Goal: Task Accomplishment & Management: Complete application form

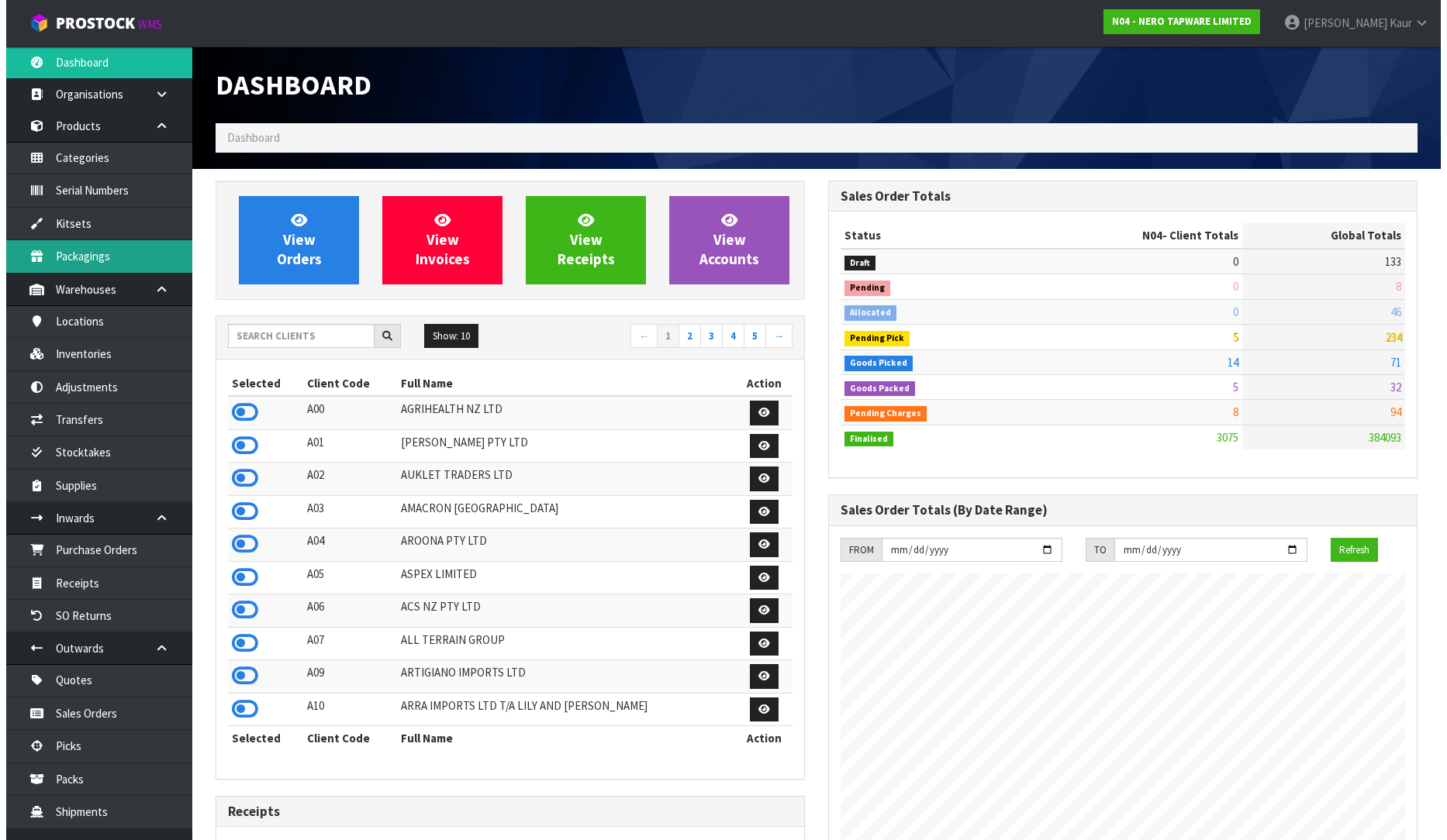
scroll to position [1207, 613]
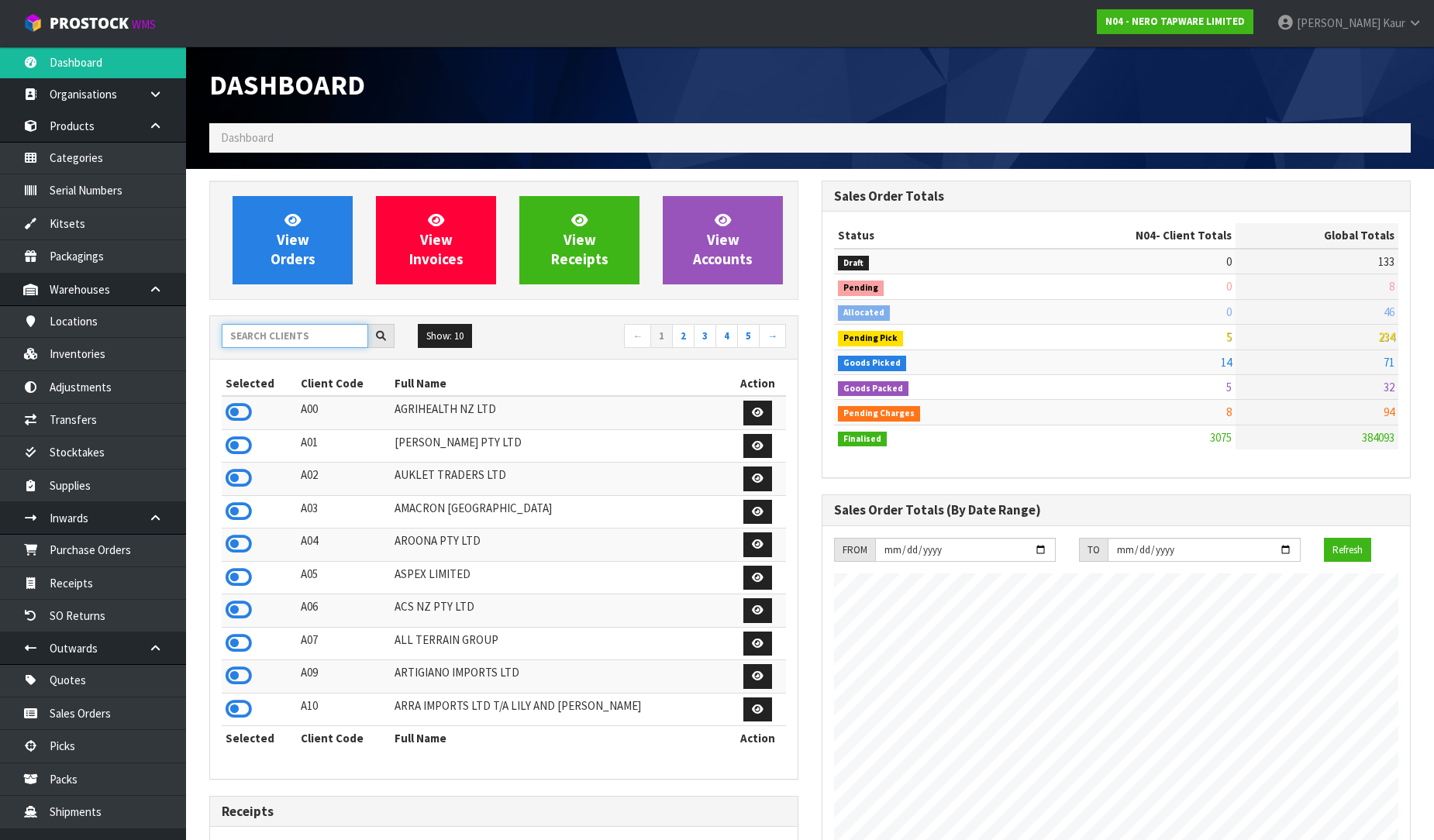
click at [249, 341] on input "text" at bounding box center [295, 336] width 146 height 24
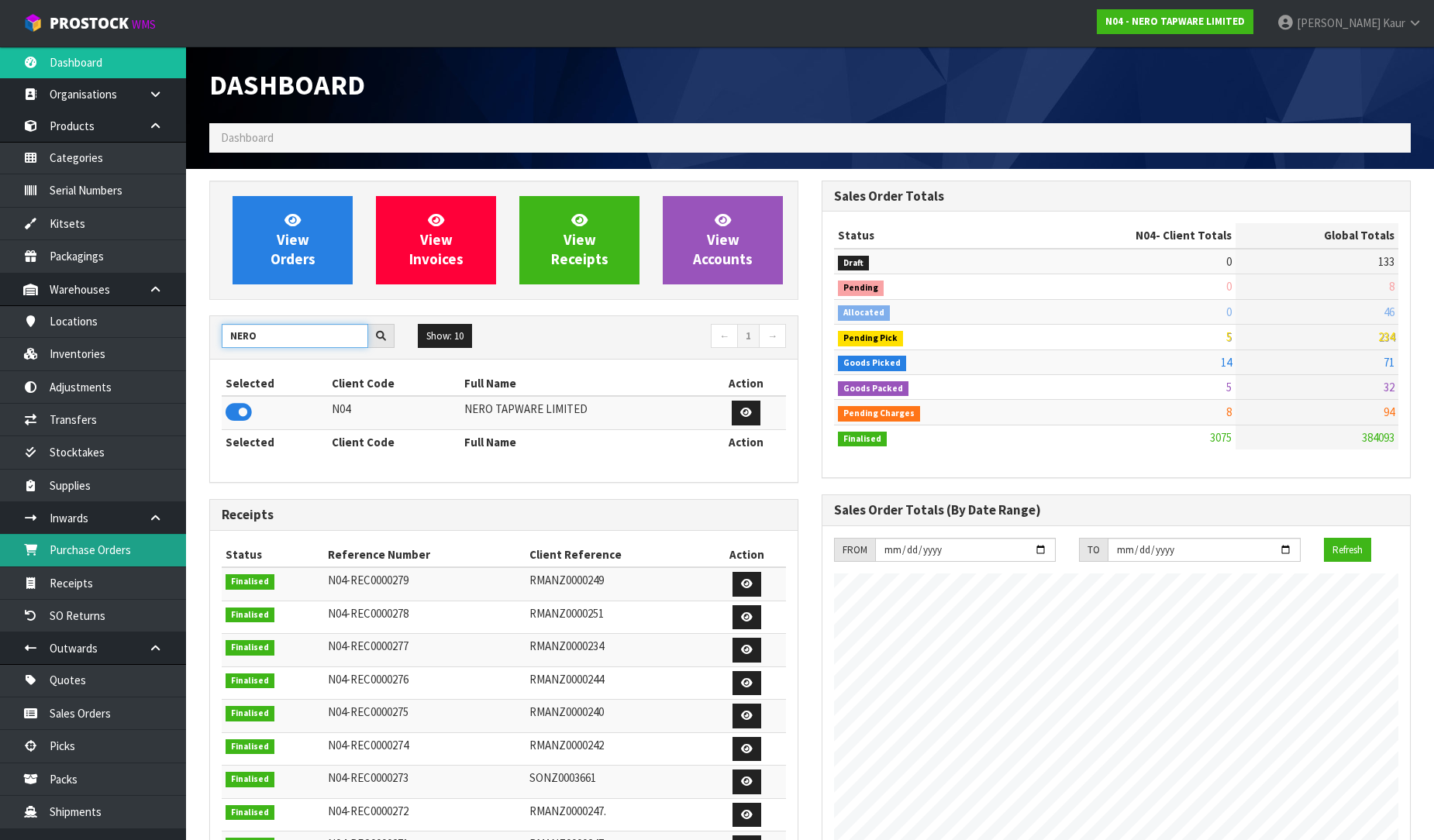
type input "NERO"
click at [144, 549] on link "Purchase Orders" at bounding box center [93, 550] width 186 height 32
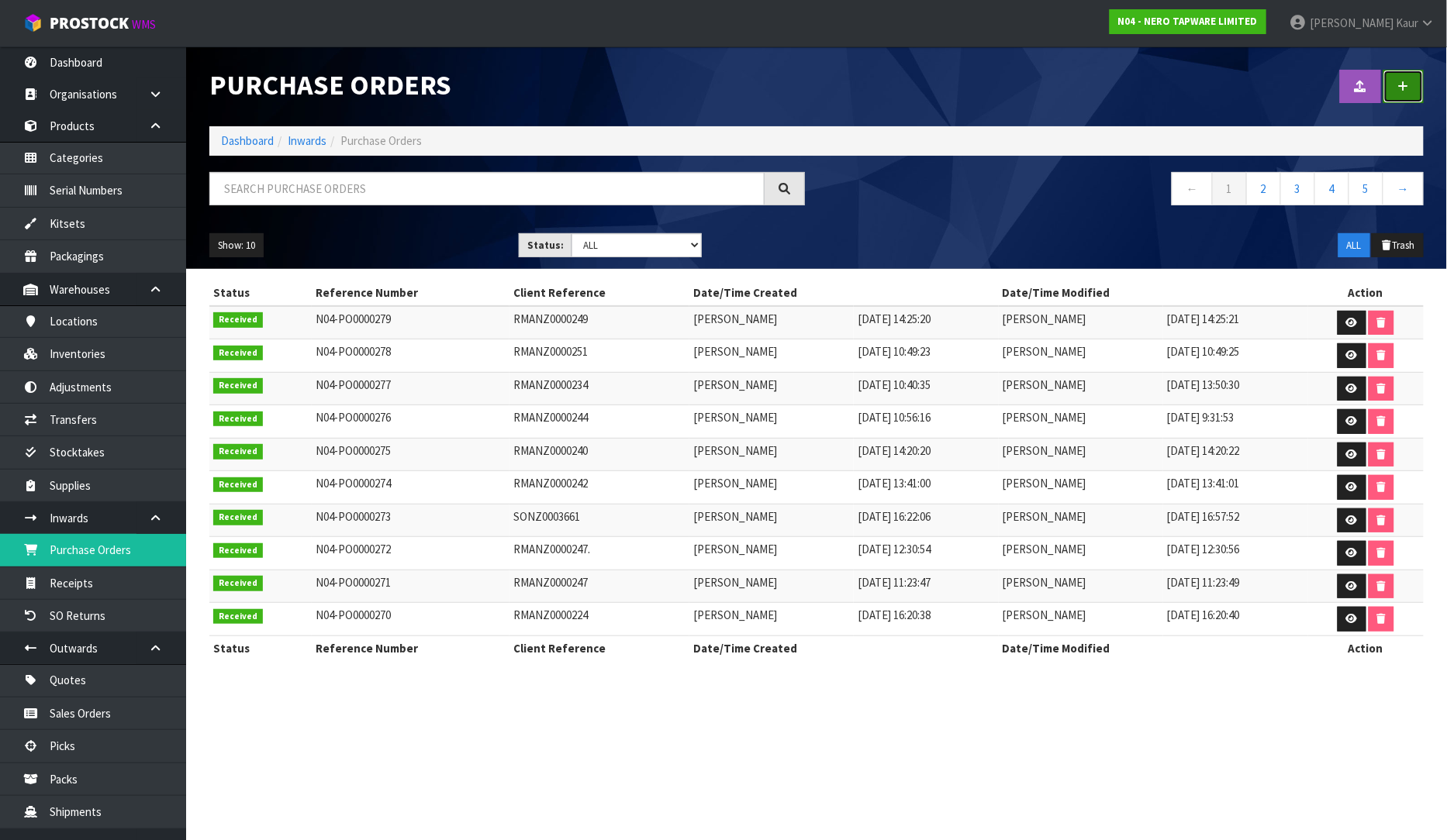
click at [1412, 86] on link at bounding box center [1403, 86] width 40 height 33
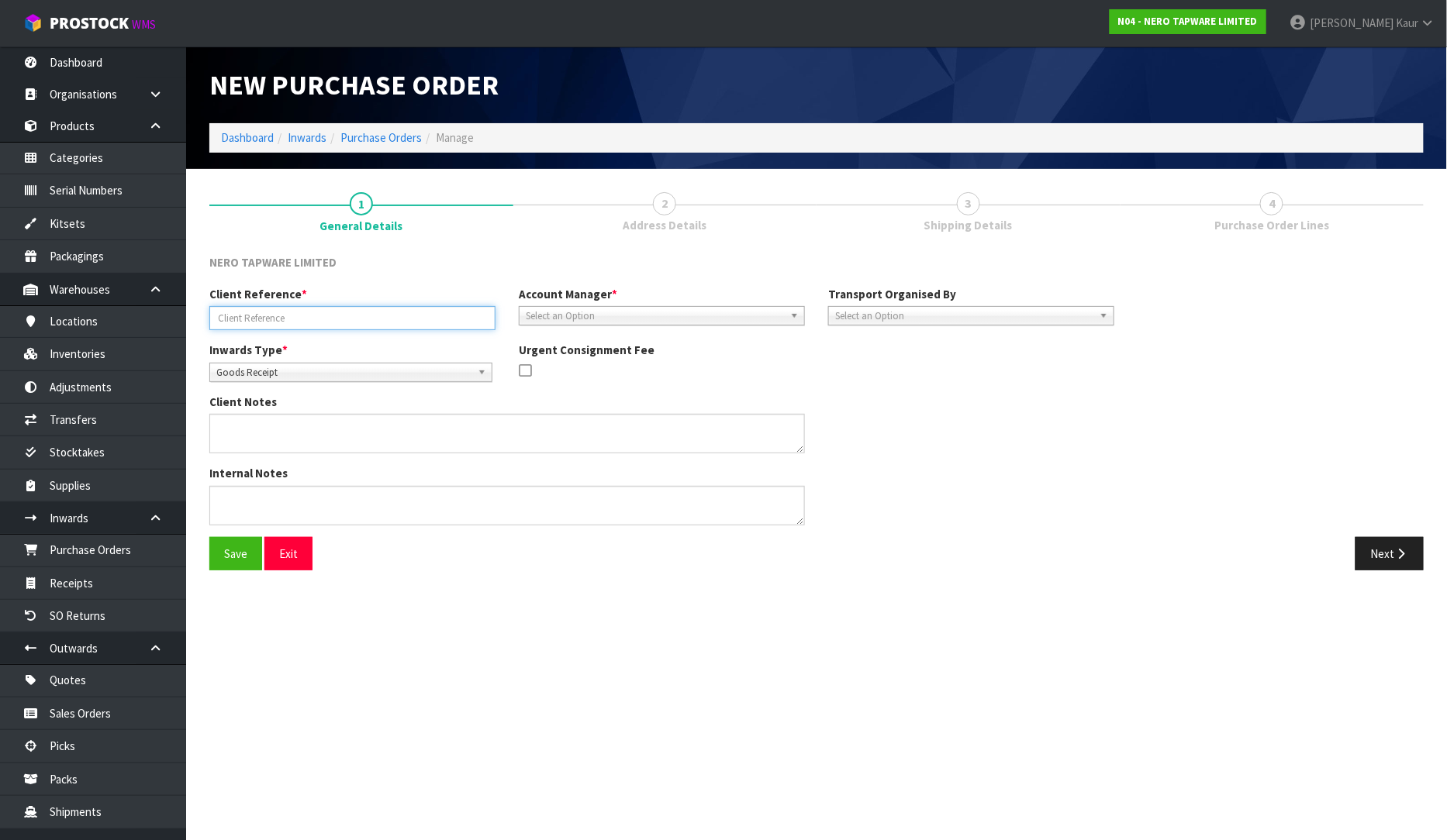
click at [323, 322] on input "text" at bounding box center [352, 318] width 286 height 24
paste input "RMANZ0000250"
type input "RMANZ0000250"
click at [301, 369] on span "Goods Receipt" at bounding box center [344, 372] width 255 height 19
click at [321, 436] on li "Goods Returned" at bounding box center [350, 436] width 275 height 20
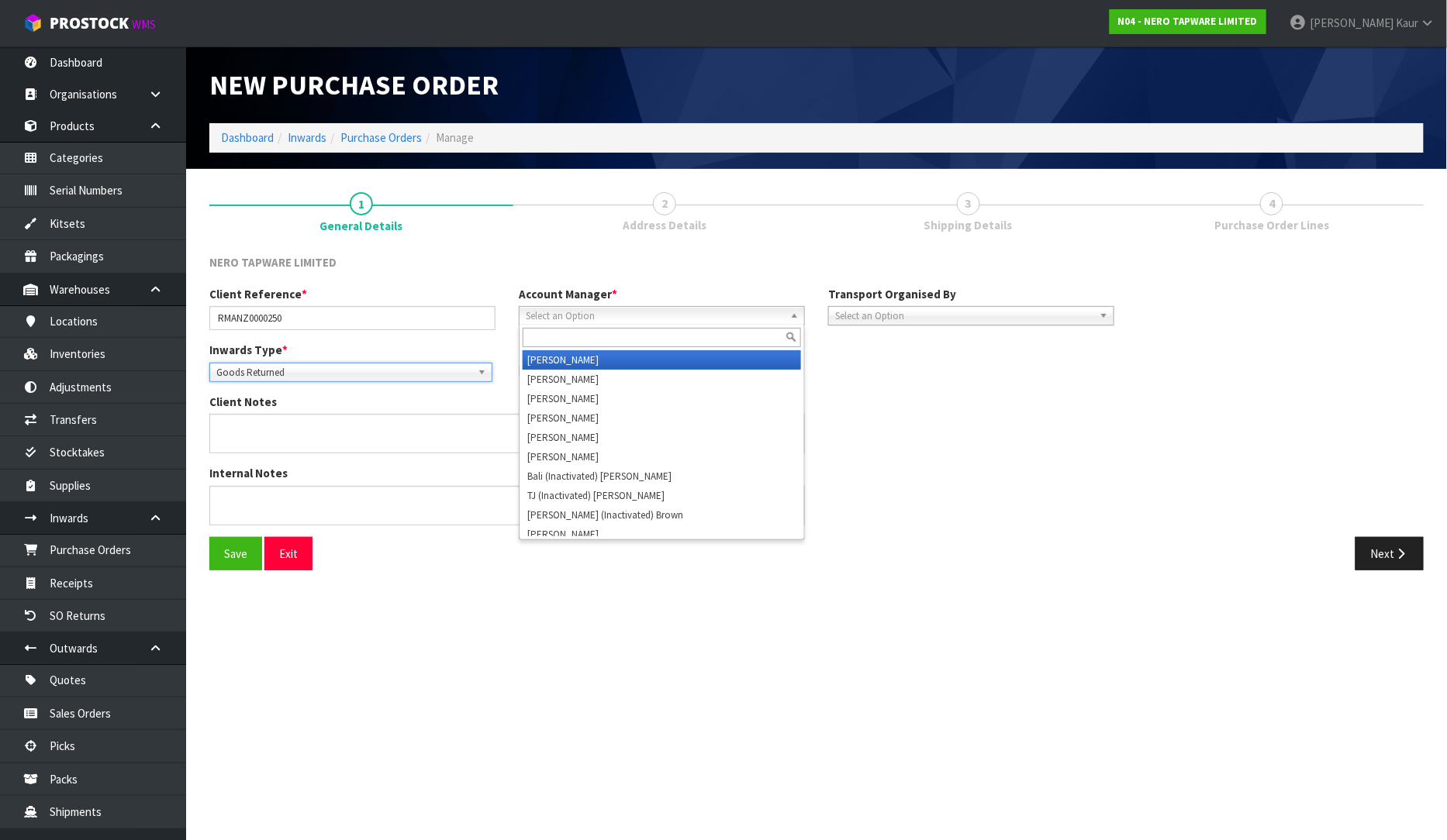
click at [615, 322] on span "Select an Option" at bounding box center [655, 316] width 258 height 19
click at [619, 325] on div at bounding box center [661, 337] width 284 height 26
click at [595, 343] on input "text" at bounding box center [661, 337] width 278 height 20
type input "V"
click at [590, 357] on li "V [PERSON_NAME]" at bounding box center [661, 360] width 278 height 20
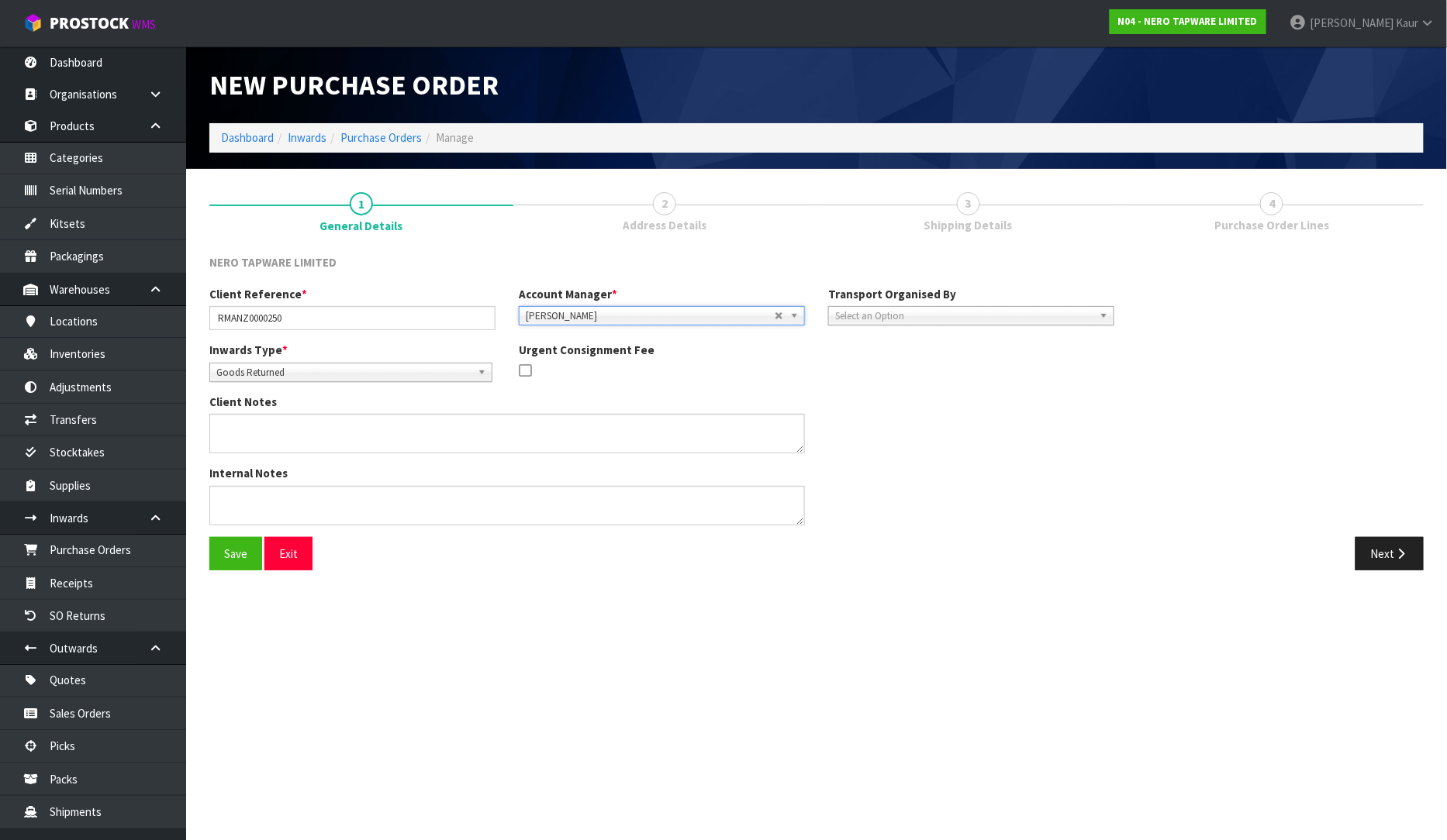
click at [925, 313] on span "Select an Option" at bounding box center [964, 316] width 258 height 19
click at [871, 396] on li "Client" at bounding box center [971, 398] width 278 height 20
click at [1230, 358] on span "Select an Option" at bounding box center [1251, 360] width 188 height 19
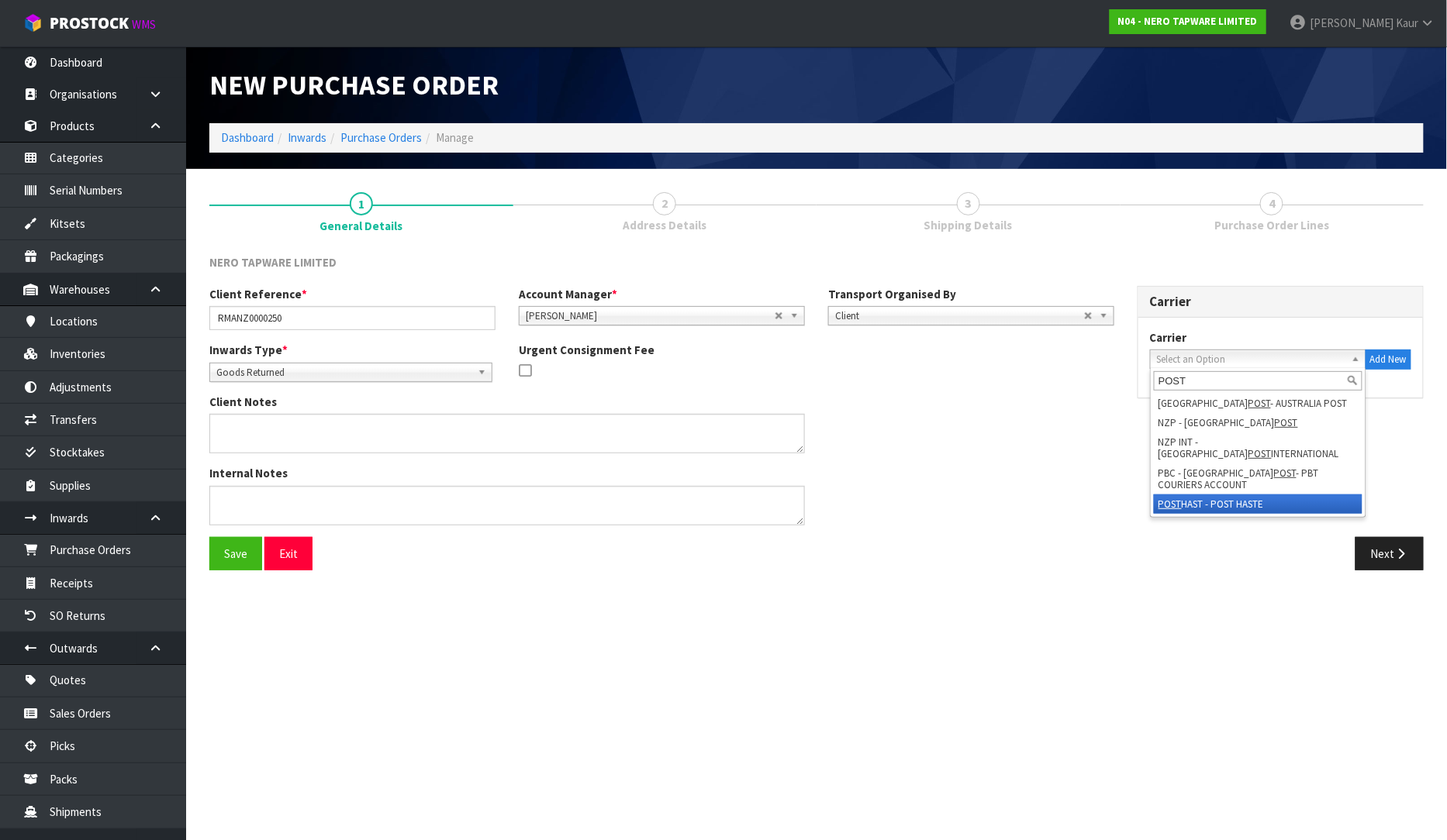
type input "POST"
click at [1206, 494] on li "POST HAST - POST HASTE" at bounding box center [1258, 503] width 208 height 20
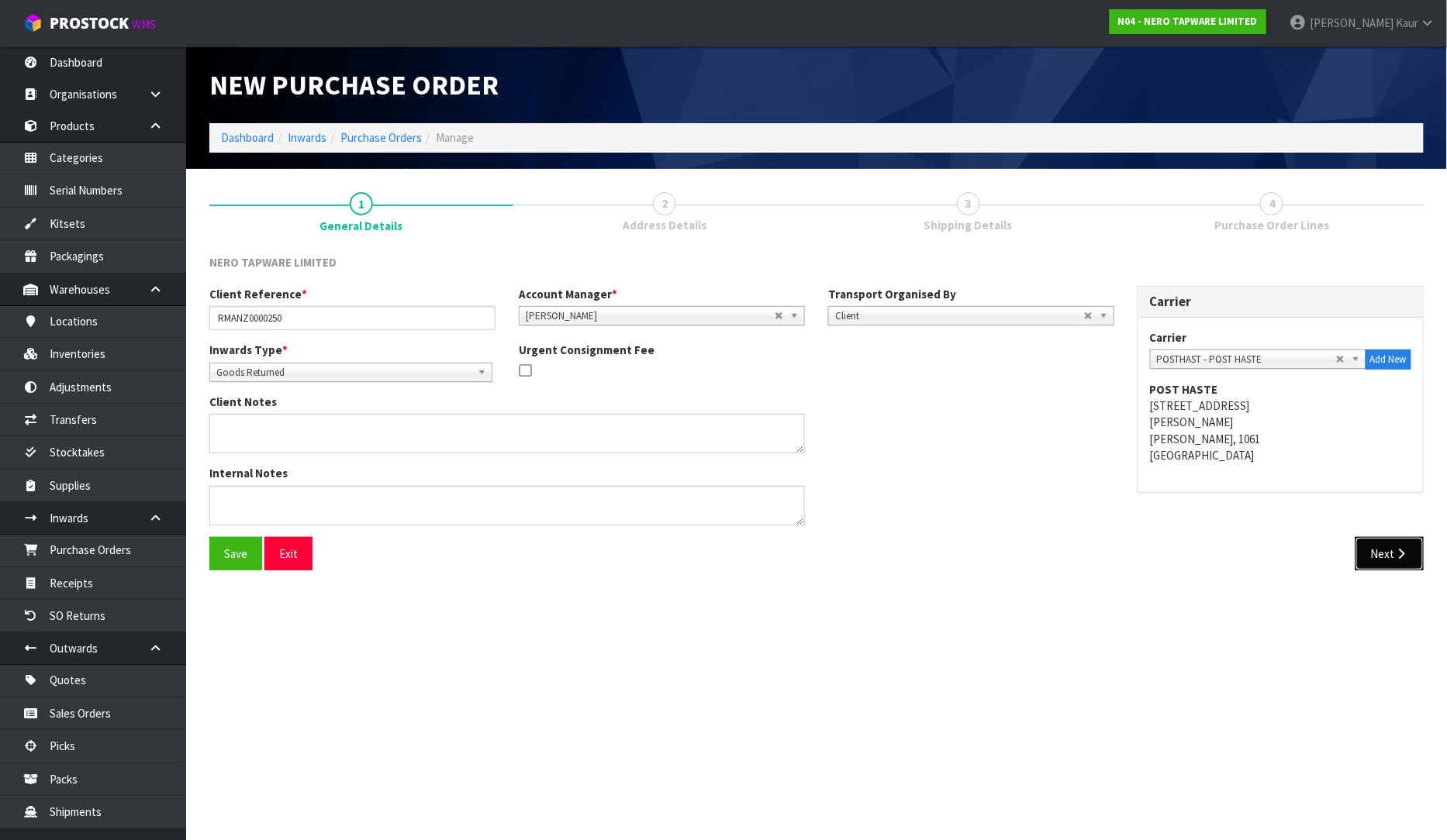
click at [1383, 543] on button "Next" at bounding box center [1390, 553] width 69 height 33
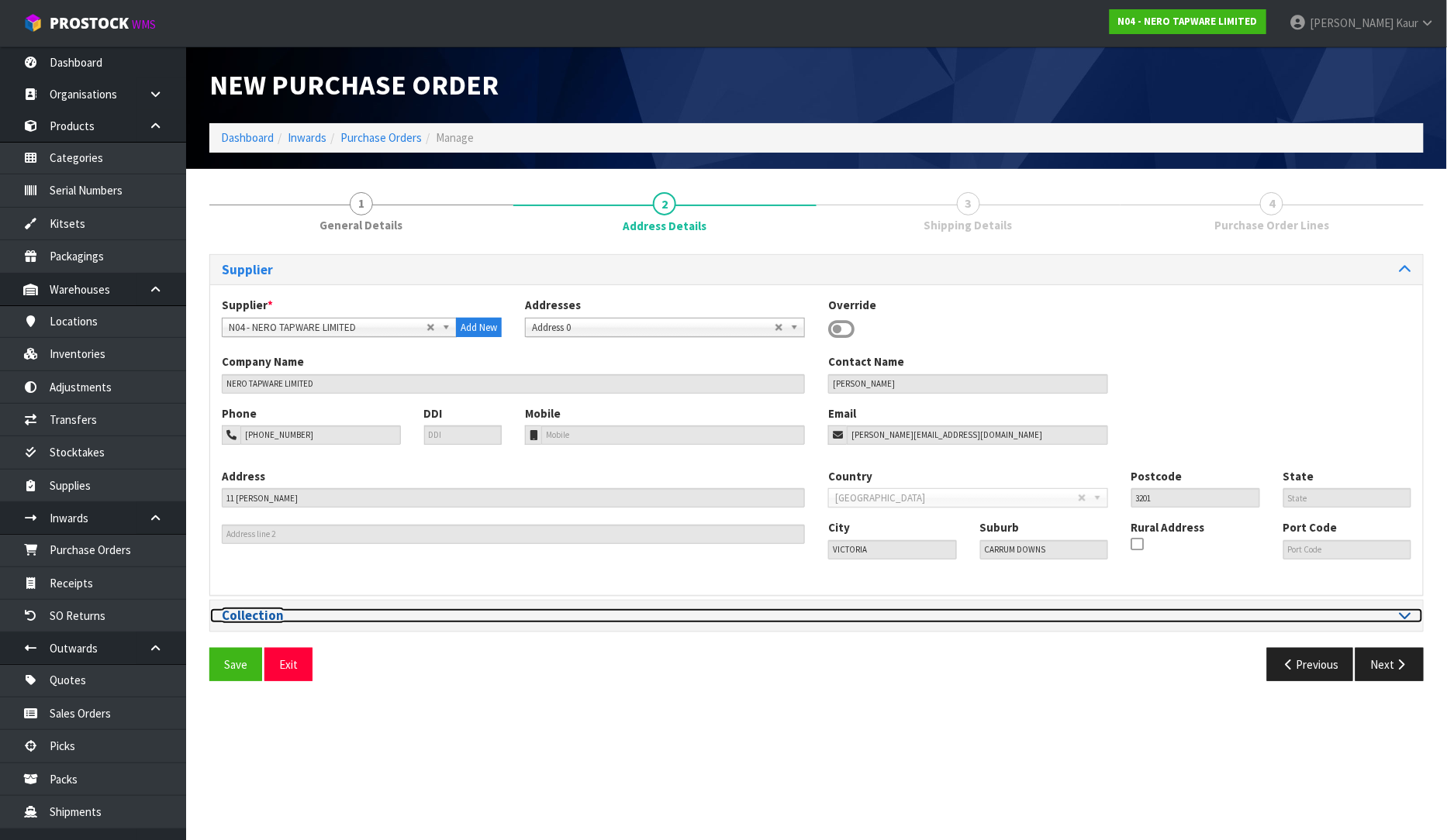
click at [1405, 615] on icon at bounding box center [1406, 614] width 12 height 13
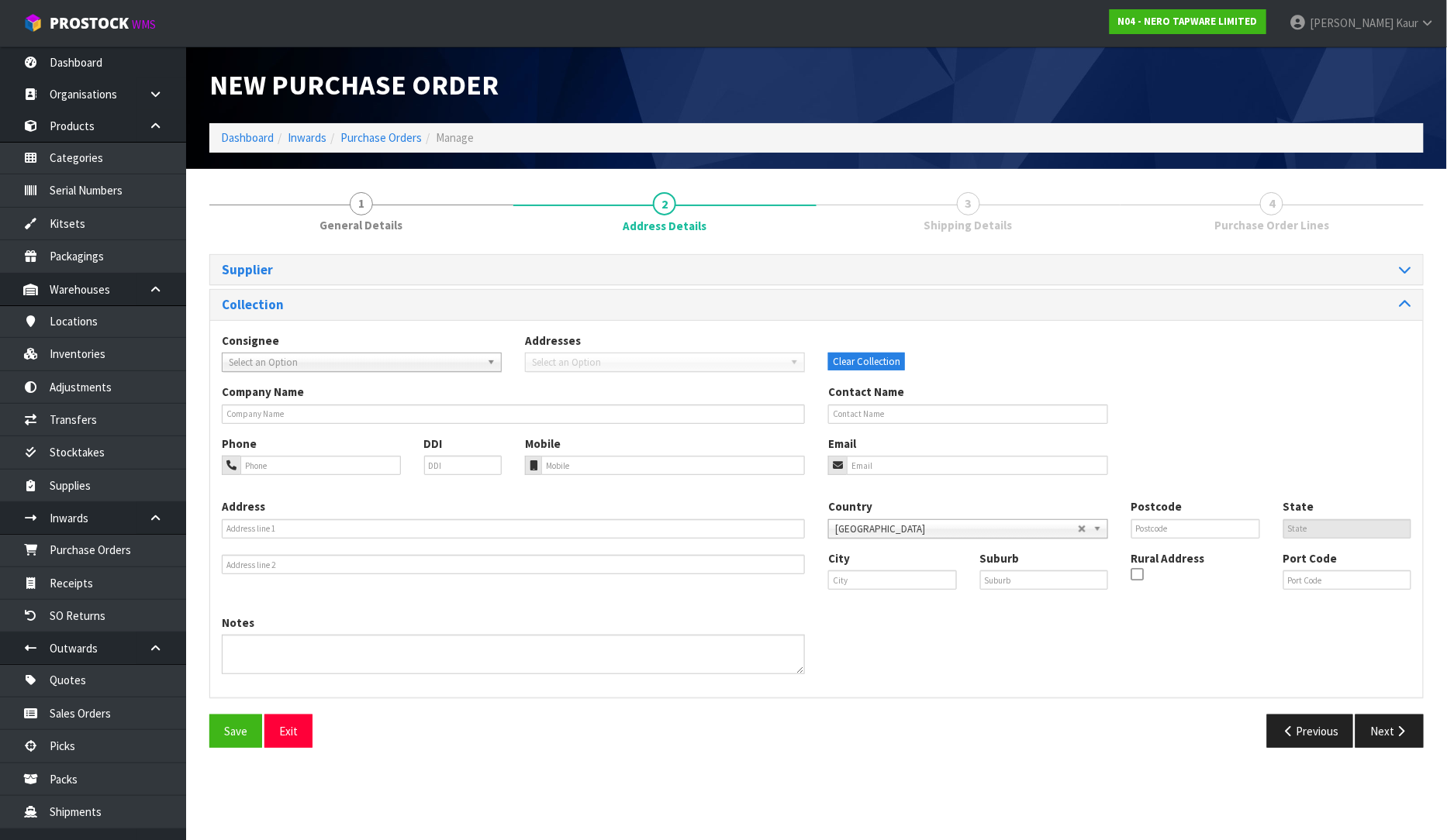
click at [239, 404] on div "Company Name" at bounding box center [513, 403] width 607 height 39
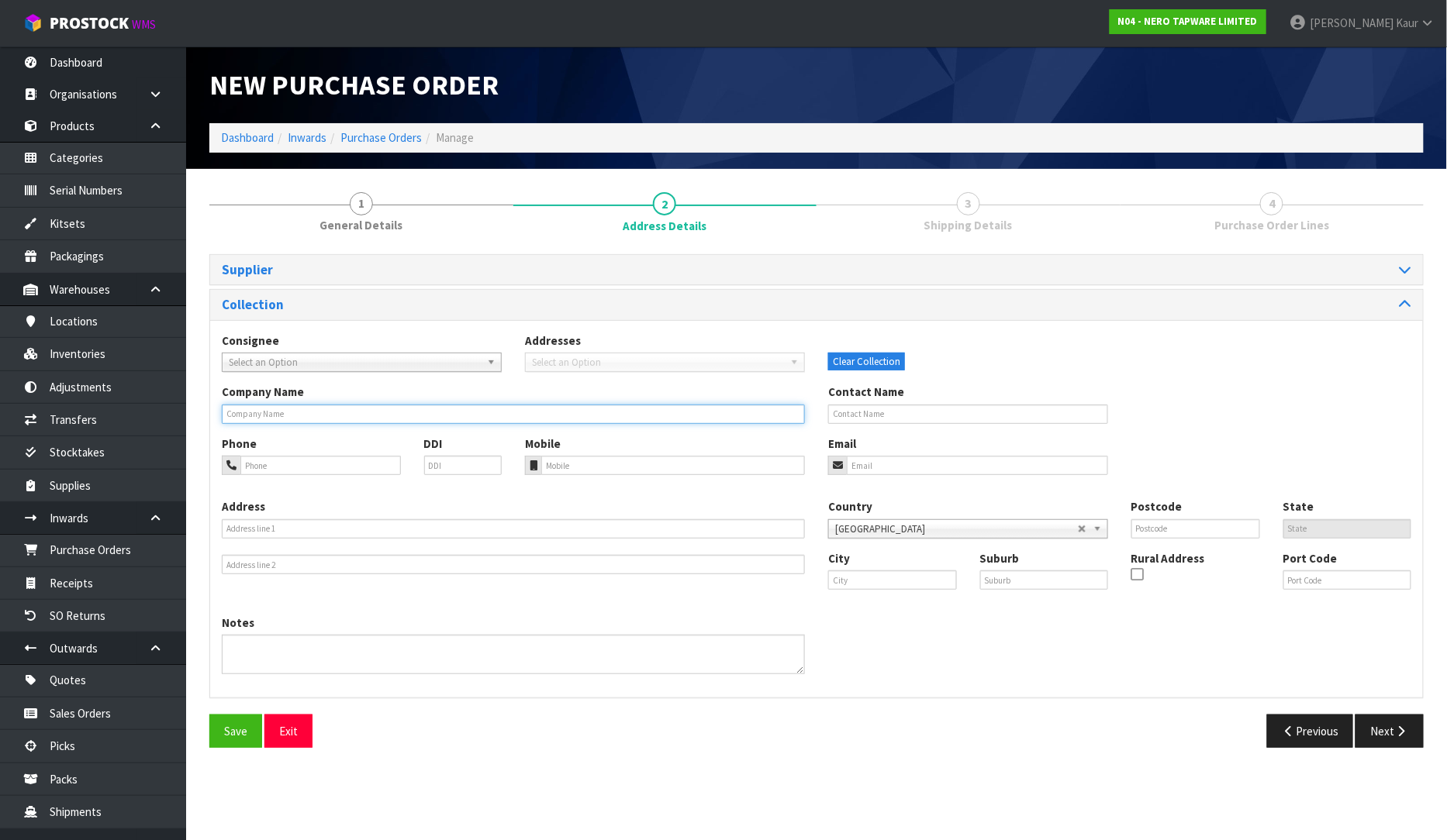
click at [247, 412] on input "text" at bounding box center [513, 414] width 583 height 20
type input "[PERSON_NAME]"
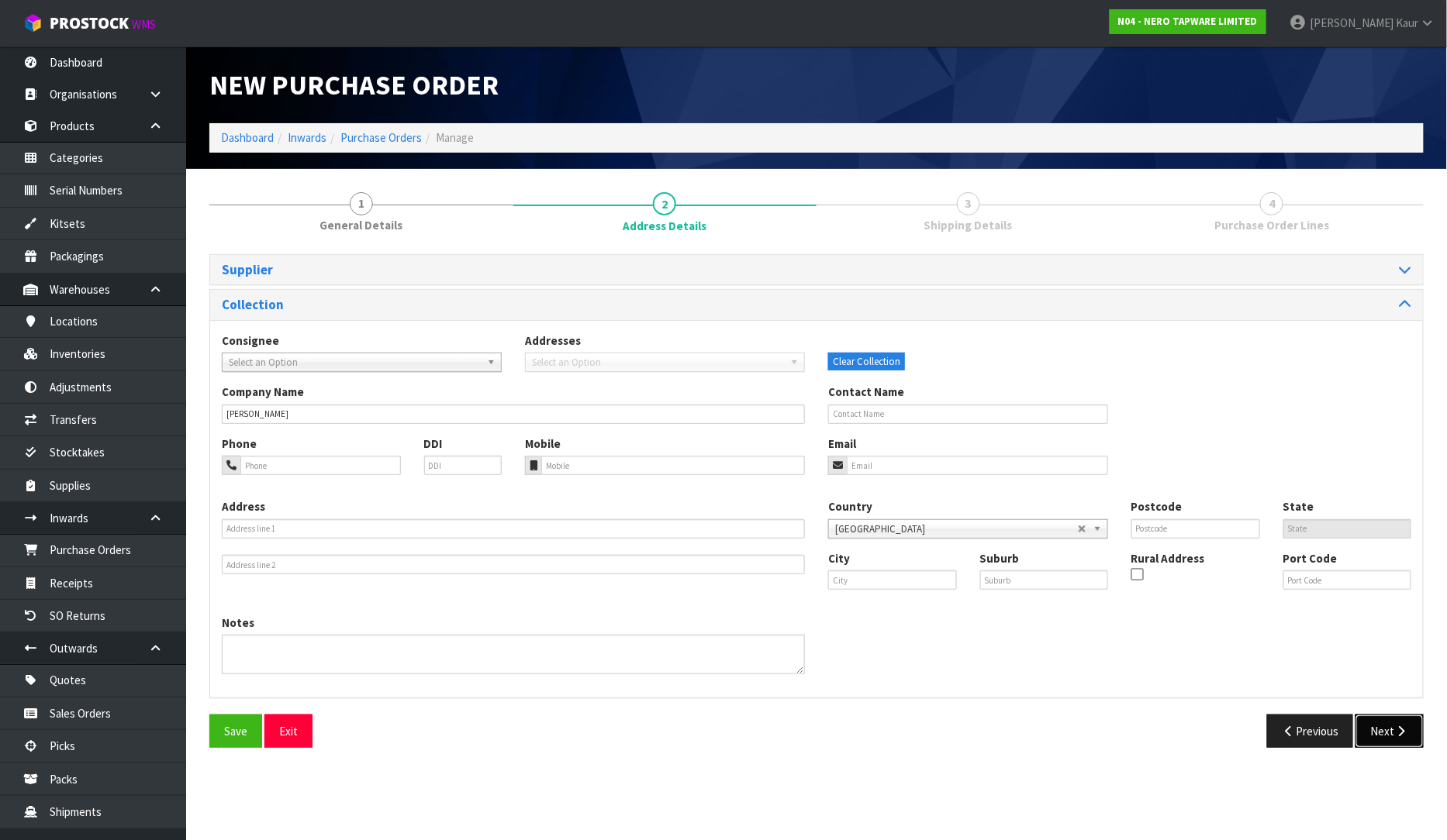
click at [1400, 730] on icon "button" at bounding box center [1401, 731] width 15 height 12
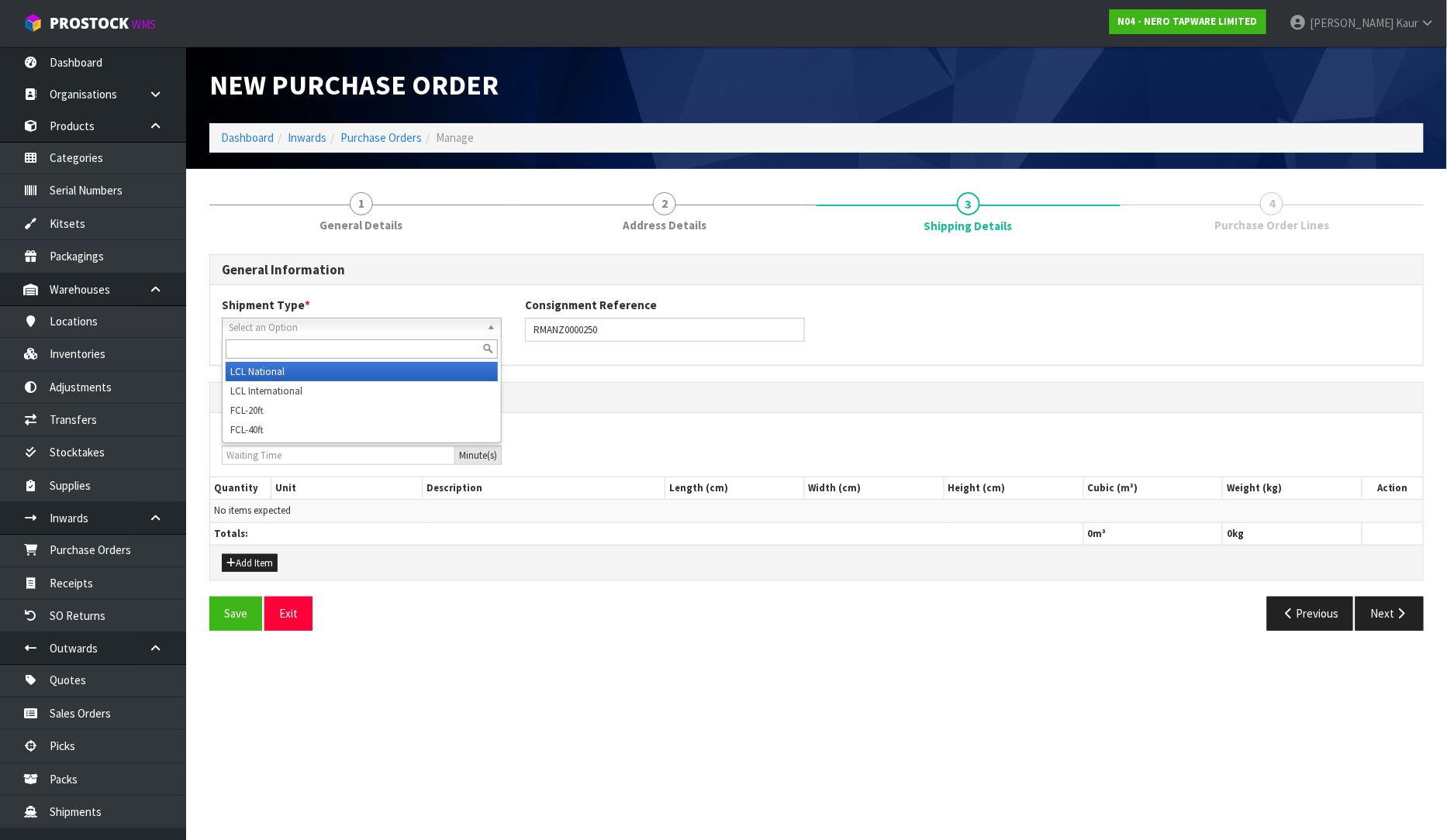
click at [282, 326] on span "Select an Option" at bounding box center [355, 328] width 252 height 19
click at [272, 369] on li "LCL National" at bounding box center [362, 372] width 272 height 20
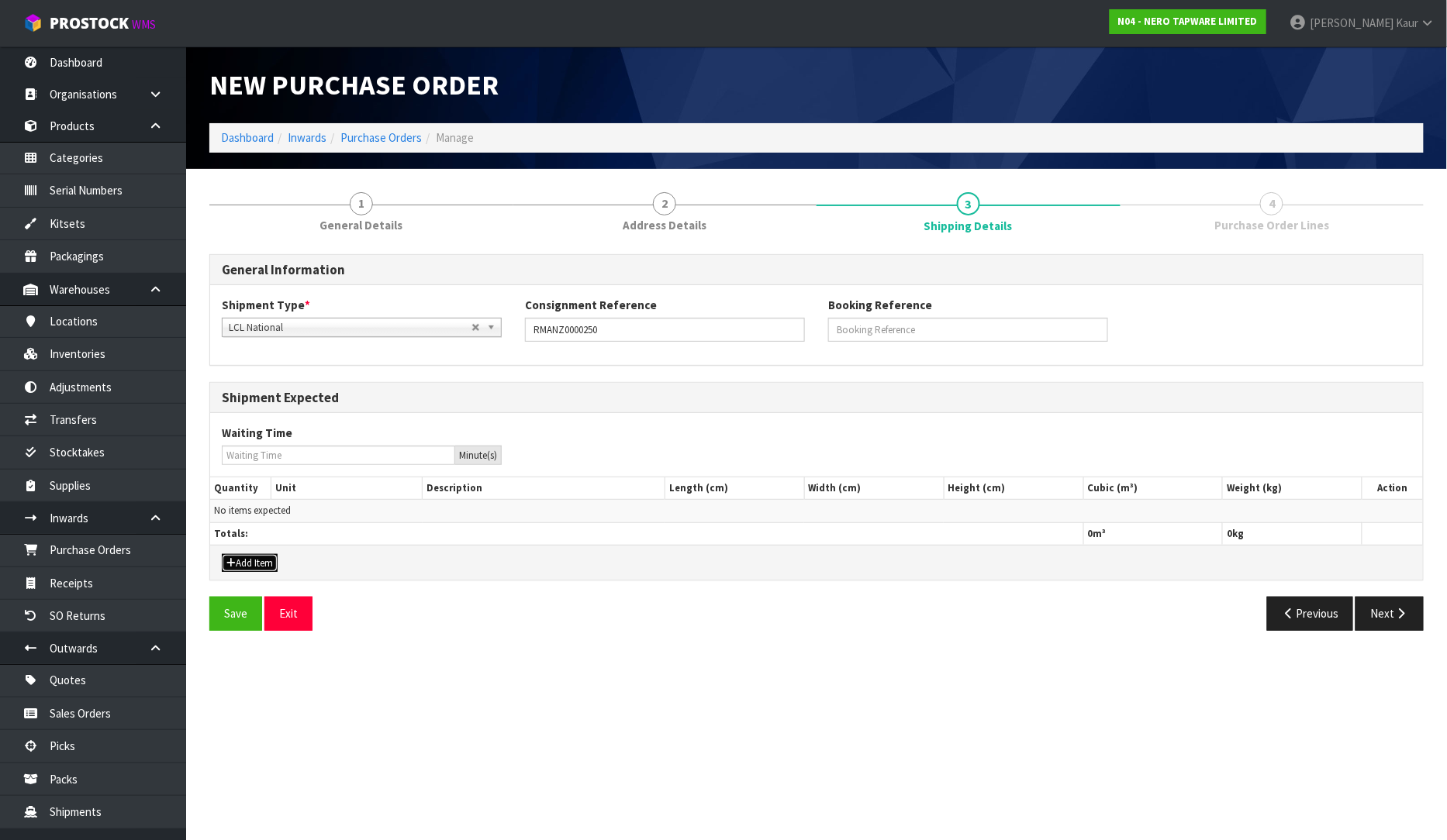
click at [254, 561] on button "Add Item" at bounding box center [249, 563] width 56 height 19
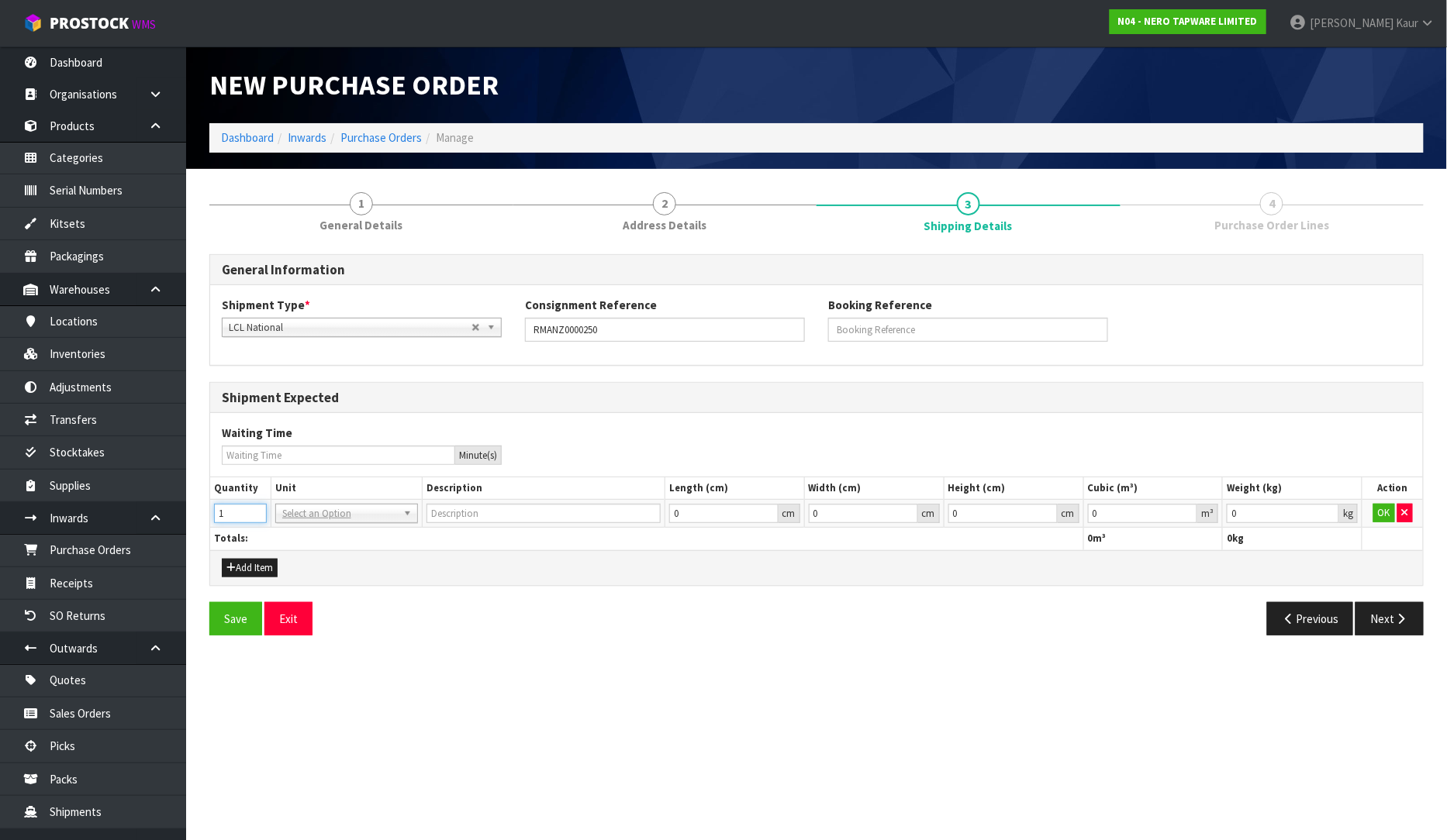
type input "1"
click at [249, 508] on input "1" at bounding box center [241, 513] width 53 height 20
click at [305, 539] on input "text" at bounding box center [346, 535] width 135 height 20
type input "CTN"
type input "CARTON"
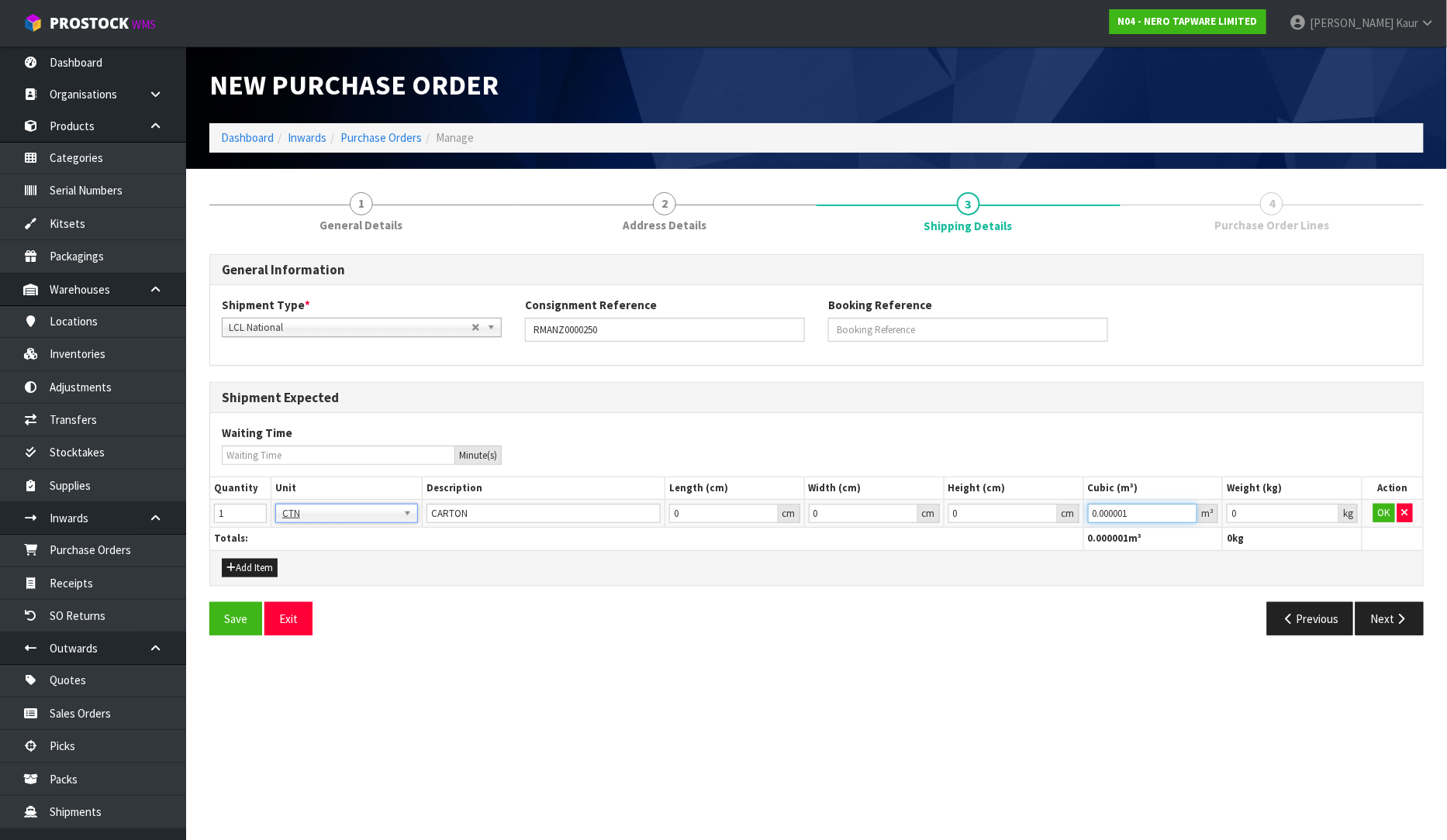
type input "0.000001"
click at [1187, 508] on input "0.000001" at bounding box center [1143, 513] width 111 height 20
type input "0.001"
click at [1331, 507] on input "0.001" at bounding box center [1283, 513] width 112 height 20
click at [1391, 510] on button "OK" at bounding box center [1384, 513] width 21 height 19
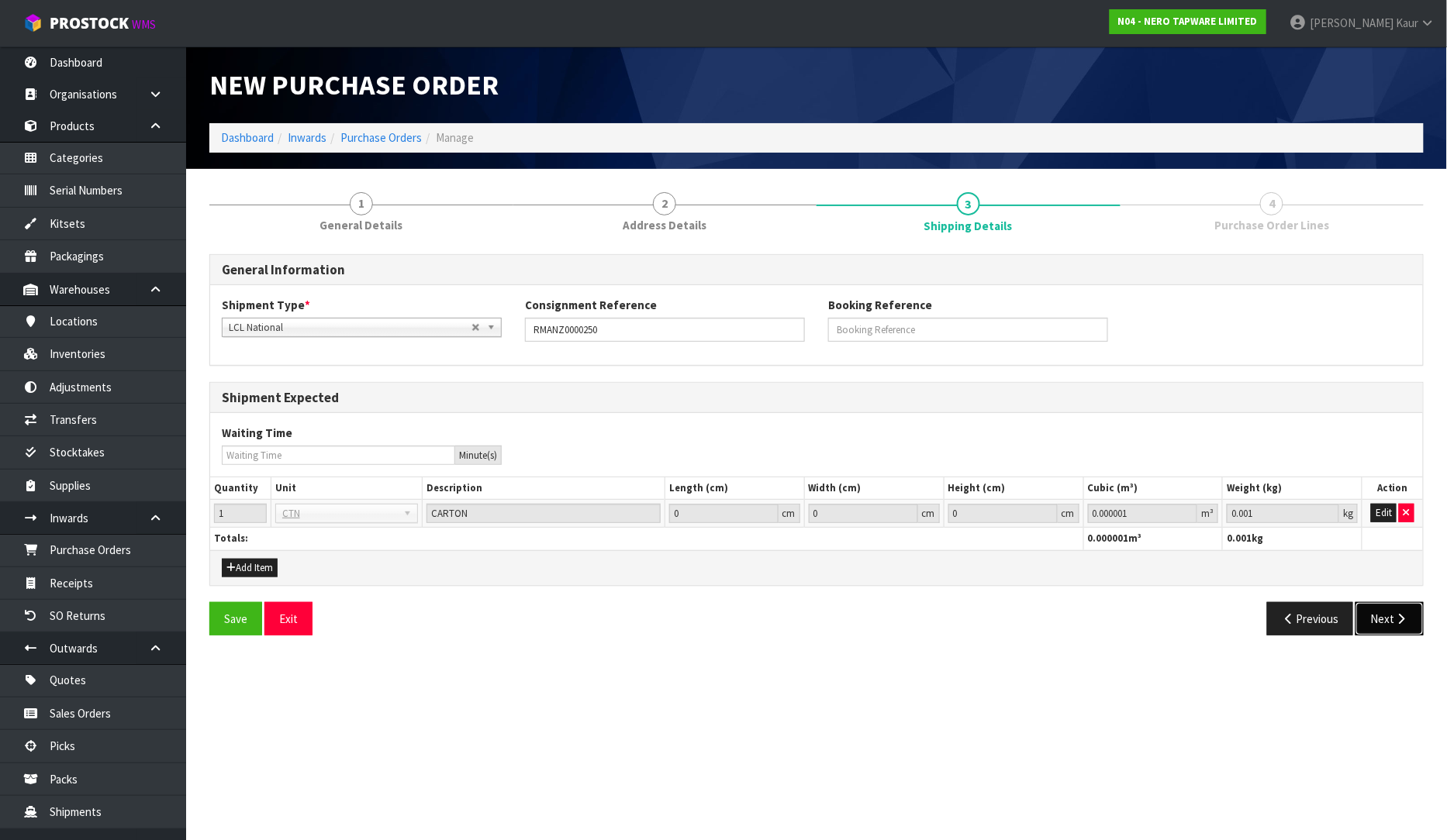
click at [1374, 628] on button "Next" at bounding box center [1390, 618] width 69 height 33
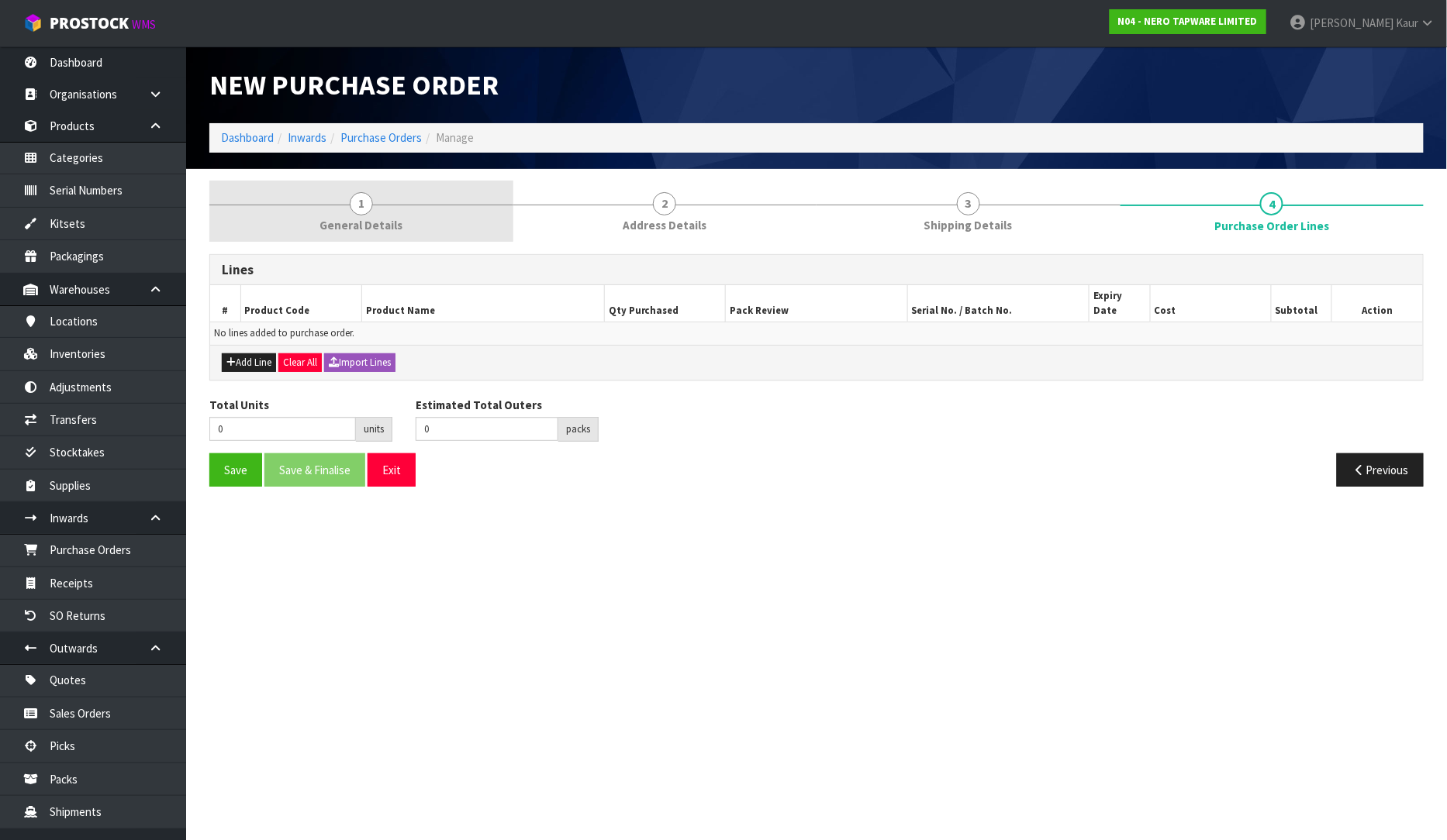
click at [355, 223] on span "General Details" at bounding box center [361, 224] width 83 height 16
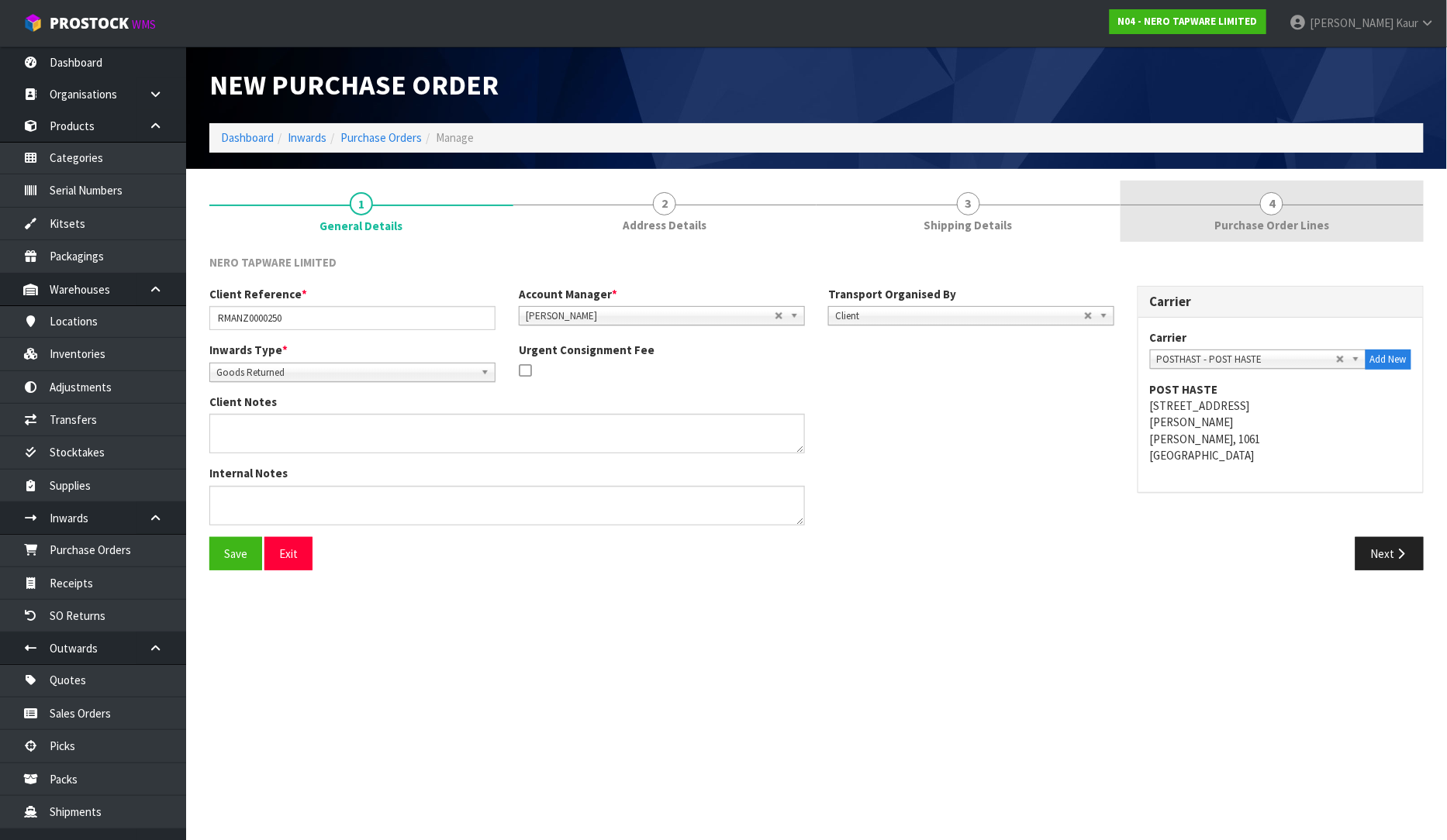
drag, startPoint x: 1253, startPoint y: 200, endPoint x: 1229, endPoint y: 209, distance: 25.6
click at [1253, 200] on link "4 Purchase Order Lines" at bounding box center [1272, 211] width 304 height 61
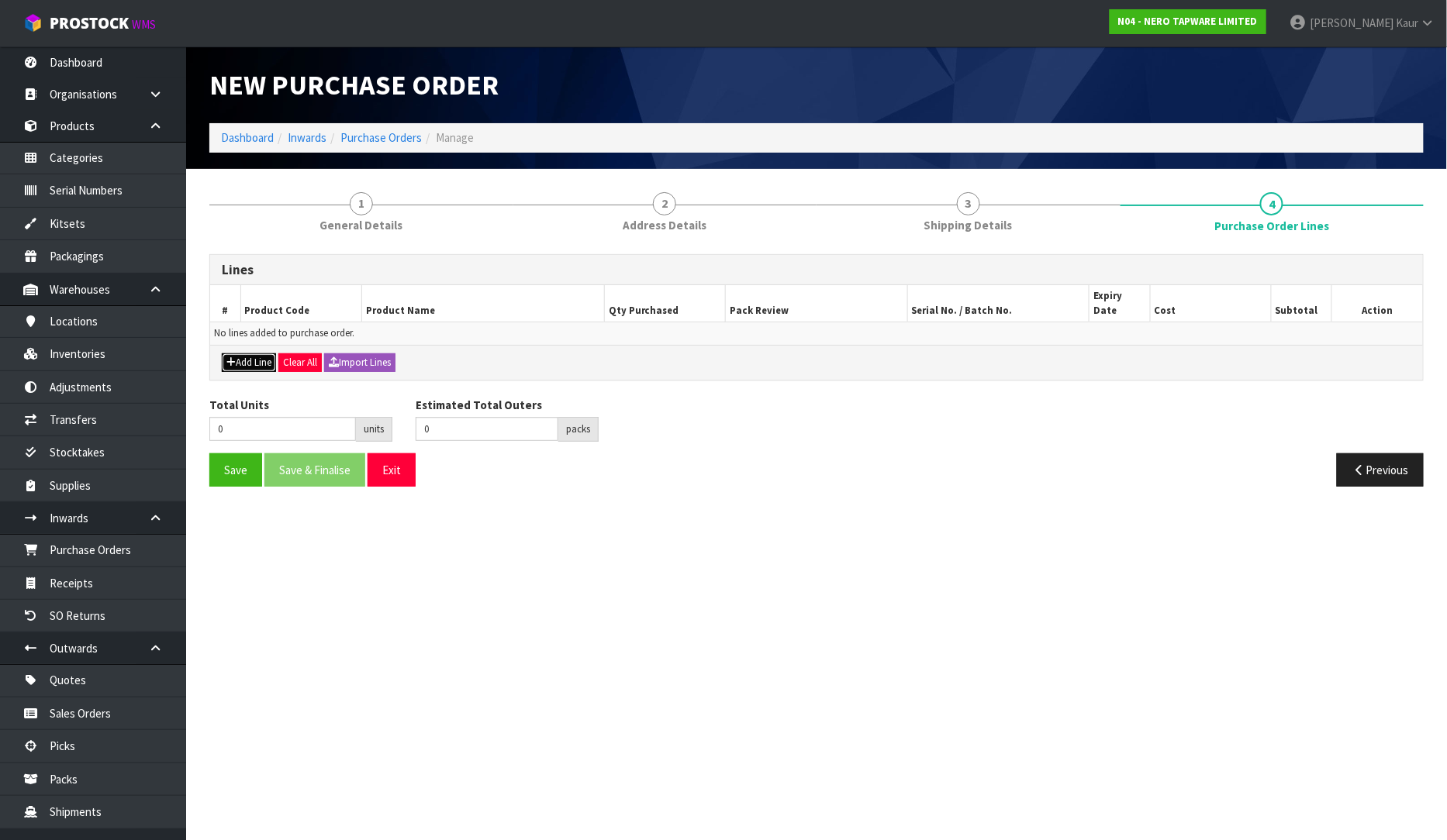
click at [247, 354] on button "Add Line" at bounding box center [248, 363] width 54 height 19
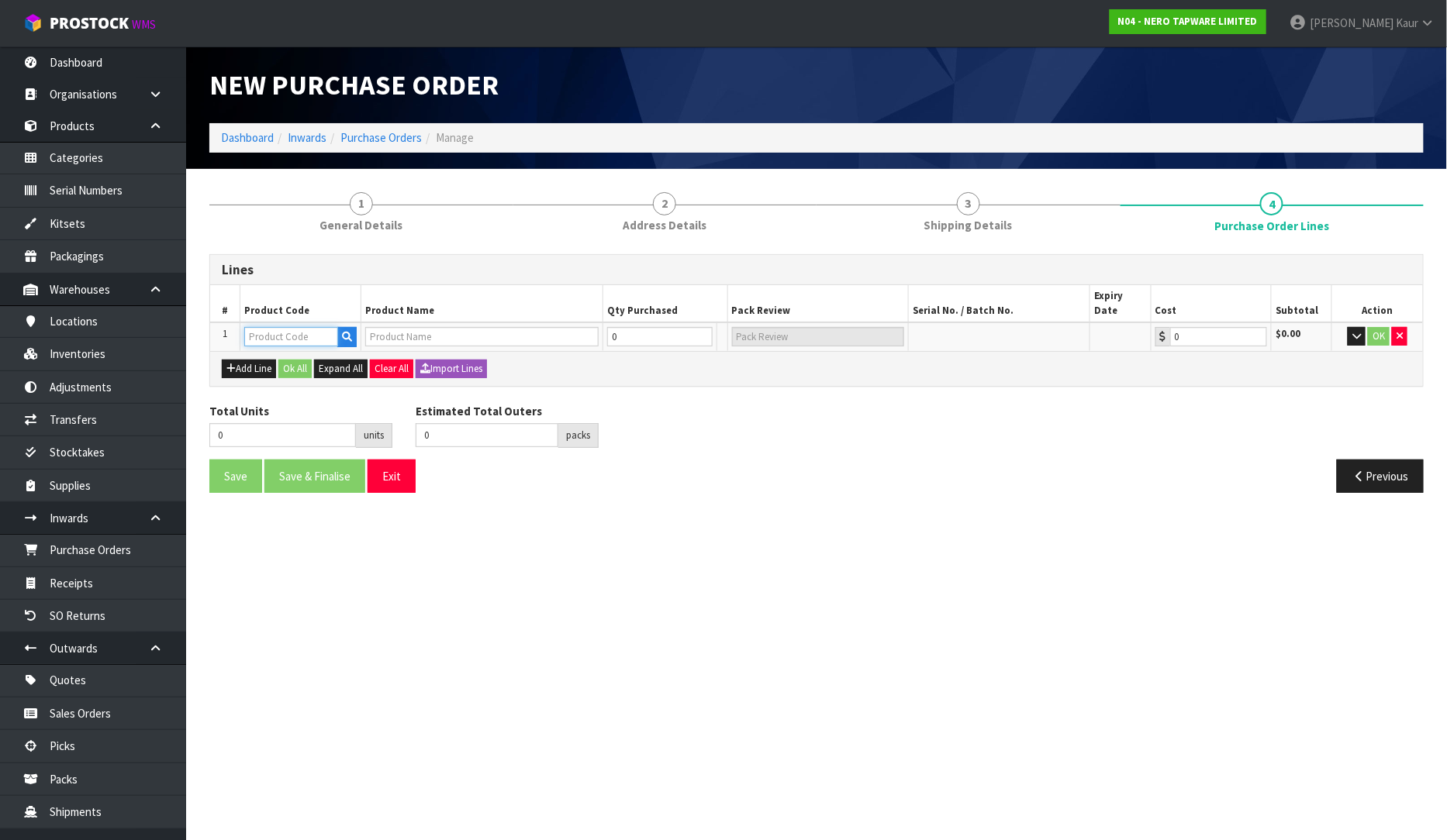
click at [261, 327] on input "text" at bounding box center [291, 337] width 94 height 20
paste input "24C030MB"
type input "24C030MB"
click at [345, 331] on icon "button" at bounding box center [347, 337] width 10 height 10
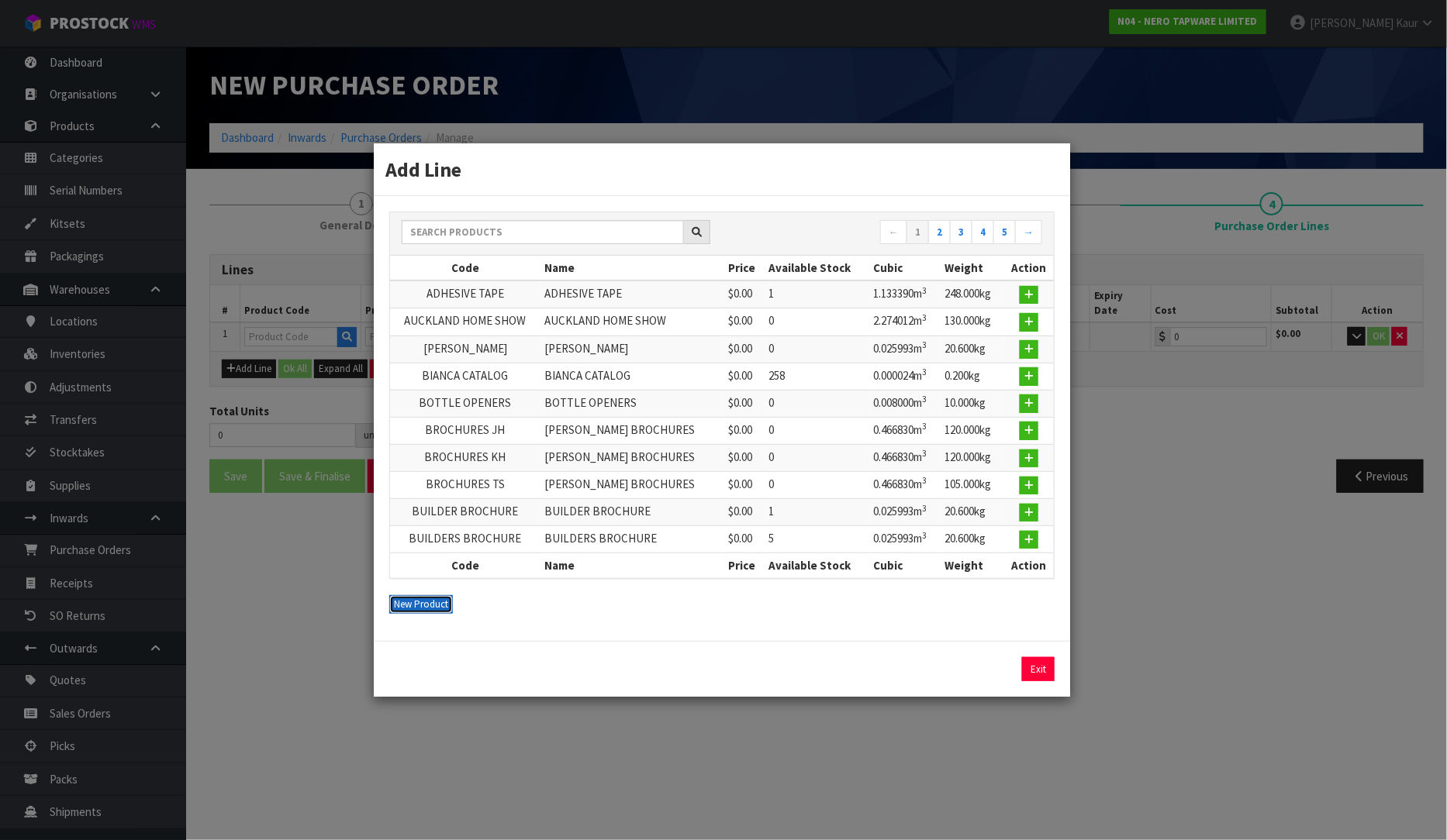
click at [424, 595] on button "New Product" at bounding box center [421, 605] width 63 height 19
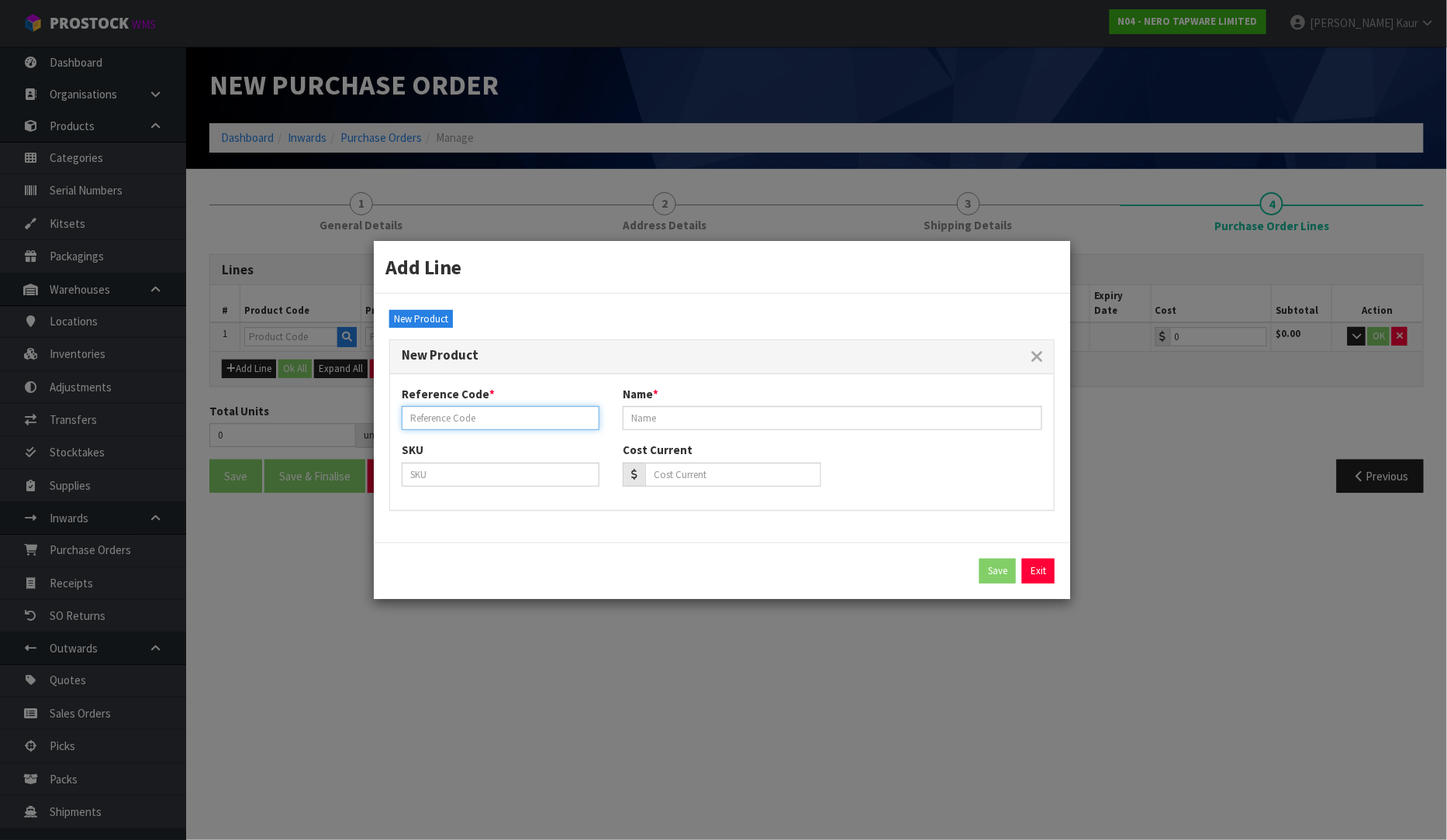
click at [455, 414] on input "text" at bounding box center [500, 418] width 198 height 24
paste input "24C030MB"
type input "24C030MB"
click at [722, 408] on input "text" at bounding box center [833, 418] width 420 height 24
paste input "SERENITY PROGRESSIVE METAL HANDLE MATTE BLACK"
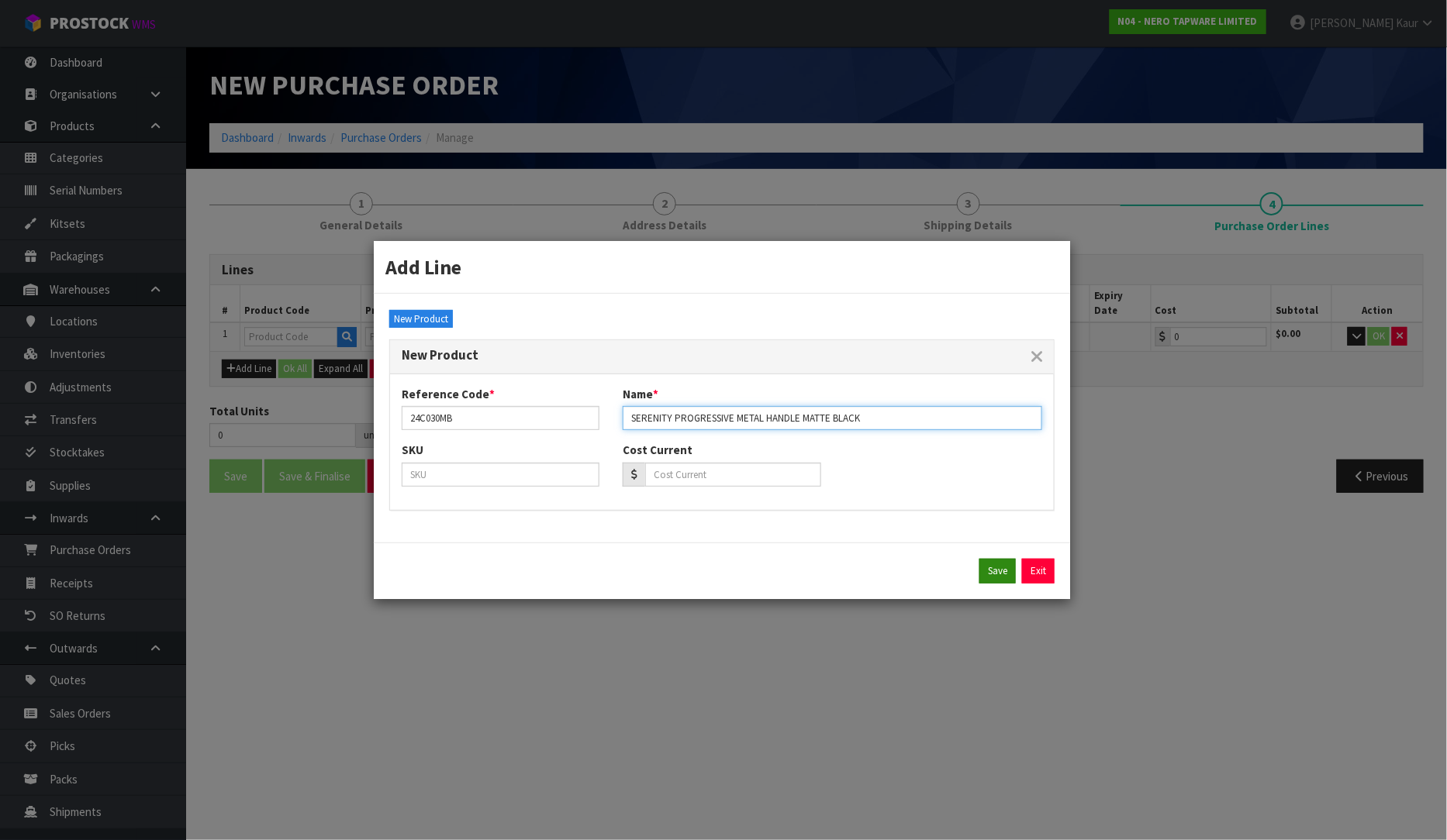
type input "SERENITY PROGRESSIVE METAL HANDLE MATTE BLACK"
click at [1005, 570] on button "Save" at bounding box center [997, 571] width 37 height 25
type input "24C030MB"
type input "SERENITY PROGRESSIVE METAL HANDLE MATTE BLACK"
type input "0.00"
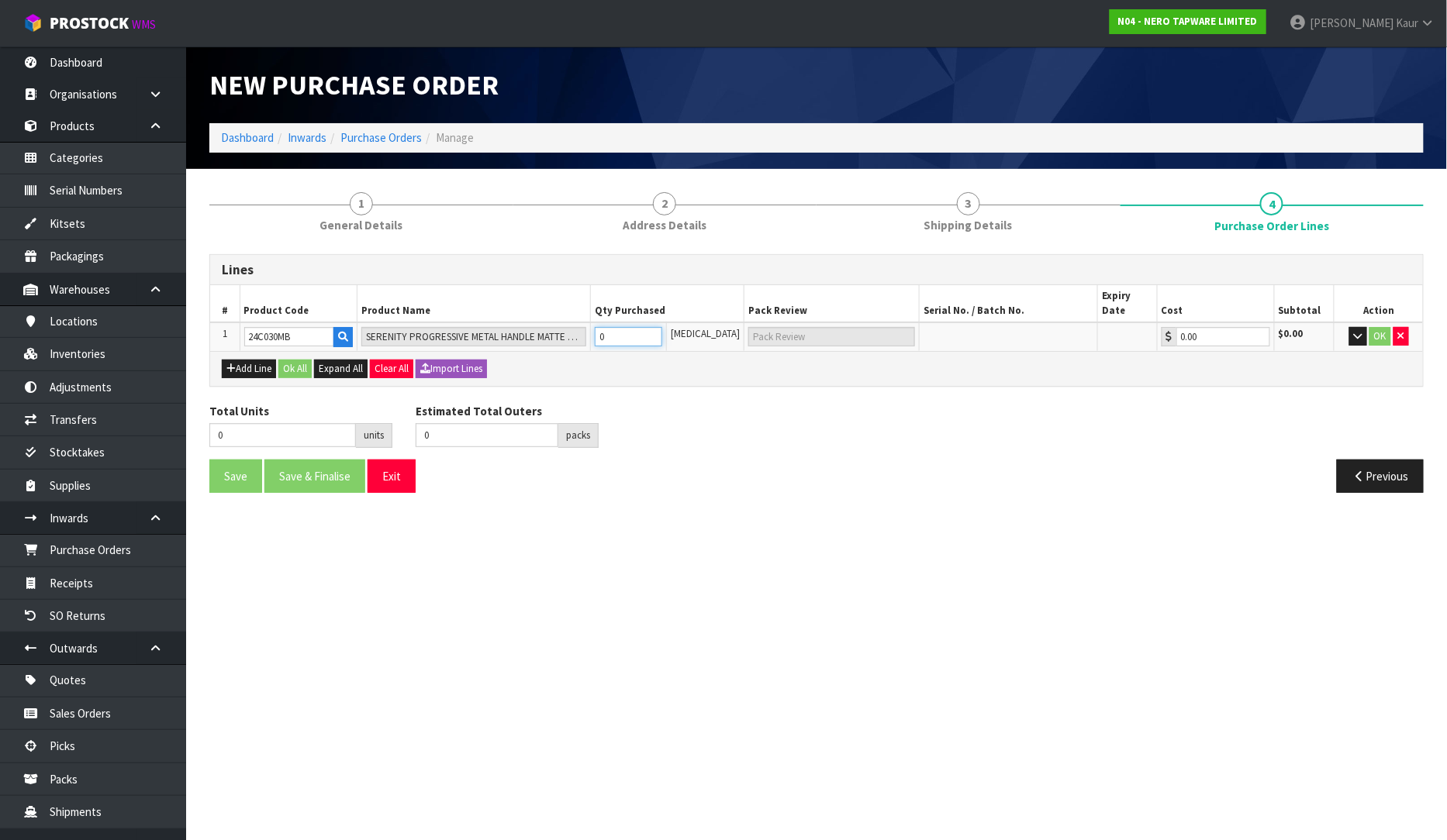
click at [632, 328] on input "0" at bounding box center [629, 337] width 69 height 20
type input "1"
type input "1 [MEDICAL_DATA]"
type input "1"
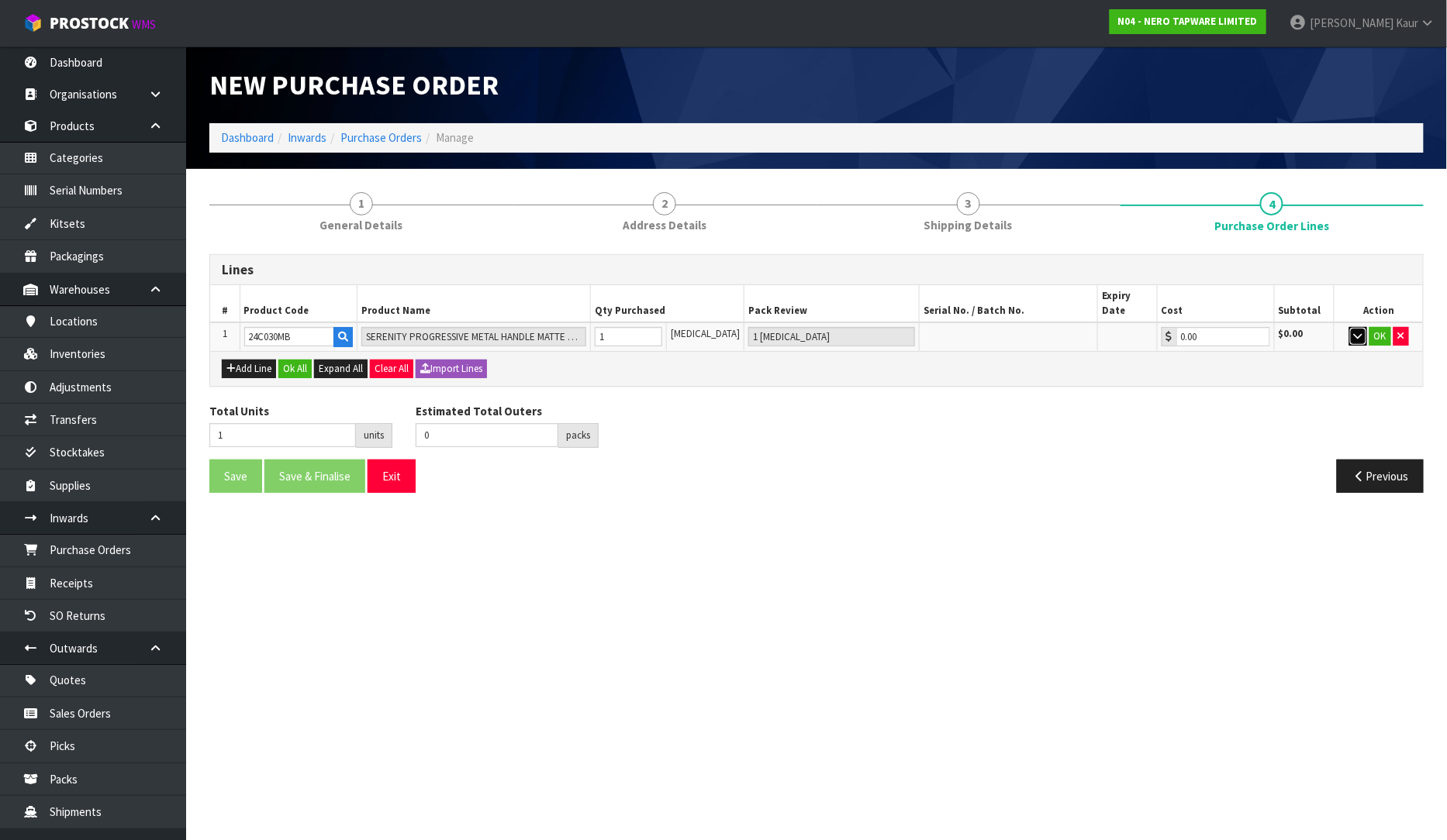
click at [1351, 327] on button "button" at bounding box center [1358, 337] width 18 height 19
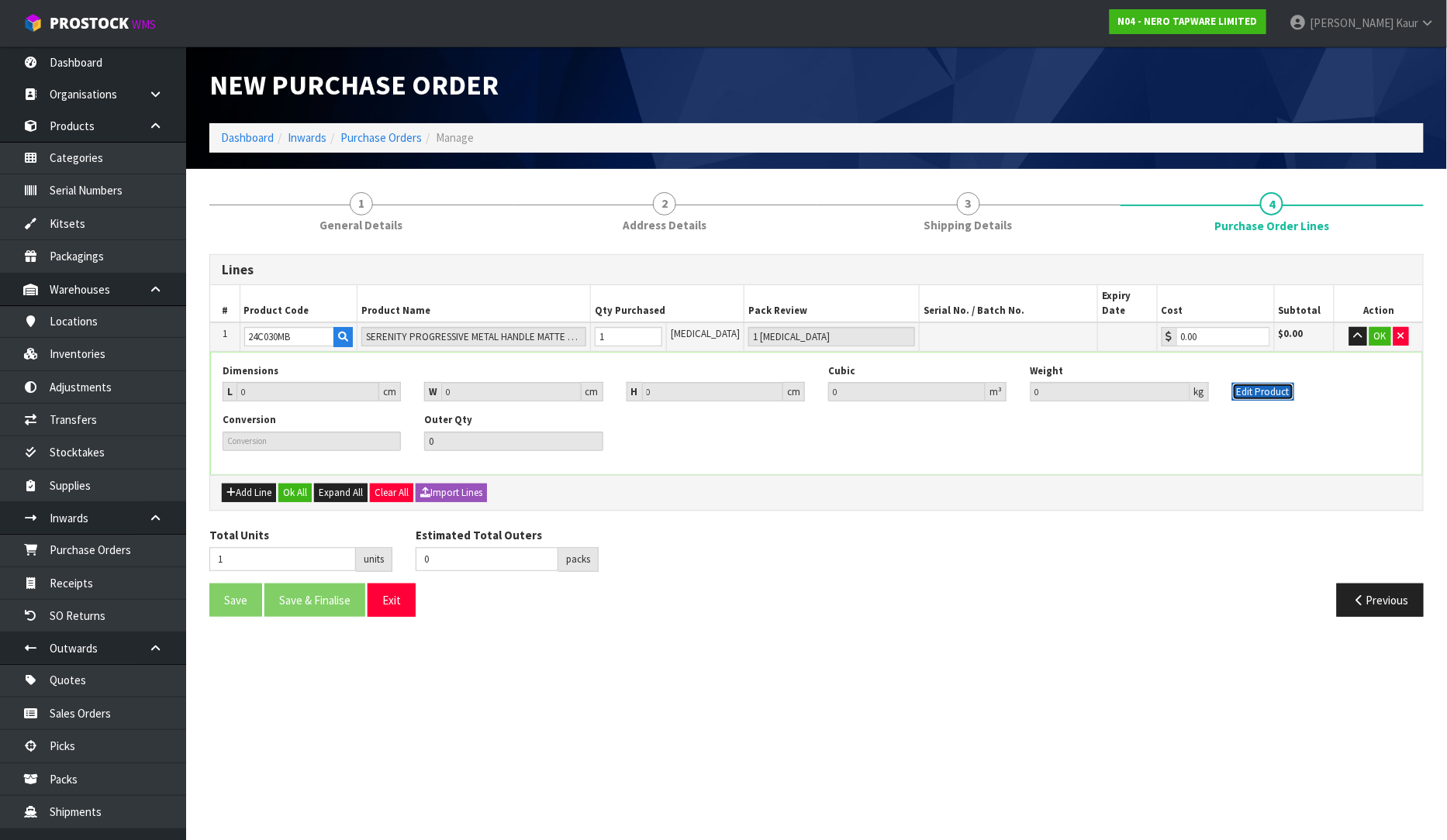
click at [1274, 383] on button "Edit Product" at bounding box center [1263, 392] width 62 height 19
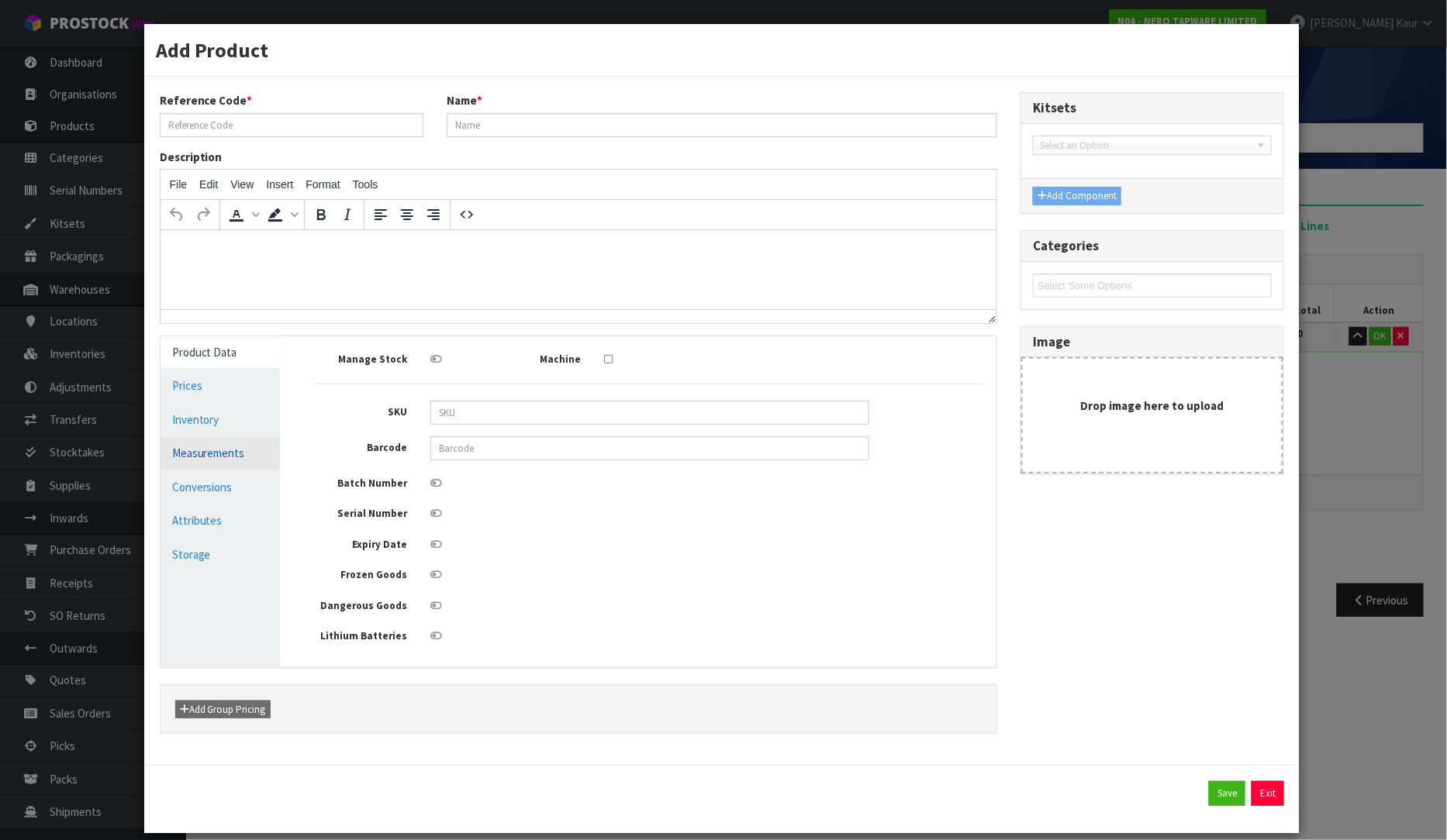
type input "24C030MB"
type input "SERENITY PROGRESSIVE METAL HANDLE MATTE BLACK"
type input "0"
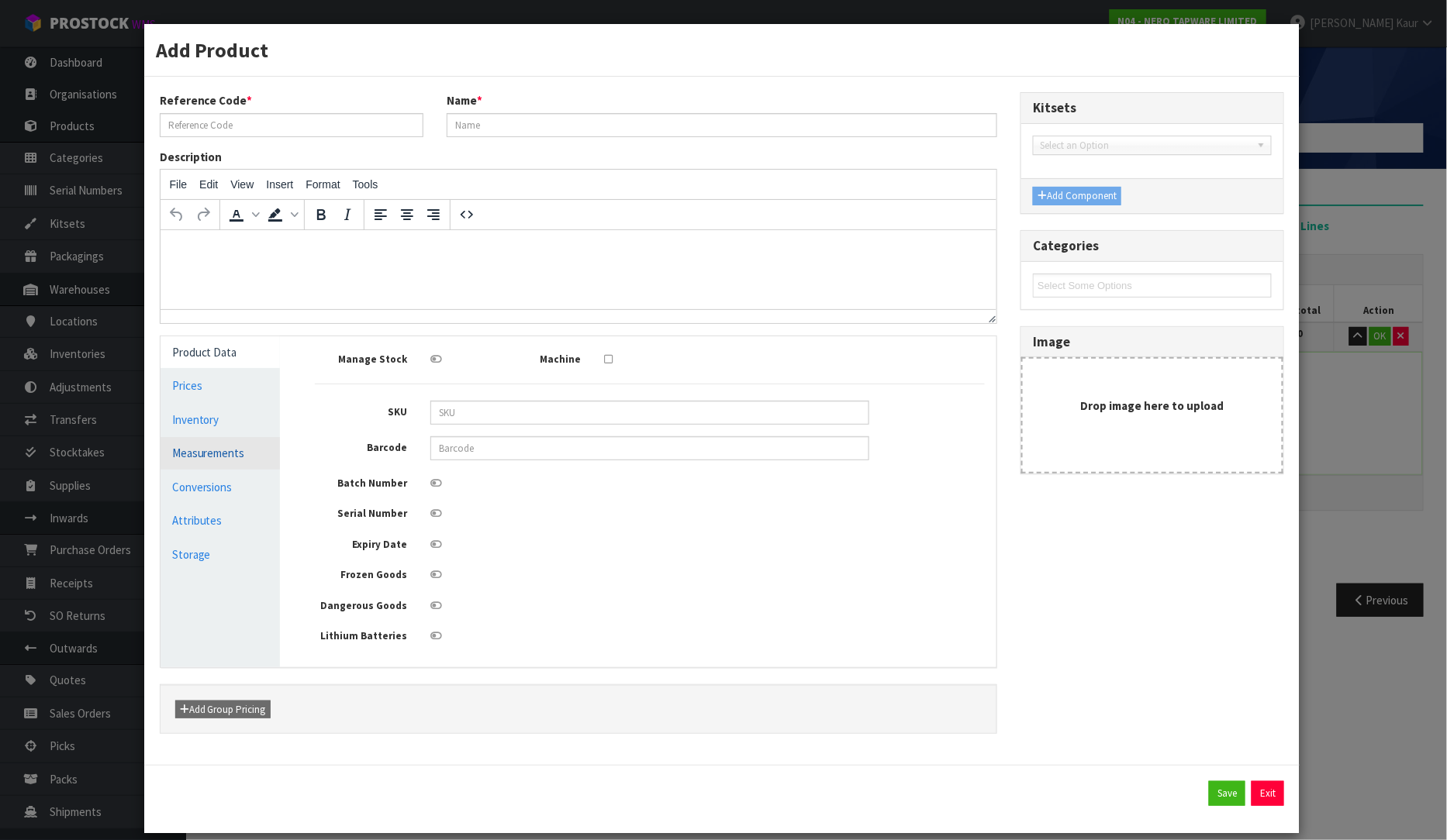
type input "0"
click at [199, 454] on link "Measurements" at bounding box center [220, 452] width 120 height 32
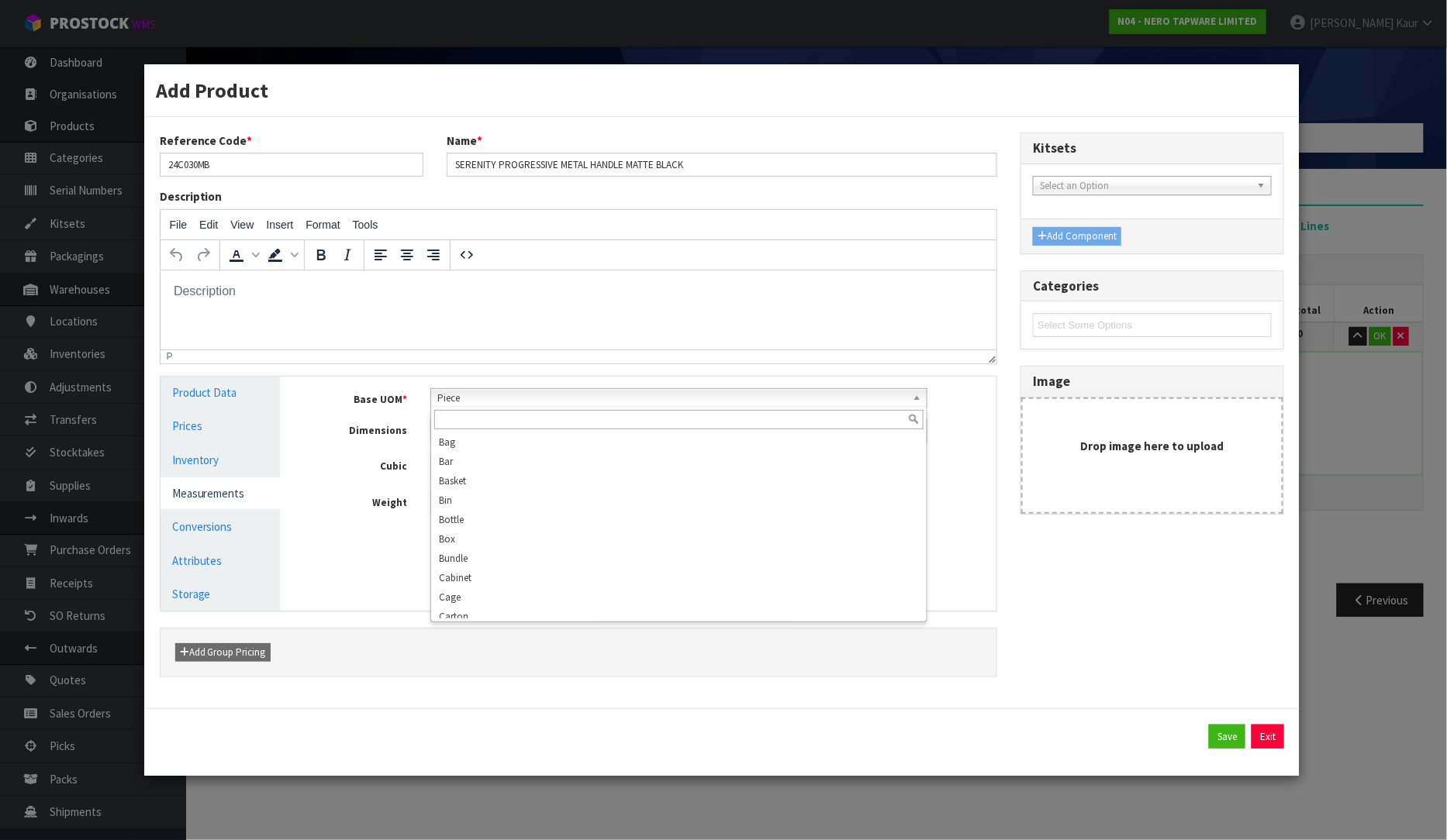
scroll to position [298, 0]
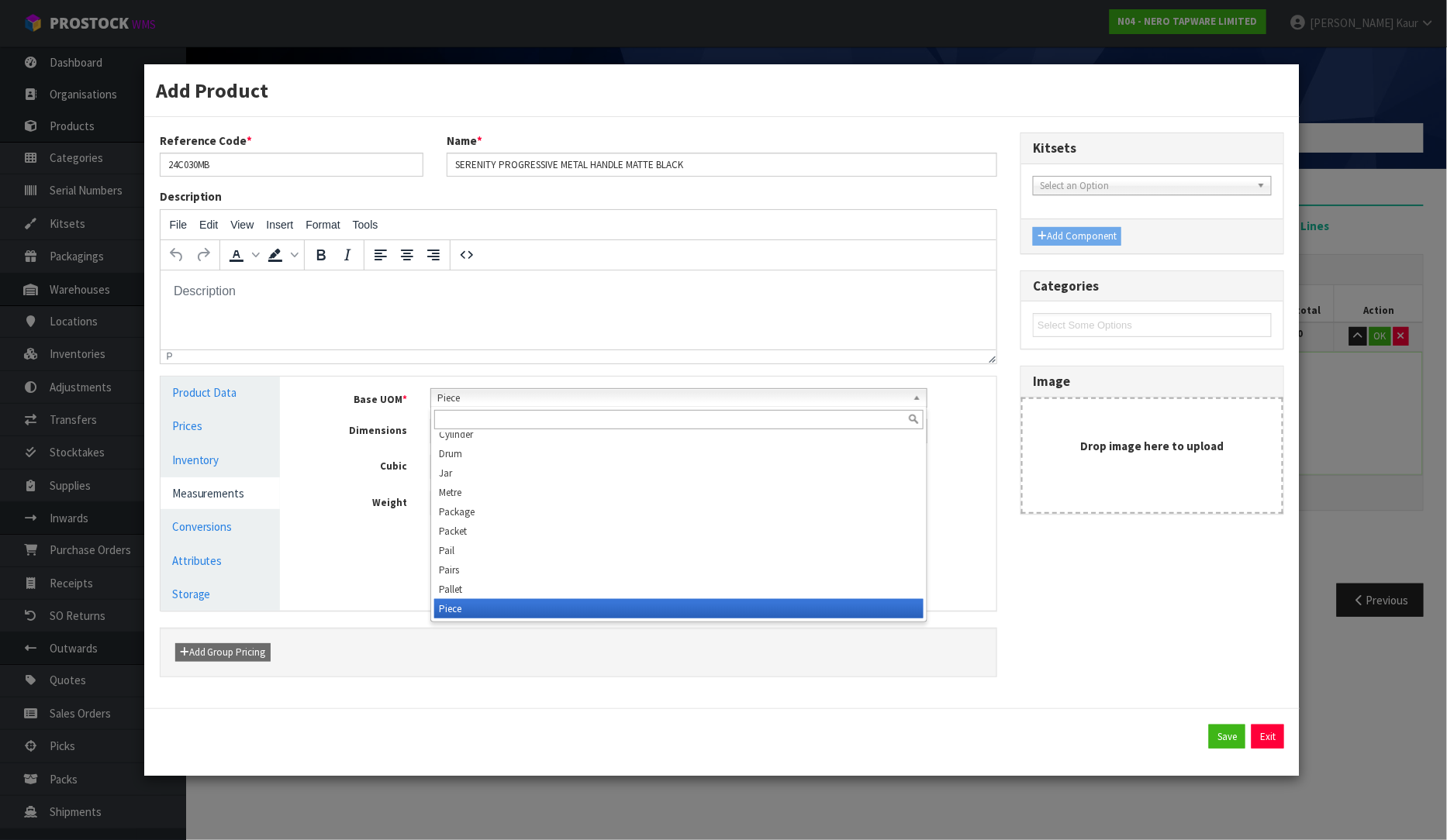
click at [559, 402] on span "Piece" at bounding box center [671, 398] width 469 height 19
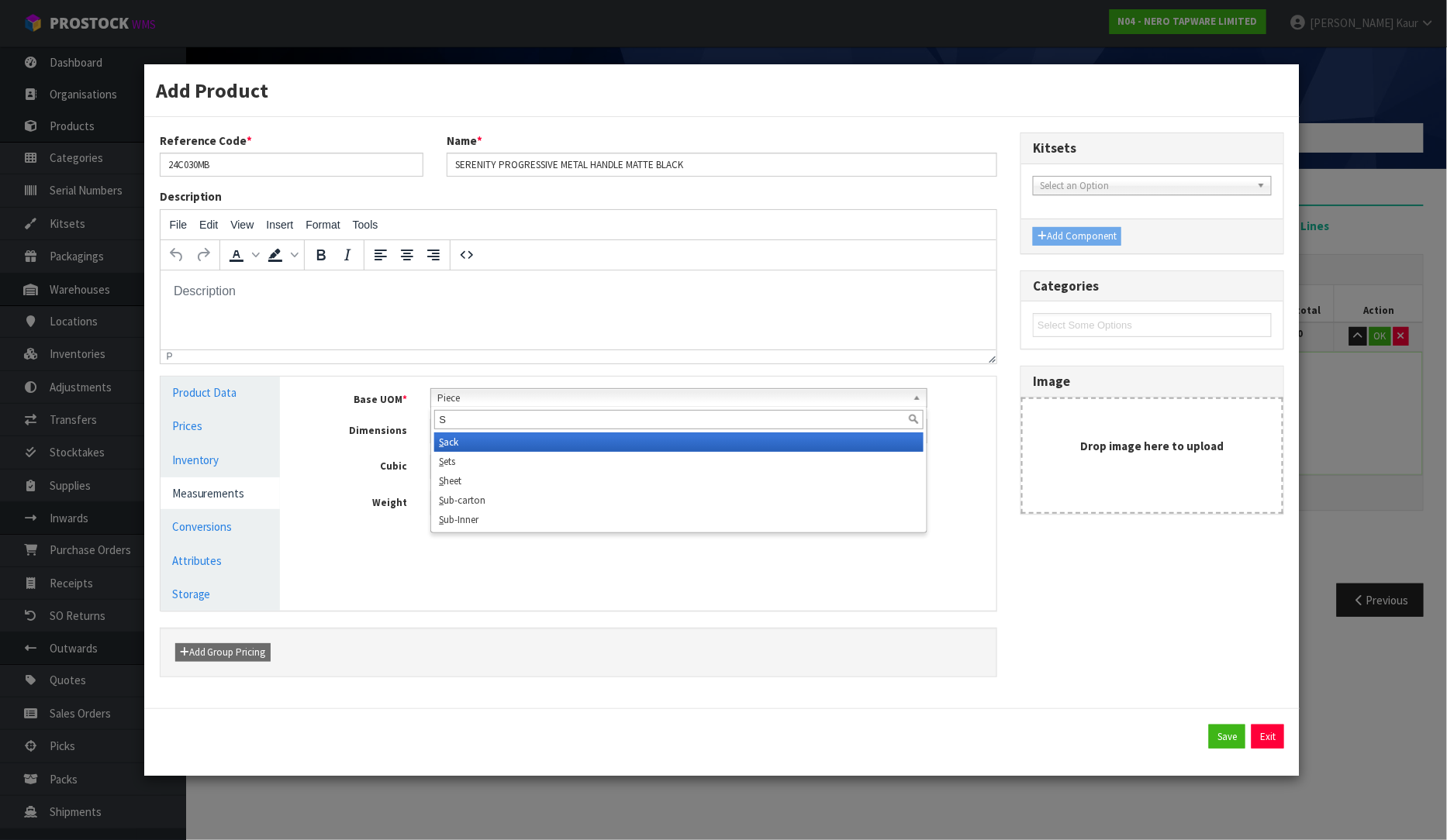
scroll to position [0, 0]
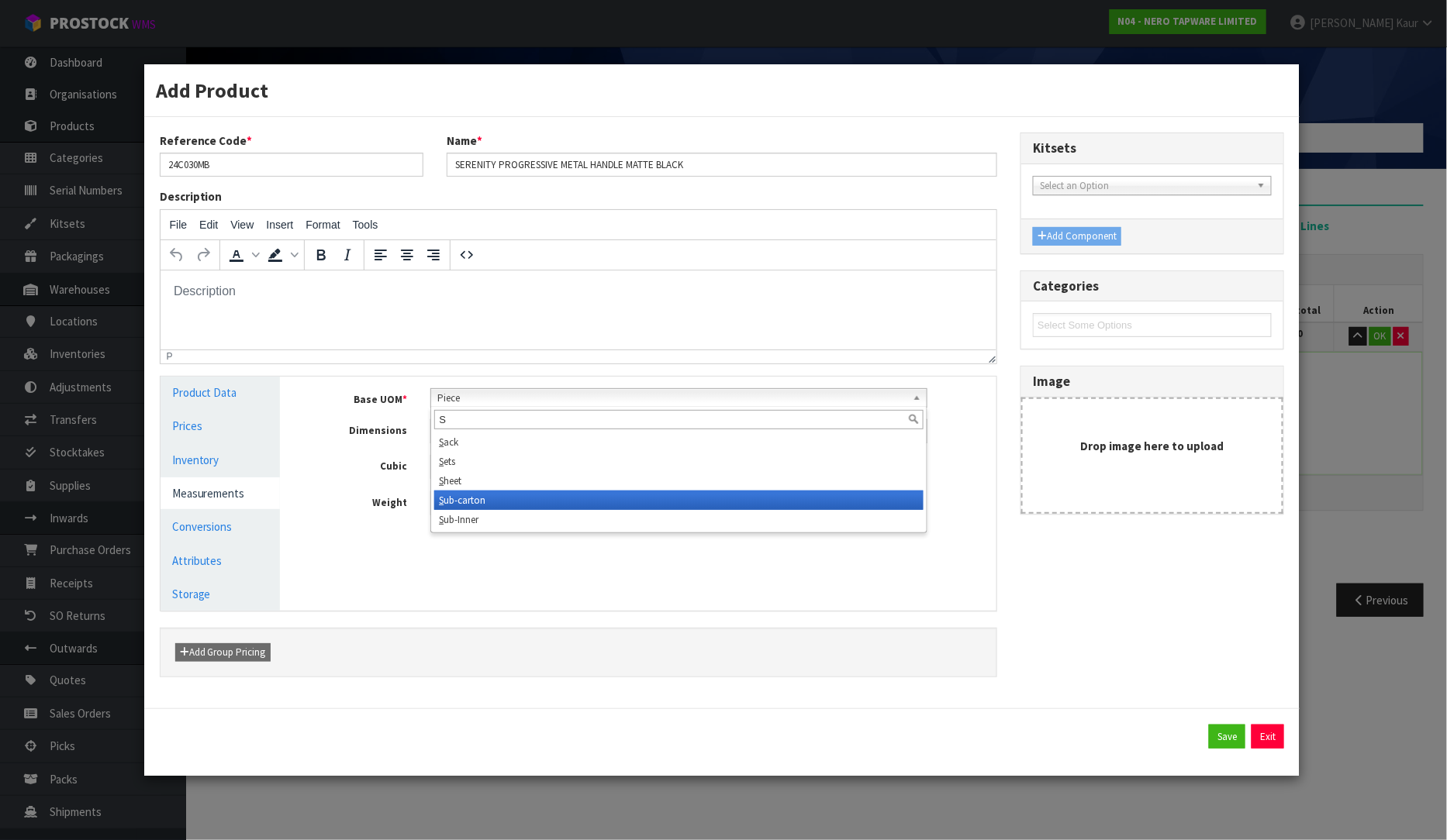
type input "S"
click at [479, 492] on li "S ub-carton" at bounding box center [679, 500] width 488 height 20
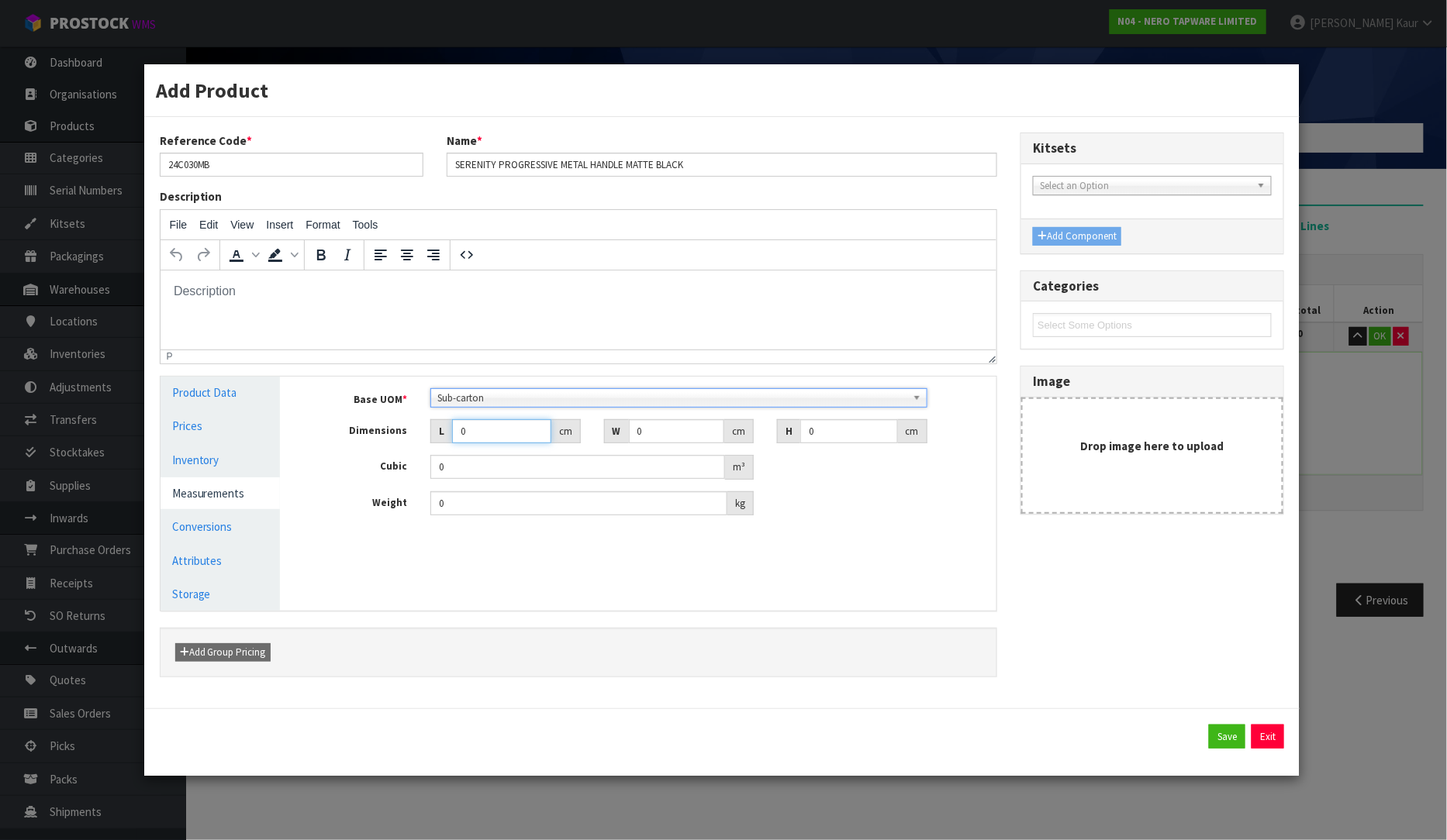
click at [479, 429] on input "0" at bounding box center [501, 432] width 99 height 24
click at [840, 423] on input "0" at bounding box center [848, 432] width 97 height 24
type input "04"
type input "0.000001"
drag, startPoint x: 794, startPoint y: 435, endPoint x: 785, endPoint y: 435, distance: 9.0
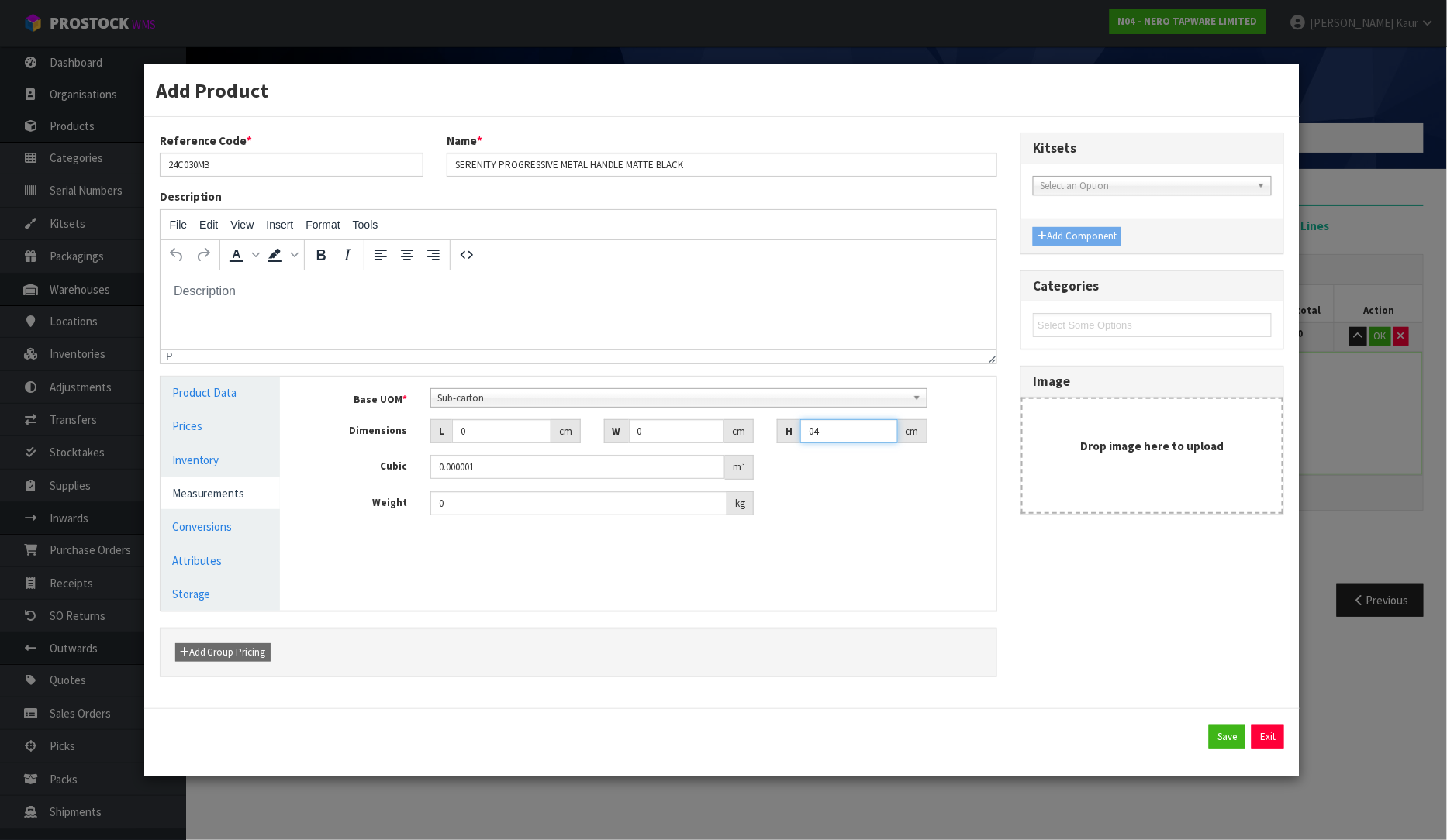
click at [785, 435] on div "H 04 cm" at bounding box center [852, 432] width 150 height 25
type input "4"
drag, startPoint x: 661, startPoint y: 435, endPoint x: 619, endPoint y: 435, distance: 42.0
click at [619, 435] on div "W 0 cm" at bounding box center [679, 432] width 150 height 25
type input "7"
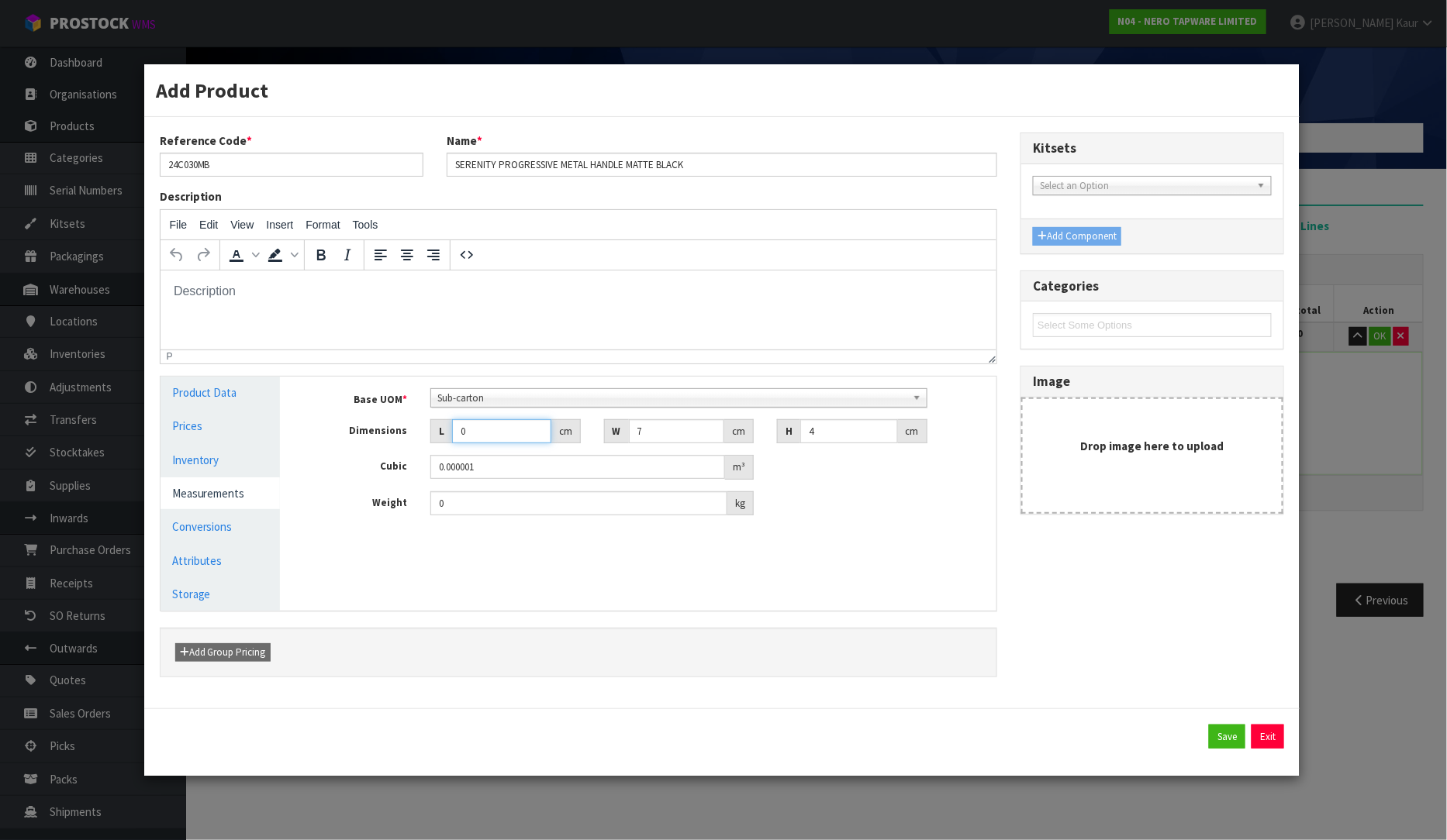
click at [463, 435] on input "0" at bounding box center [501, 432] width 99 height 24
type input "7"
type input "0.000196"
type input "7"
click at [447, 510] on input "0" at bounding box center [578, 503] width 297 height 24
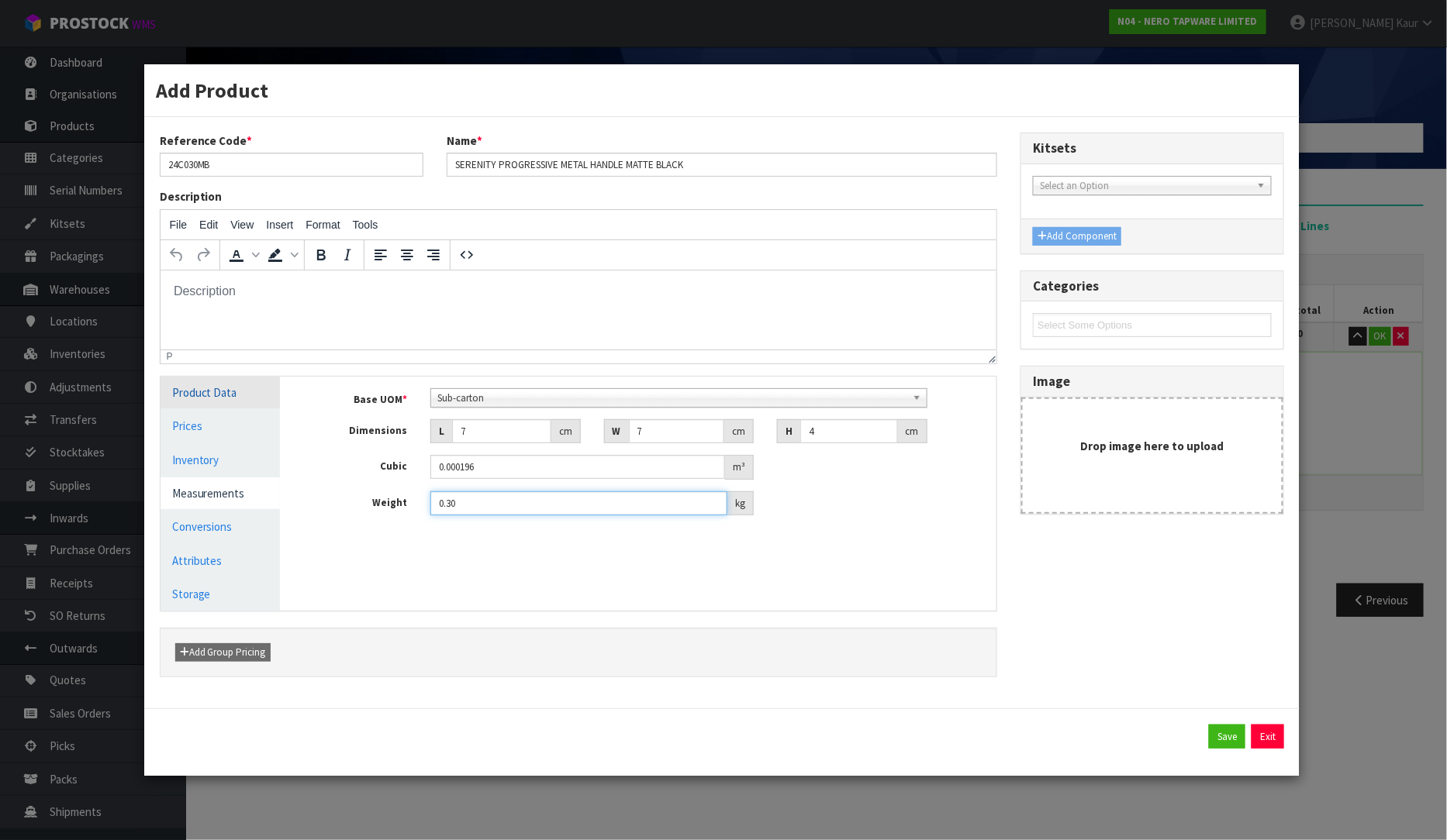
type input "0.30"
click at [218, 396] on link "Product Data" at bounding box center [220, 392] width 120 height 32
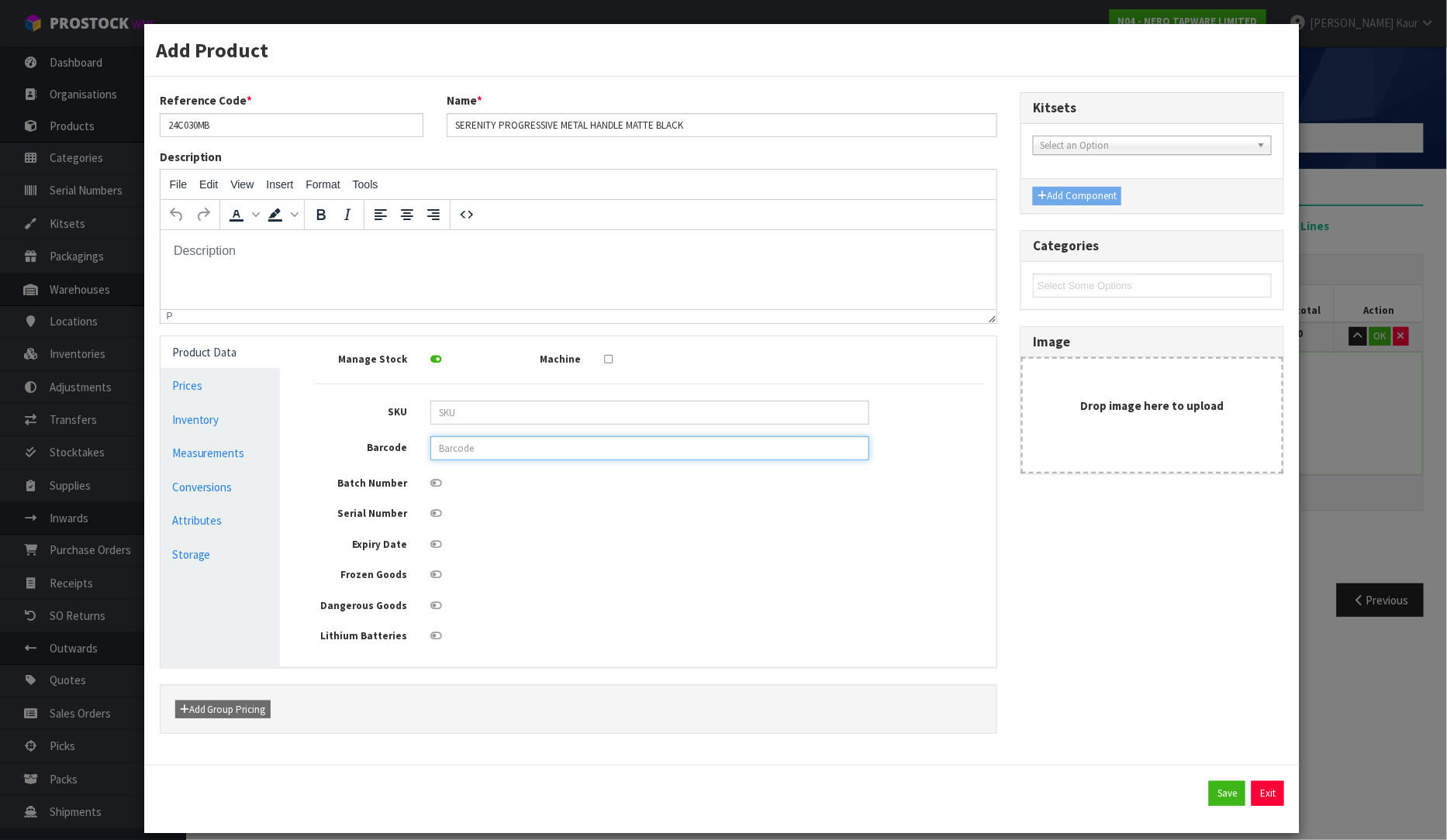
click at [447, 450] on input "text" at bounding box center [649, 449] width 439 height 24
type input "9355433072232"
click at [1212, 811] on div "Save Exit" at bounding box center [721, 799] width 1156 height 69
click at [1219, 798] on button "Save" at bounding box center [1227, 793] width 37 height 25
type input "1 SCT"
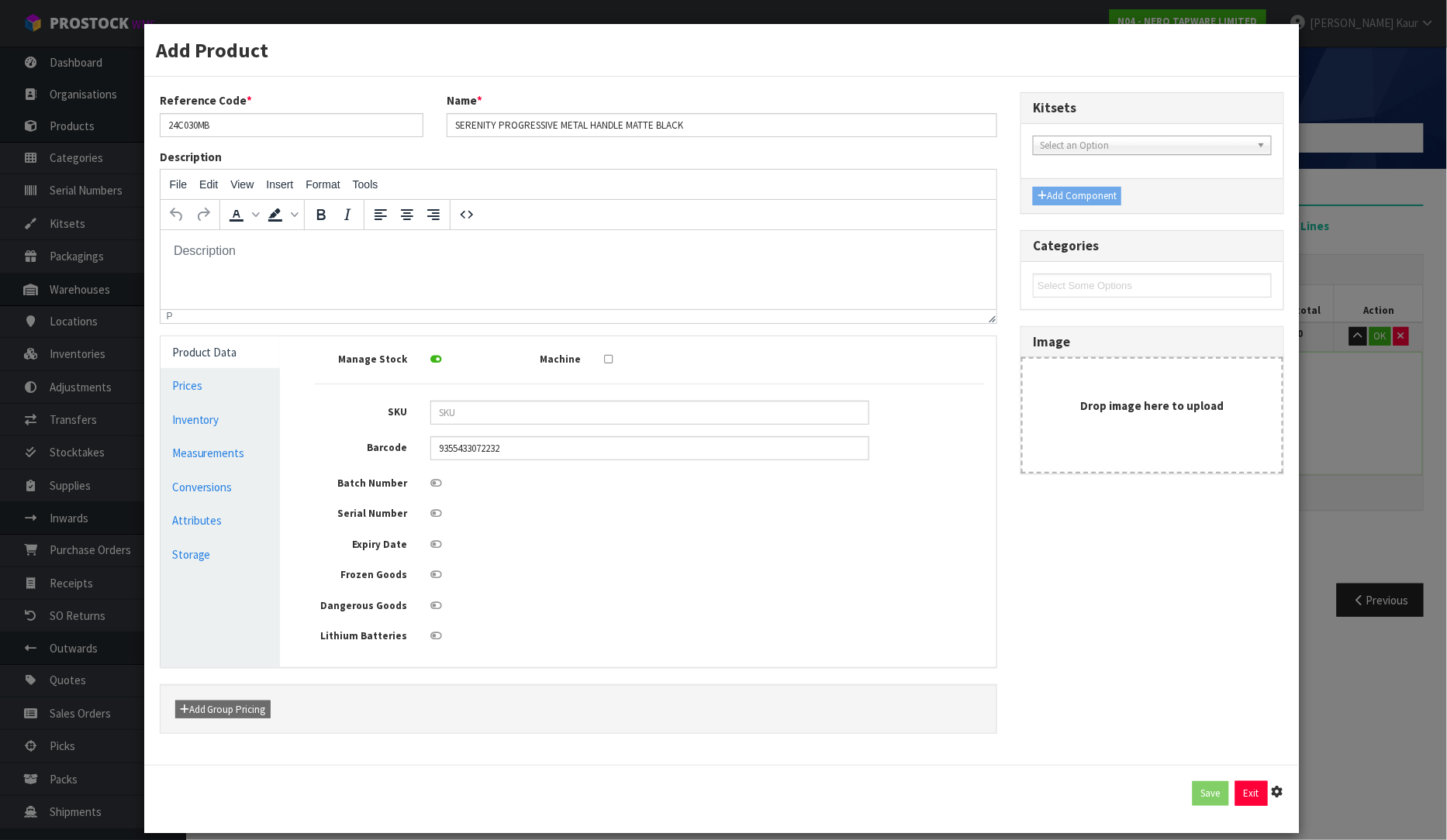
type input "7"
type input "4"
type input "0.000196"
type input "0.3"
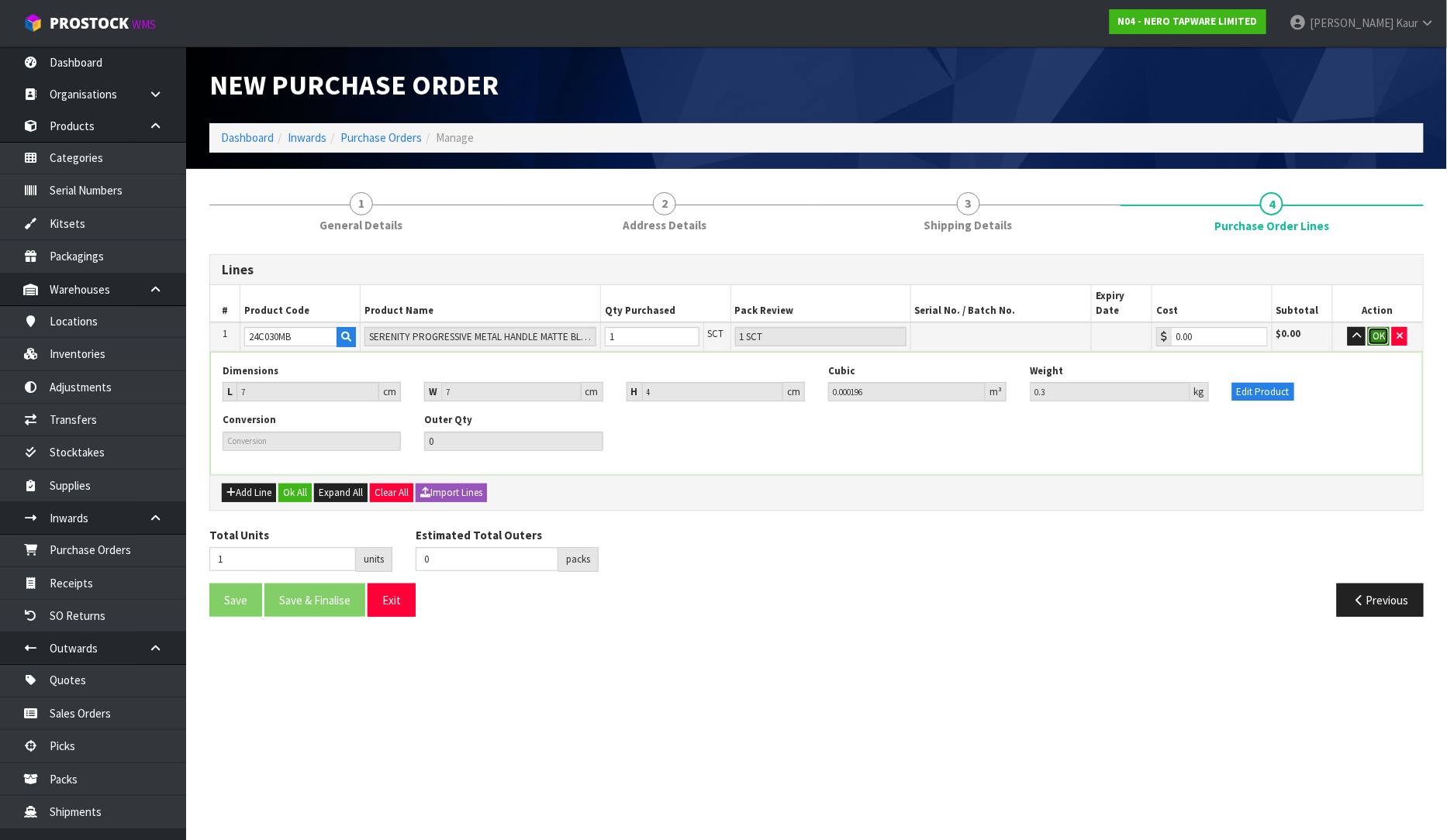
click at [1371, 327] on button "OK" at bounding box center [1378, 337] width 21 height 19
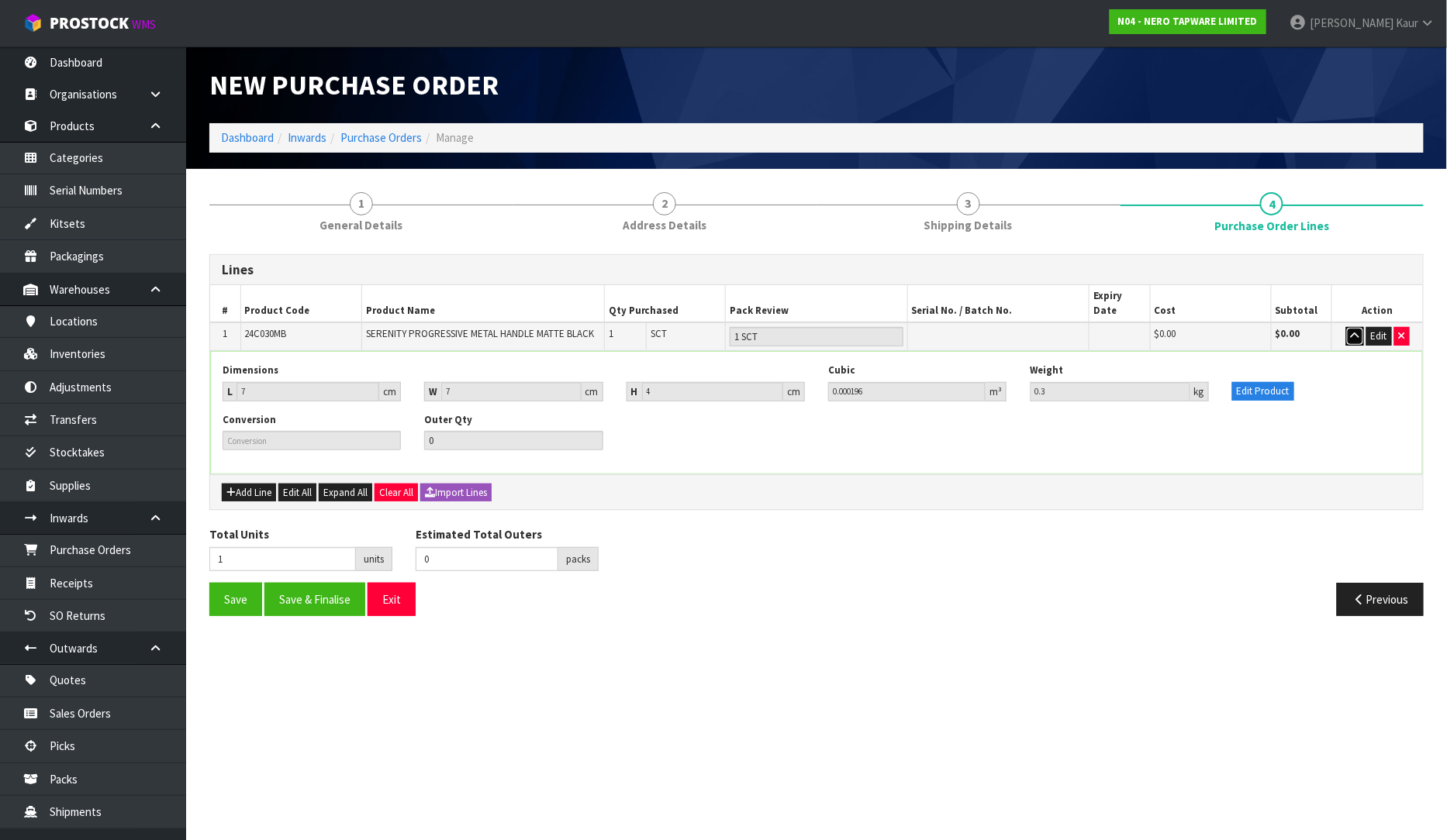
click at [1360, 327] on button "button" at bounding box center [1354, 337] width 18 height 19
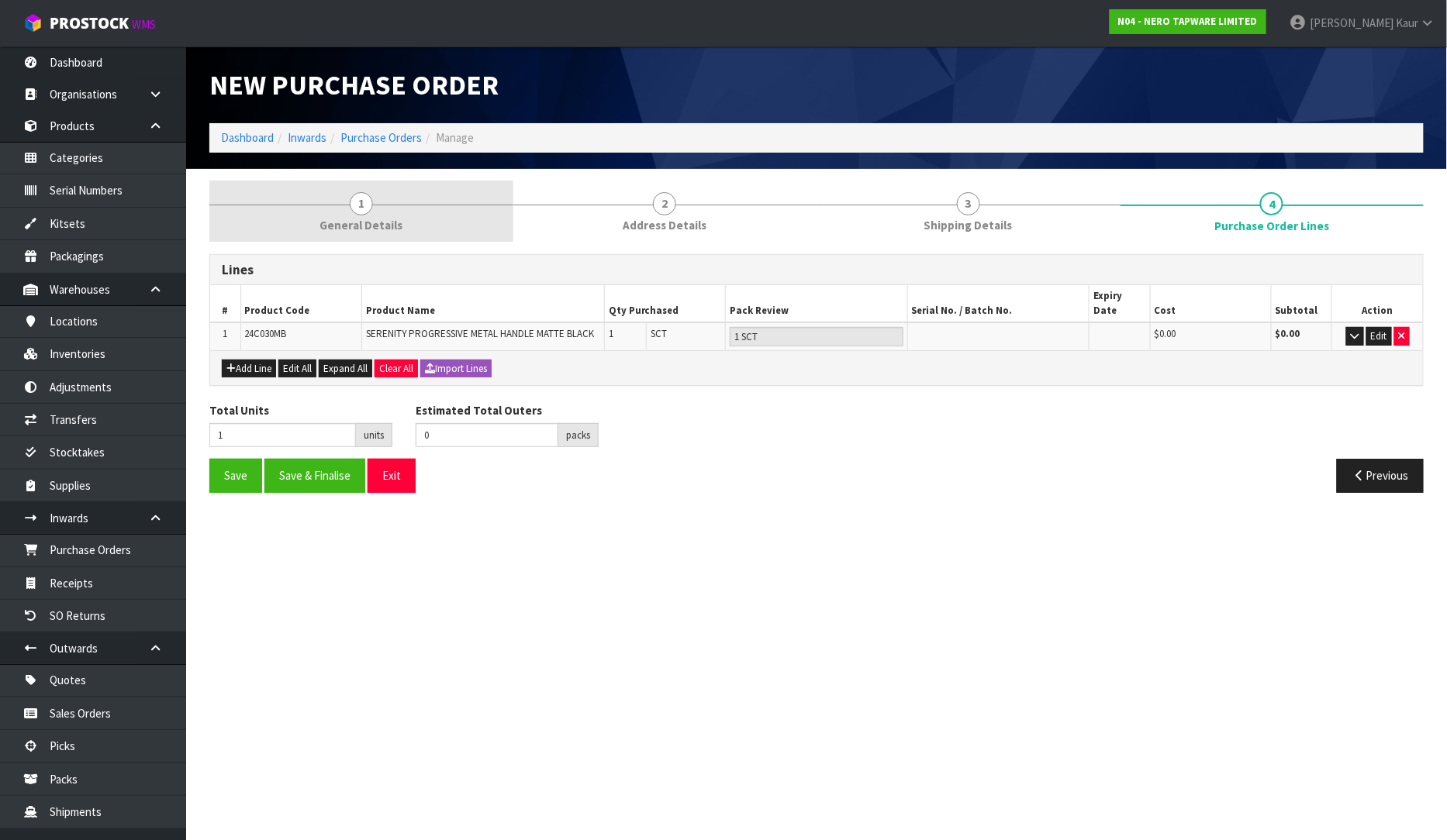
click at [382, 233] on span "General Details" at bounding box center [361, 224] width 83 height 16
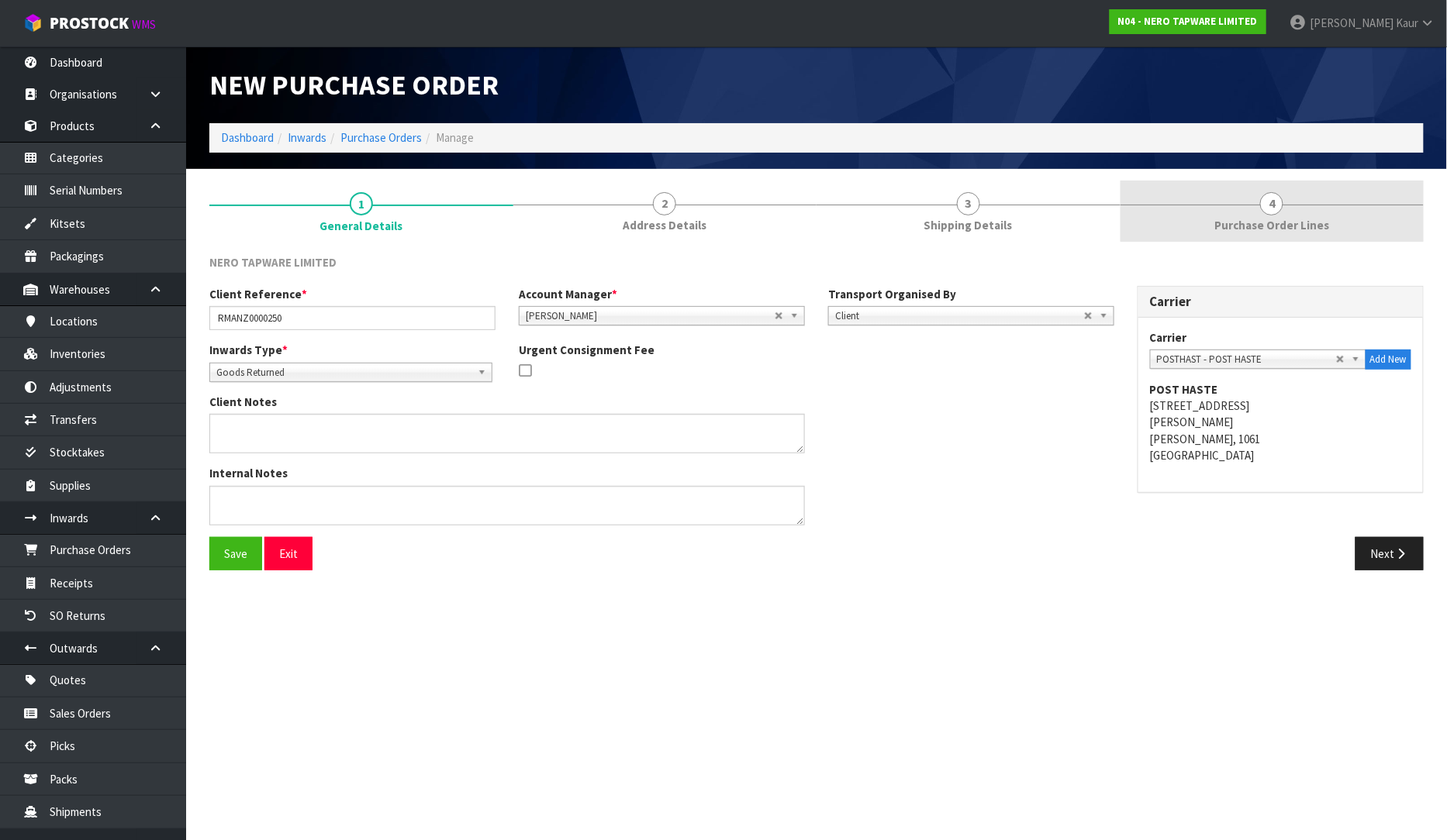
click at [1229, 217] on span "Purchase Order Lines" at bounding box center [1271, 224] width 115 height 16
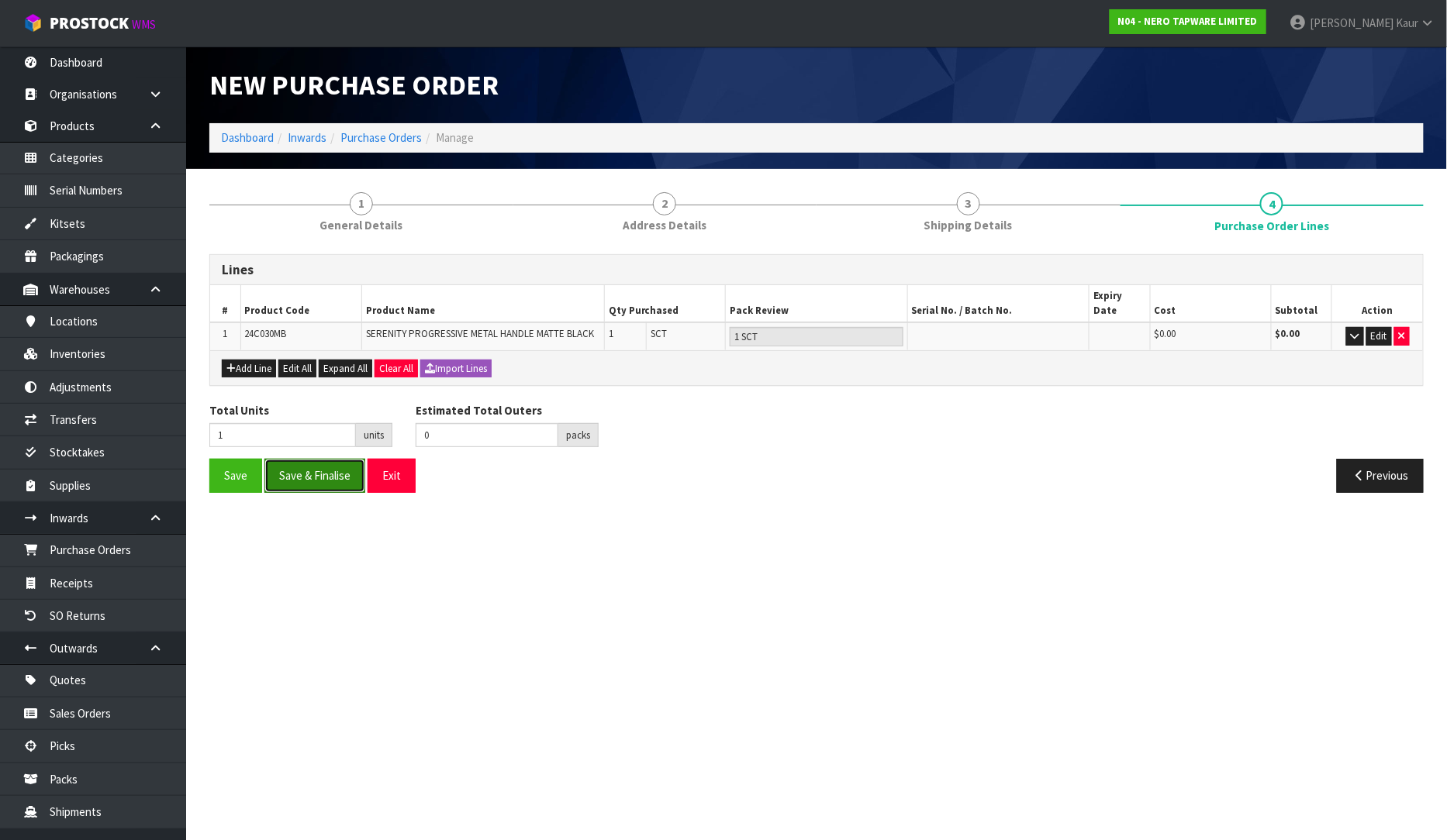
click at [307, 459] on button "Save & Finalise" at bounding box center [315, 475] width 101 height 33
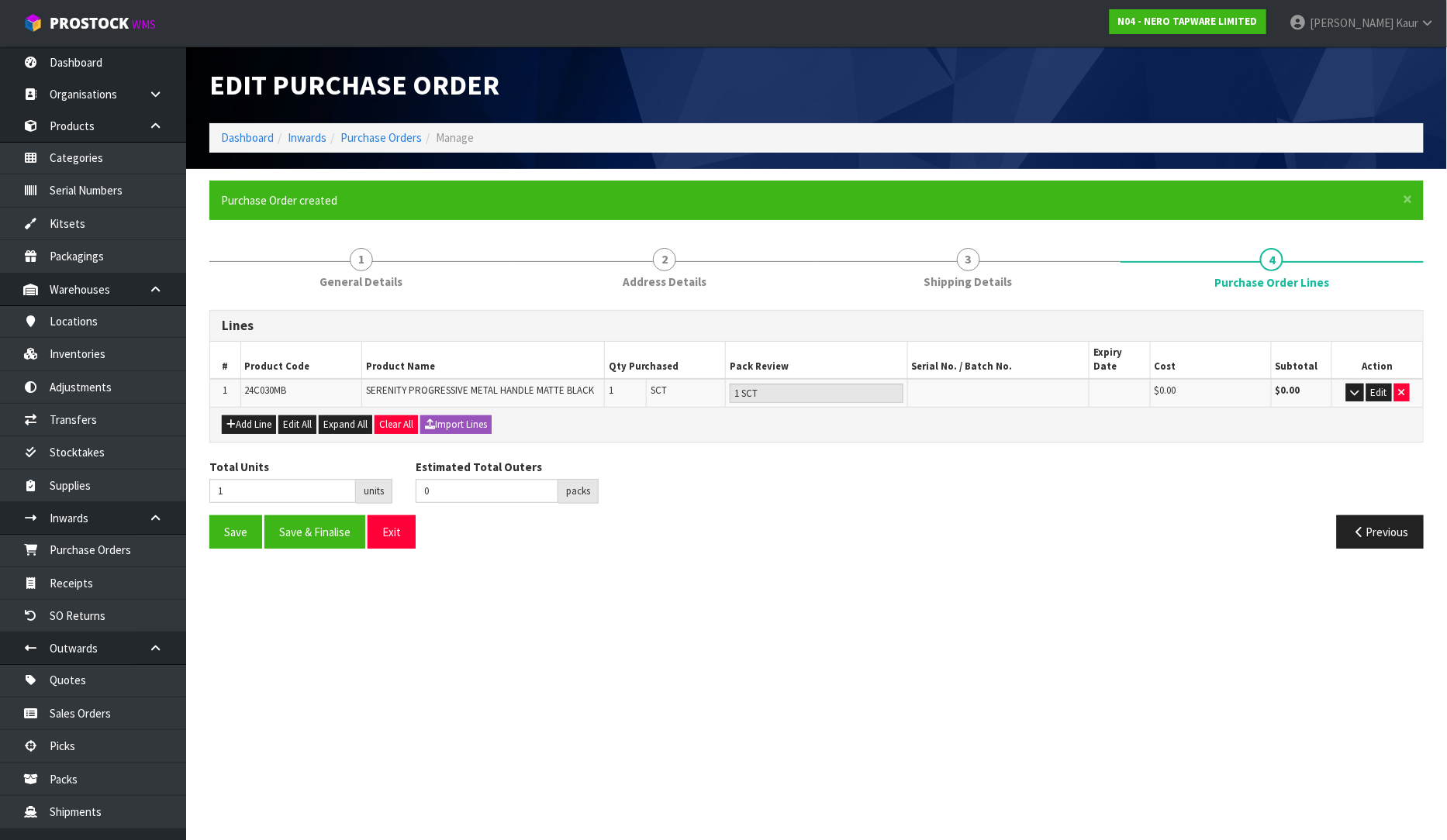
type input "0"
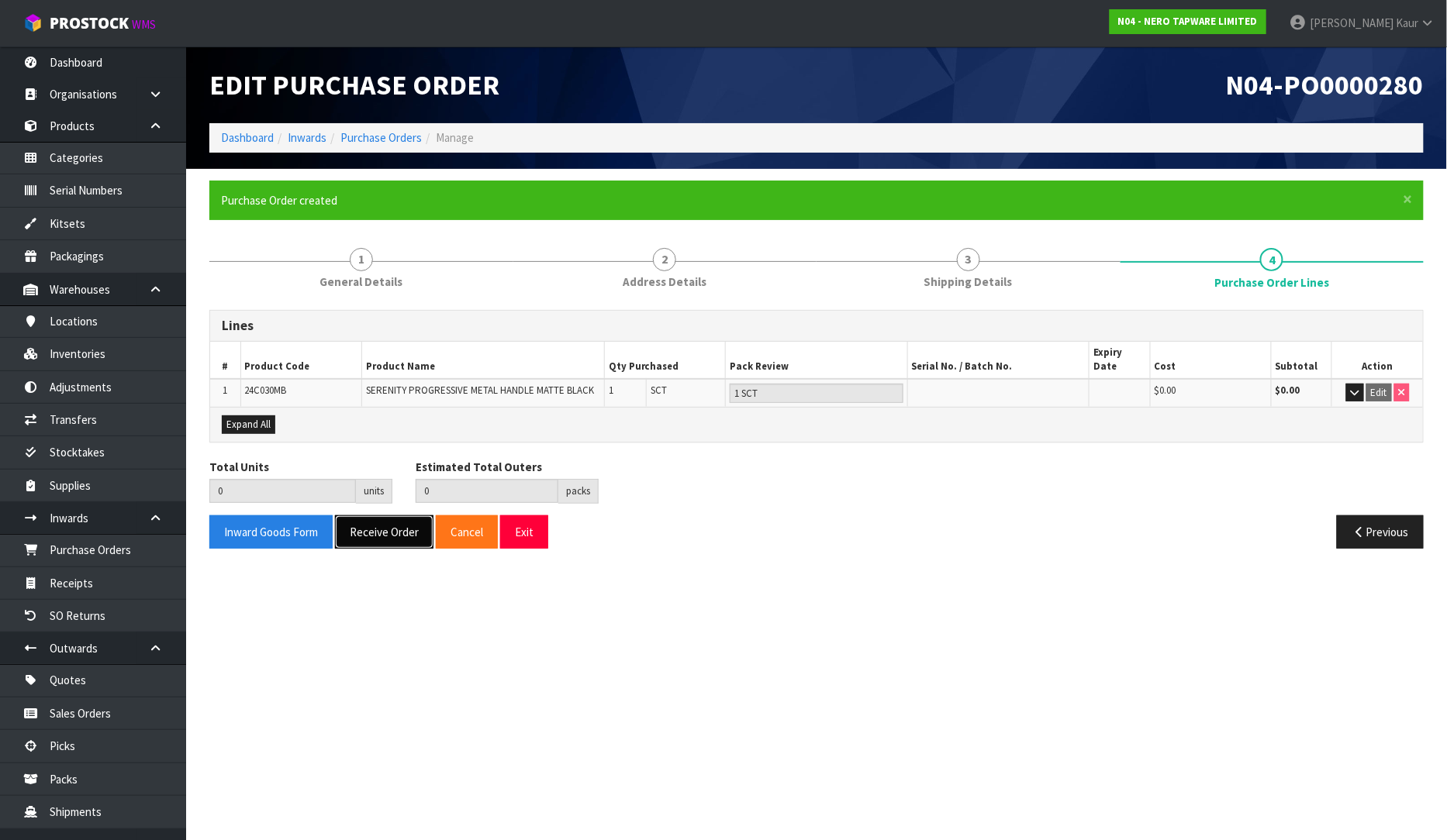
click at [391, 518] on button "Receive Order" at bounding box center [384, 532] width 99 height 33
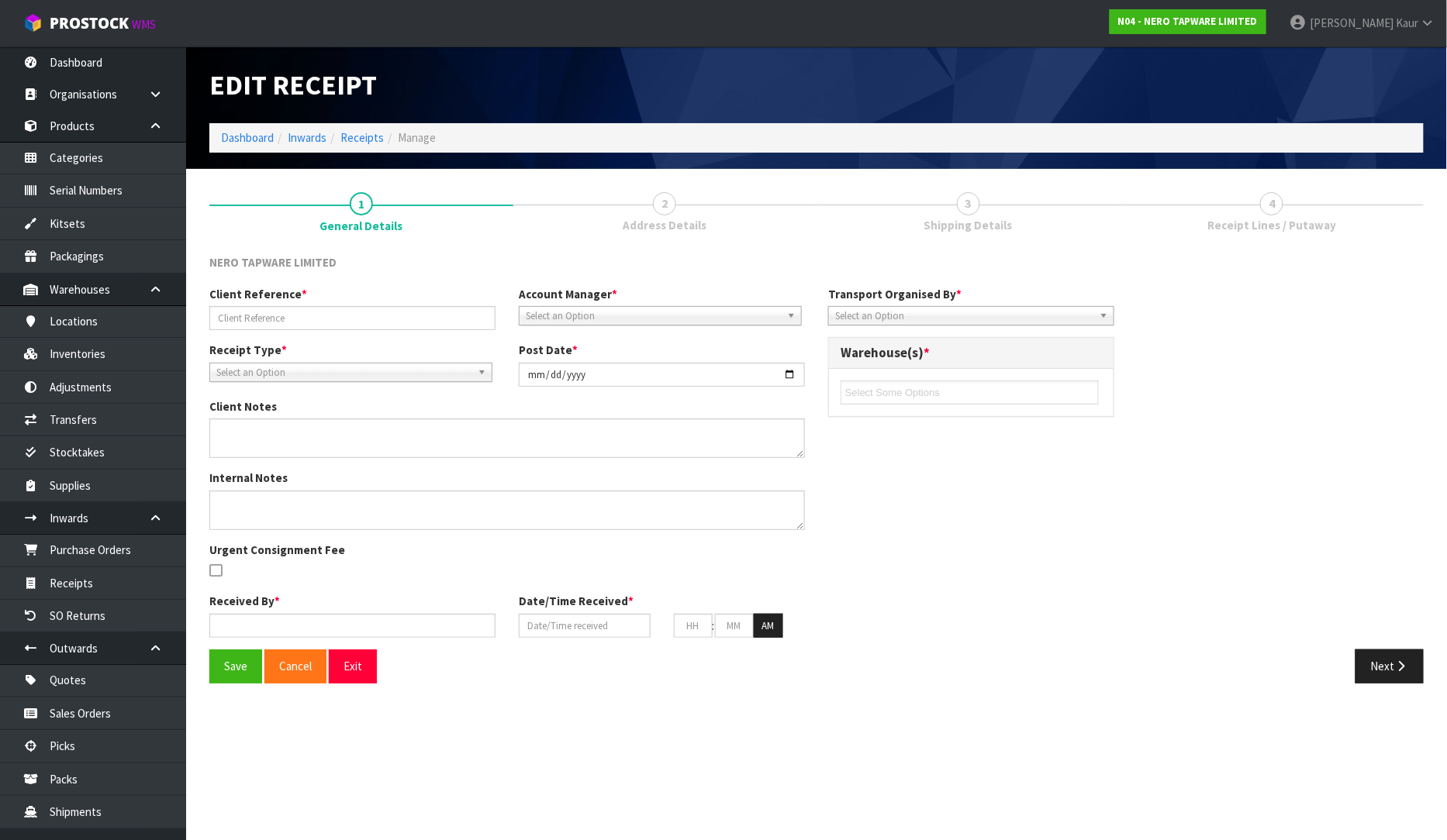
type input "RMANZ0000250"
type input "[DATE]"
type input "[PERSON_NAME]"
type input "[DATE]"
type input "03"
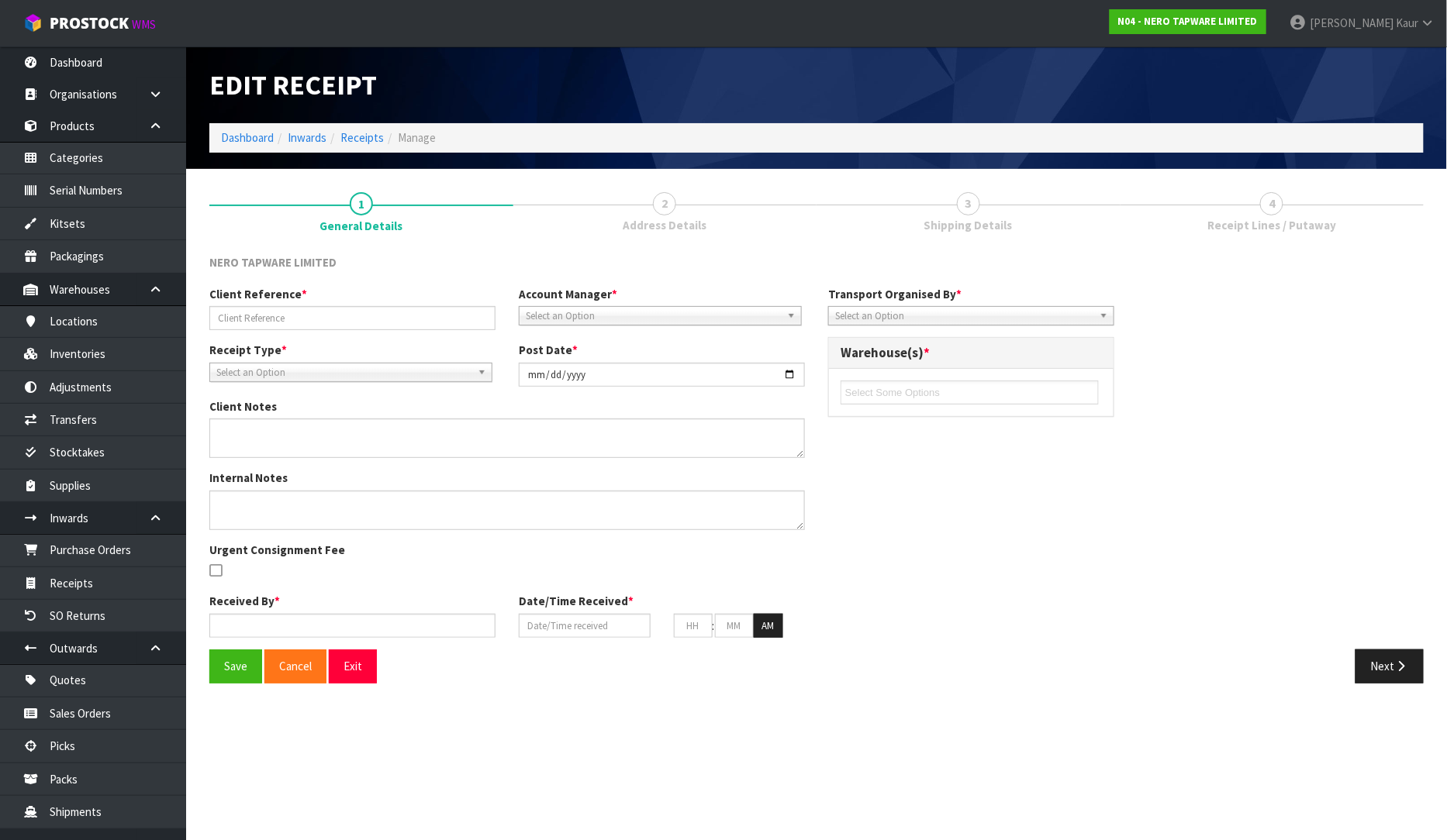
type input "26"
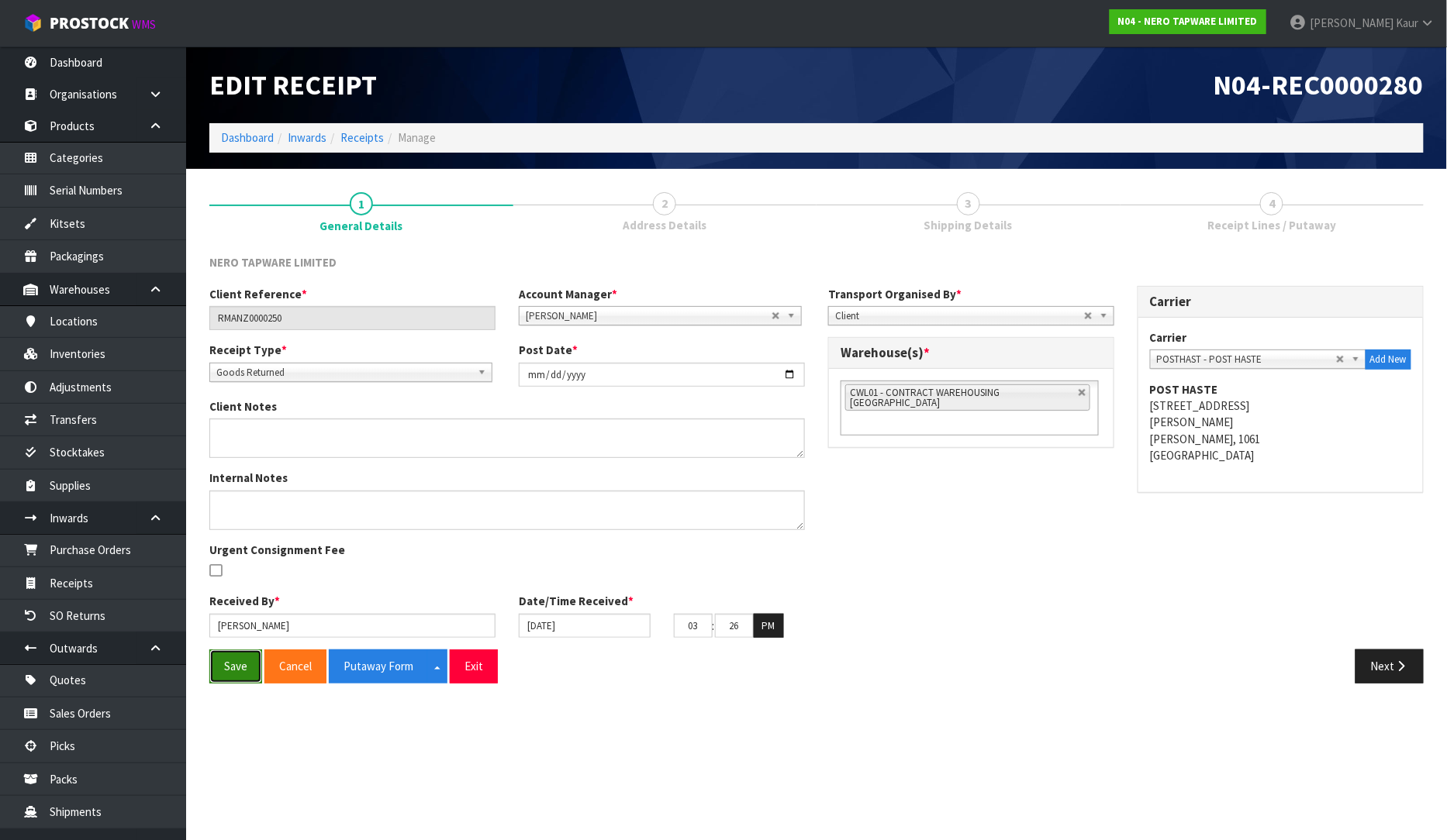
click at [227, 668] on button "Save" at bounding box center [236, 665] width 53 height 33
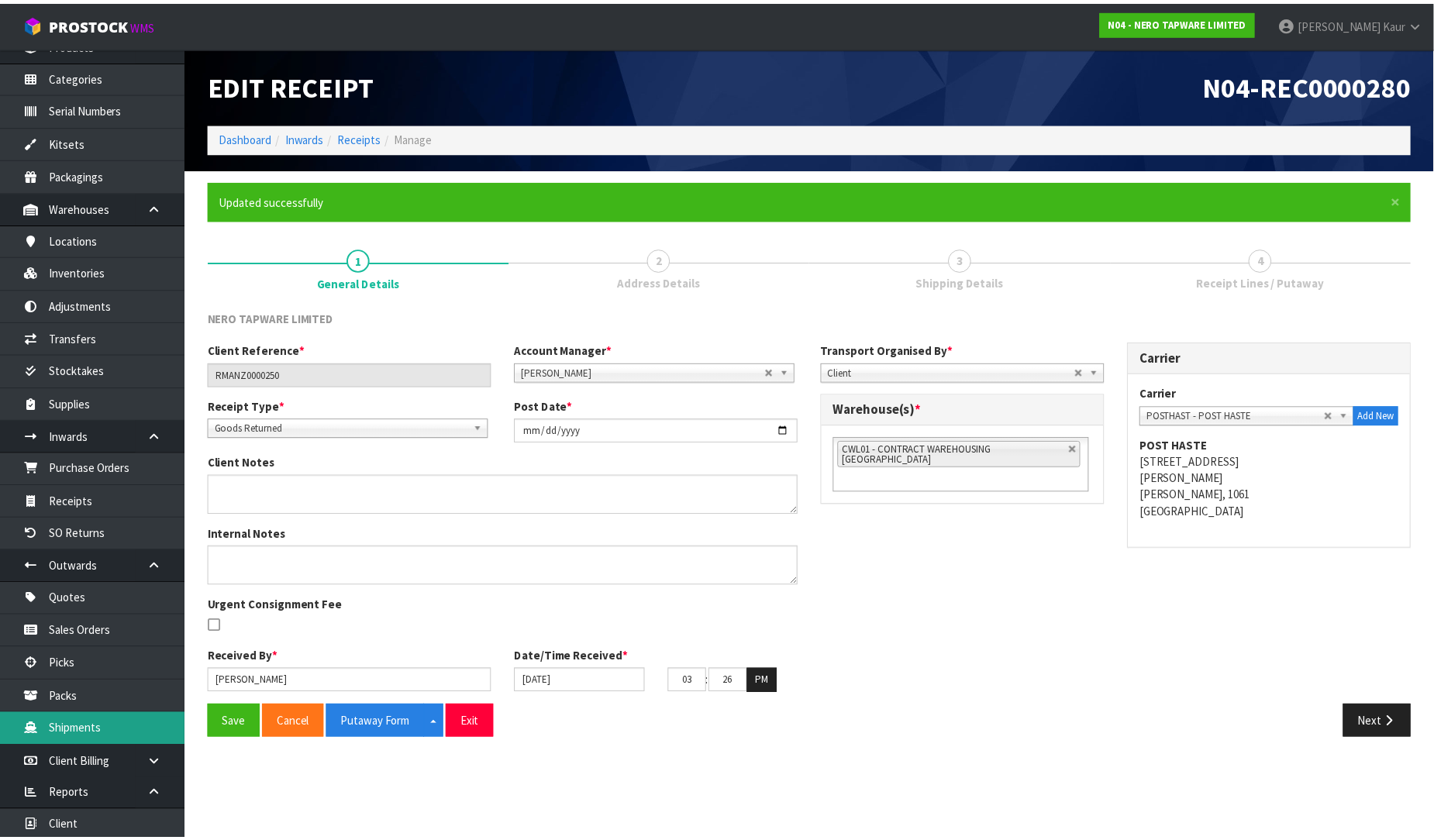
scroll to position [151, 0]
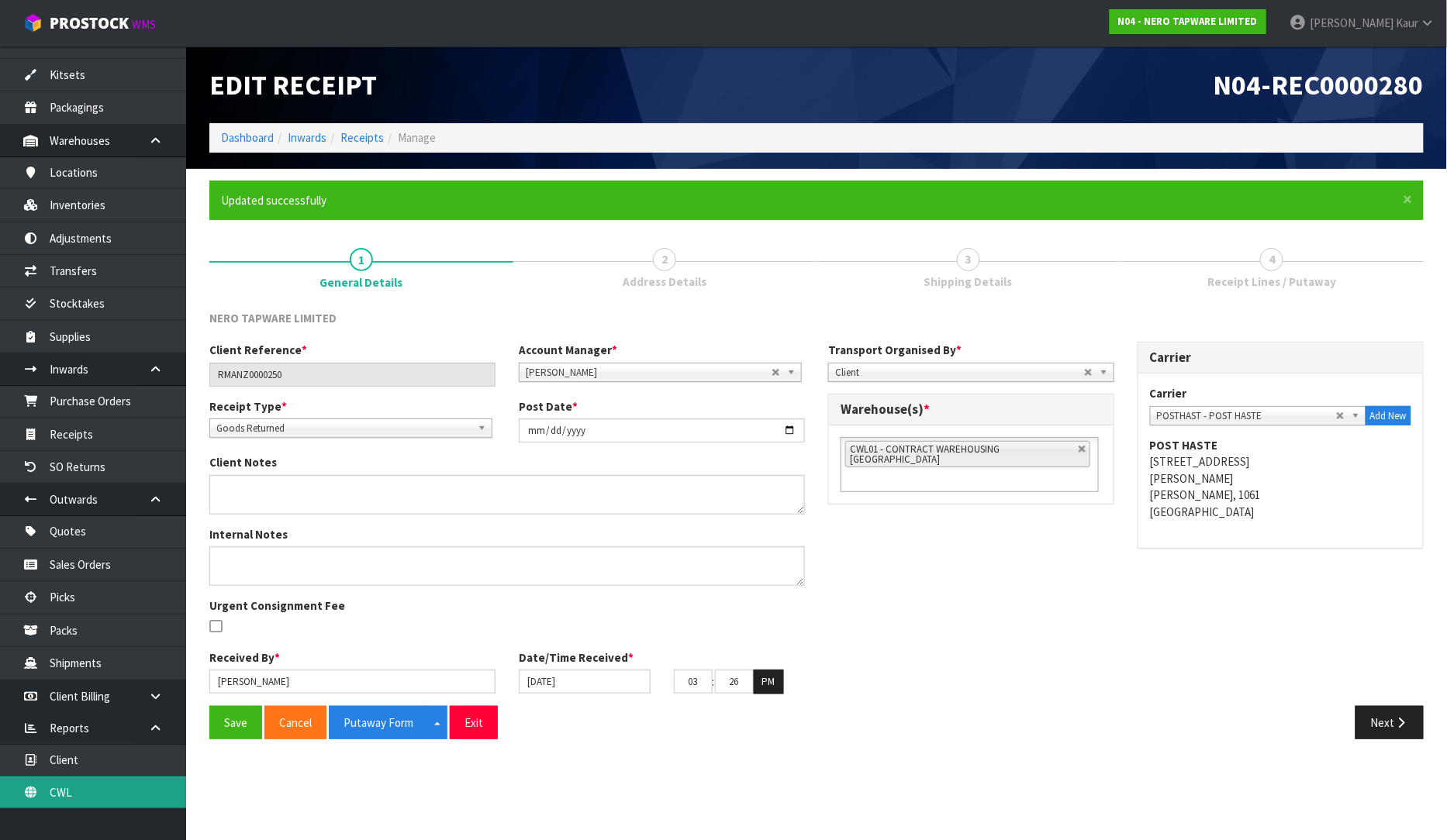
click at [55, 784] on link "CWL" at bounding box center [93, 792] width 186 height 32
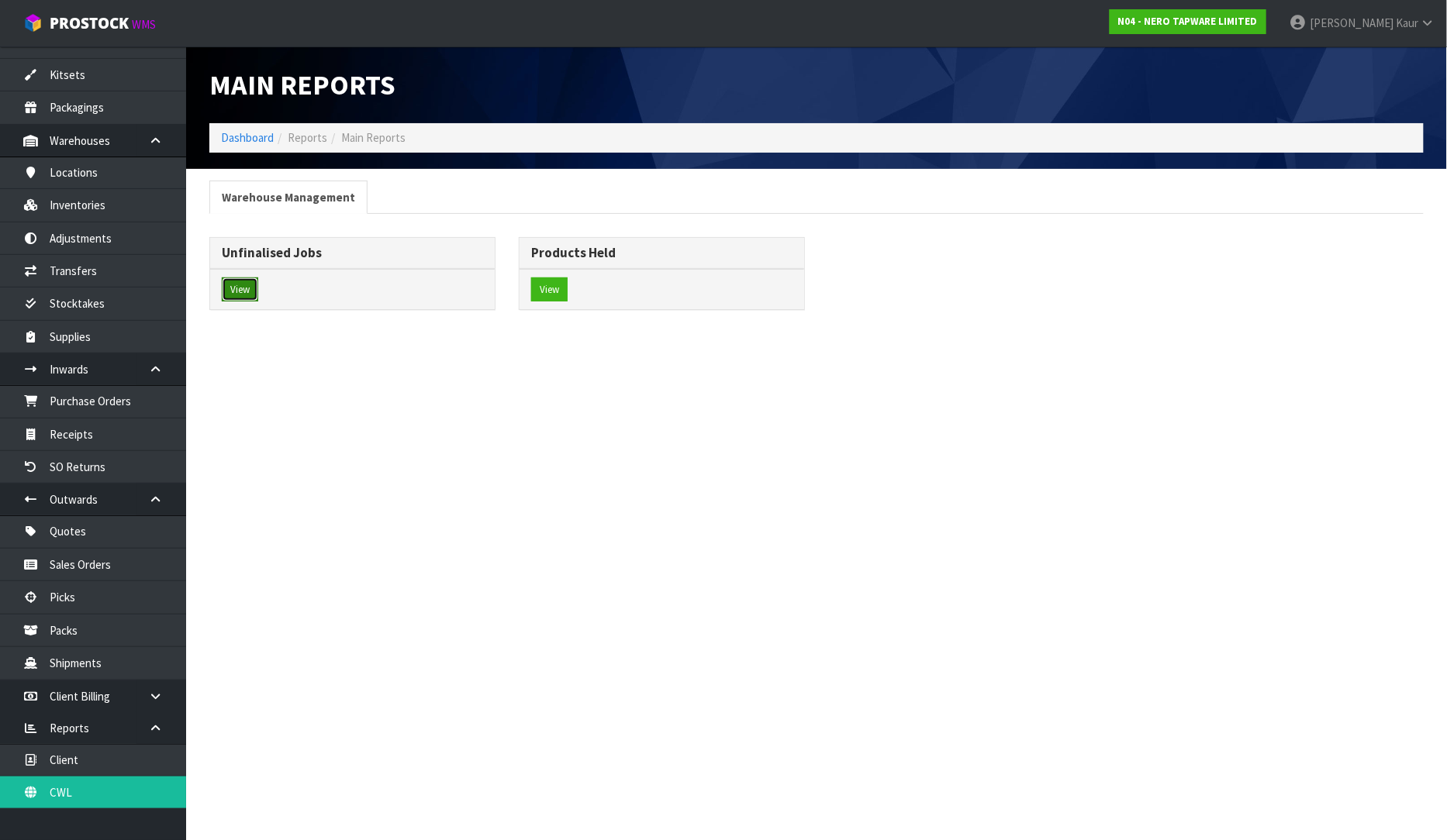
click at [236, 289] on button "View" at bounding box center [240, 289] width 37 height 25
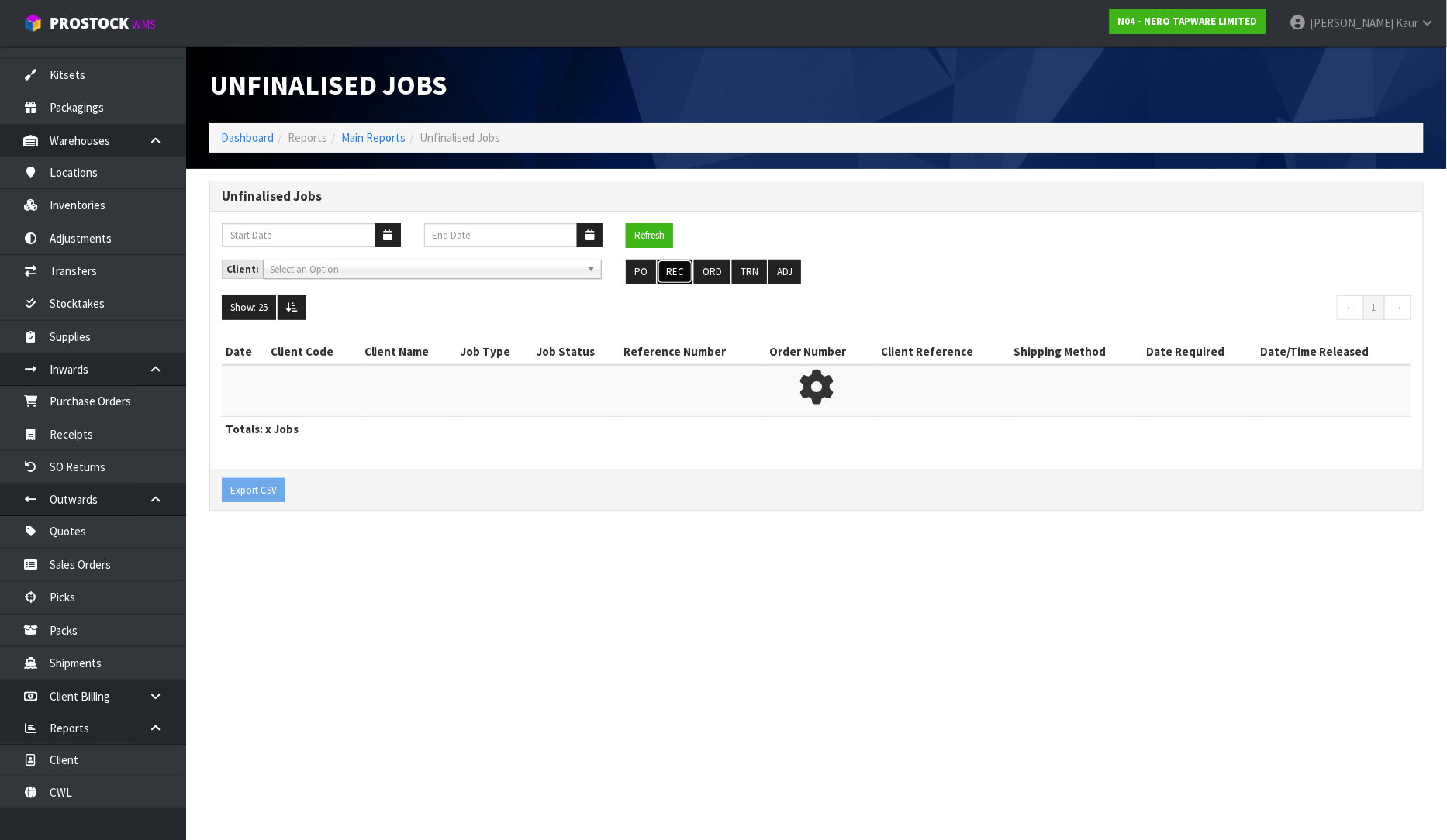
click at [672, 271] on button "REC" at bounding box center [674, 271] width 35 height 25
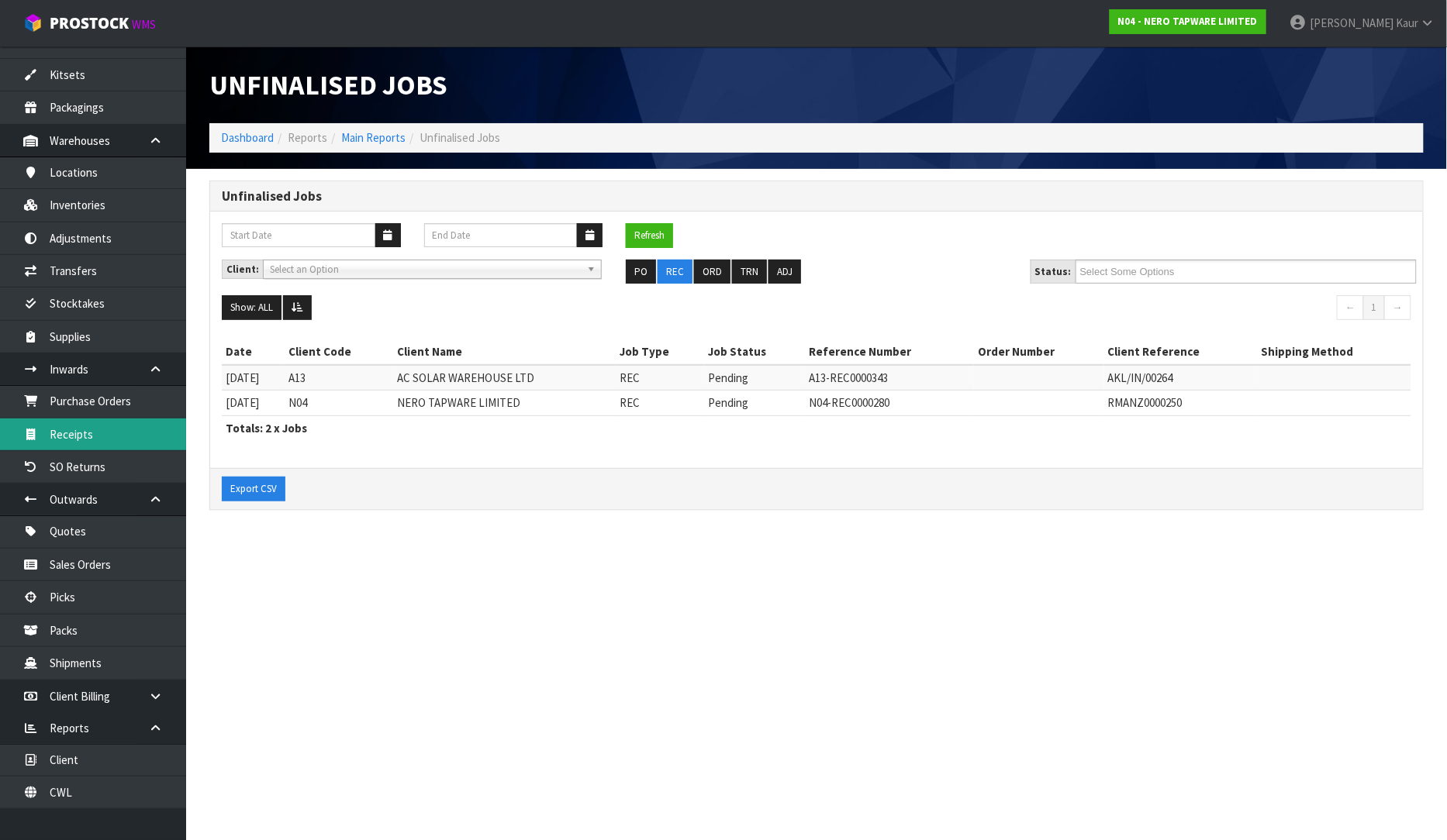
click at [103, 431] on link "Receipts" at bounding box center [93, 434] width 186 height 32
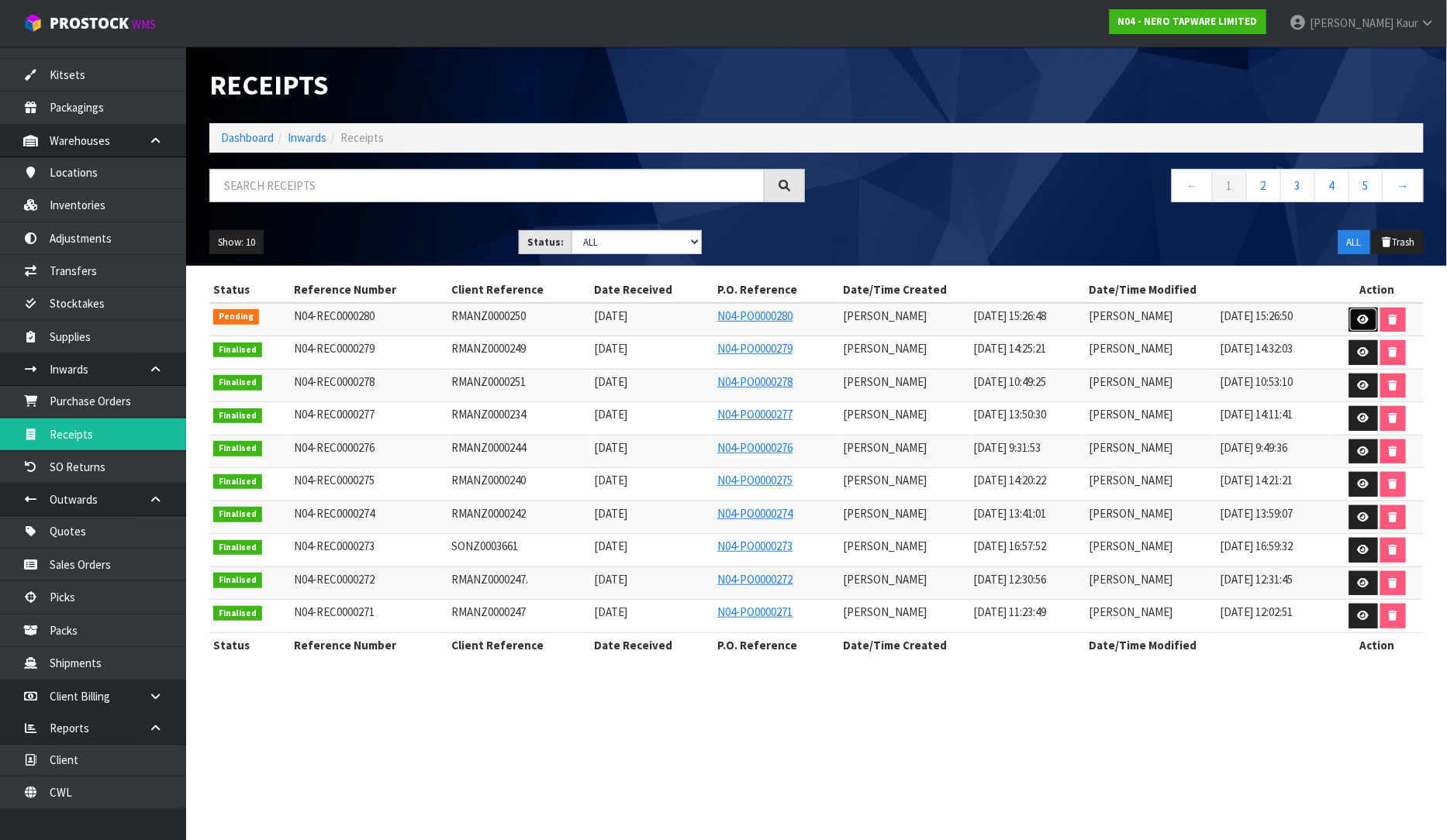
click at [1363, 319] on icon at bounding box center [1364, 319] width 12 height 10
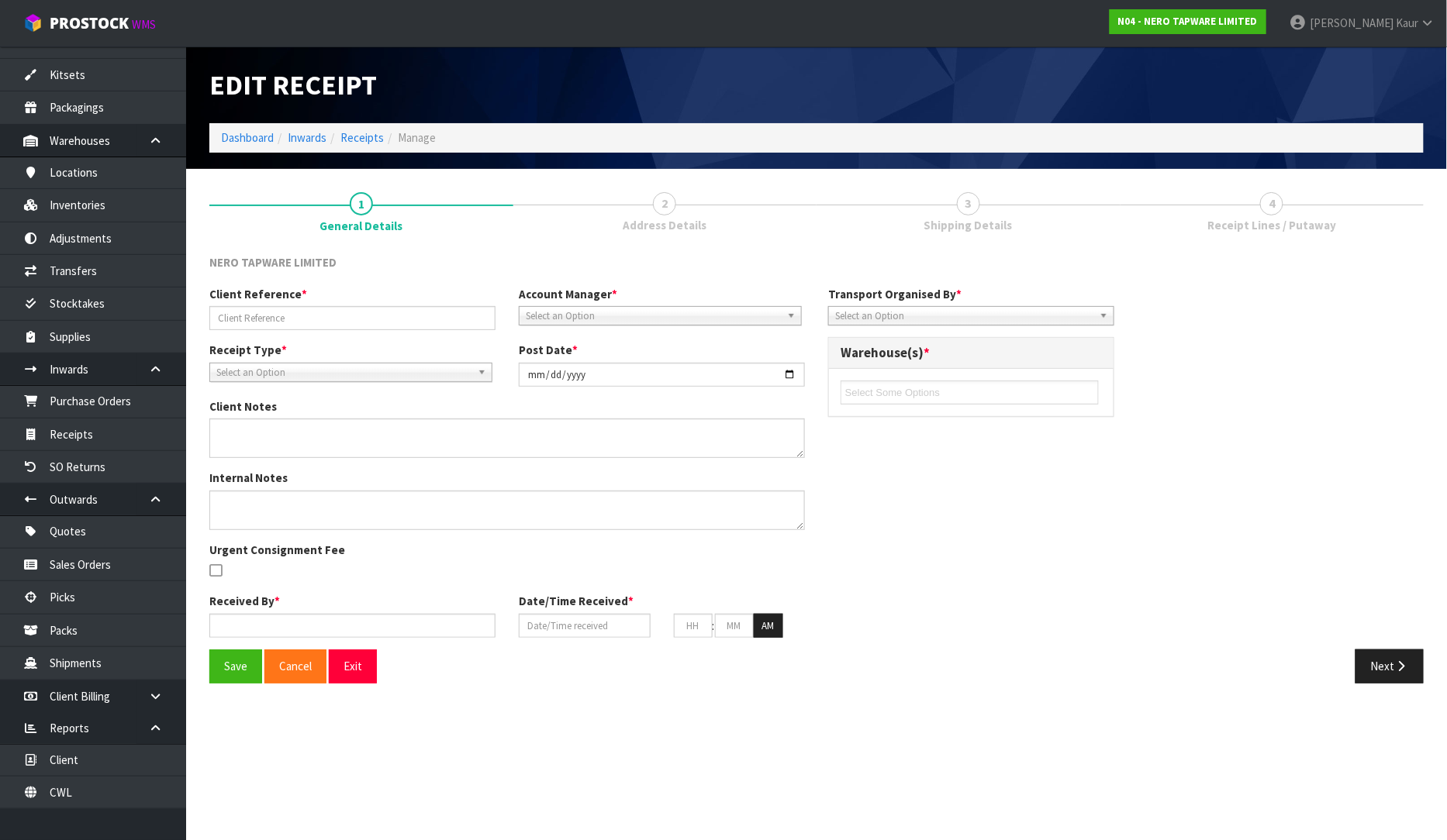
type input "RMANZ0000250"
type input "[DATE]"
type input "[PERSON_NAME]"
type input "[DATE]"
type input "03"
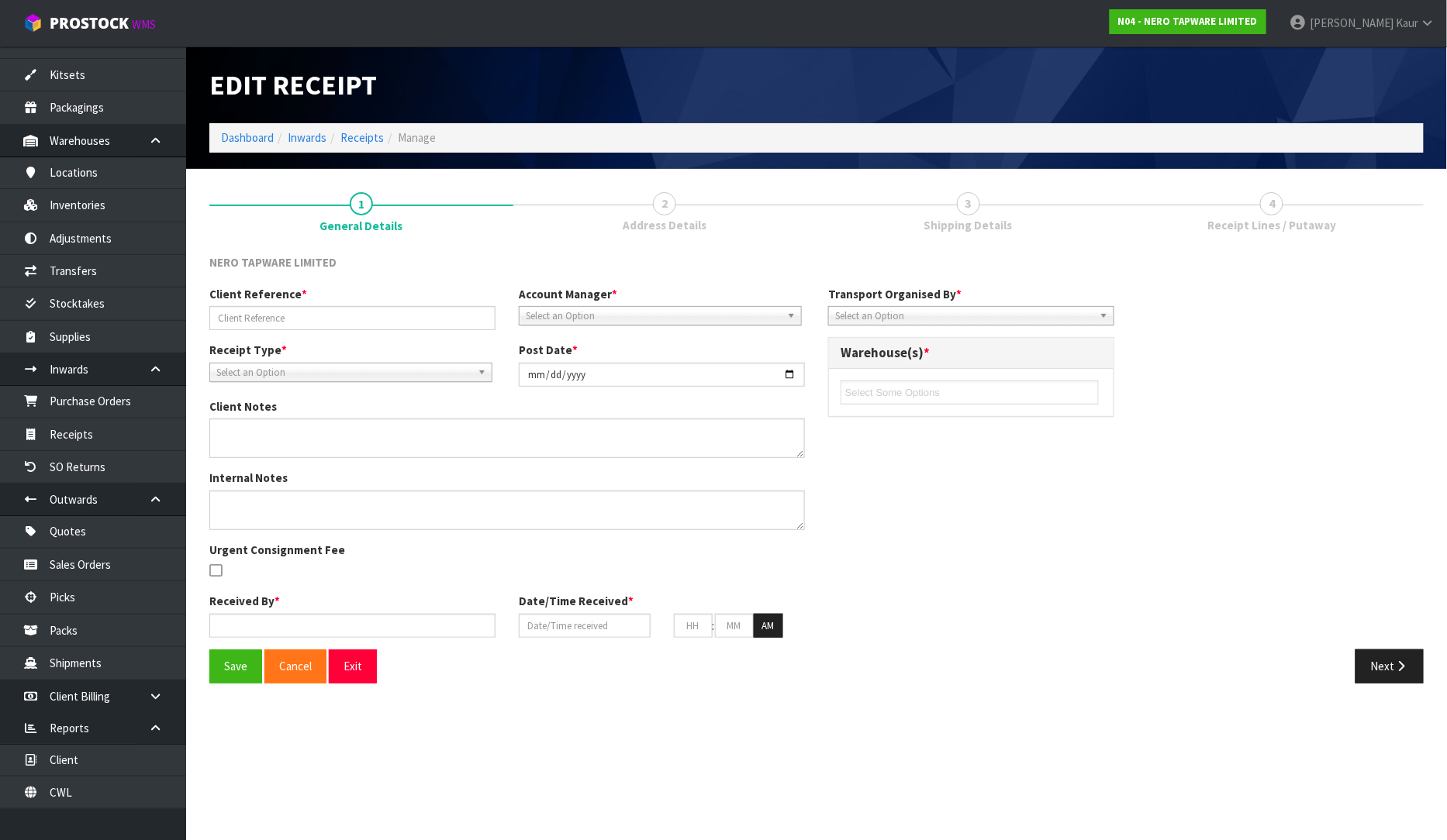
type input "26"
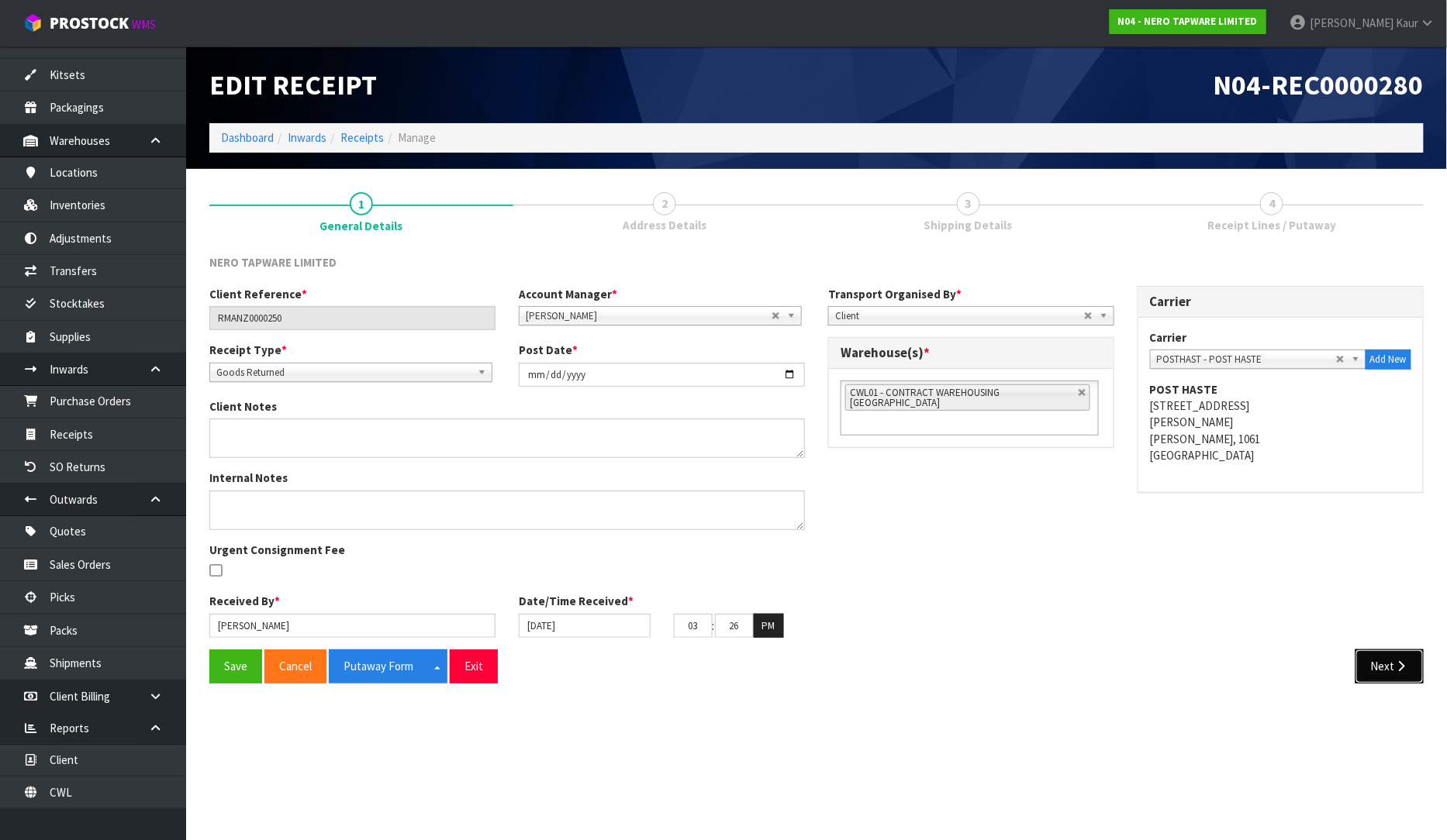
click at [1394, 664] on icon "button" at bounding box center [1401, 666] width 15 height 12
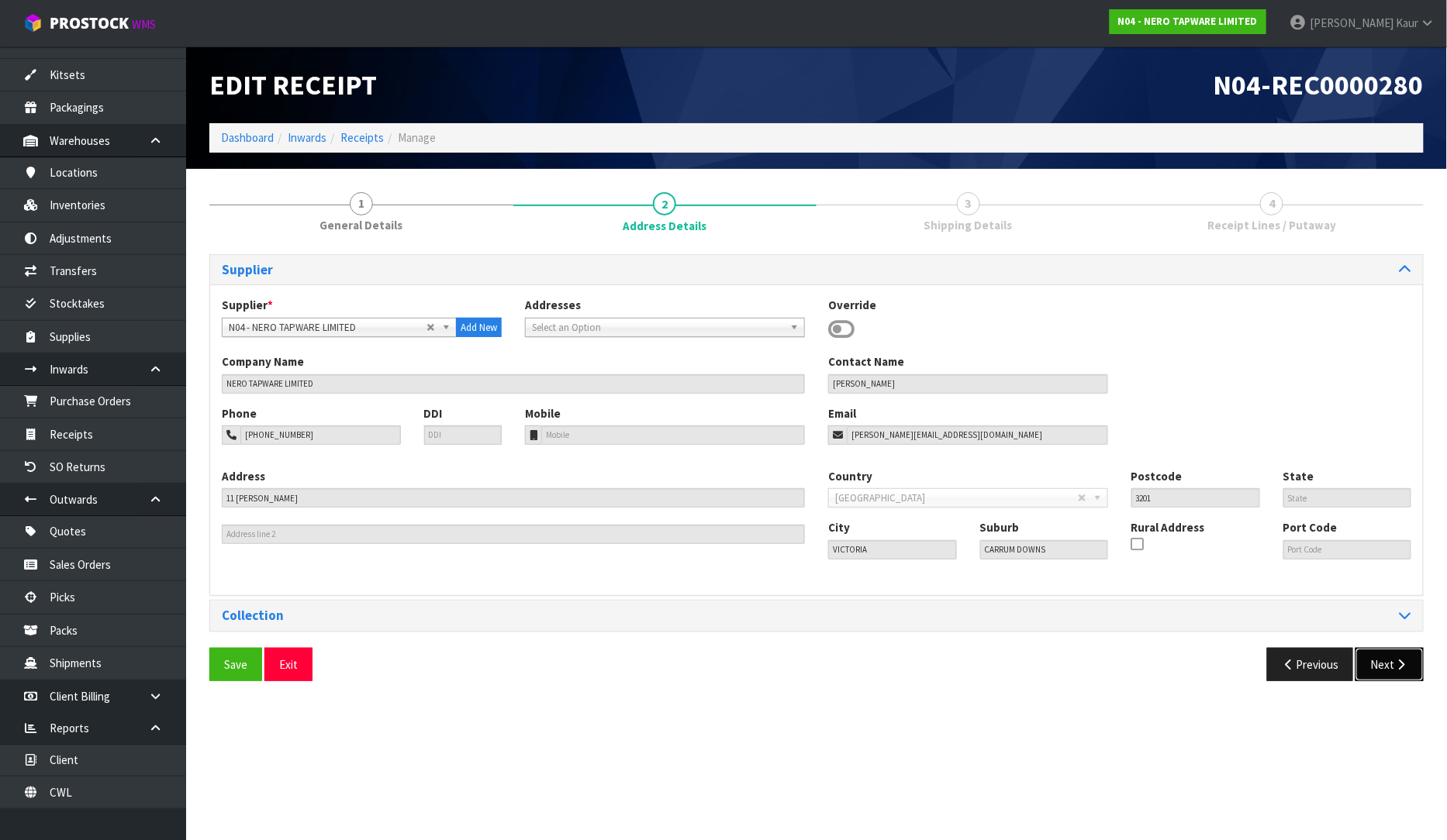
click at [1394, 664] on icon "button" at bounding box center [1401, 664] width 15 height 12
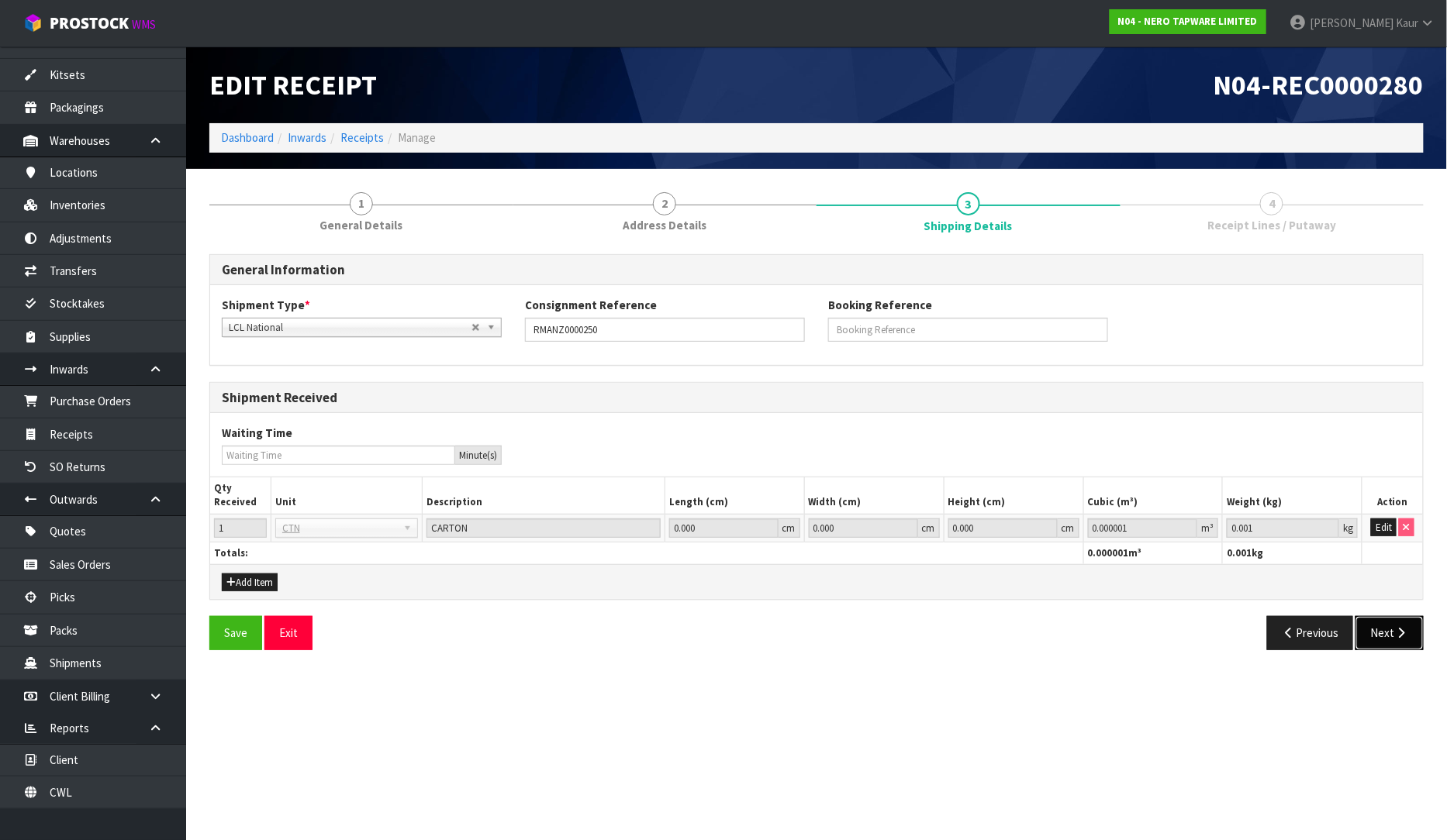
click at [1385, 629] on button "Next" at bounding box center [1390, 633] width 69 height 33
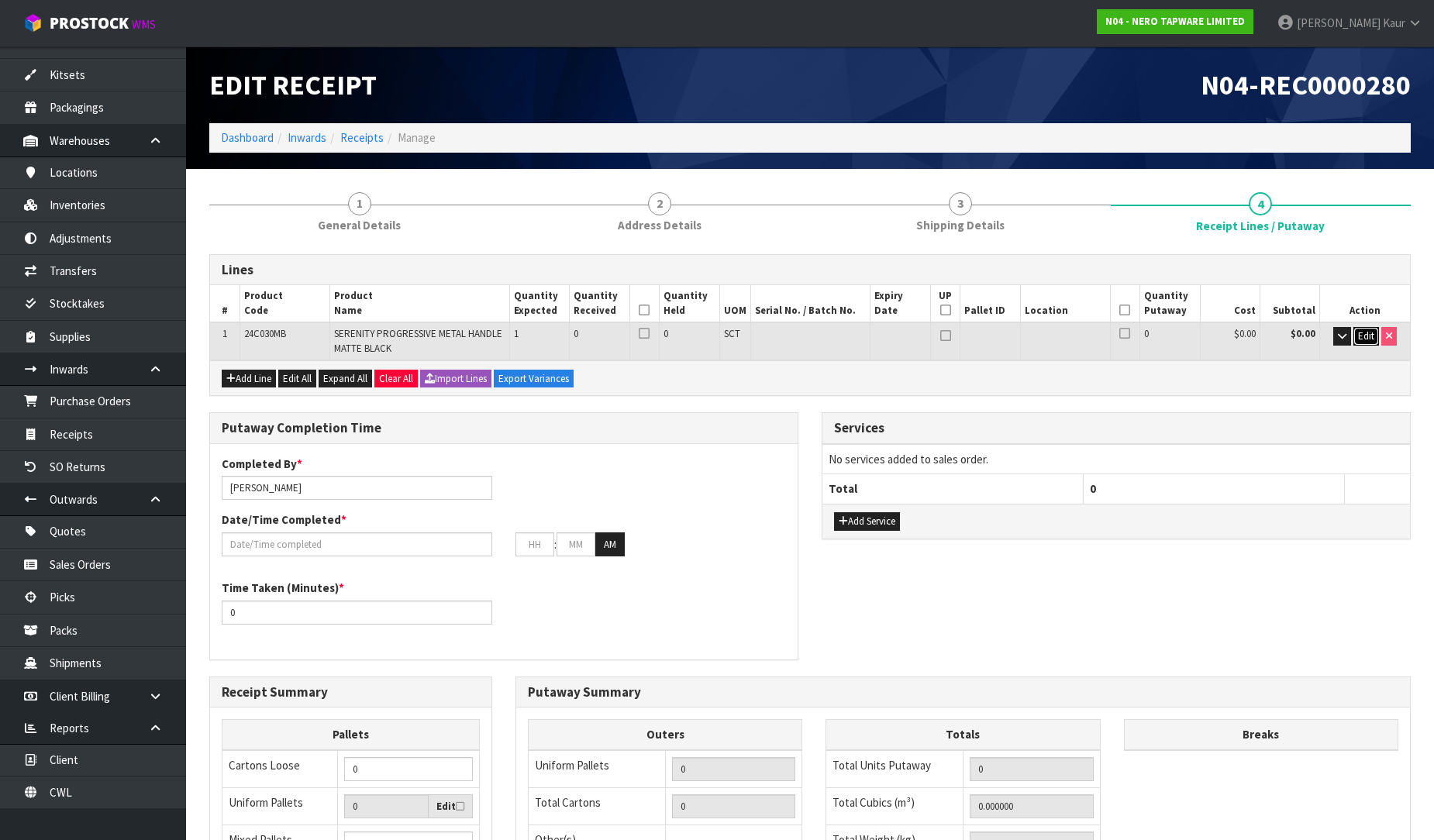
click at [1360, 331] on span "Edit" at bounding box center [1366, 336] width 16 height 13
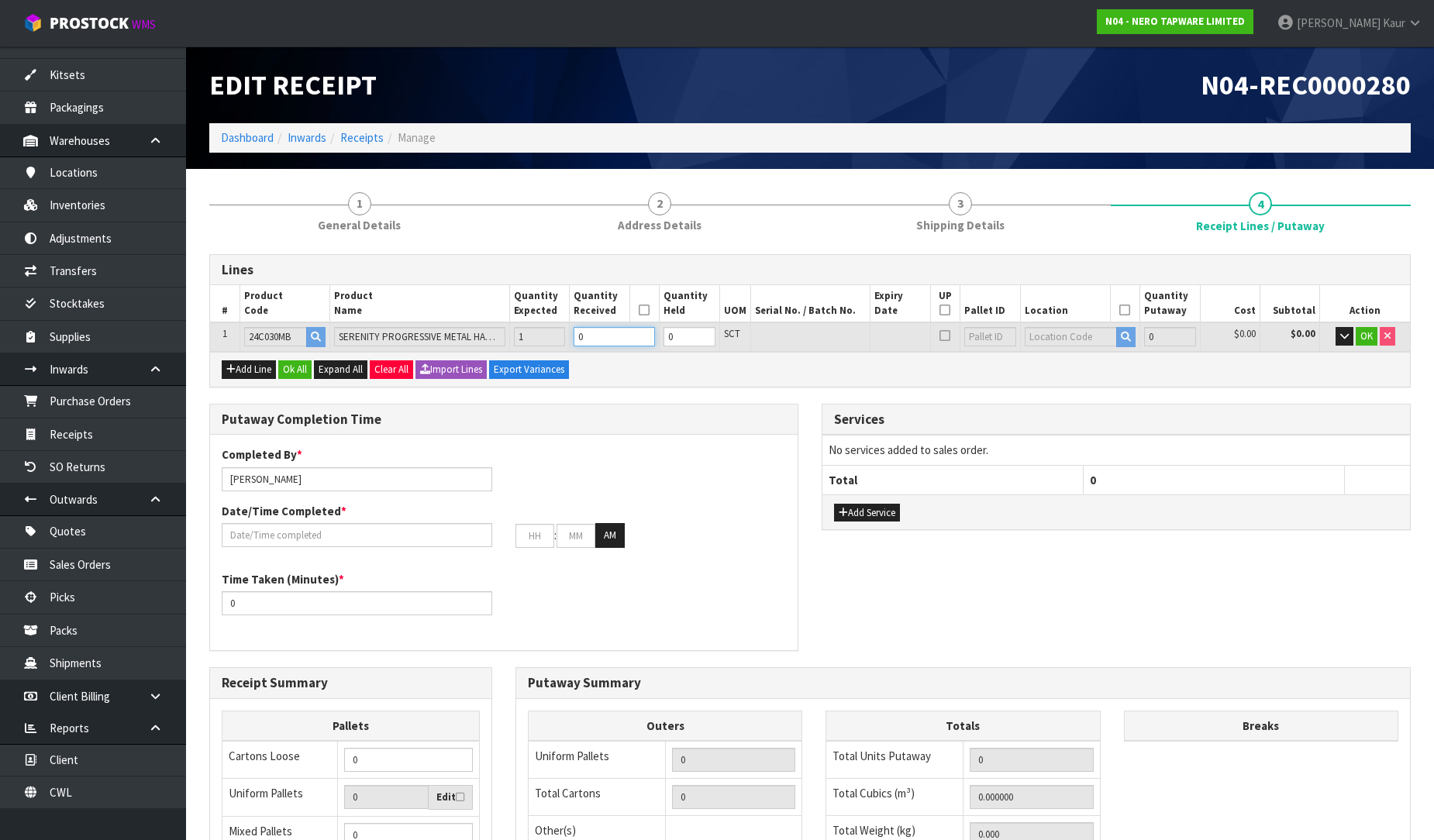
click at [602, 339] on input "0" at bounding box center [614, 337] width 81 height 20
type input "0.000196"
type input "0.3"
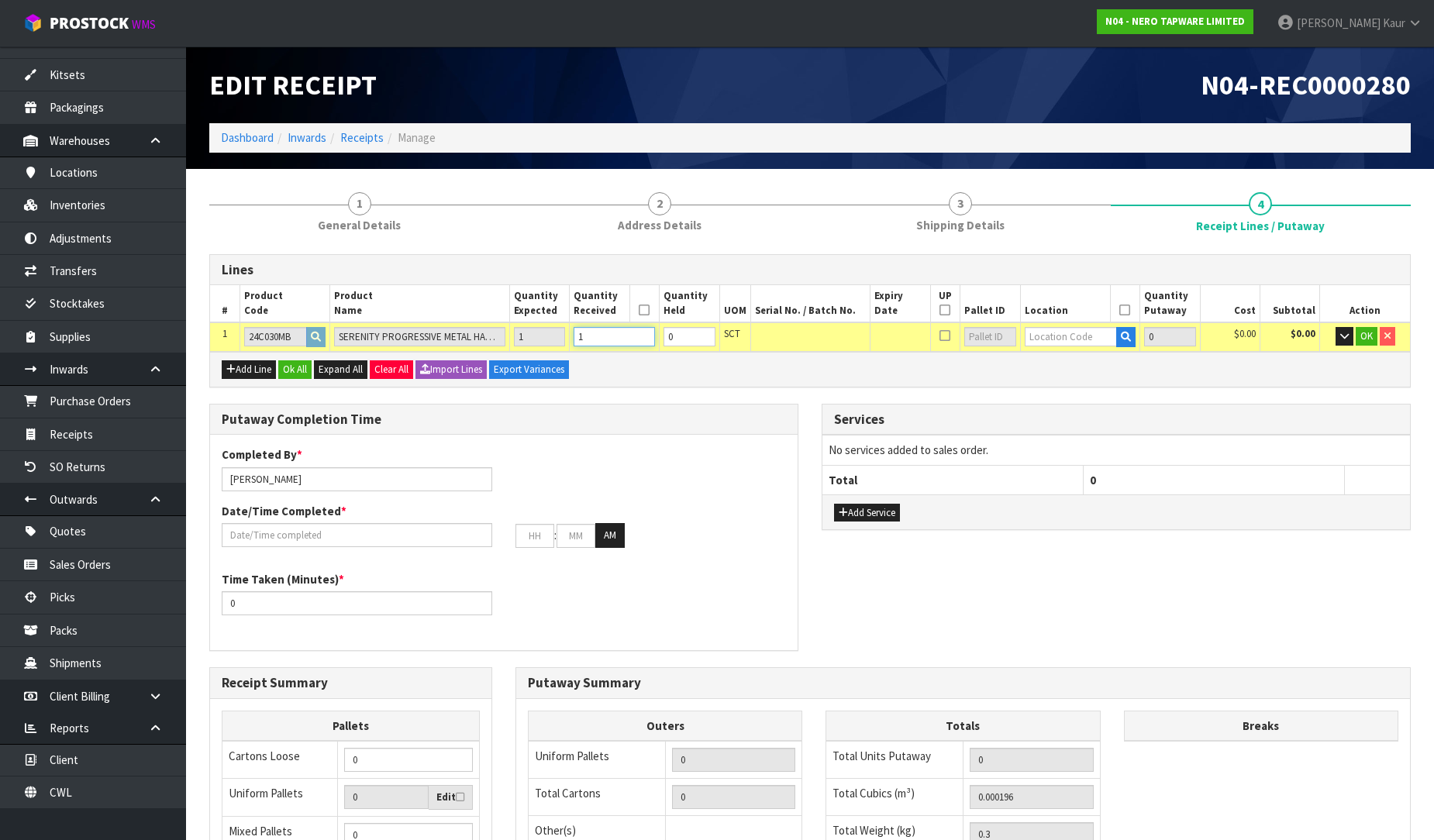
type input "1"
click at [1044, 337] on input "text" at bounding box center [1071, 337] width 93 height 20
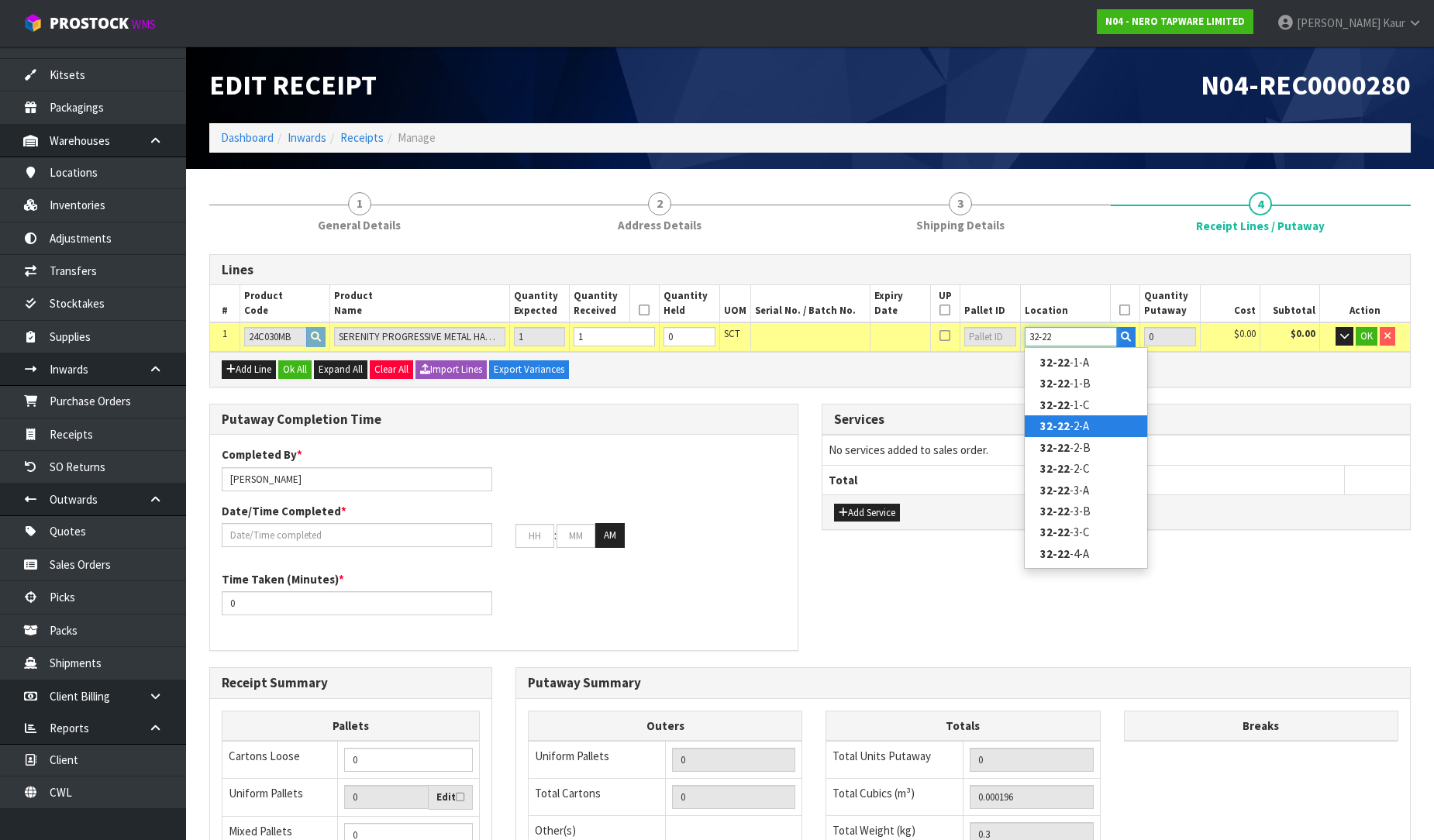
type input "32-22"
click at [1095, 432] on link "32-22 -2-A" at bounding box center [1085, 426] width 122 height 21
type input "1"
type input "32-22-2-A"
type input "1"
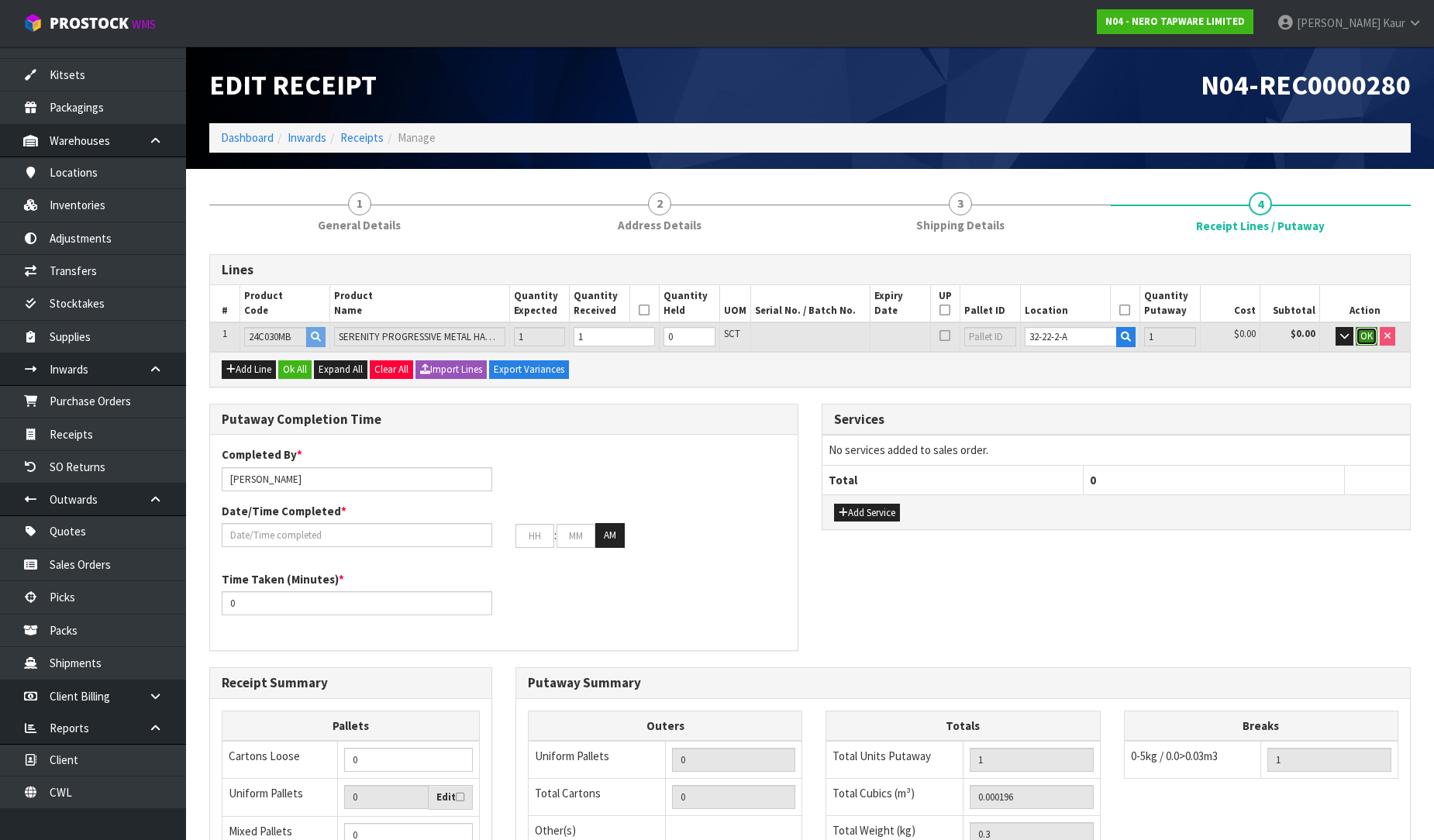
click at [1365, 331] on span "OK" at bounding box center [1366, 336] width 12 height 13
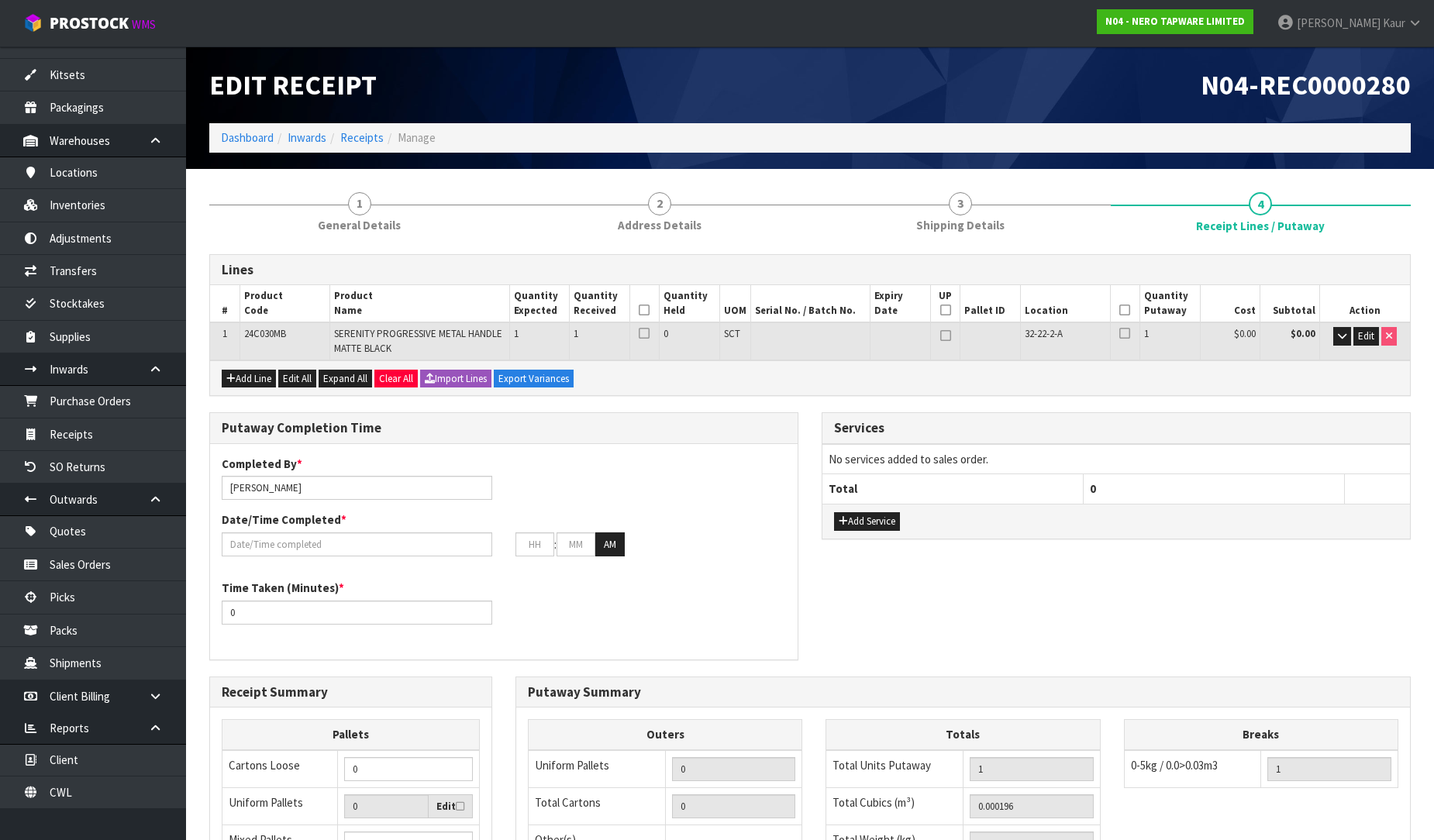
click at [645, 310] on icon at bounding box center [644, 310] width 11 height 1
click at [1122, 311] on icon at bounding box center [1125, 310] width 11 height 1
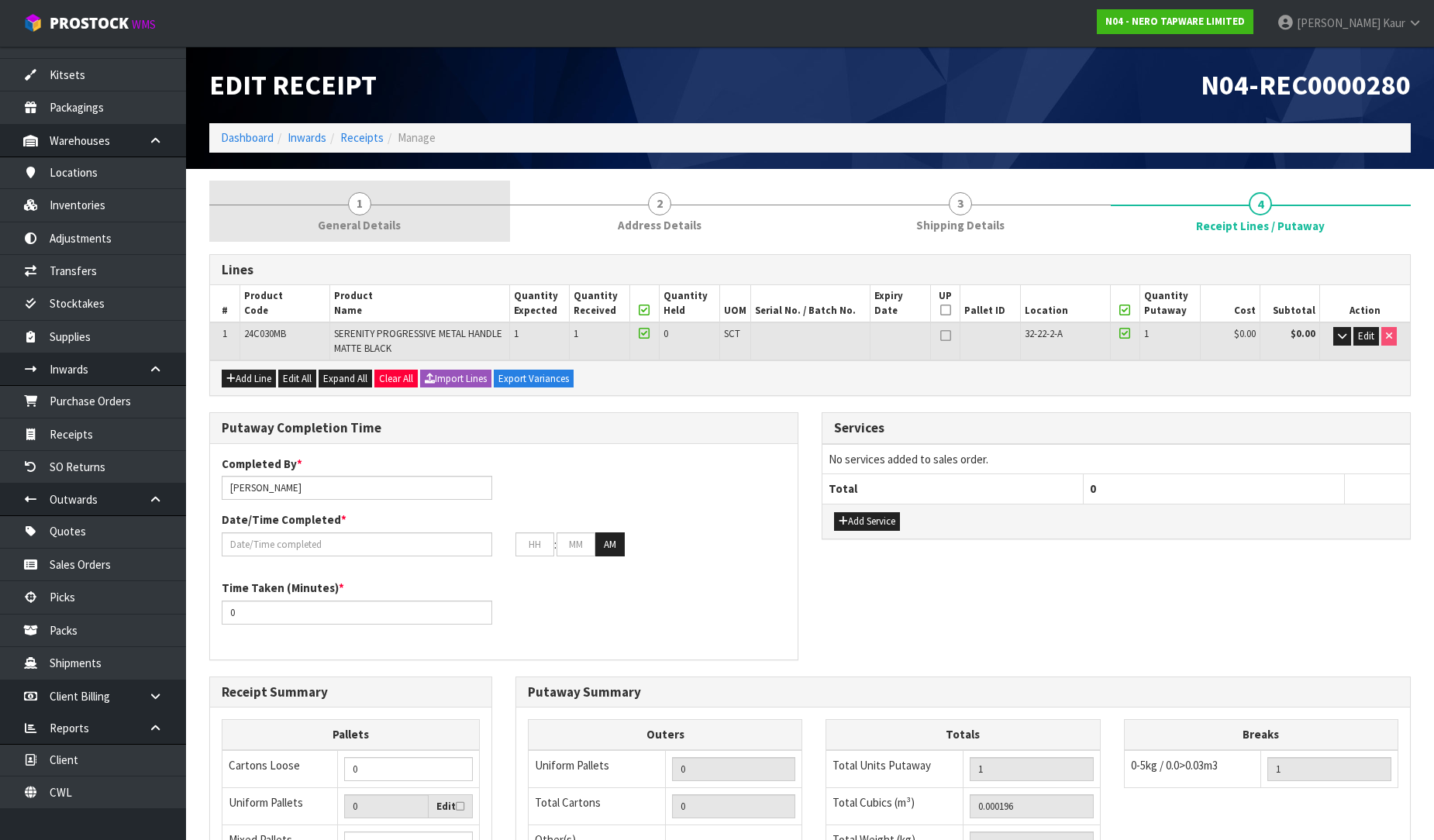
click at [366, 204] on span "1" at bounding box center [359, 203] width 23 height 23
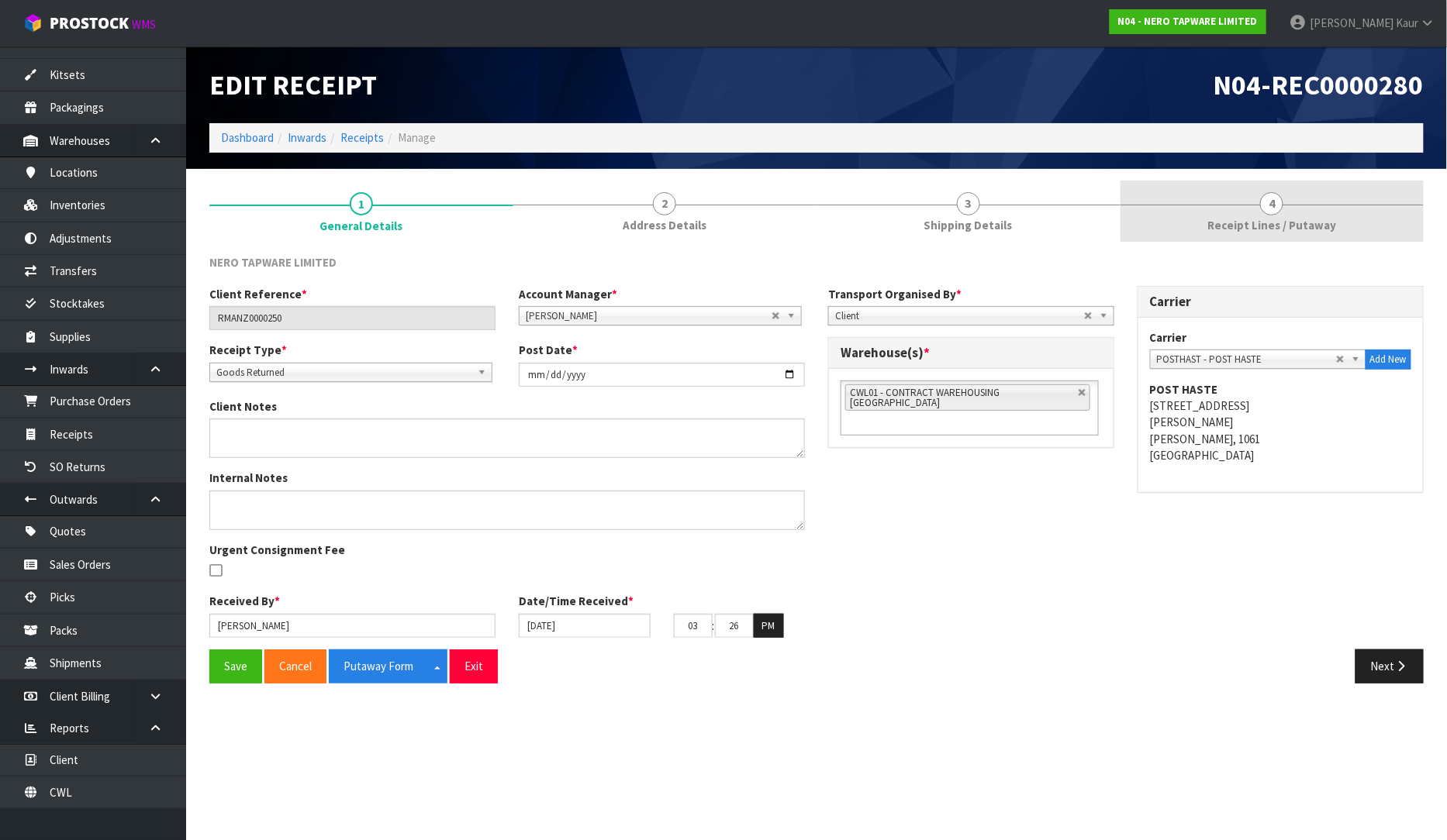
click at [1320, 217] on span "Receipt Lines / Putaway" at bounding box center [1271, 224] width 129 height 16
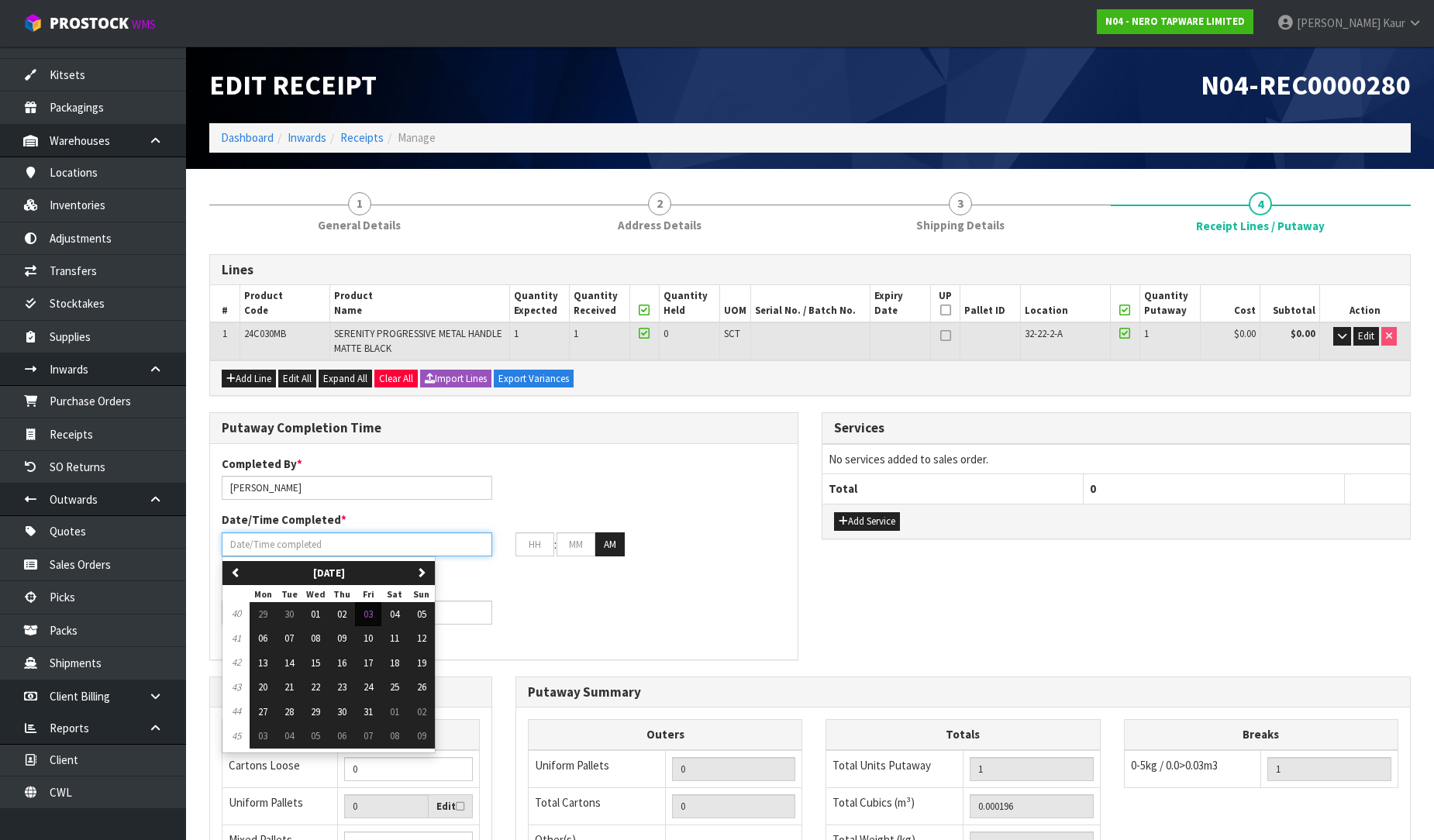
click at [262, 543] on input "text" at bounding box center [357, 545] width 271 height 24
click at [365, 617] on button "03" at bounding box center [368, 614] width 27 height 25
type input "[DATE]"
type input "12"
type input "00"
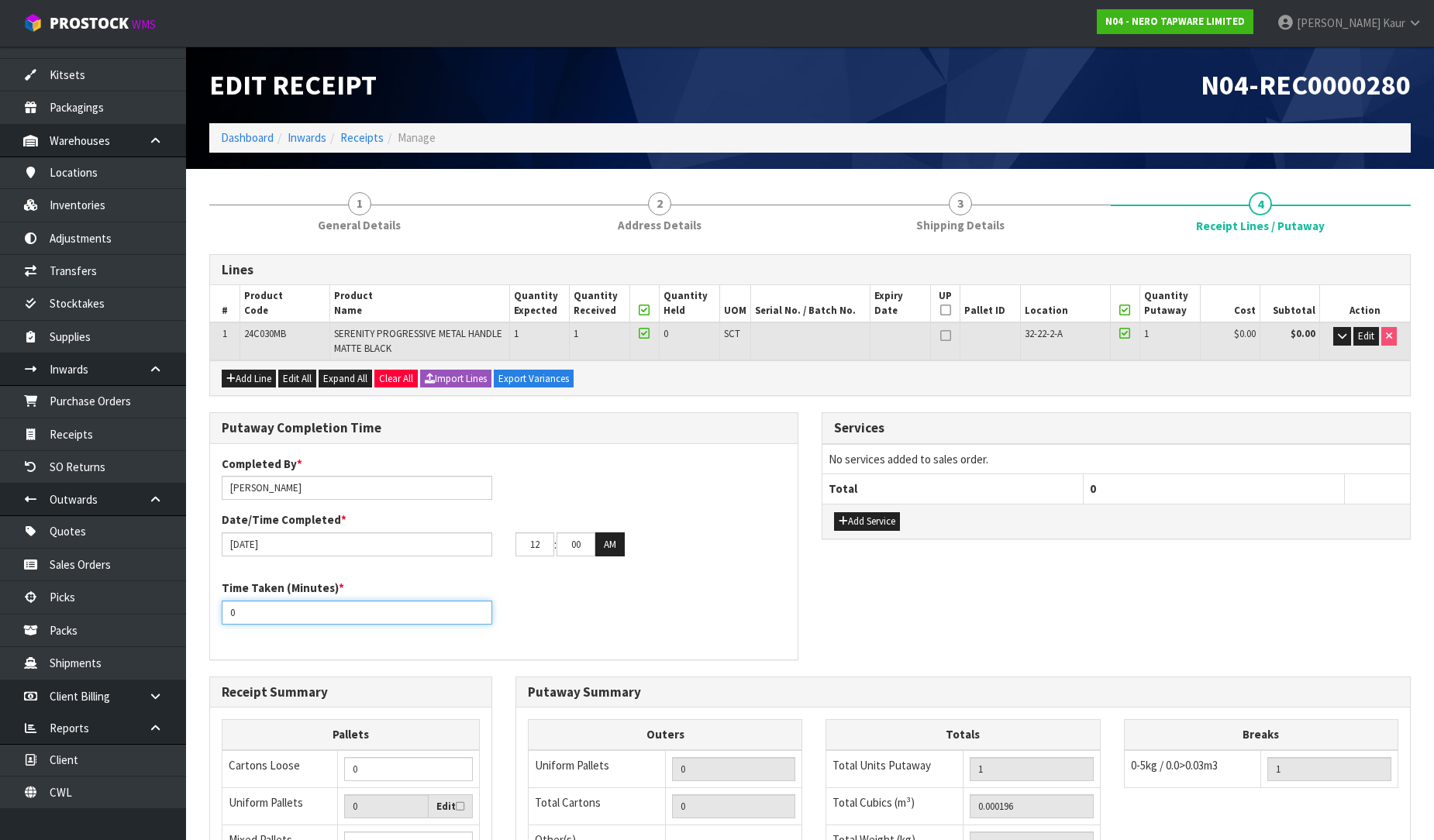
drag, startPoint x: 249, startPoint y: 608, endPoint x: 220, endPoint y: 608, distance: 29.0
click at [220, 608] on div "Time Taken (Minutes) * 0" at bounding box center [356, 602] width 294 height 45
type input "10"
drag, startPoint x: 547, startPoint y: 540, endPoint x: 511, endPoint y: 540, distance: 36.0
click at [511, 540] on div "12 : 00 : 00 AM" at bounding box center [650, 545] width 294 height 25
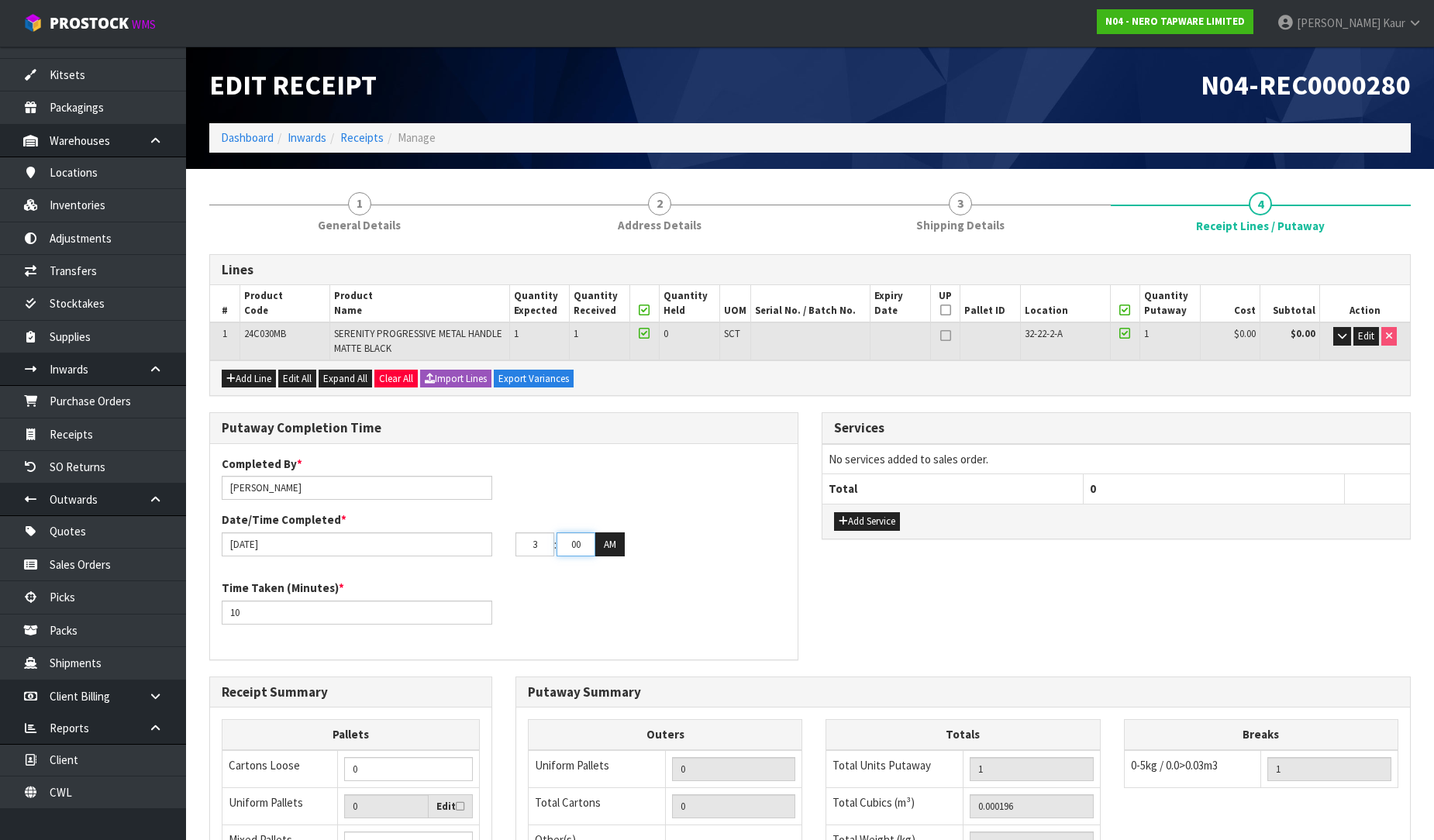
type input "03"
drag, startPoint x: 592, startPoint y: 545, endPoint x: 529, endPoint y: 545, distance: 63.0
click at [529, 545] on tr "03 : 00 : 00 AM" at bounding box center [571, 545] width 110 height 25
type input "30"
click at [613, 539] on button "AM" at bounding box center [610, 545] width 29 height 25
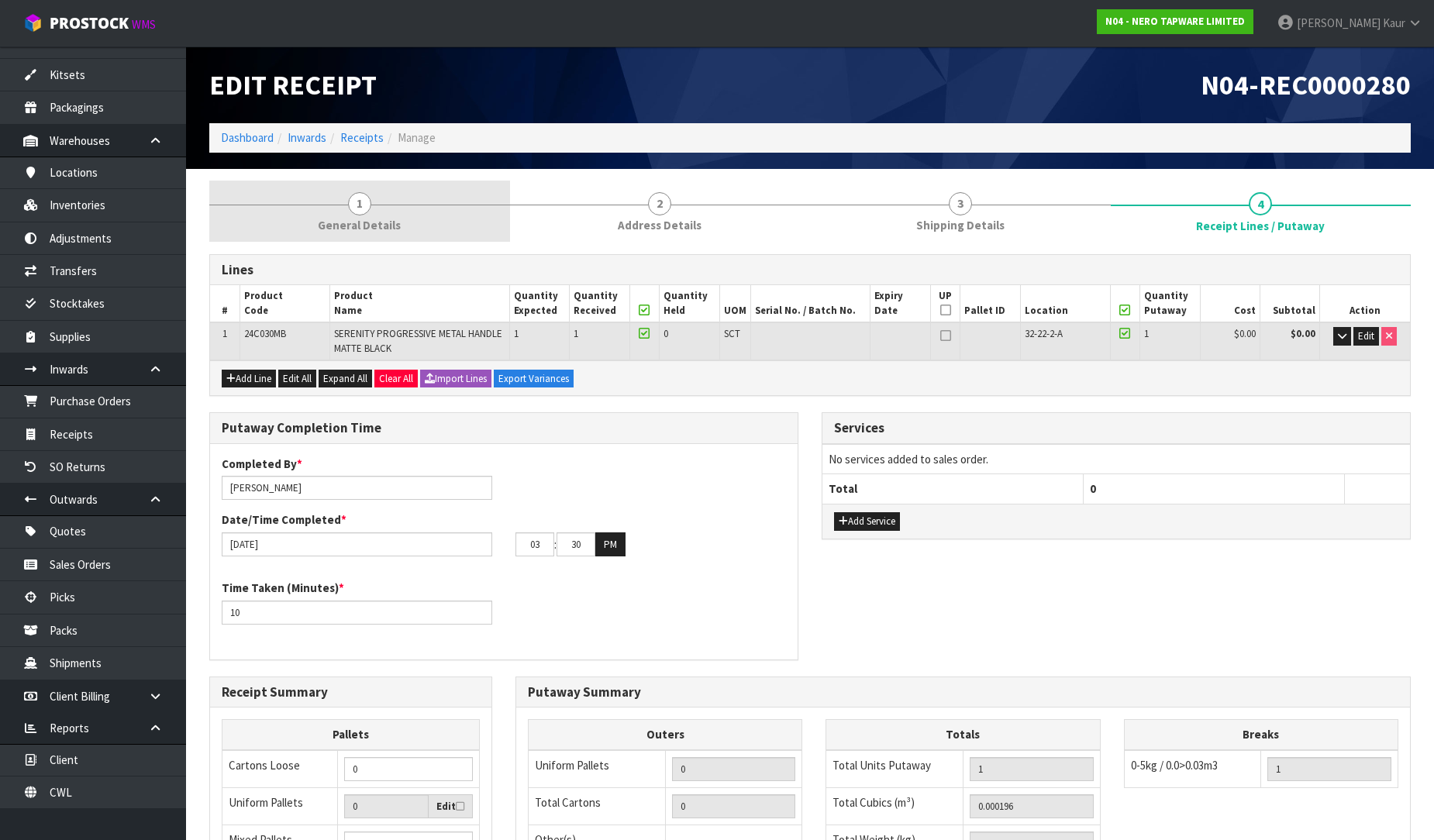
click at [381, 206] on link "1 General Details" at bounding box center [359, 211] width 301 height 61
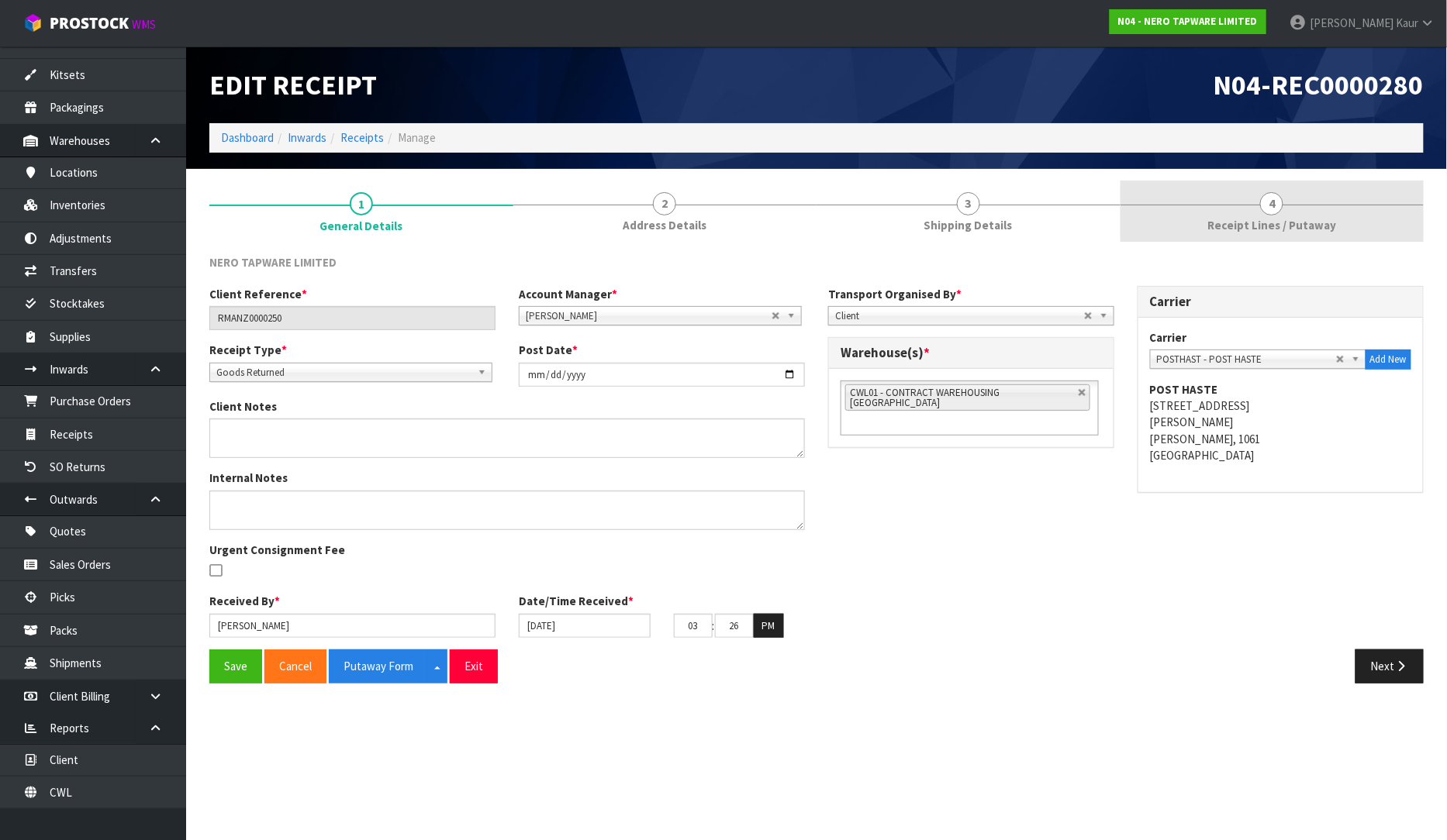
click at [1250, 205] on link "4 Receipt Lines / Putaway" at bounding box center [1272, 211] width 304 height 61
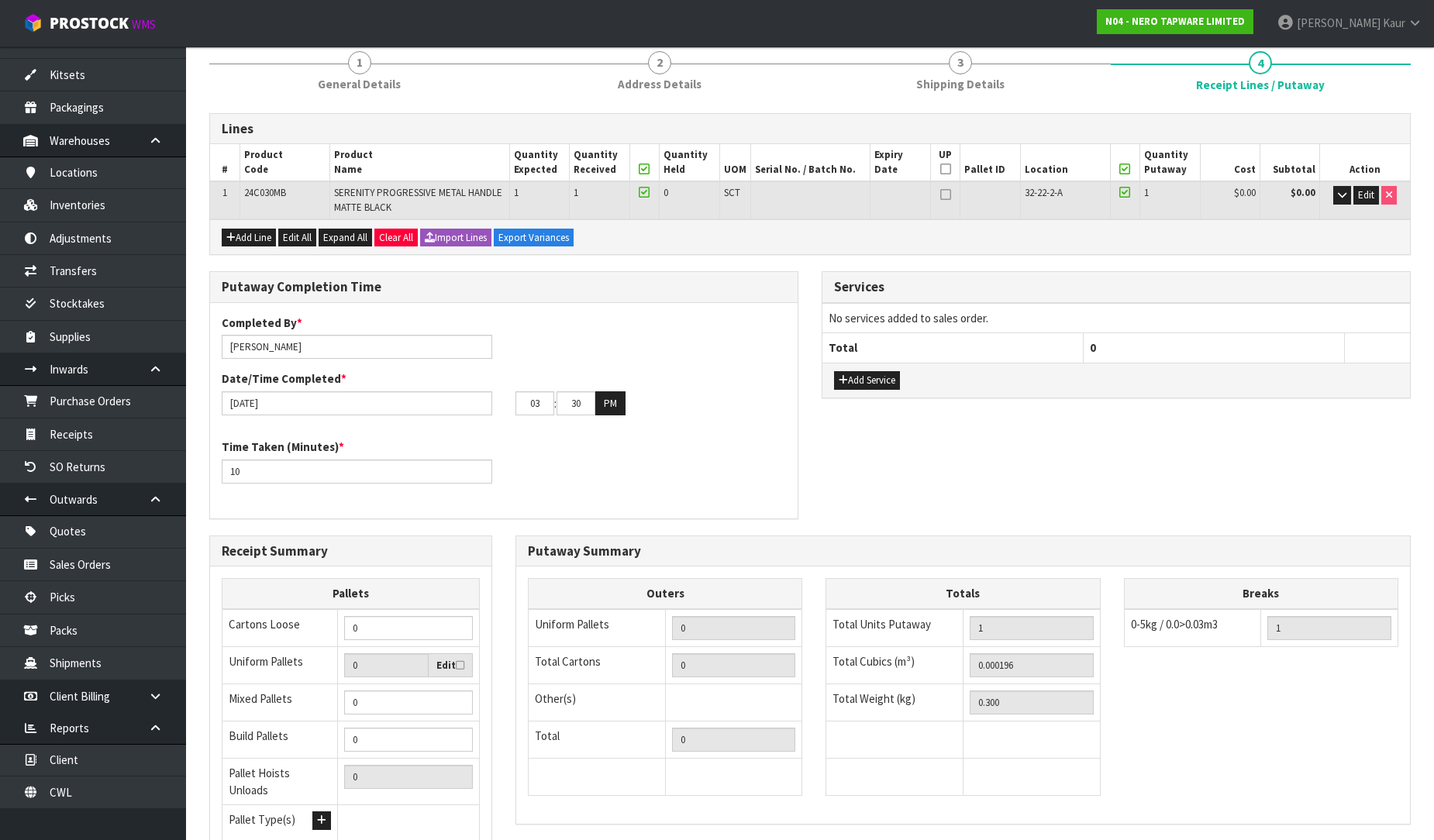
scroll to position [271, 0]
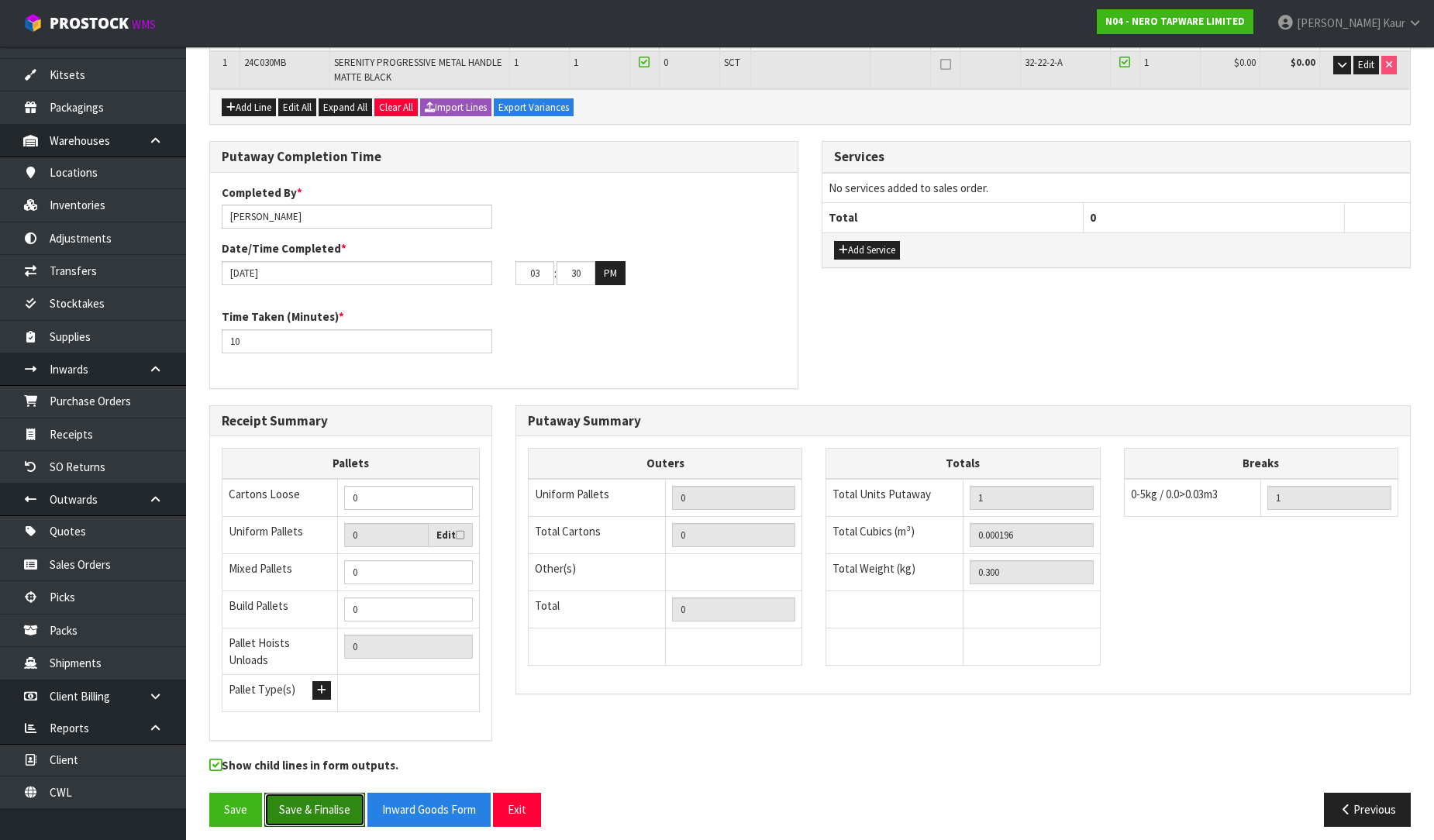
drag, startPoint x: 308, startPoint y: 801, endPoint x: 622, endPoint y: 694, distance: 331.7
click at [310, 801] on button "Save & Finalise" at bounding box center [315, 809] width 101 height 33
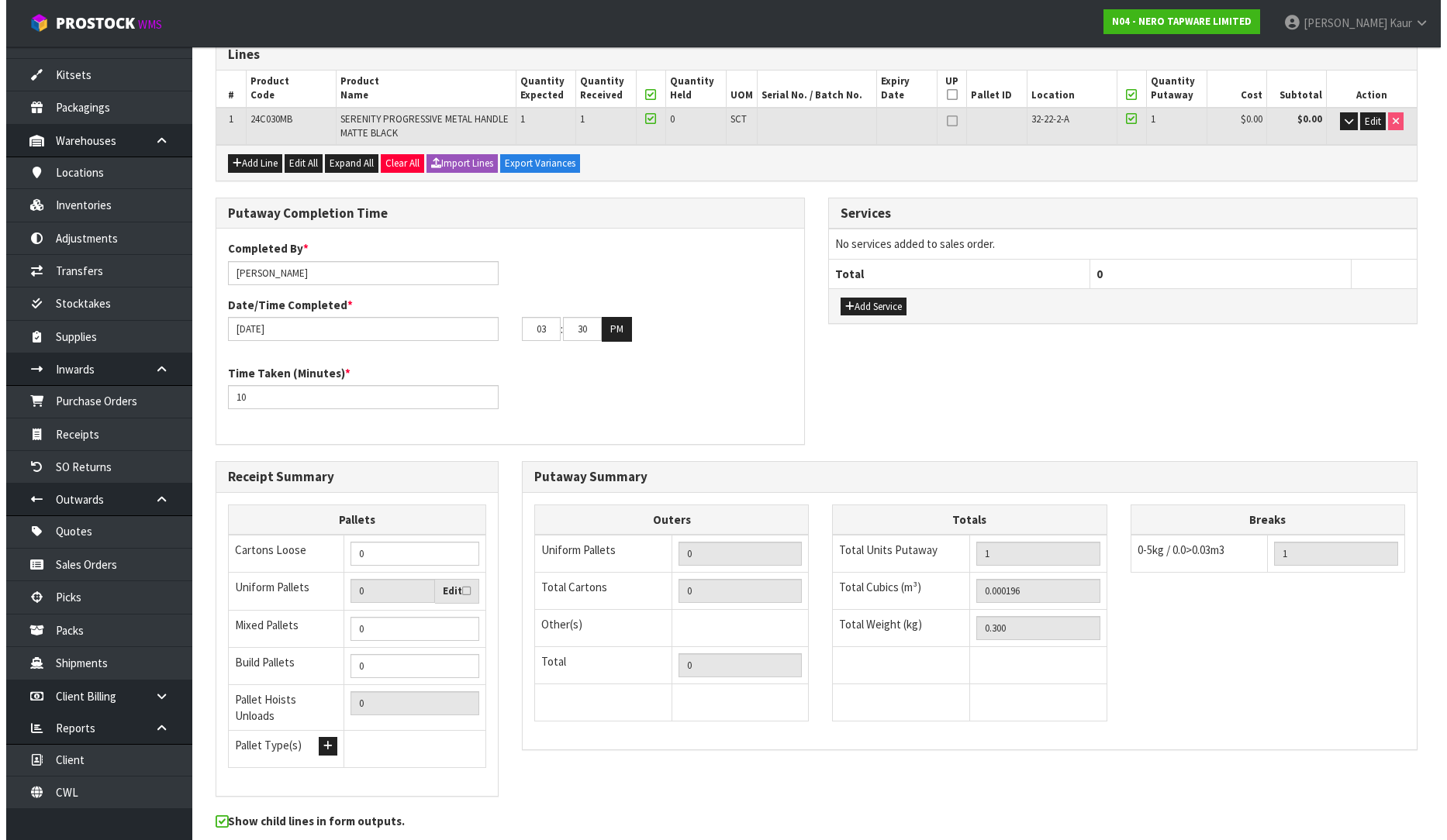
scroll to position [0, 0]
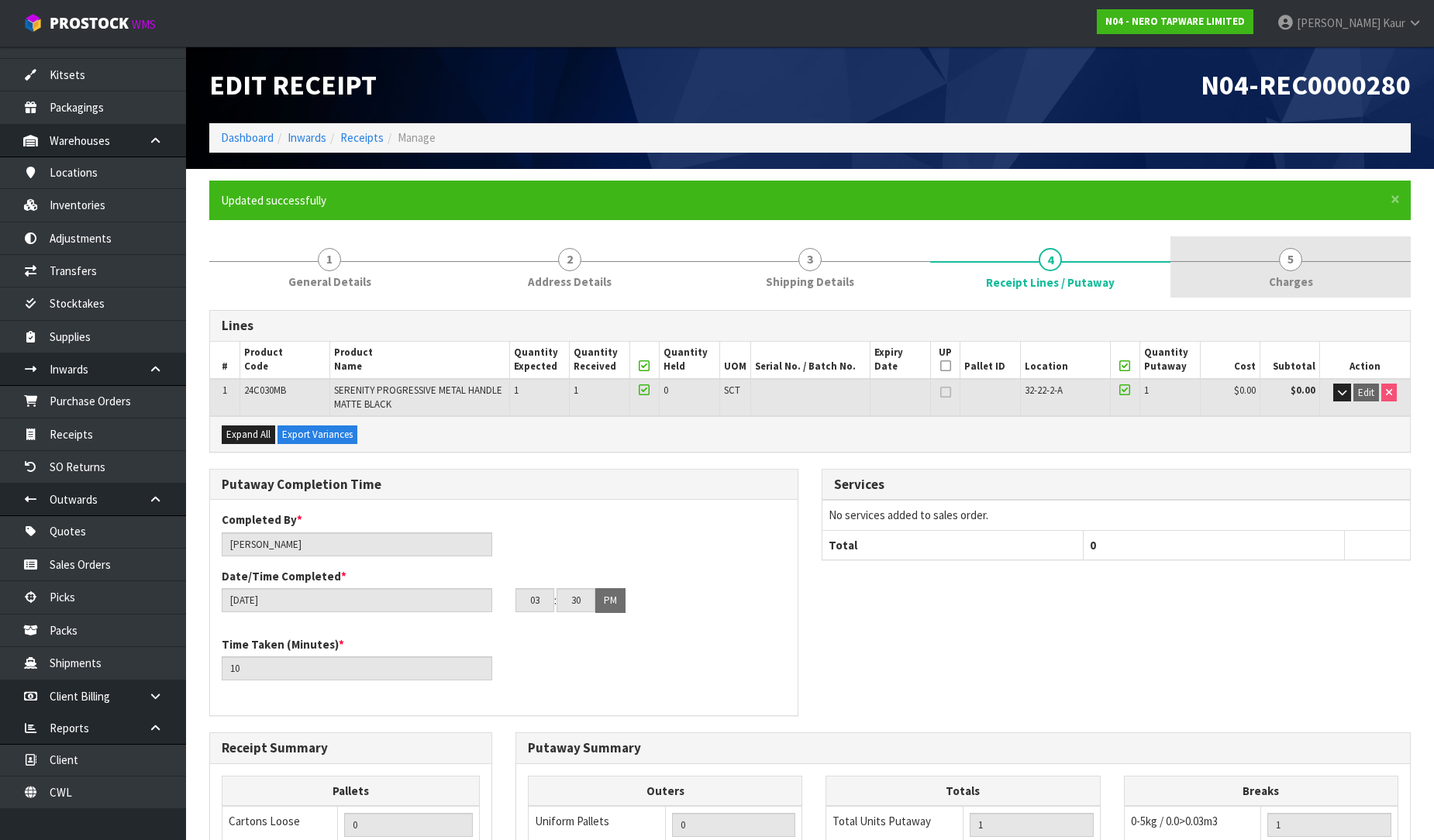
click at [1287, 267] on span "5" at bounding box center [1290, 259] width 23 height 23
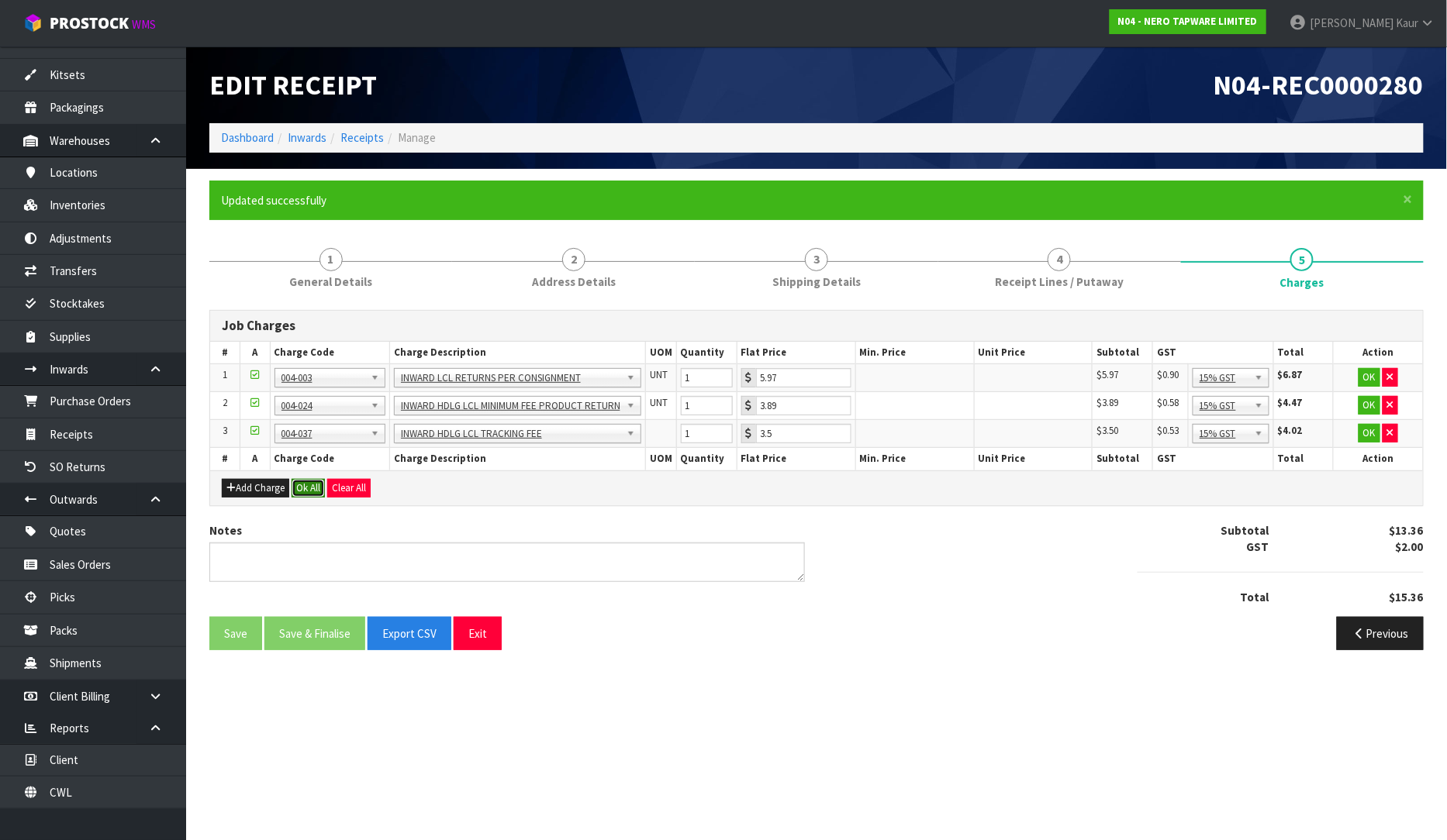
click at [306, 493] on button "Ok All" at bounding box center [308, 488] width 33 height 19
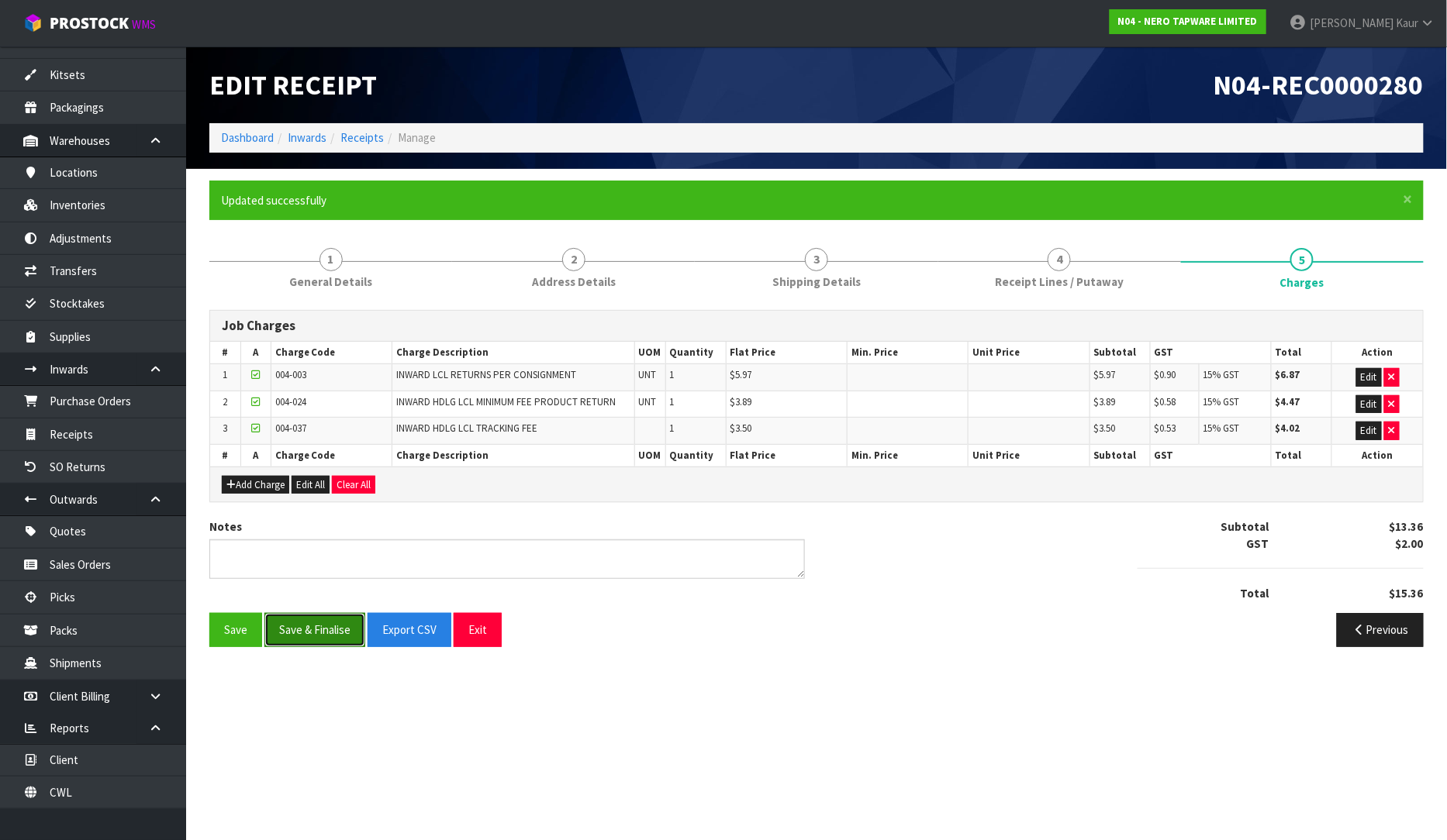
click at [301, 628] on button "Save & Finalise" at bounding box center [315, 629] width 101 height 33
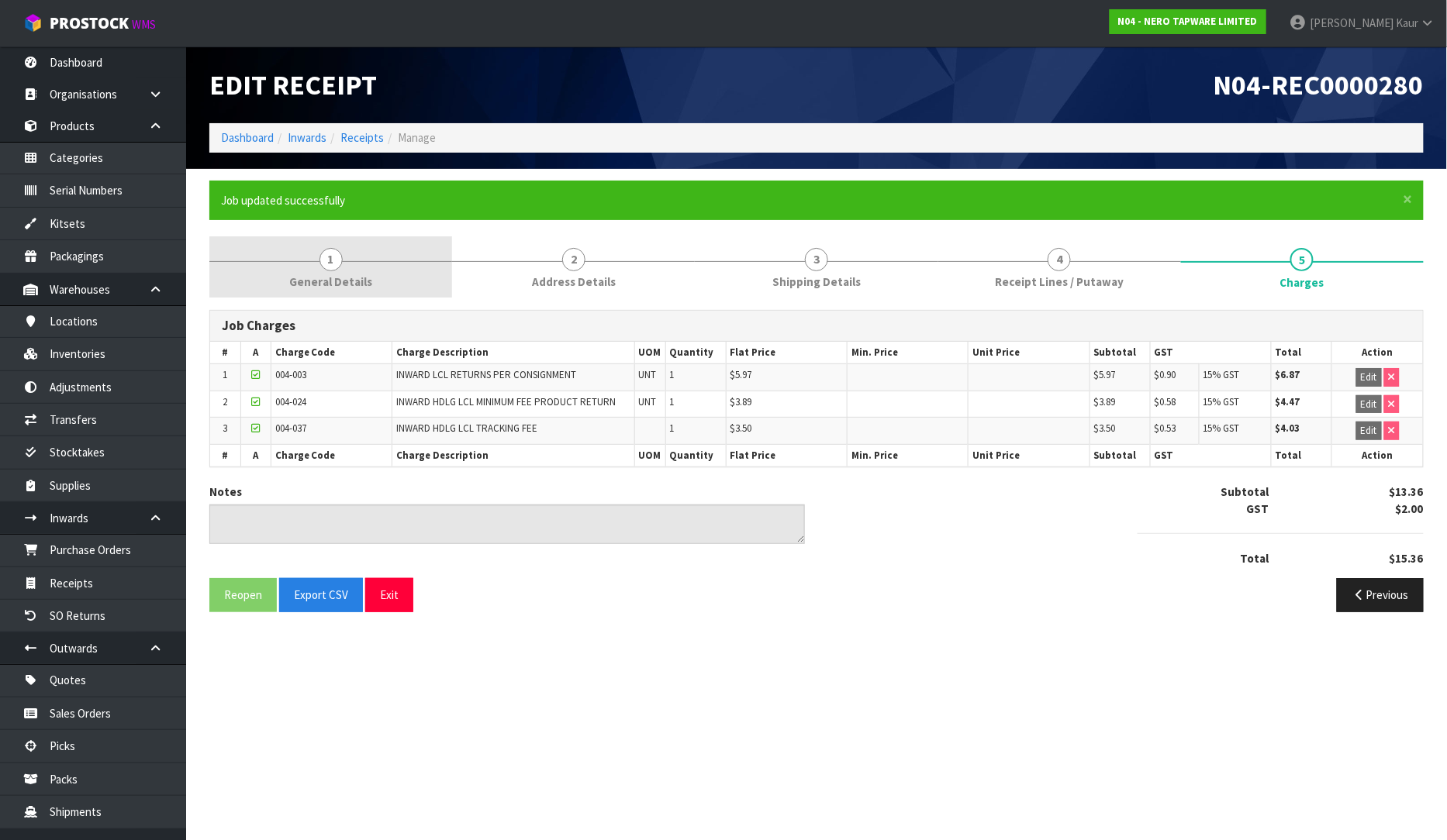
click at [326, 251] on span "1" at bounding box center [331, 259] width 23 height 23
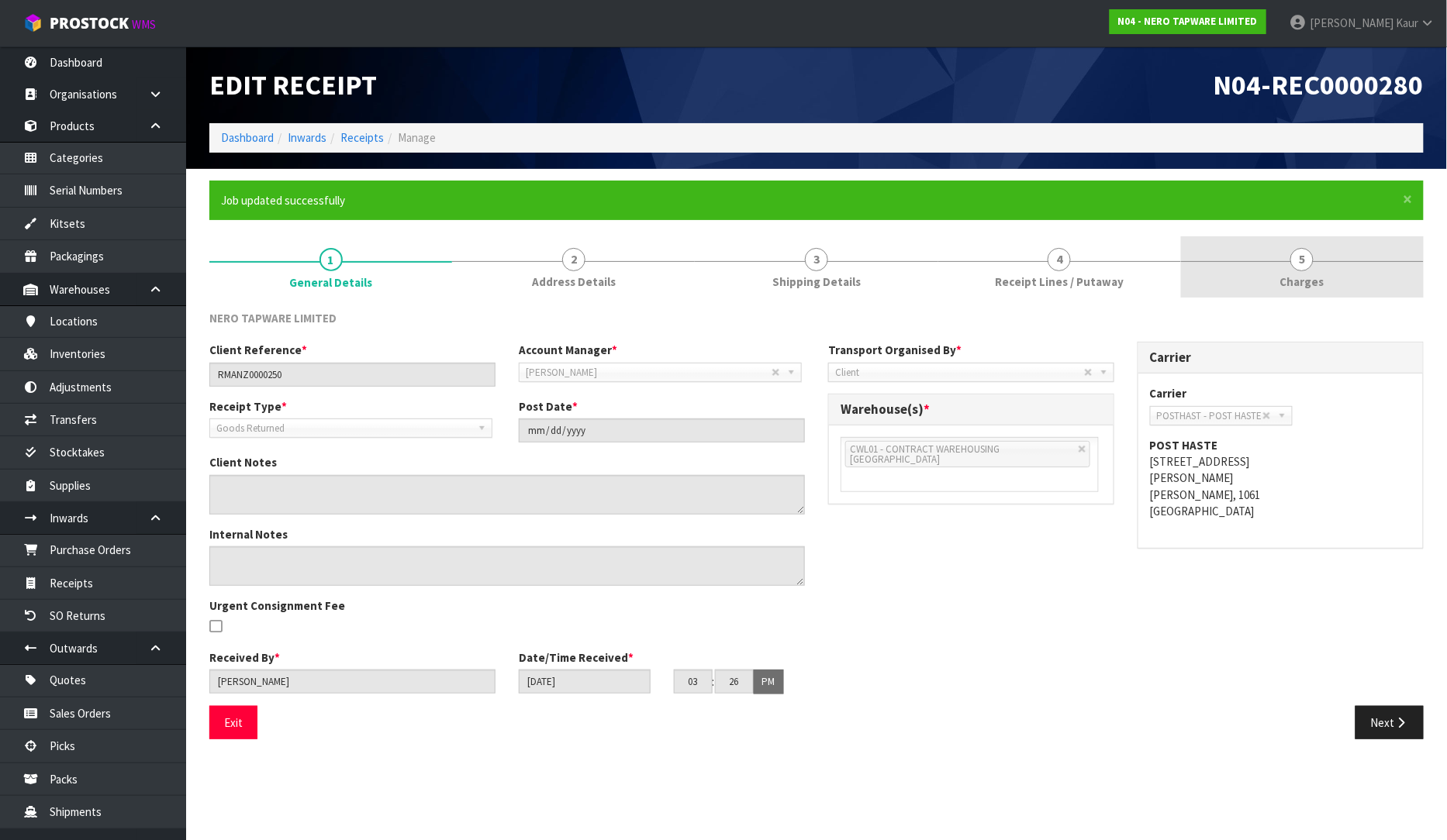
click at [1309, 273] on span "Charges" at bounding box center [1302, 281] width 45 height 16
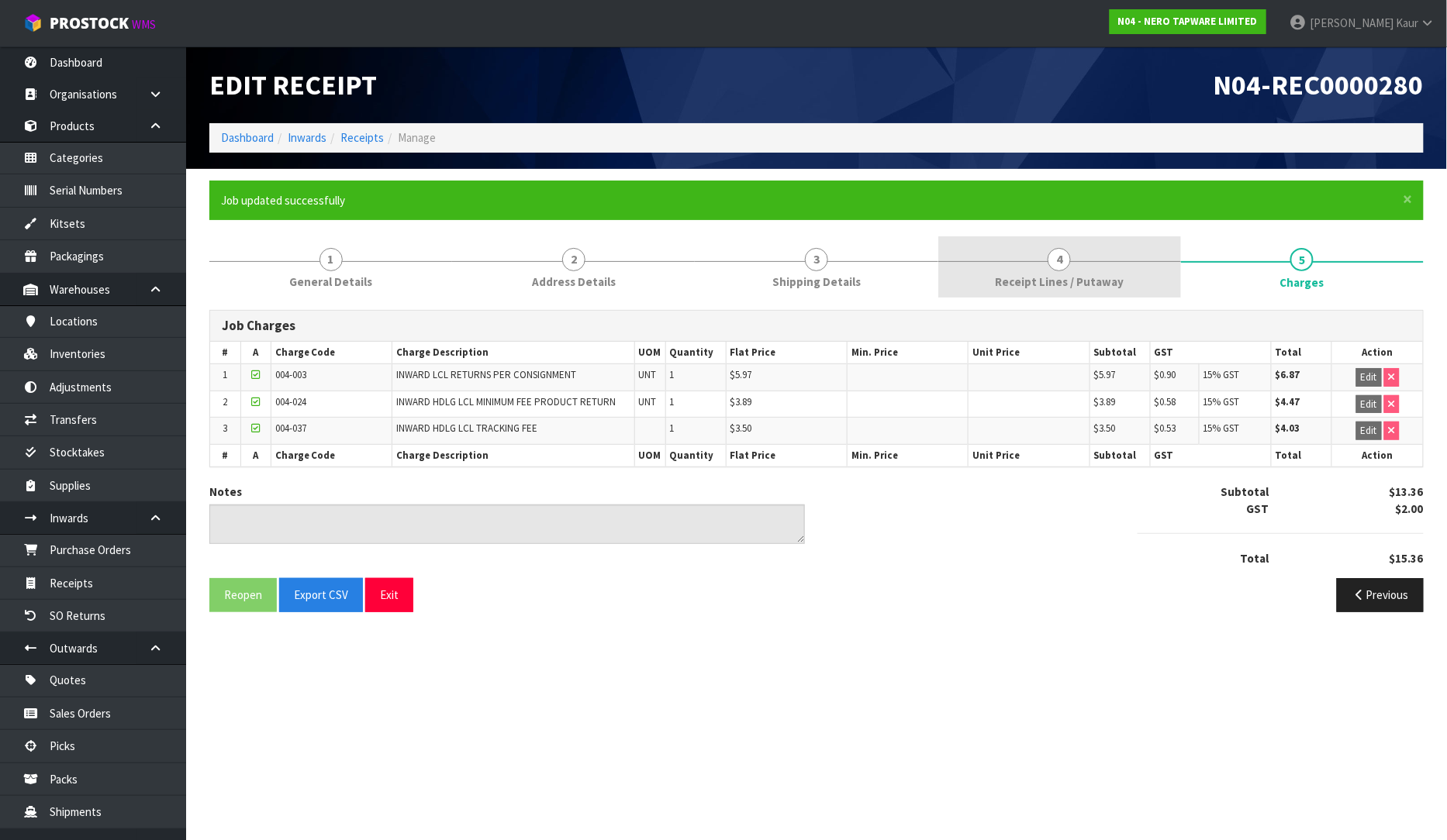
click at [996, 265] on link "4 Receipt Lines / Putaway" at bounding box center [1059, 266] width 242 height 61
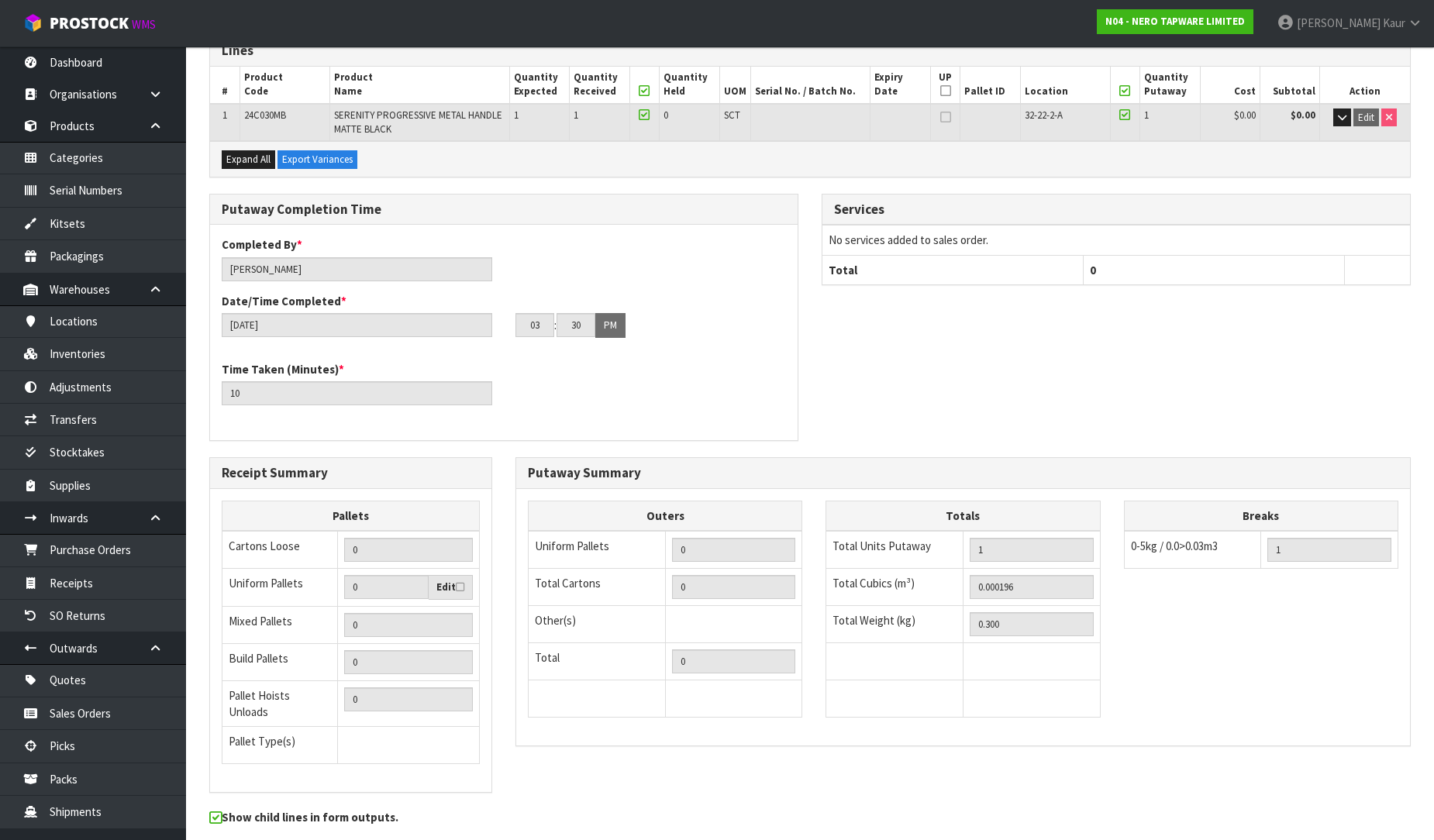
scroll to position [327, 0]
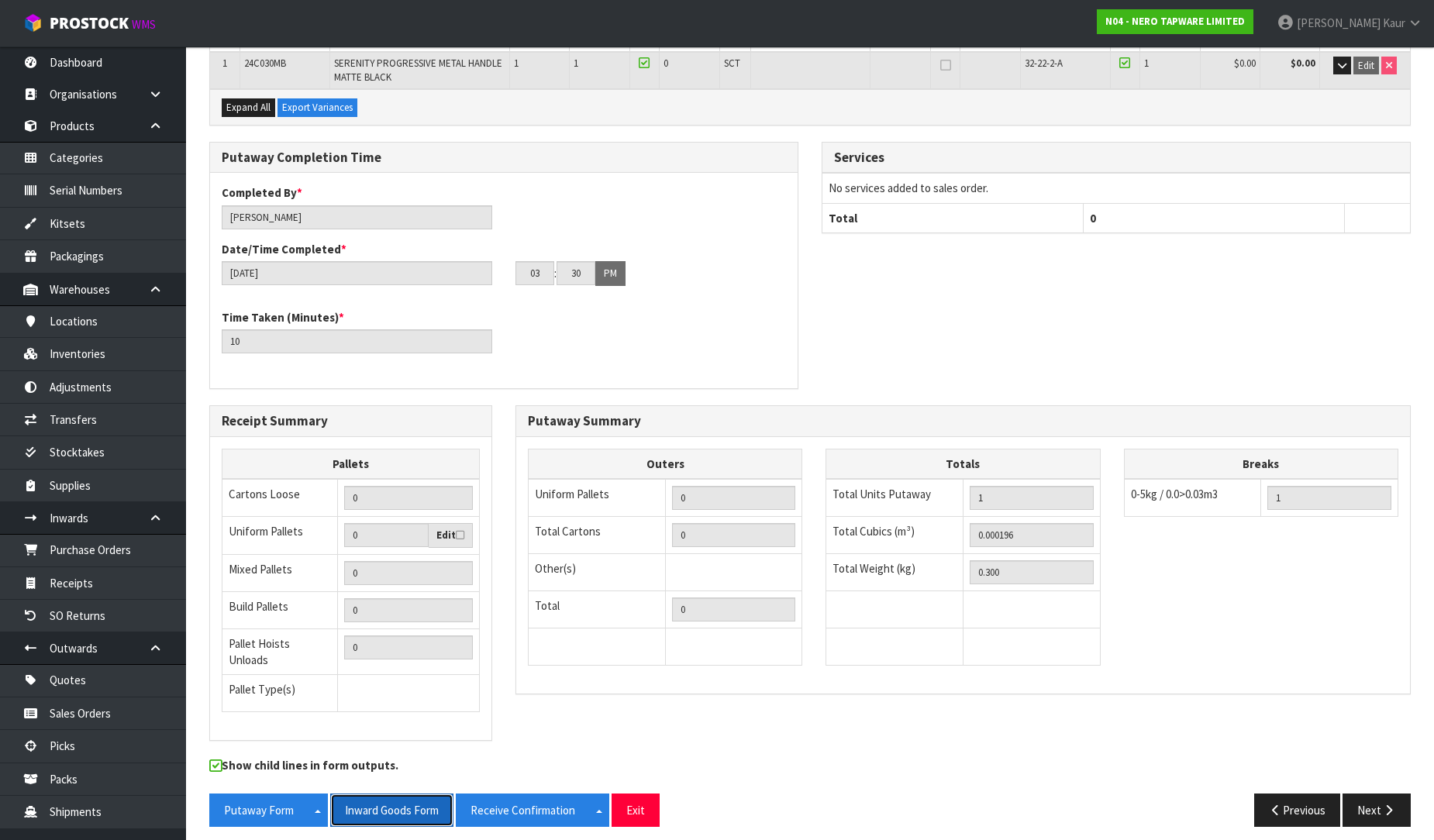
click at [413, 801] on button "Inward Goods Form" at bounding box center [392, 810] width 123 height 33
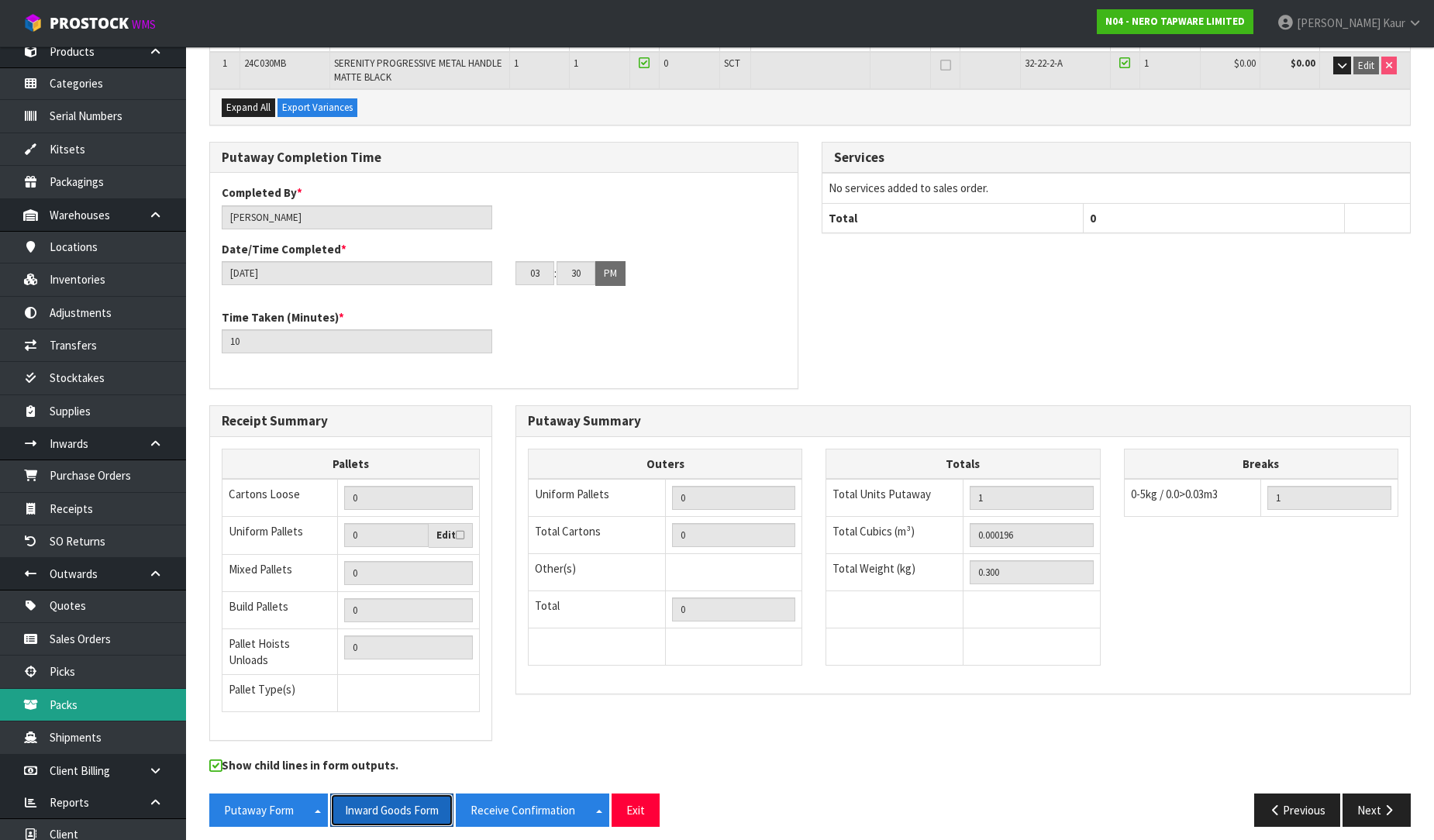
scroll to position [151, 0]
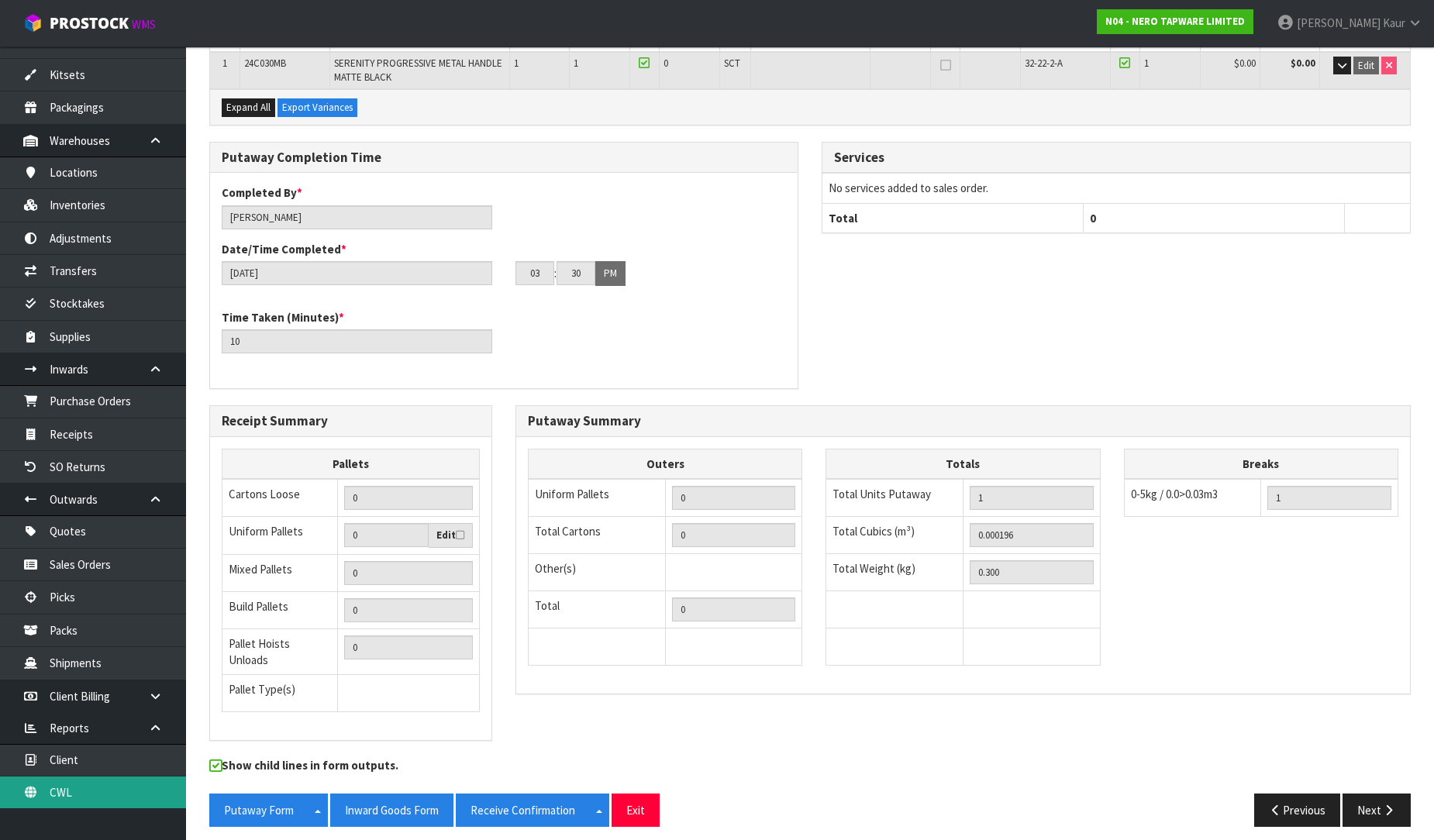
drag, startPoint x: 54, startPoint y: 799, endPoint x: 303, endPoint y: 602, distance: 317.5
click at [54, 799] on link "CWL" at bounding box center [93, 792] width 186 height 32
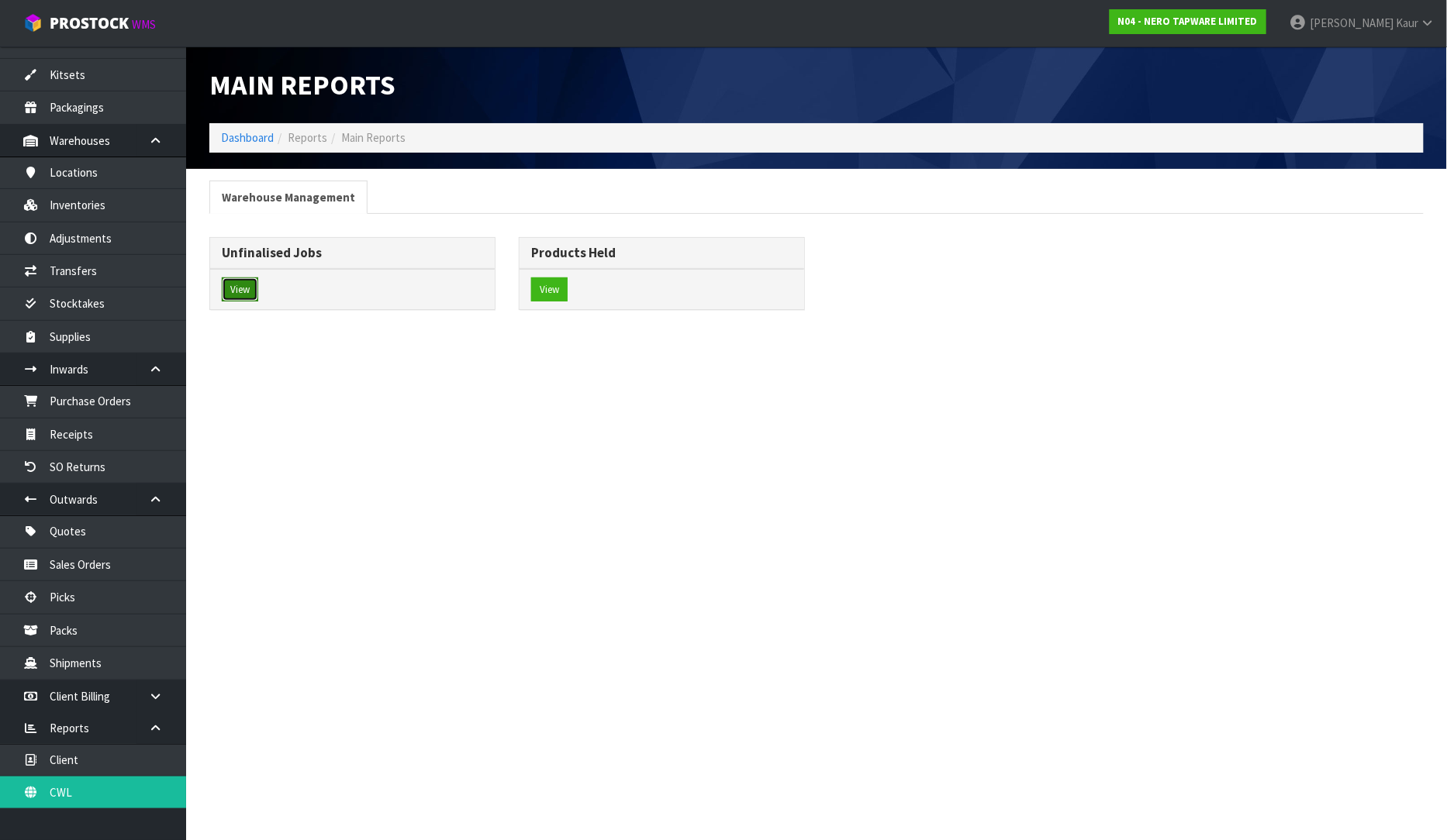
click at [244, 292] on button "View" at bounding box center [240, 289] width 37 height 25
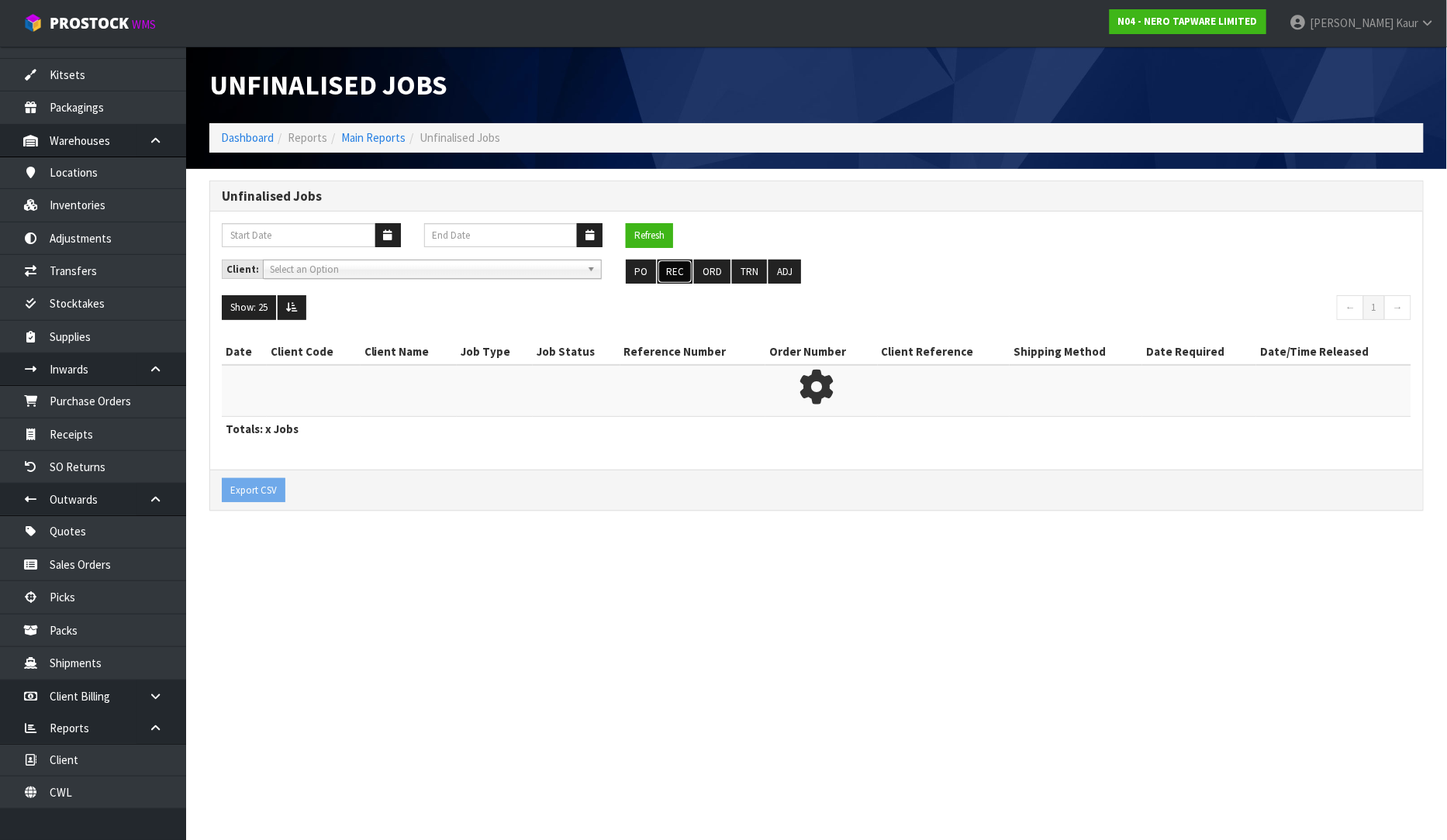
click at [677, 281] on button "REC" at bounding box center [674, 271] width 35 height 25
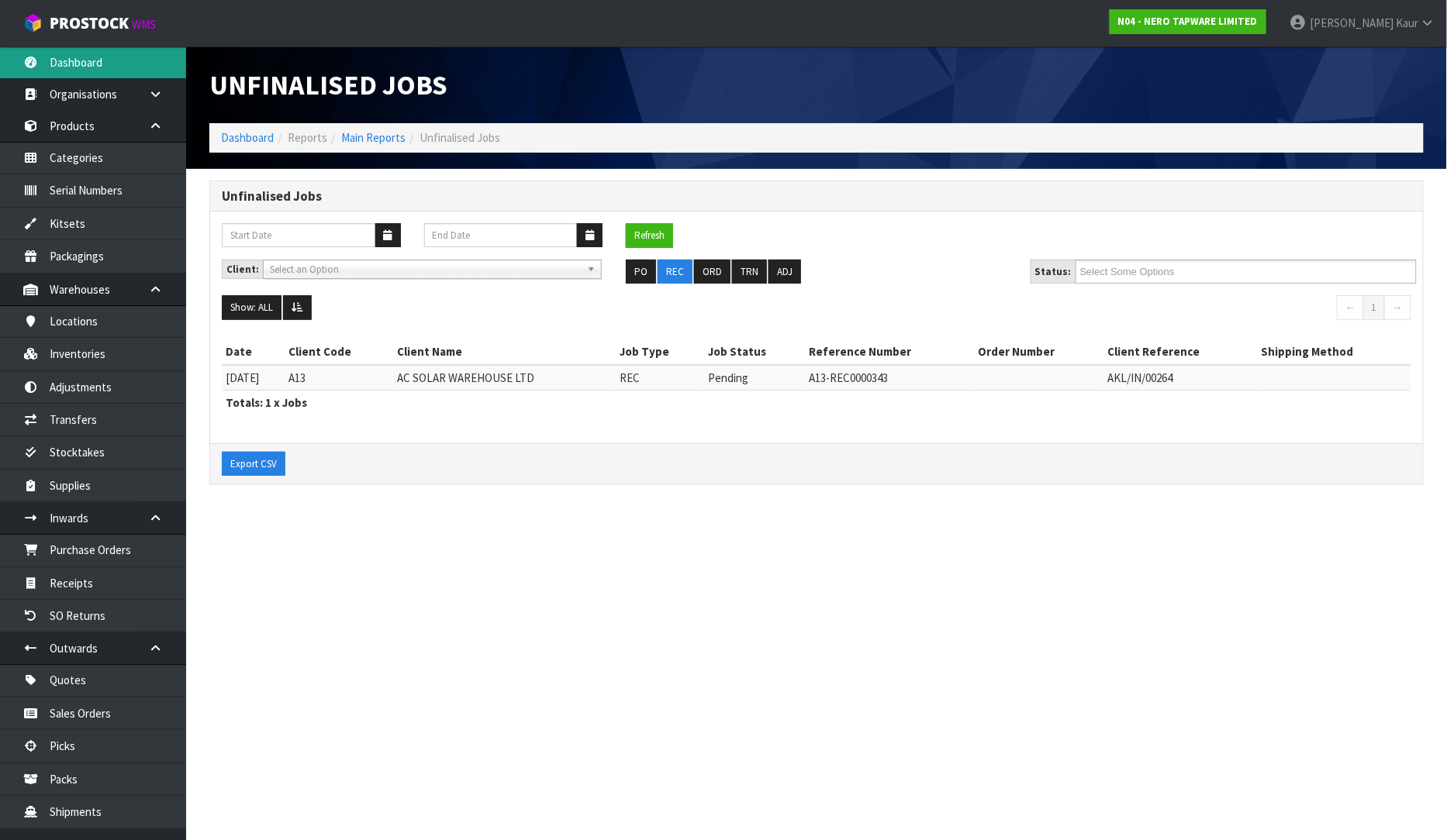
click at [89, 72] on link "Dashboard" at bounding box center [93, 62] width 186 height 32
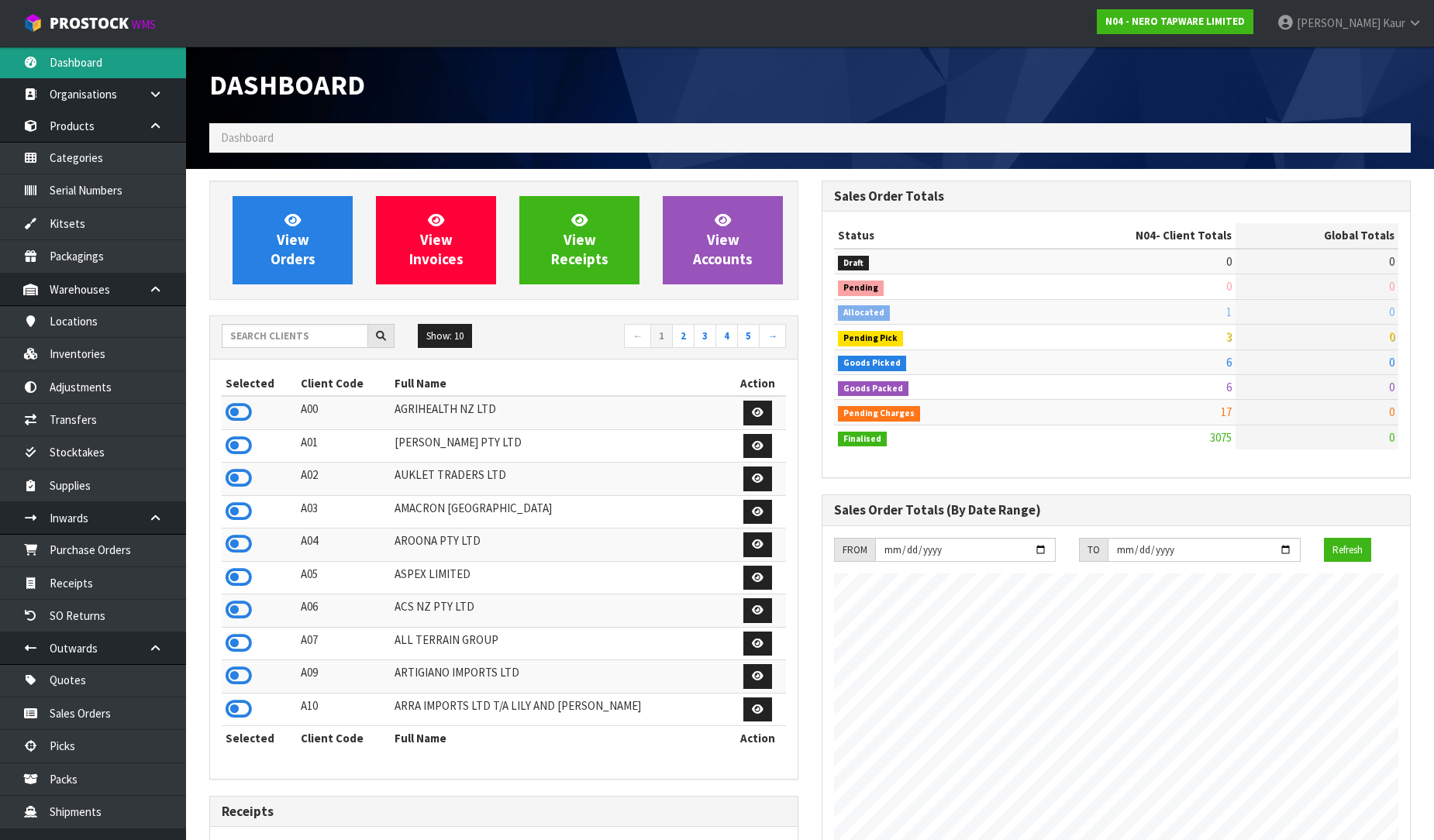
scroll to position [1207, 612]
click at [296, 333] on input "text" at bounding box center [295, 336] width 146 height 24
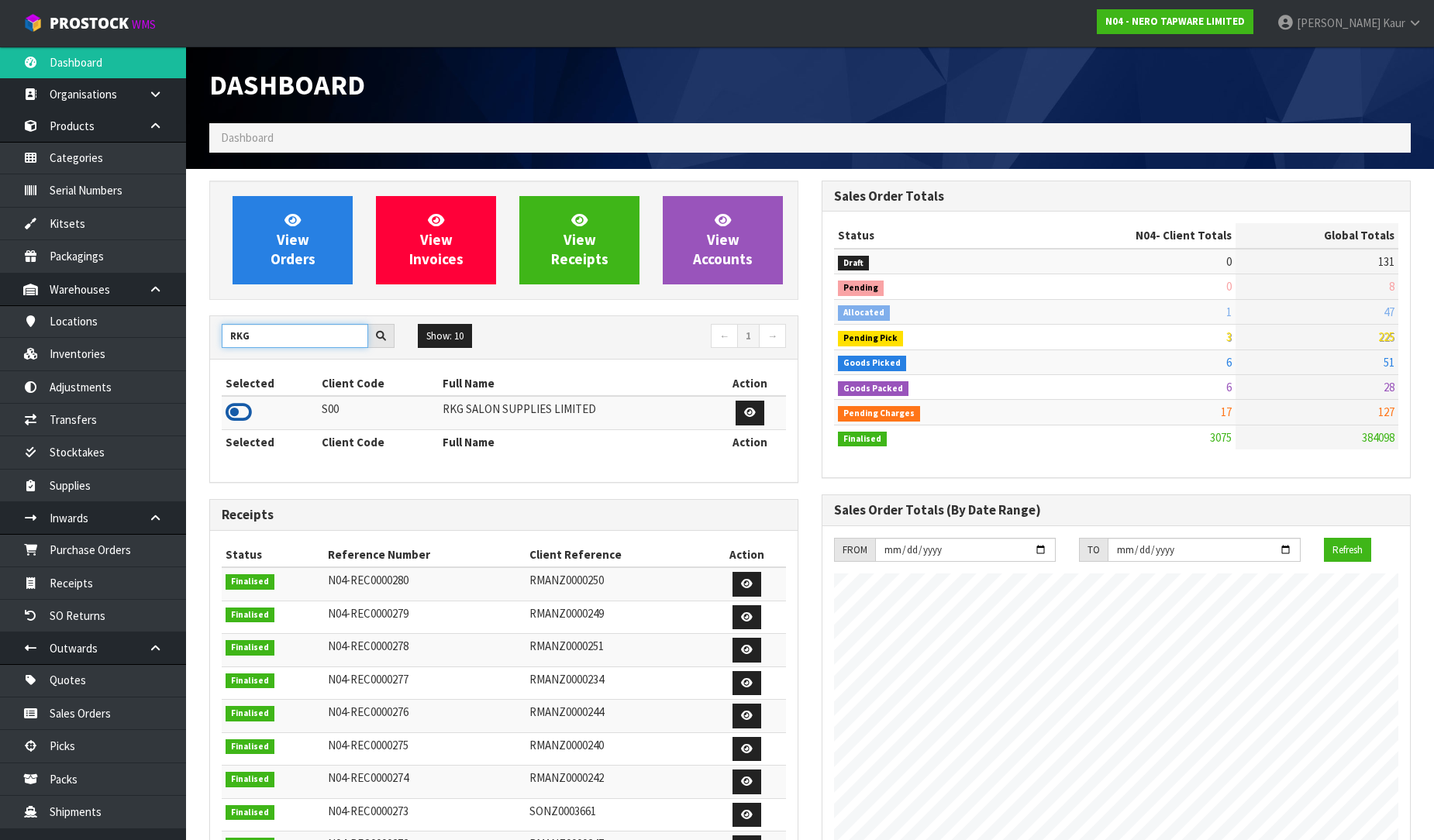
type input "RKG"
click at [246, 411] on icon at bounding box center [238, 412] width 27 height 23
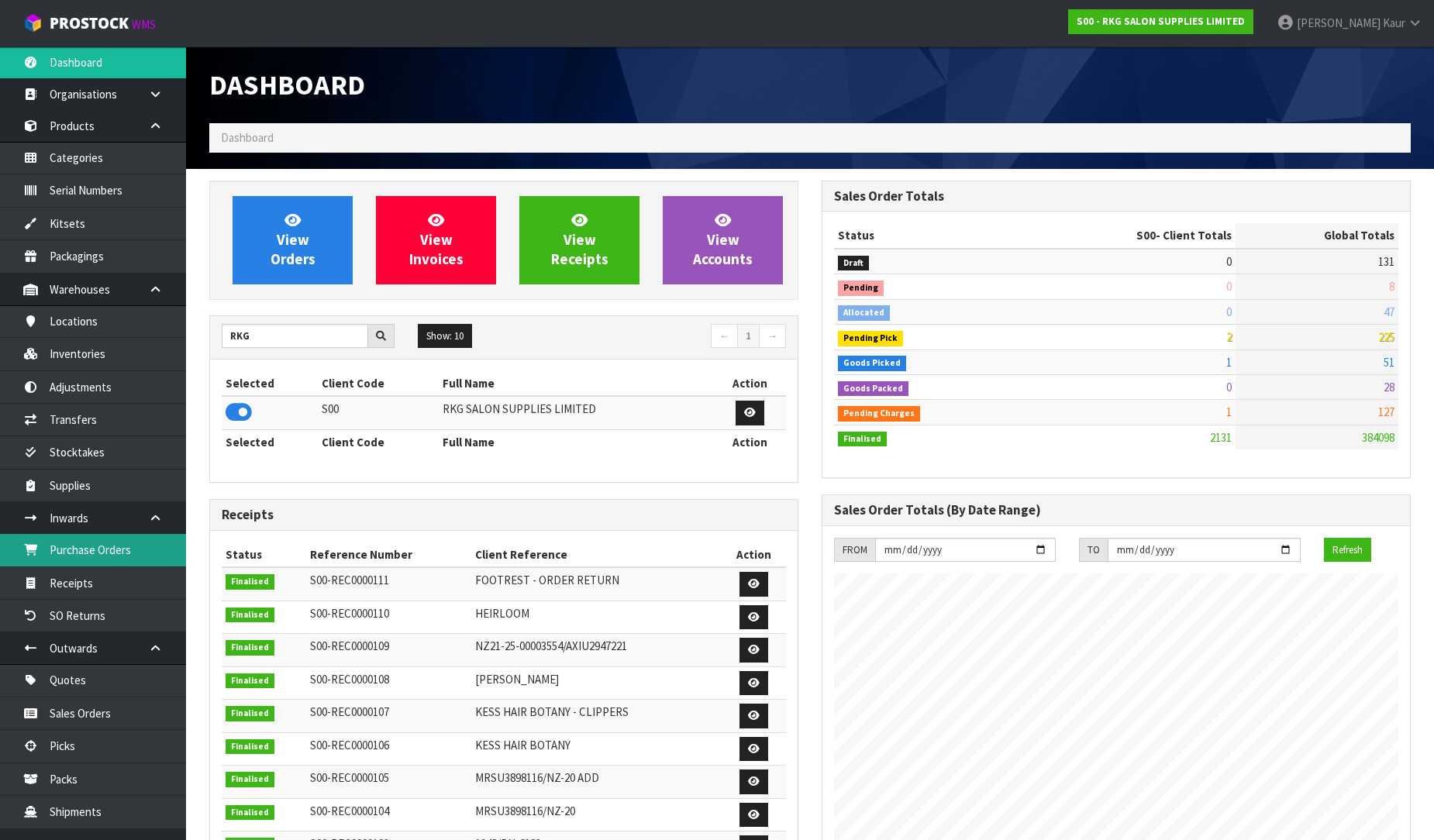
scroll to position [1174, 612]
click at [119, 551] on link "Purchase Orders" at bounding box center [93, 550] width 186 height 32
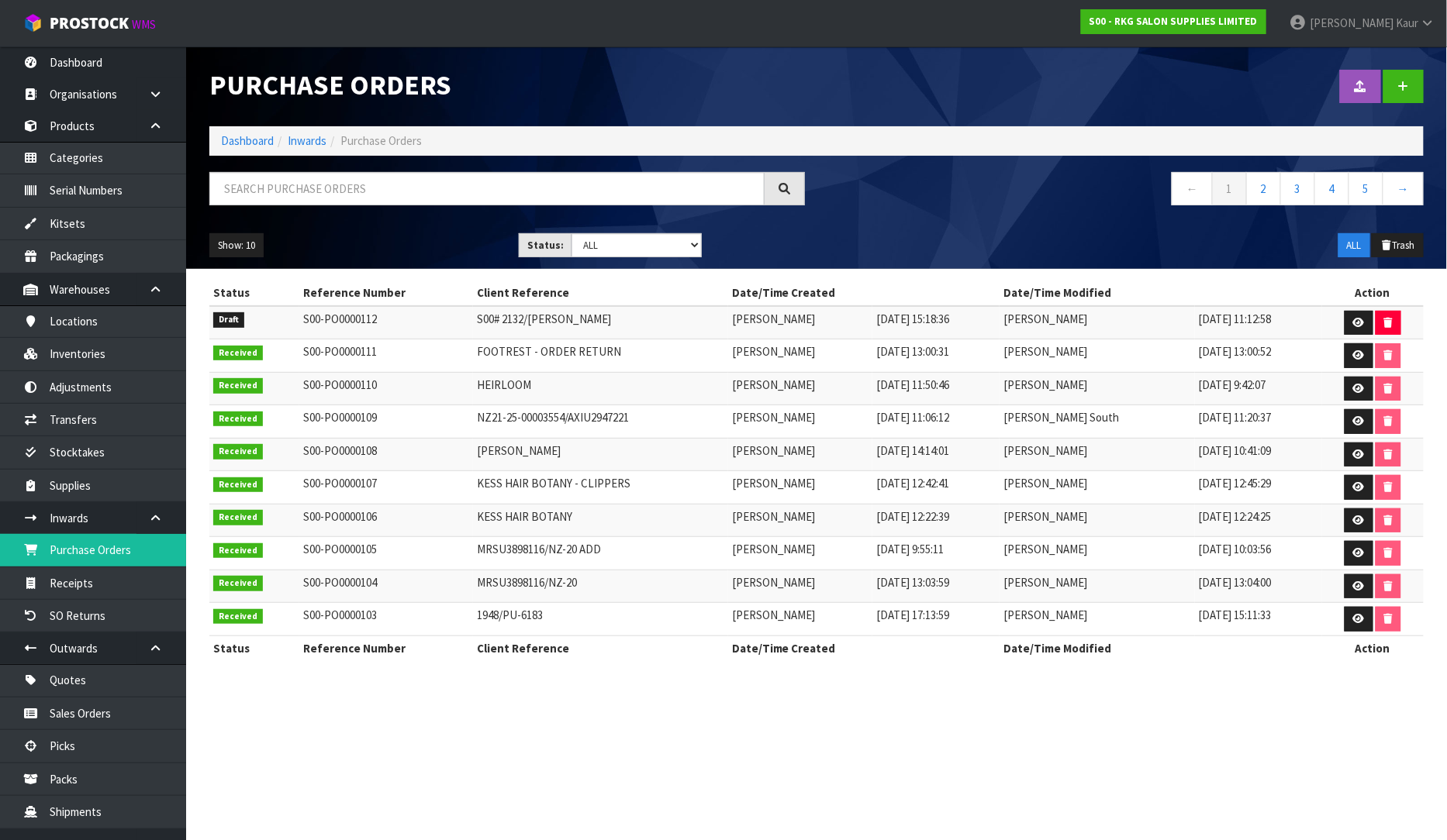
click at [308, 166] on div "Purchase Orders Import Purchase Orders Drop file here to import csv template Da…" at bounding box center [816, 158] width 1237 height 223
click at [303, 188] on input "text" at bounding box center [487, 188] width 555 height 33
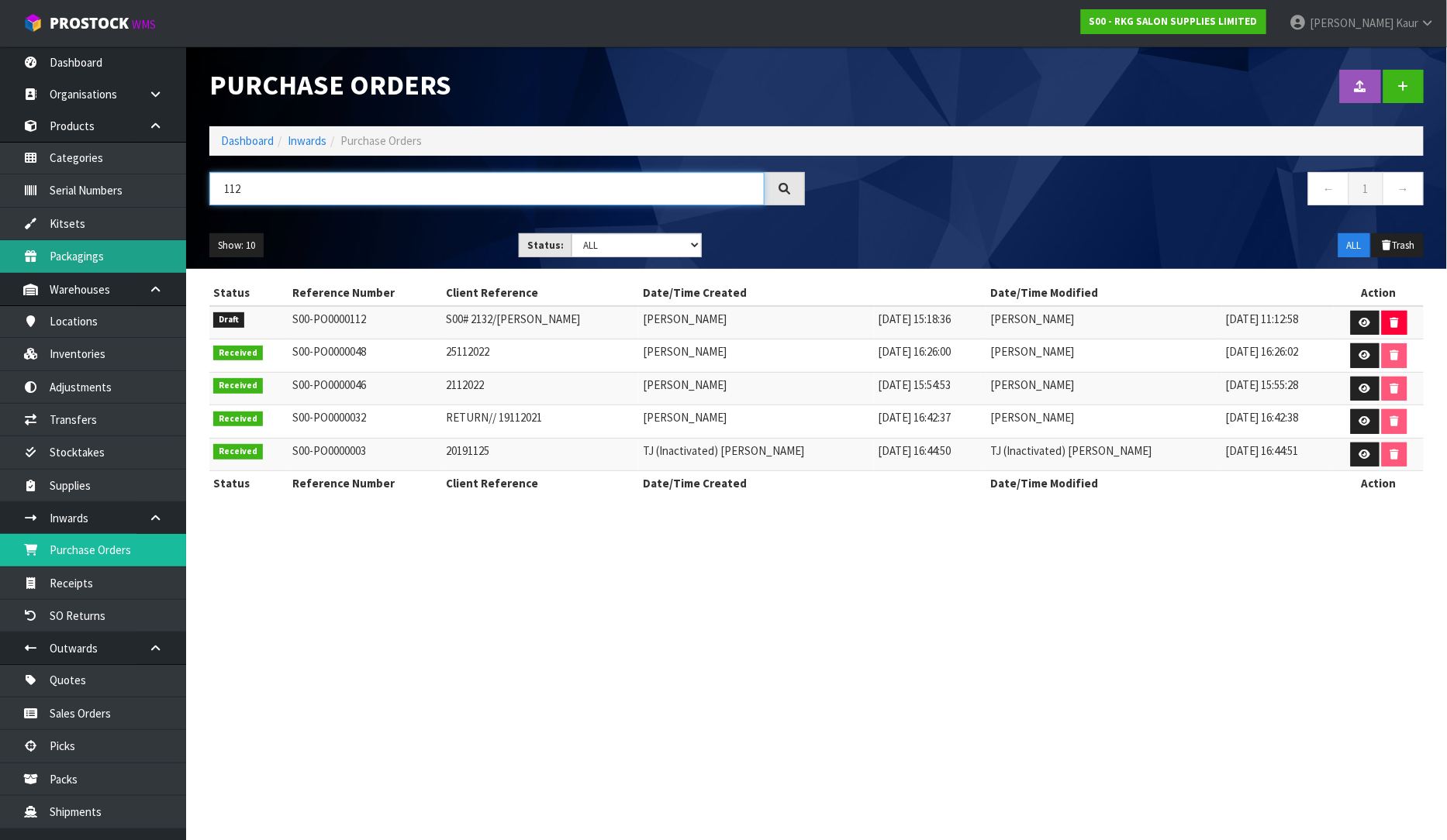
type input "112"
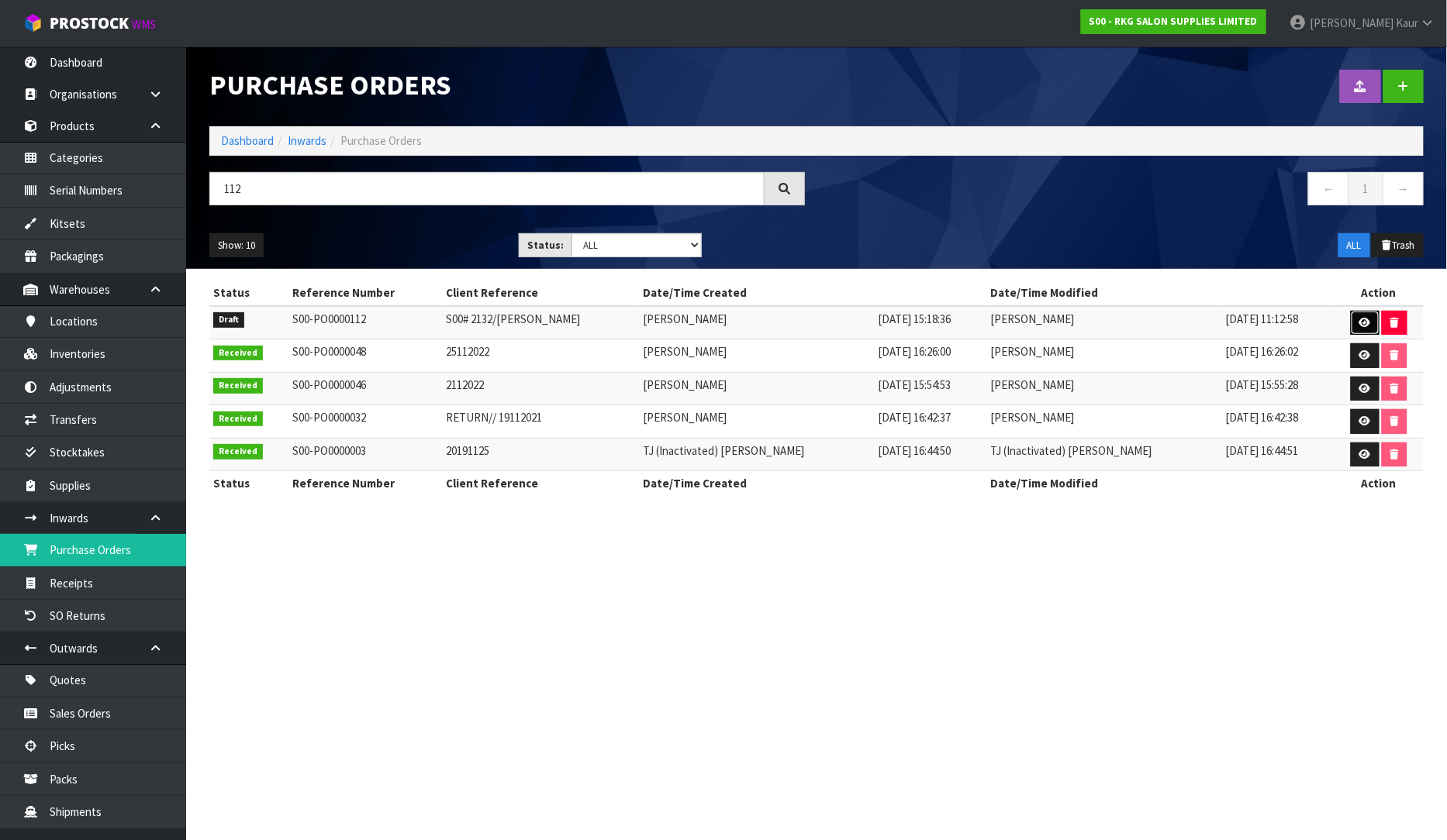
click at [1354, 328] on link at bounding box center [1365, 323] width 28 height 25
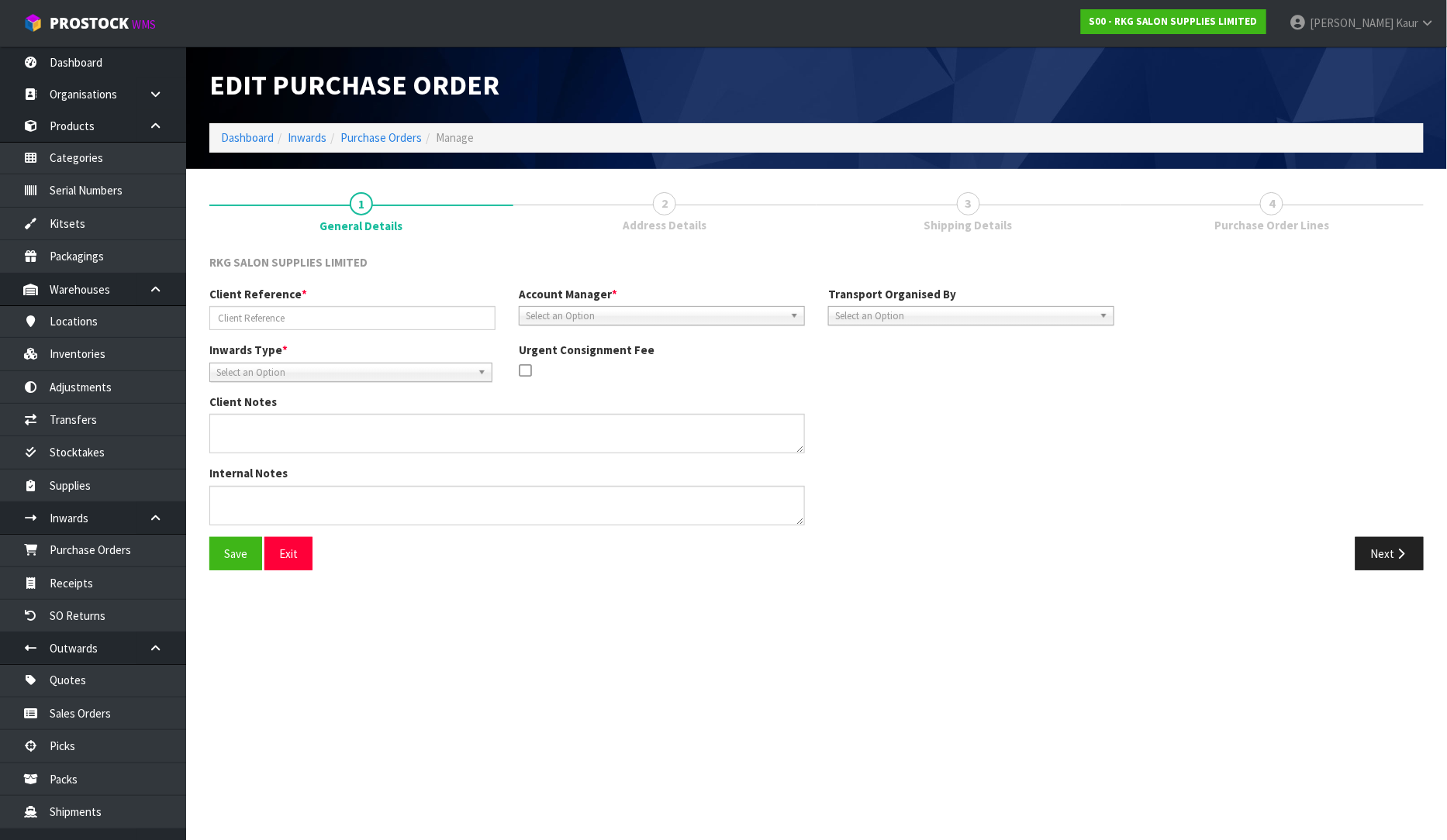
type input "S00# 2132/[PERSON_NAME]"
type textarea "PLEASE LET US KNOW THE PICKUP SCHEDULE WITH 2-MAN, SO WE CAN UPDATE THE CUSTOMER"
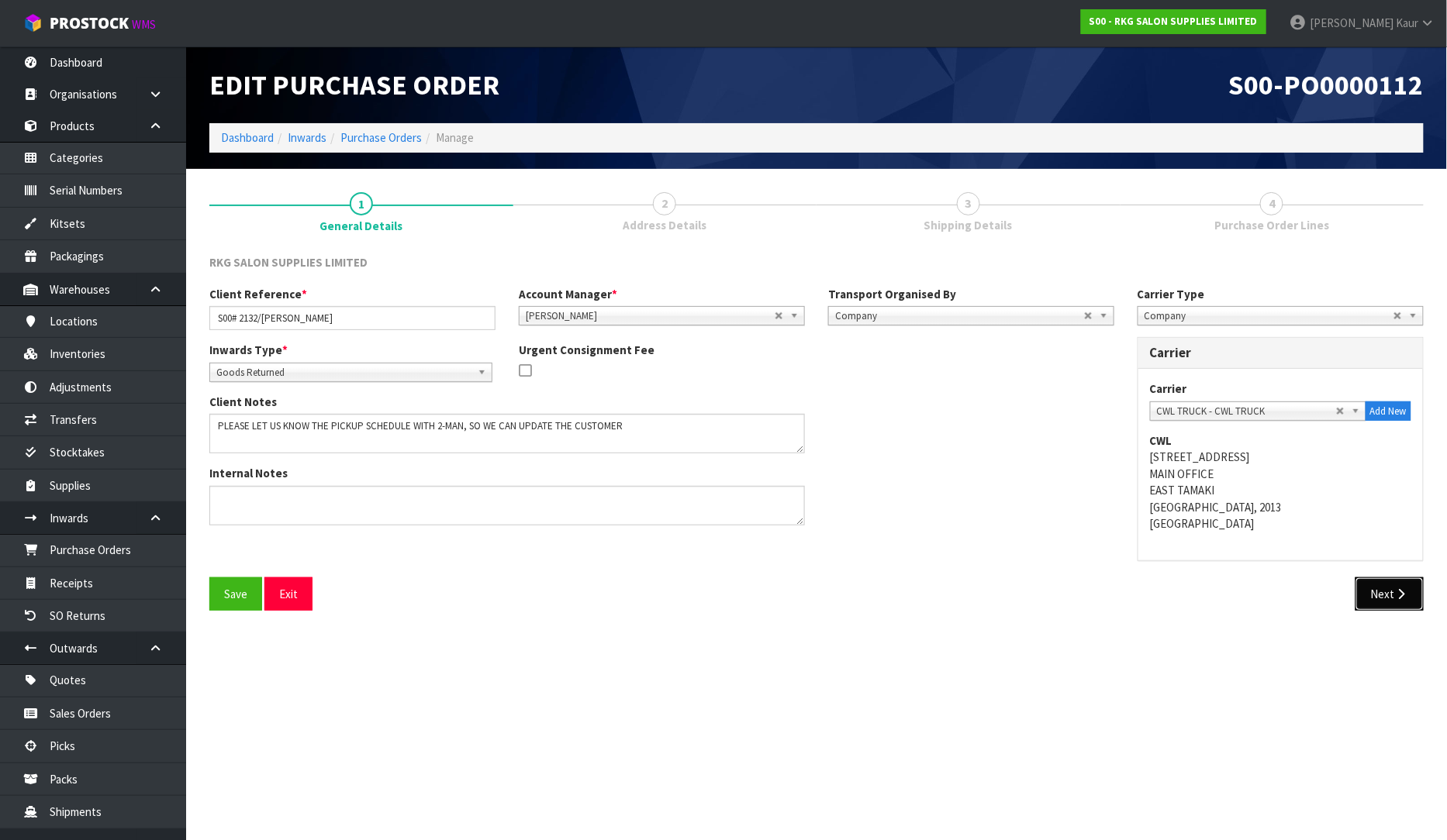
click at [1389, 597] on button "Next" at bounding box center [1390, 593] width 69 height 33
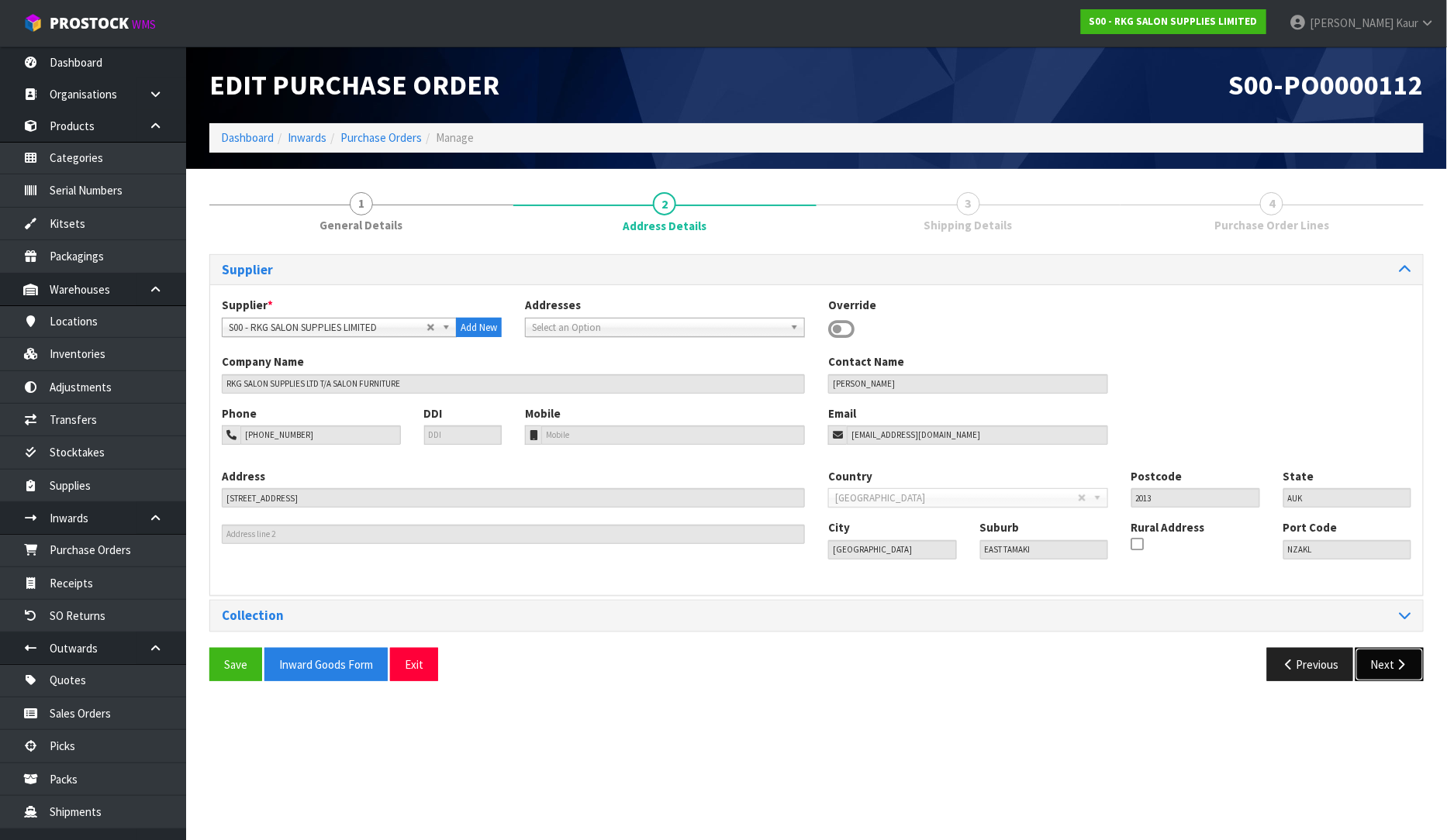
click at [1391, 658] on button "Next" at bounding box center [1390, 664] width 69 height 33
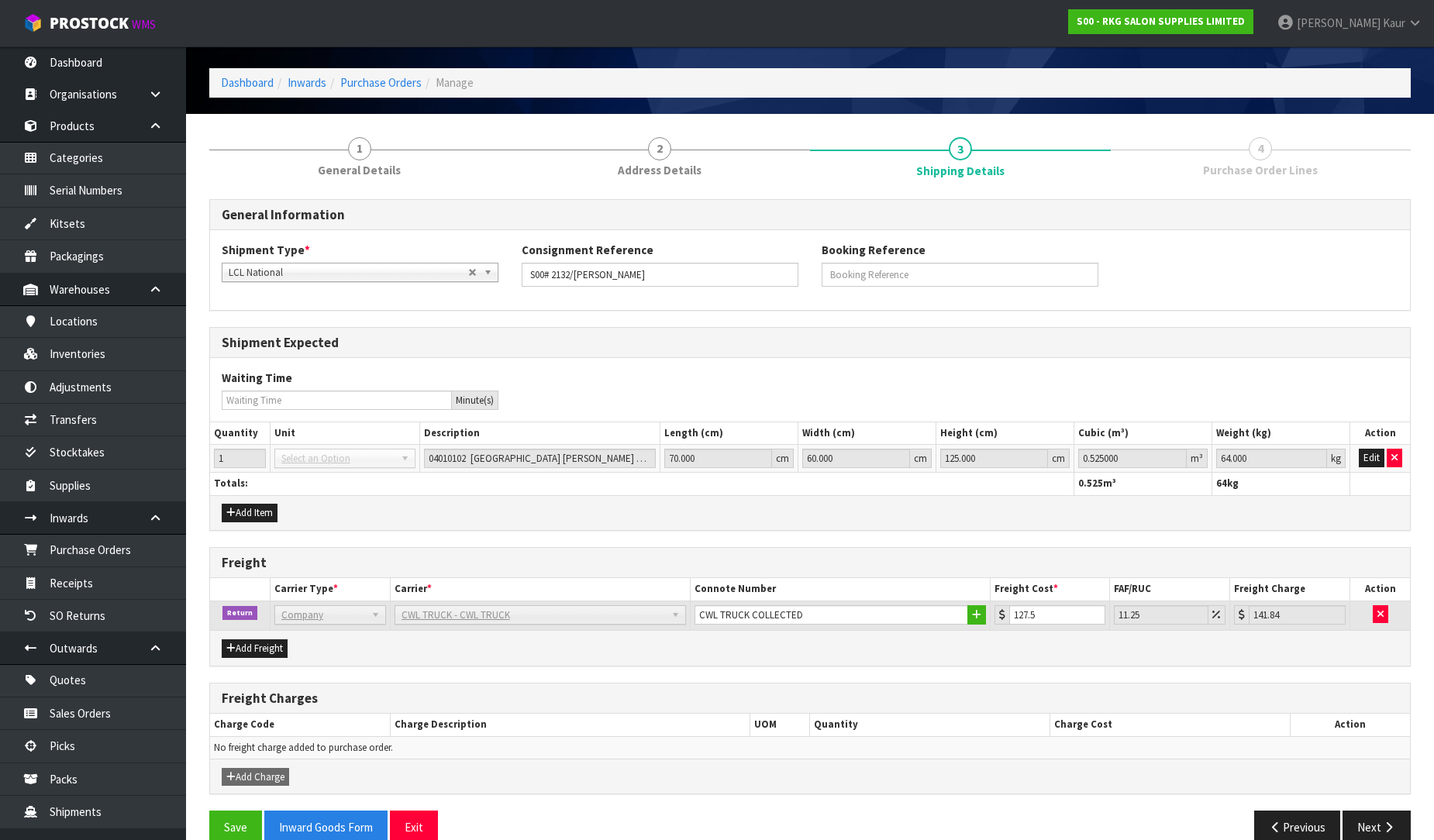
scroll to position [82, 0]
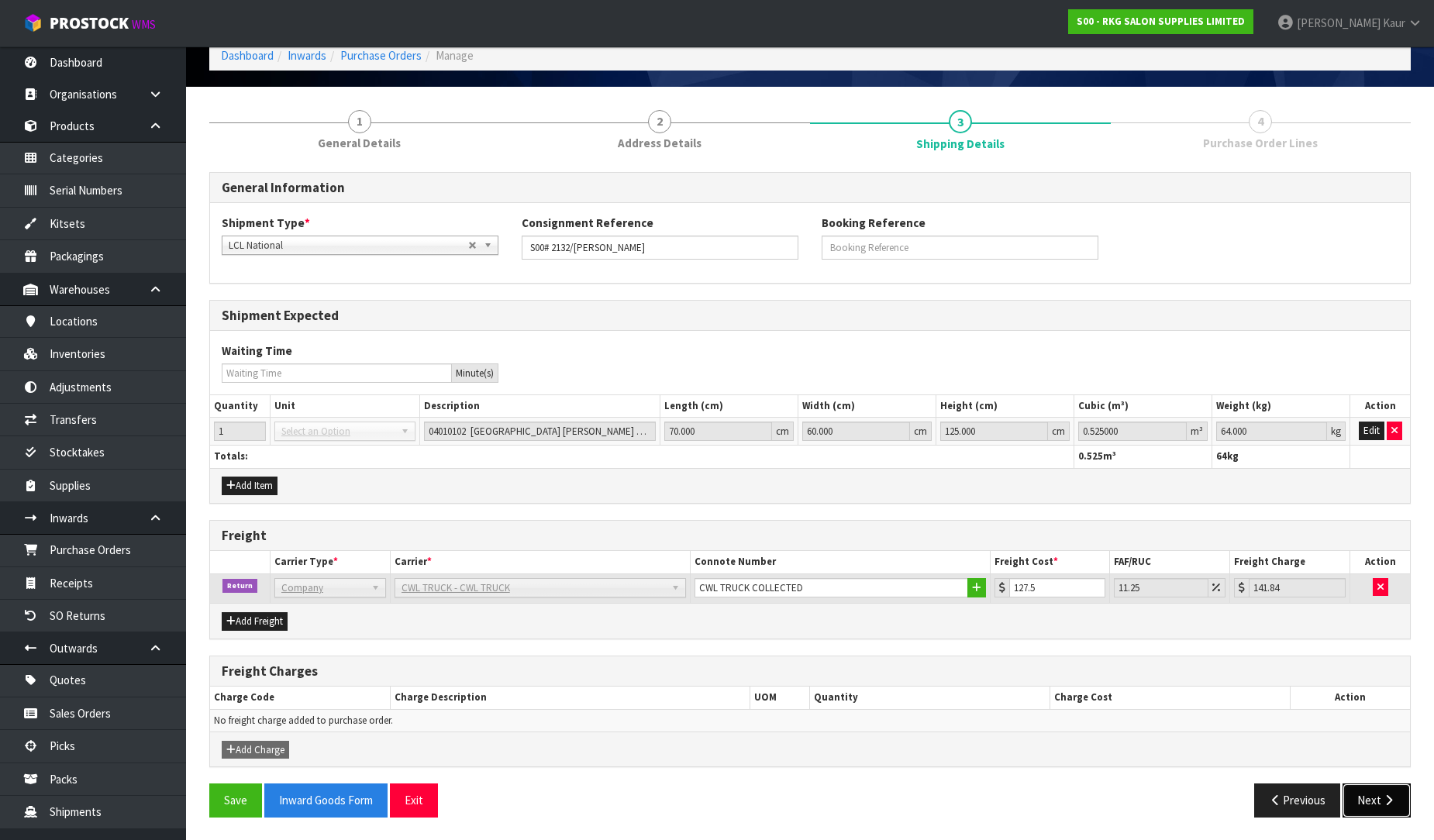
click at [1397, 792] on button "Next" at bounding box center [1377, 800] width 69 height 33
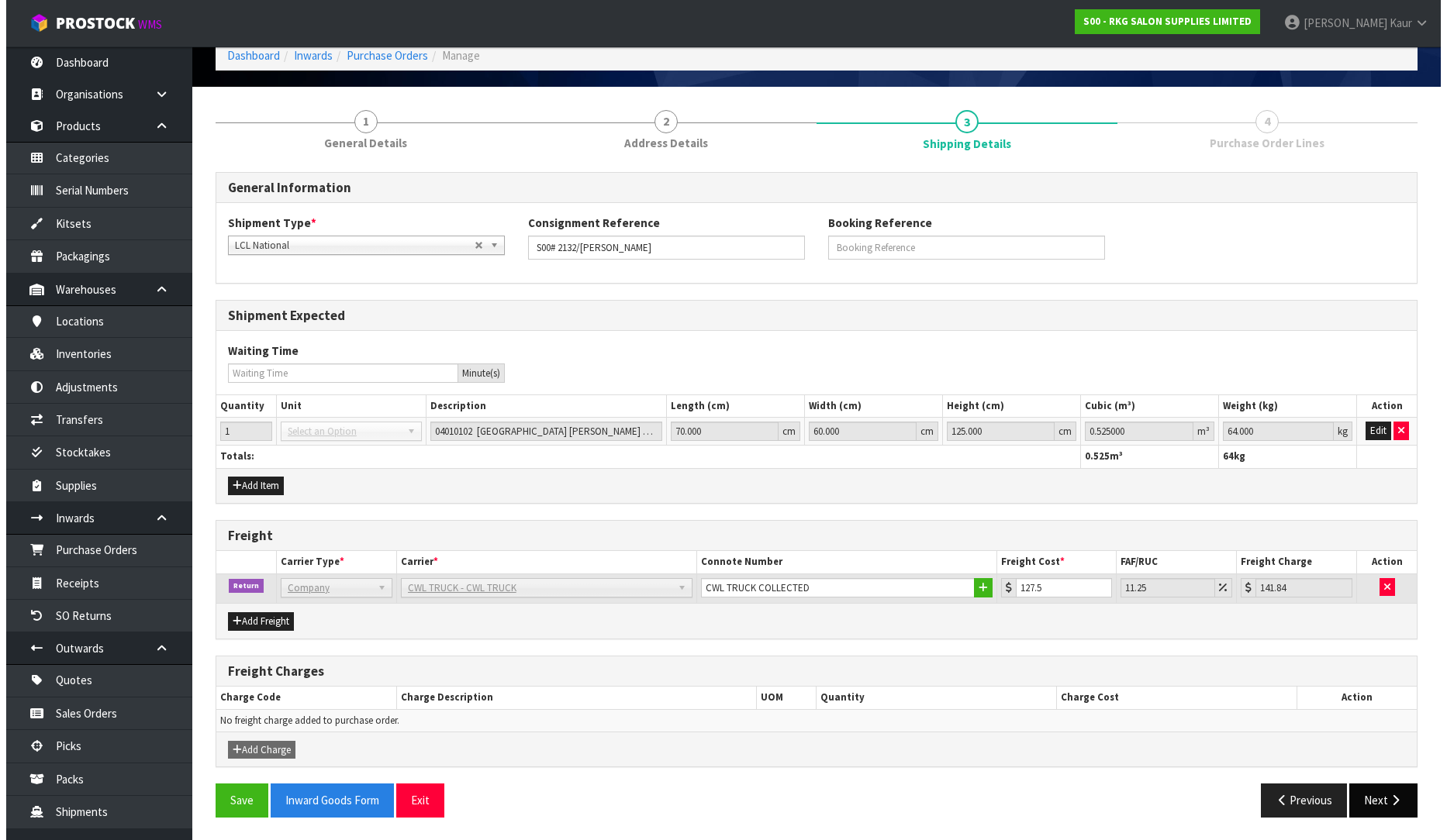
scroll to position [0, 0]
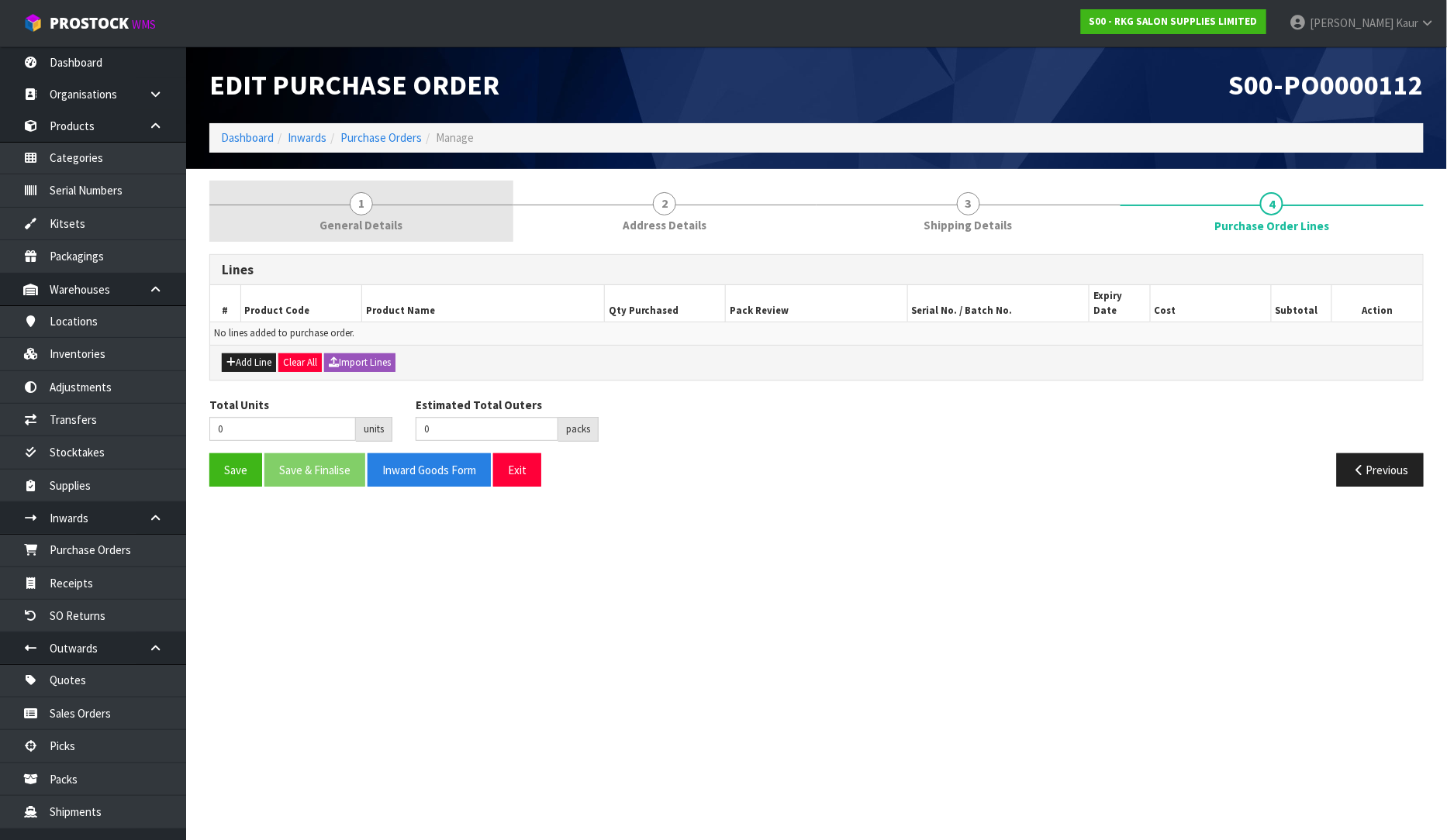
click at [355, 206] on span "1" at bounding box center [361, 203] width 23 height 23
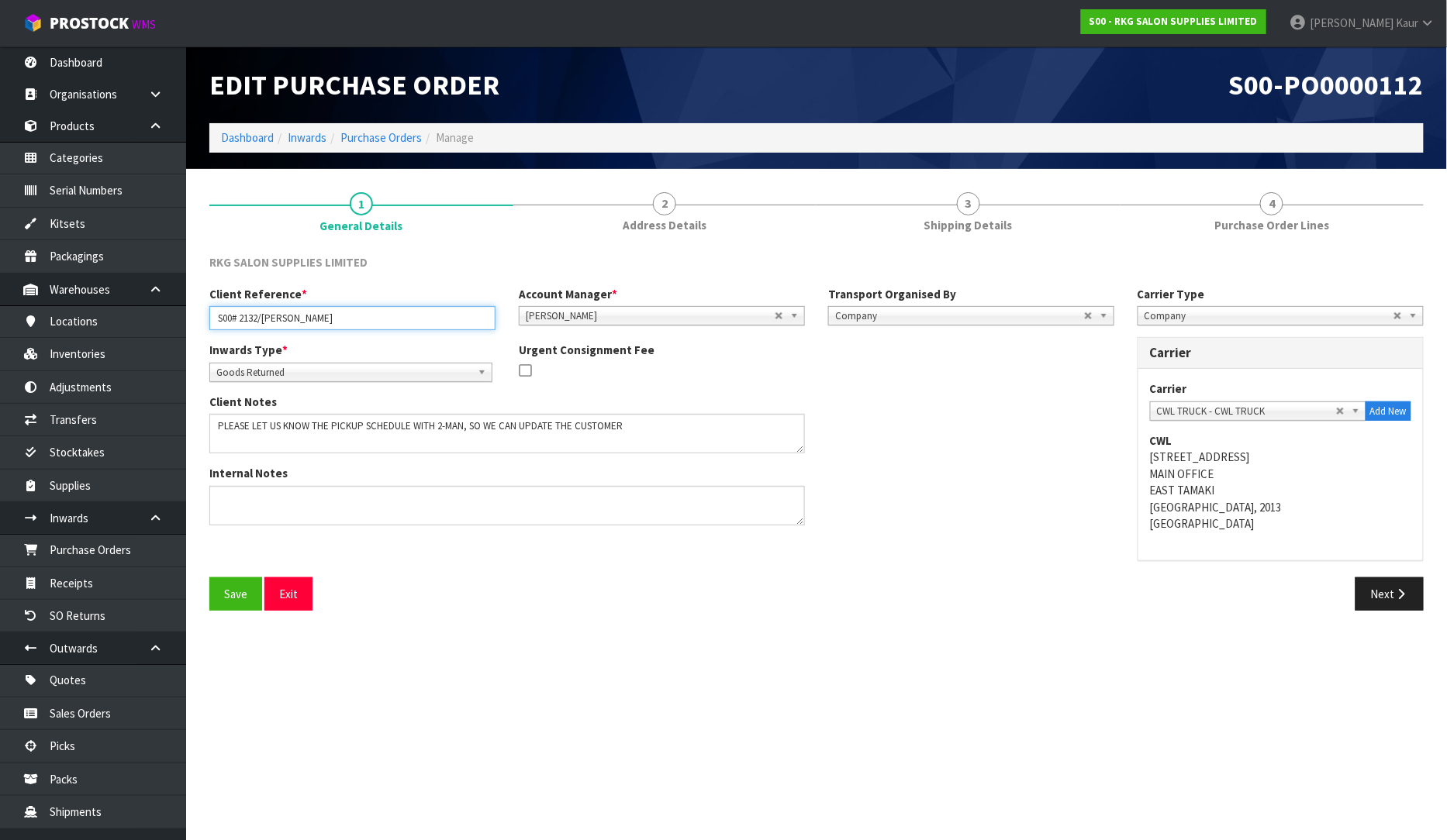
drag, startPoint x: 336, startPoint y: 322, endPoint x: 205, endPoint y: 331, distance: 131.3
click at [205, 331] on div "Client Reference * S00# 2132/[PERSON_NAME] Account Manager * [PERSON_NAME] [PER…" at bounding box center [661, 313] width 928 height 56
click at [104, 543] on link "Purchase Orders" at bounding box center [93, 550] width 186 height 32
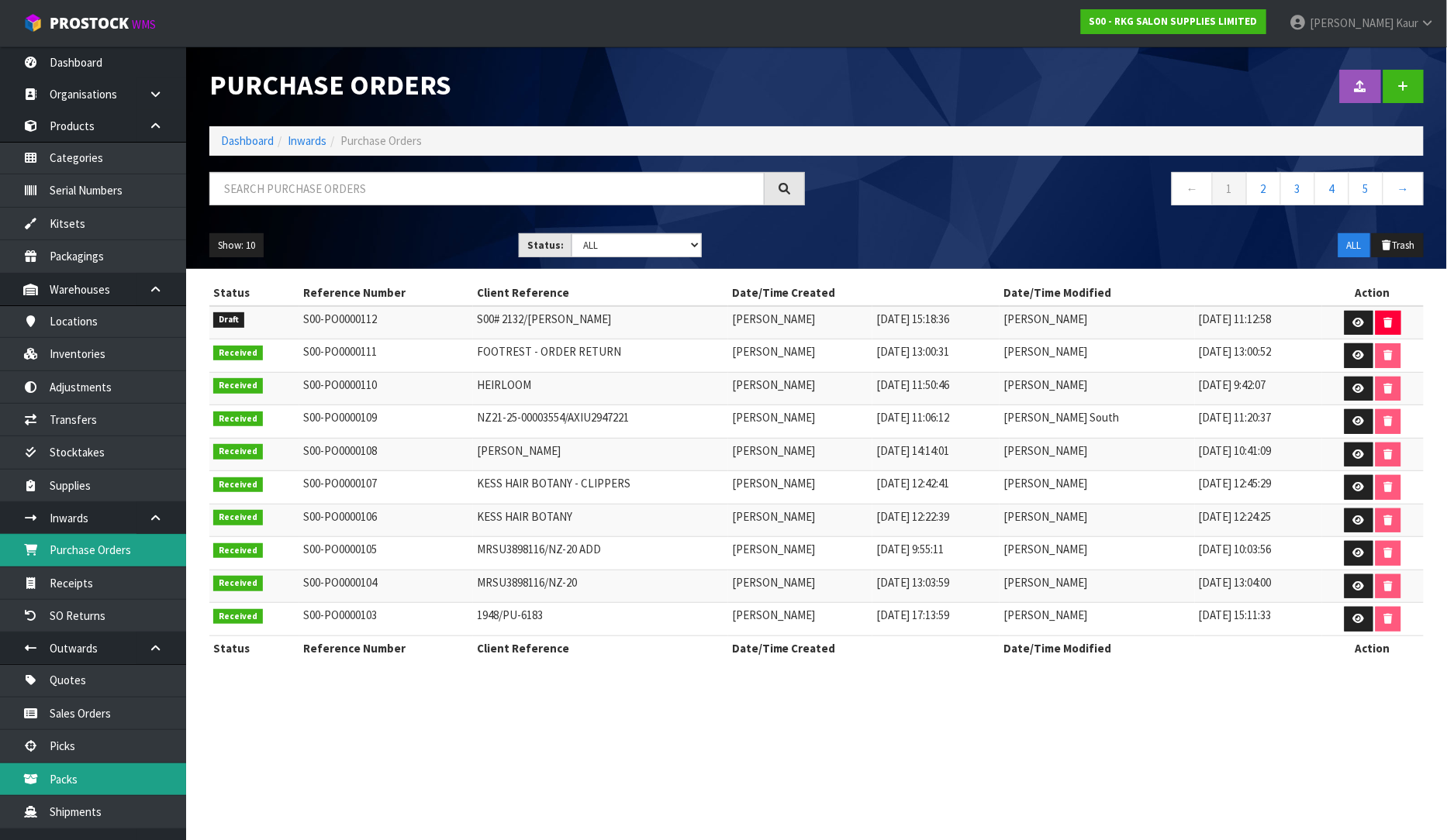
scroll to position [151, 0]
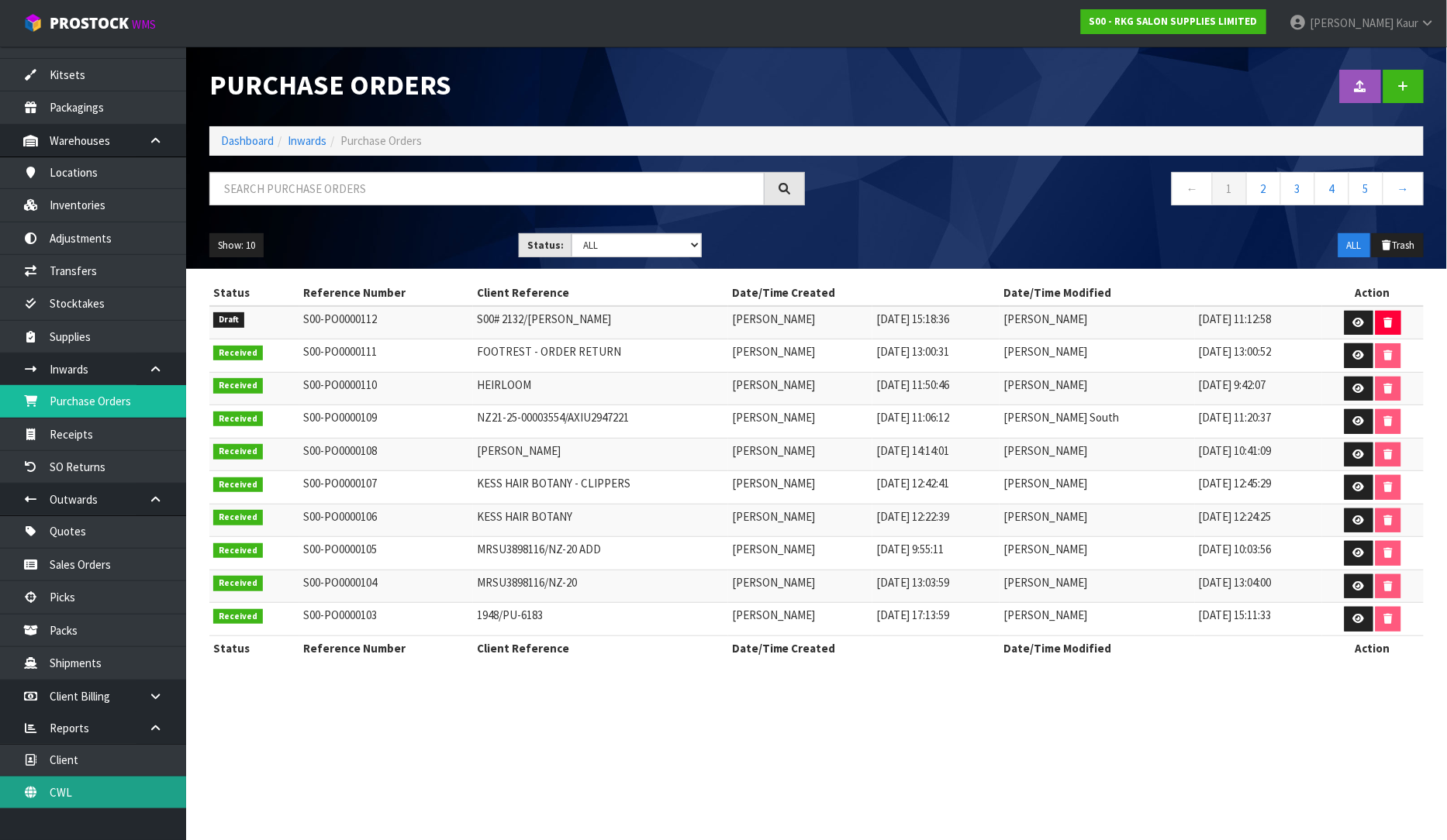
click at [69, 790] on link "CWL" at bounding box center [93, 792] width 186 height 32
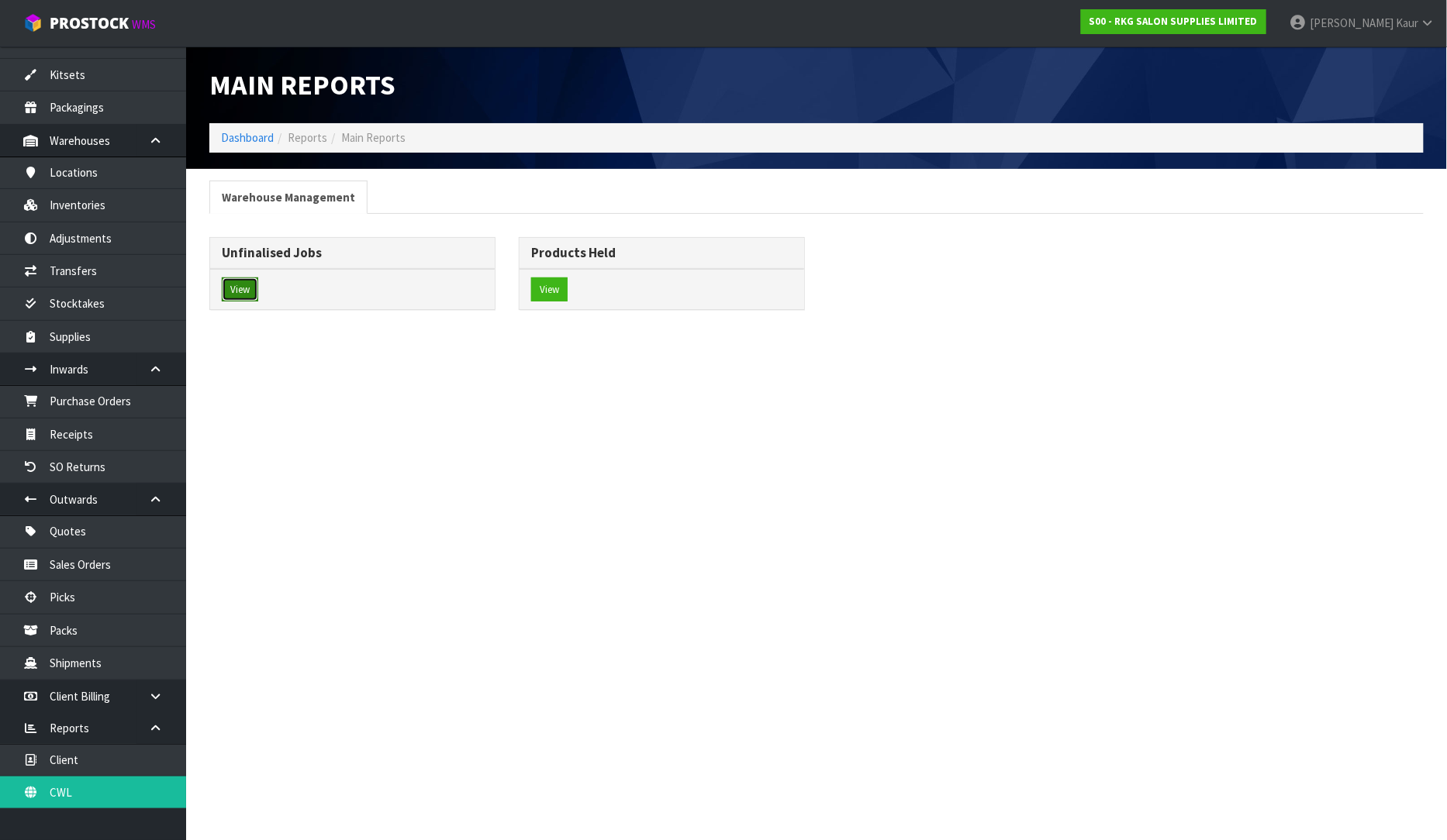
click at [234, 289] on button "View" at bounding box center [240, 289] width 37 height 25
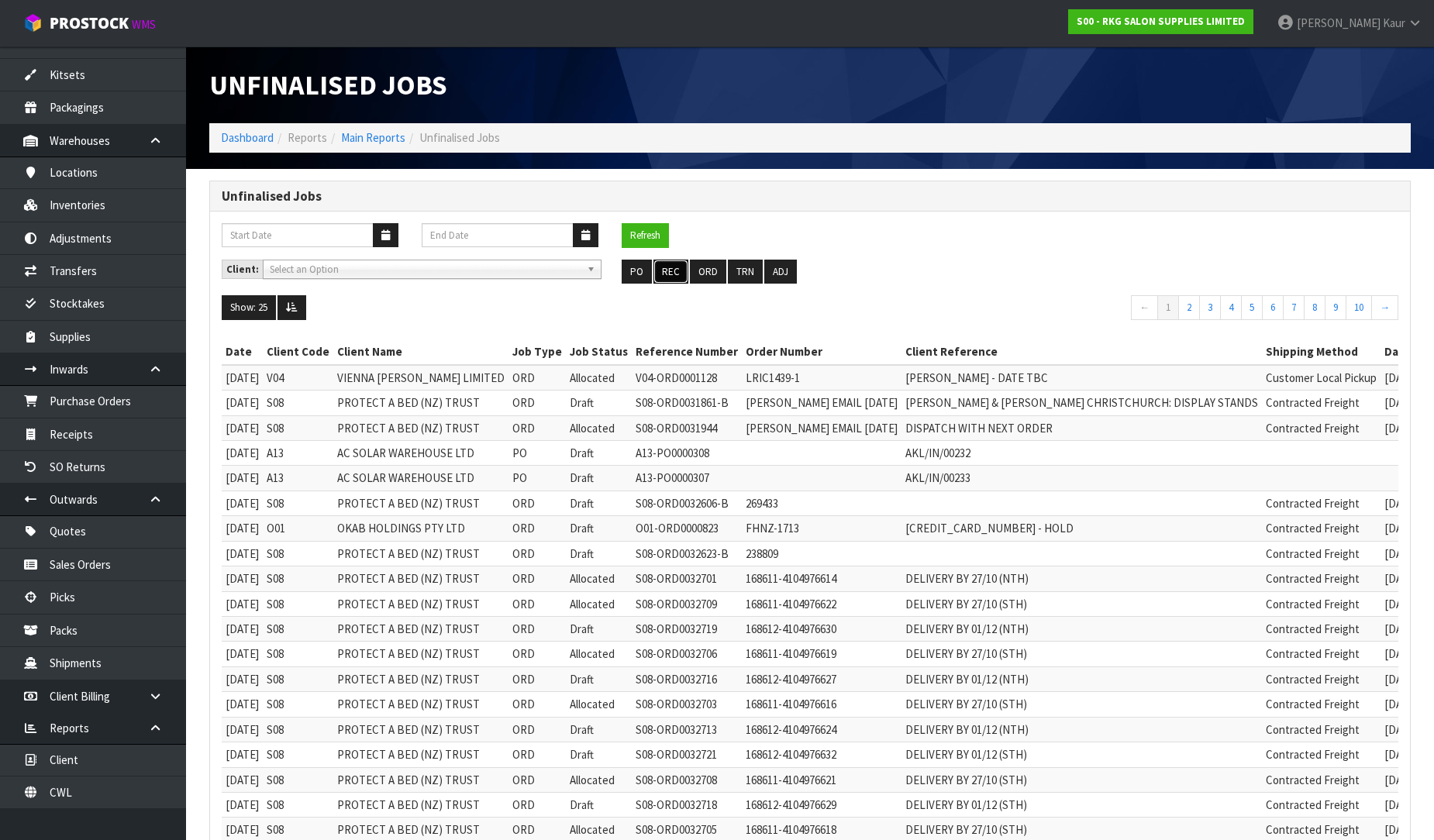
click at [672, 279] on button "REC" at bounding box center [671, 271] width 35 height 25
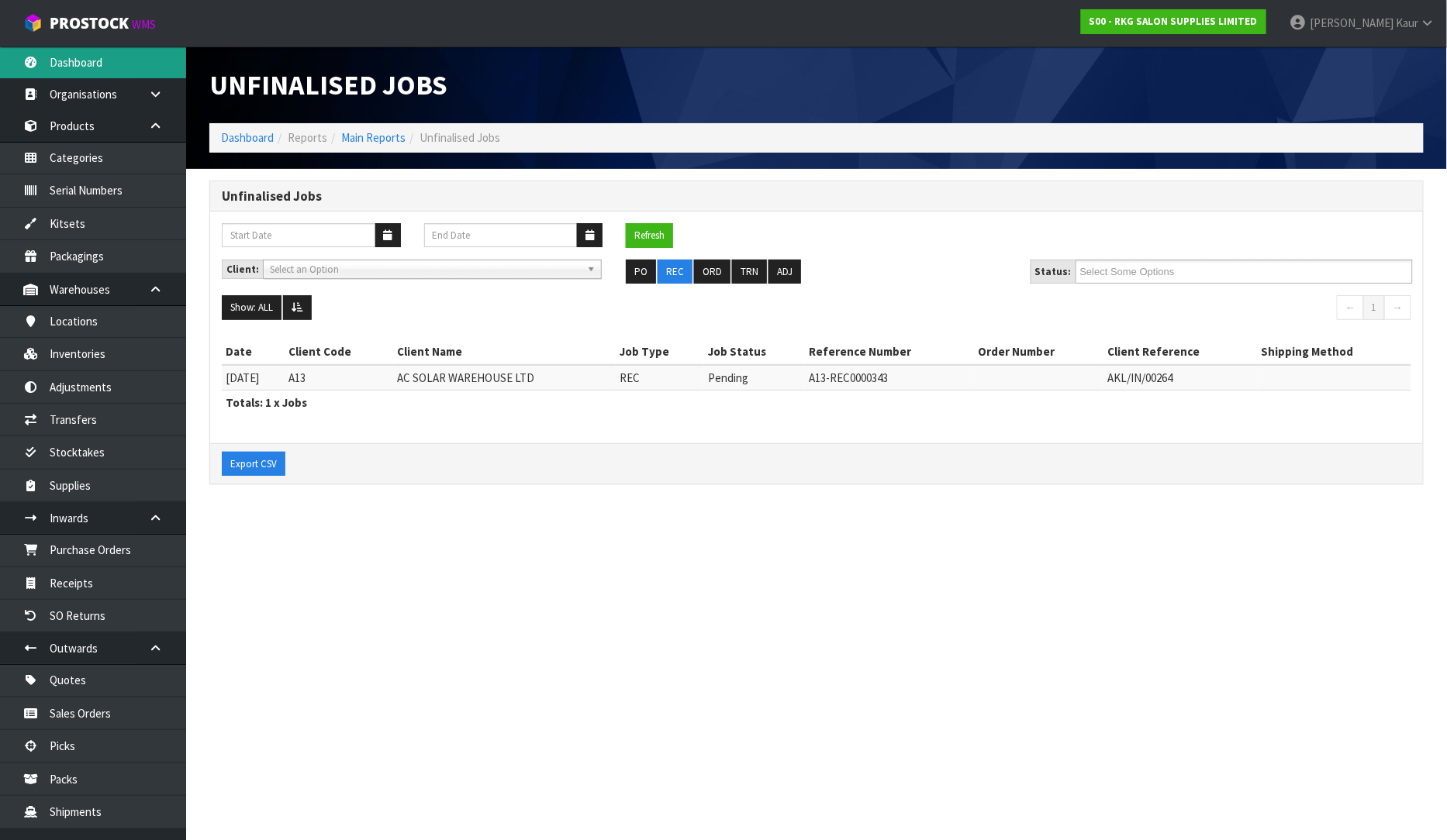
click at [80, 74] on link "Dashboard" at bounding box center [93, 62] width 186 height 32
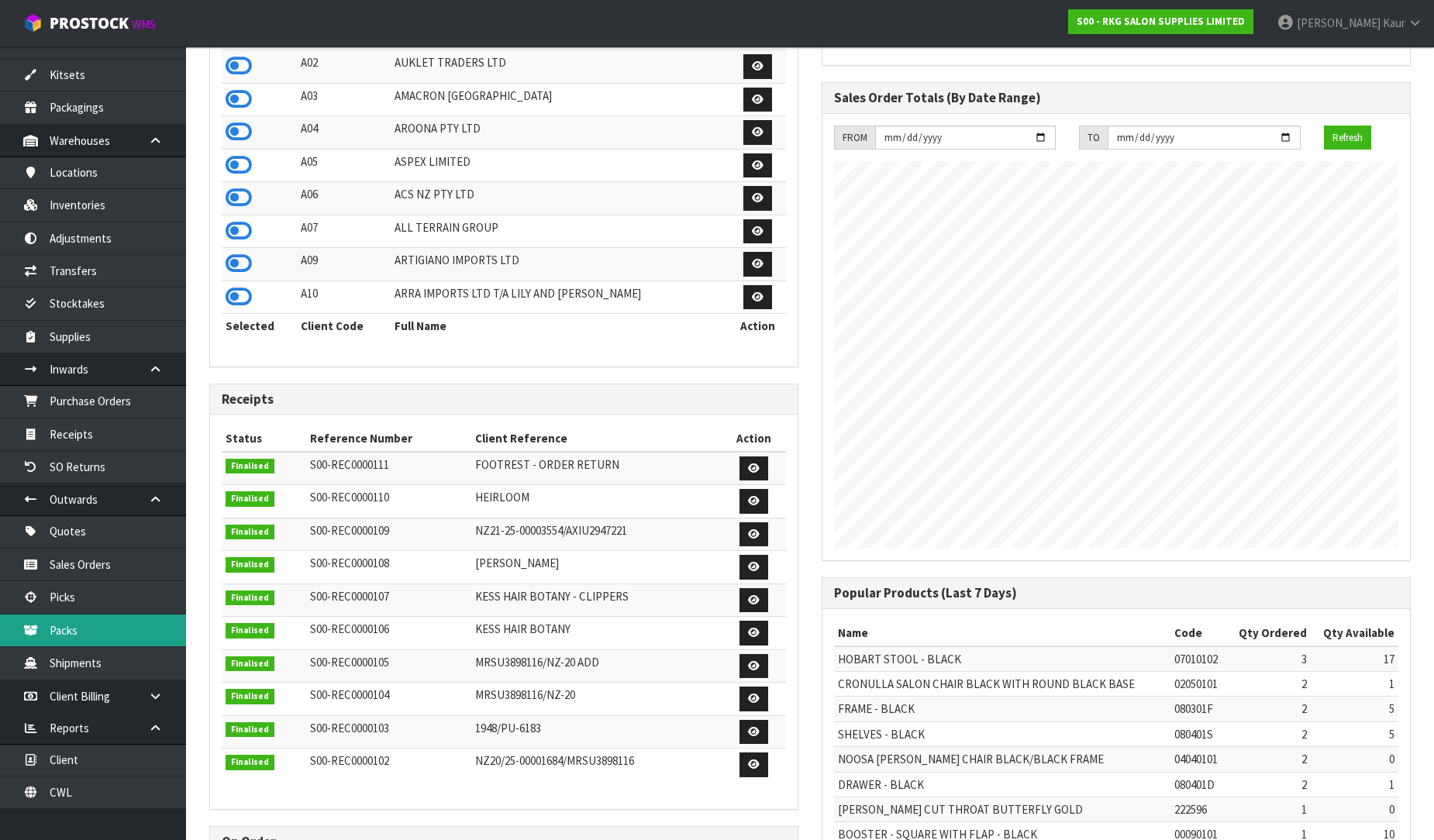
scroll to position [559, 0]
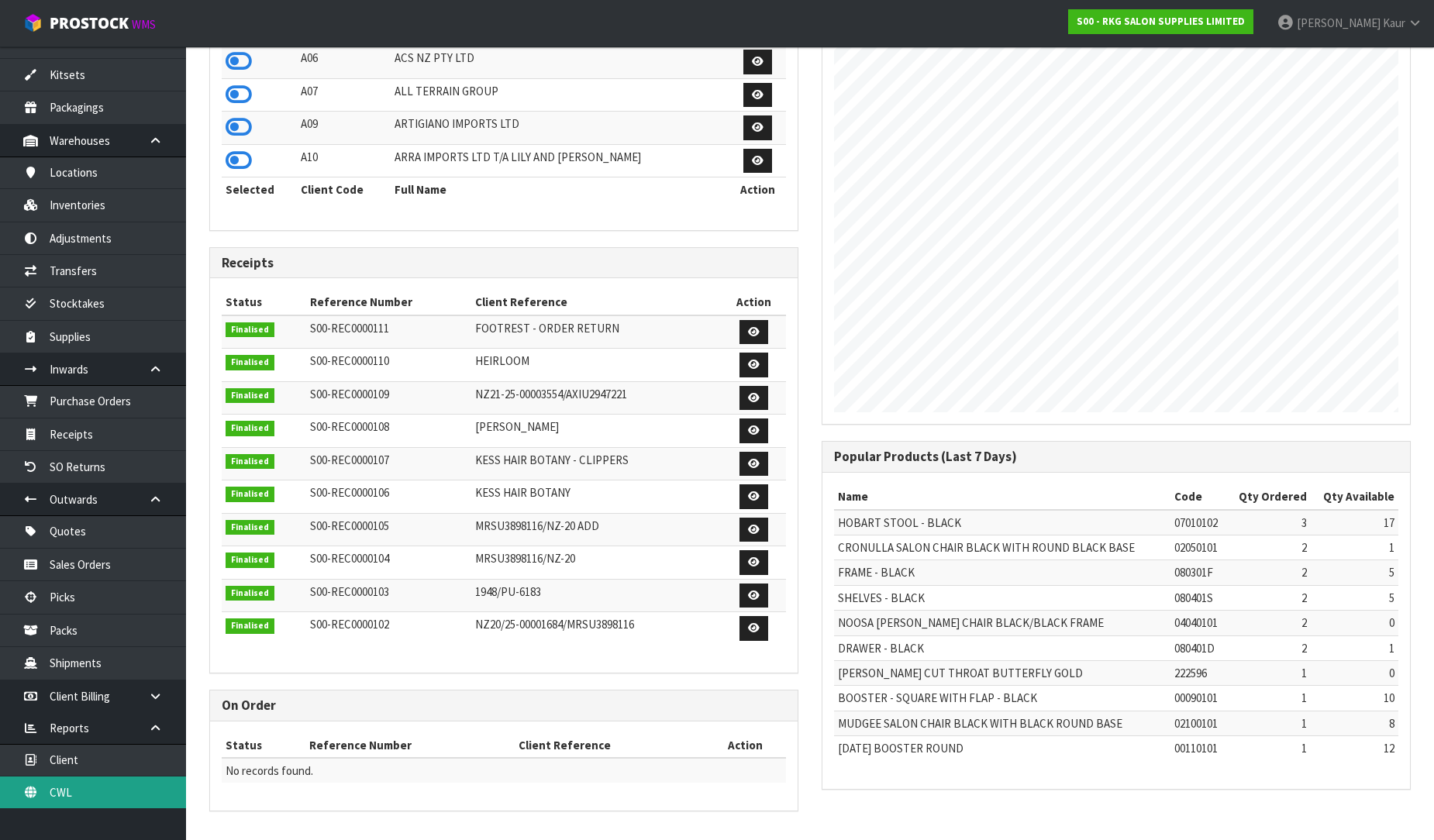
click at [103, 795] on link "CWL" at bounding box center [93, 792] width 186 height 32
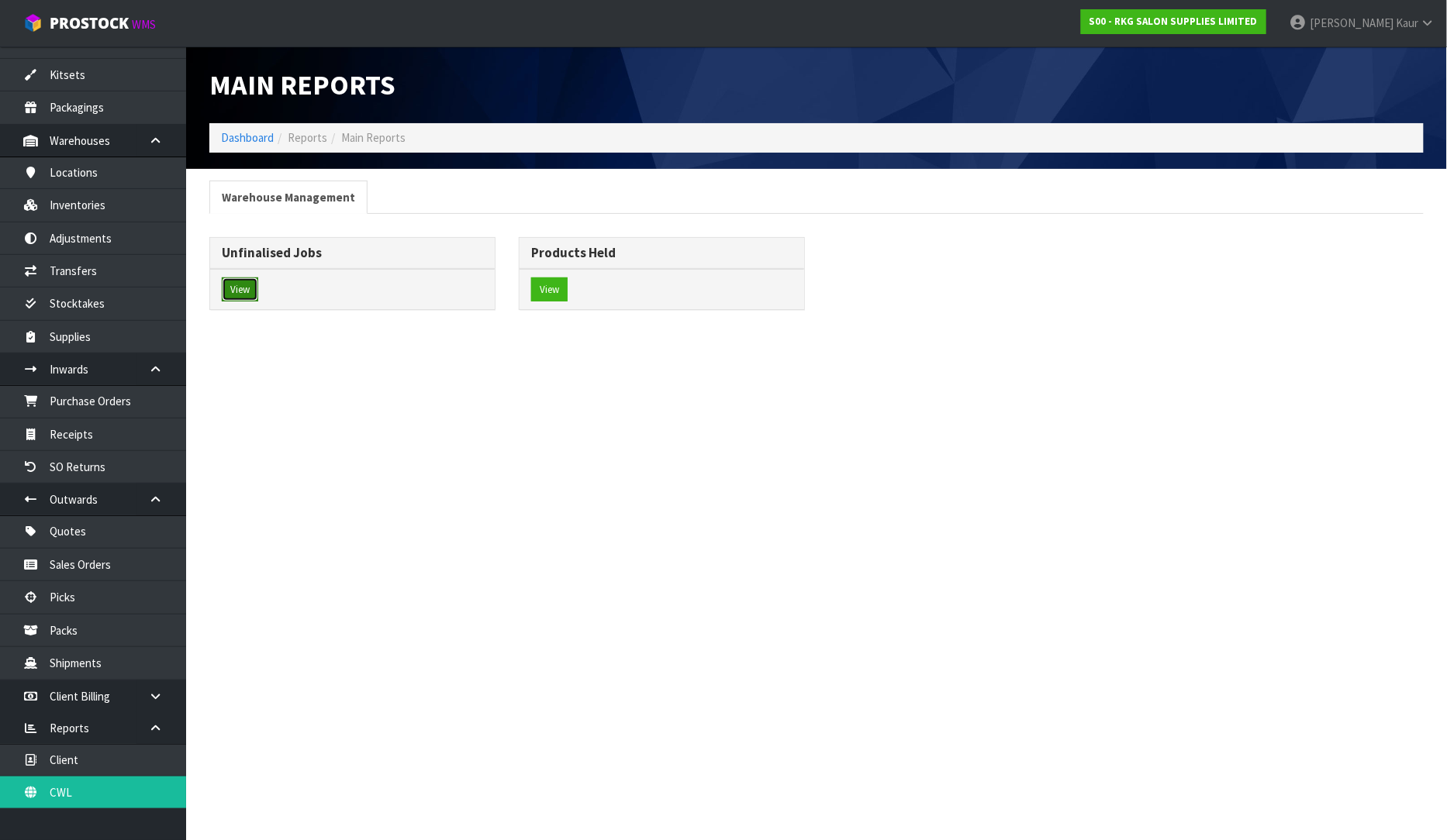
click at [245, 289] on button "View" at bounding box center [240, 289] width 37 height 25
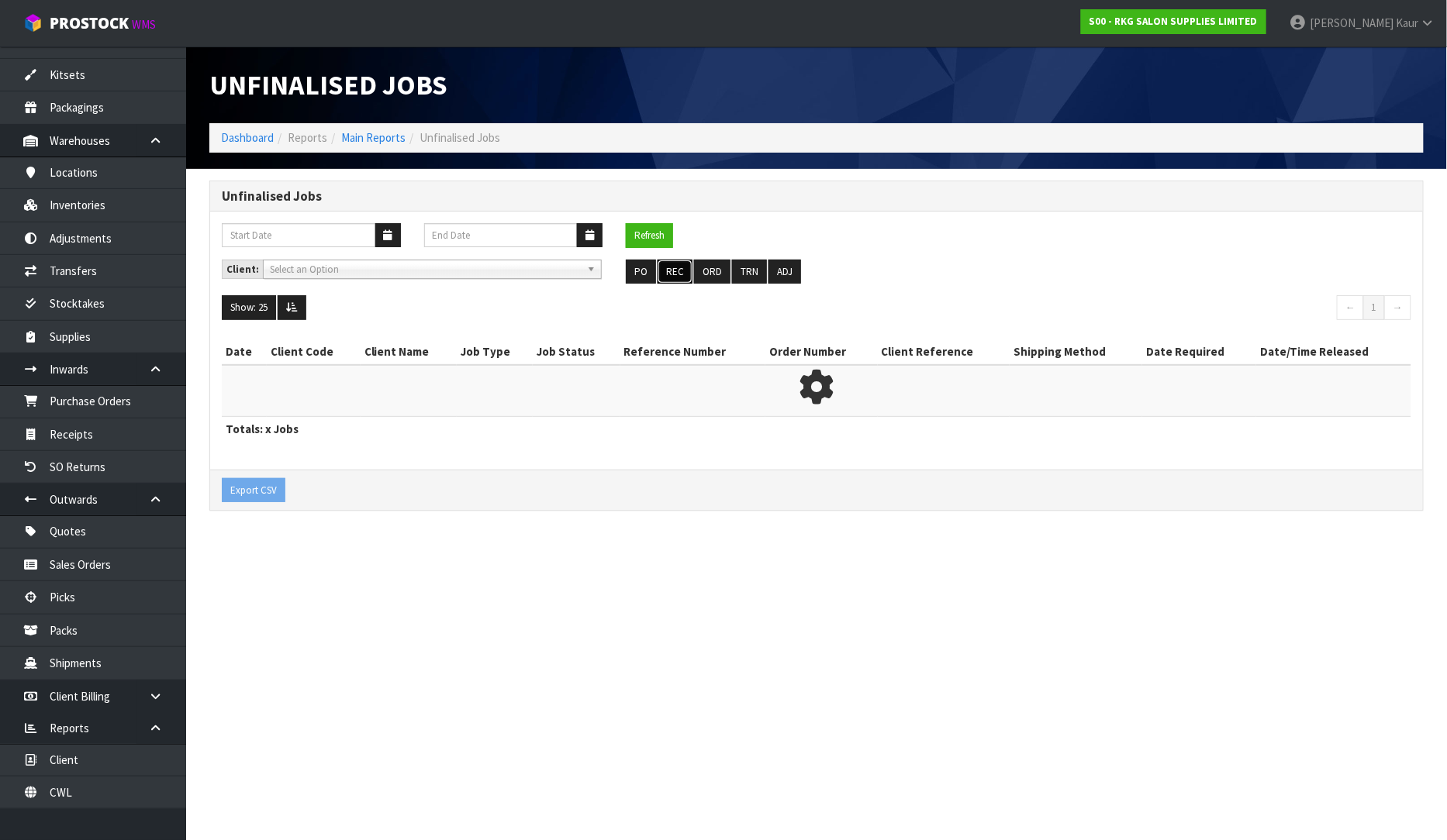
click at [674, 268] on button "REC" at bounding box center [674, 271] width 35 height 25
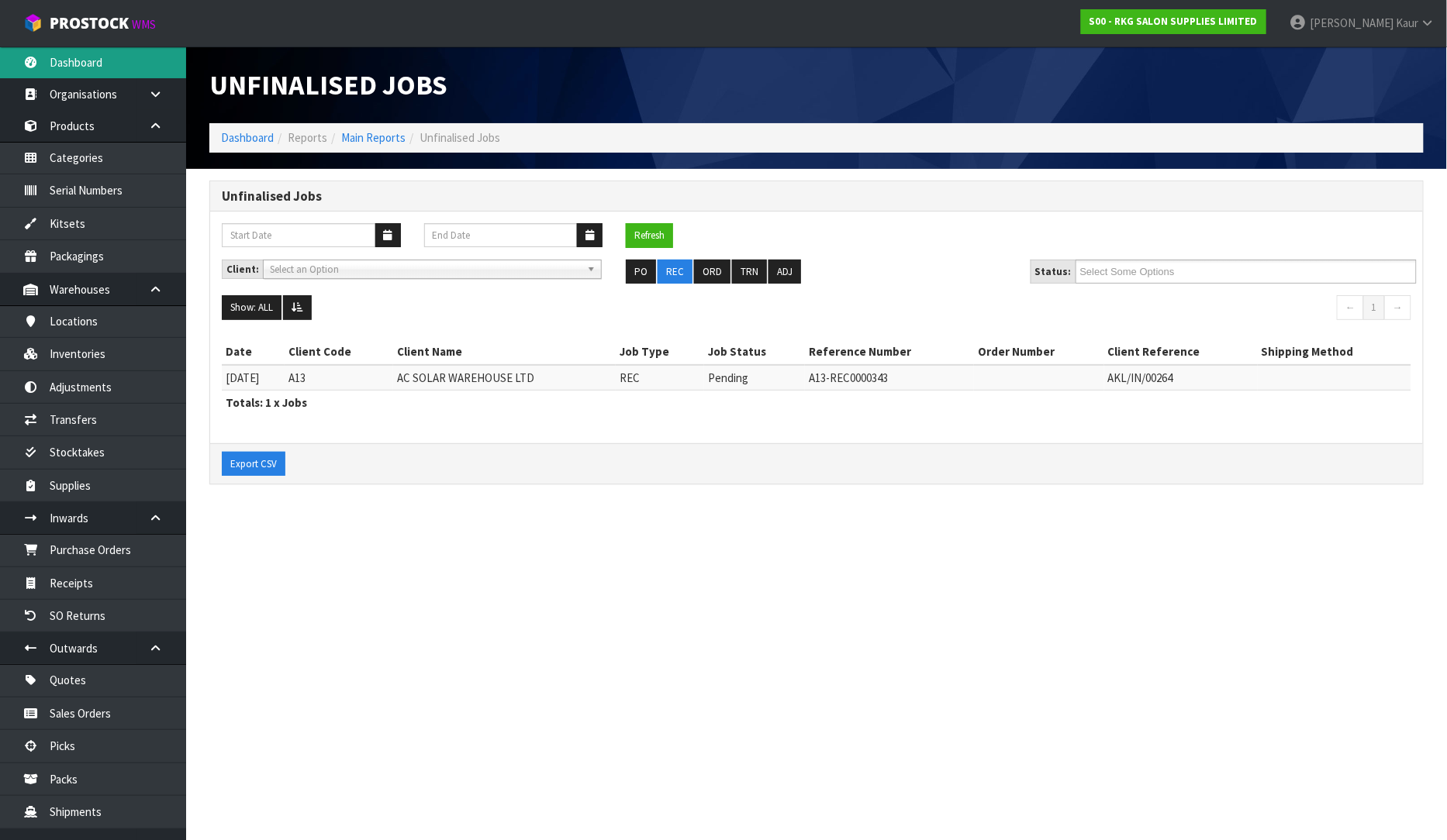
click at [82, 63] on link "Dashboard" at bounding box center [93, 62] width 186 height 32
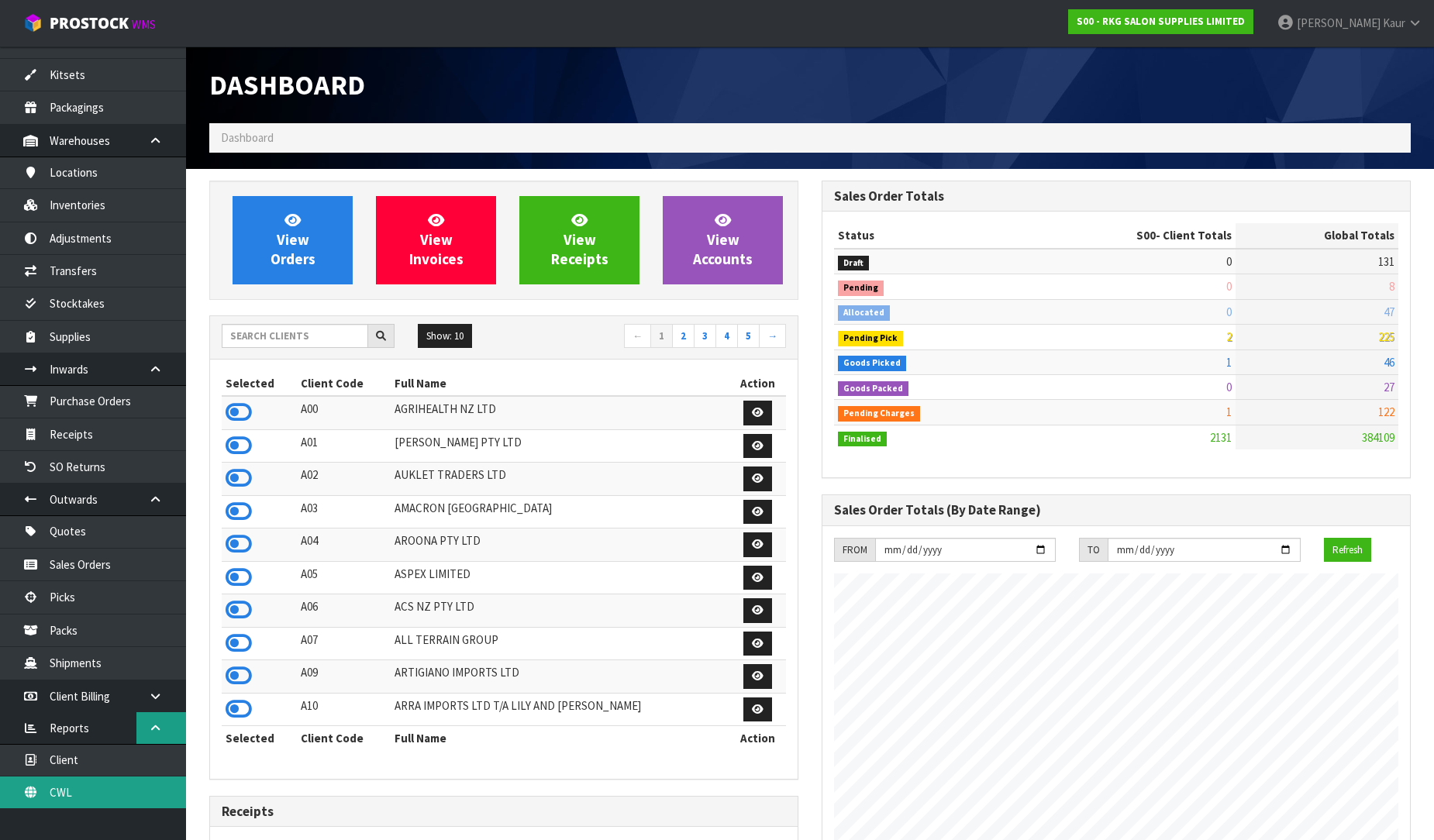
drag, startPoint x: 66, startPoint y: 792, endPoint x: 158, endPoint y: 738, distance: 106.7
click at [66, 792] on link "CWL" at bounding box center [93, 792] width 186 height 32
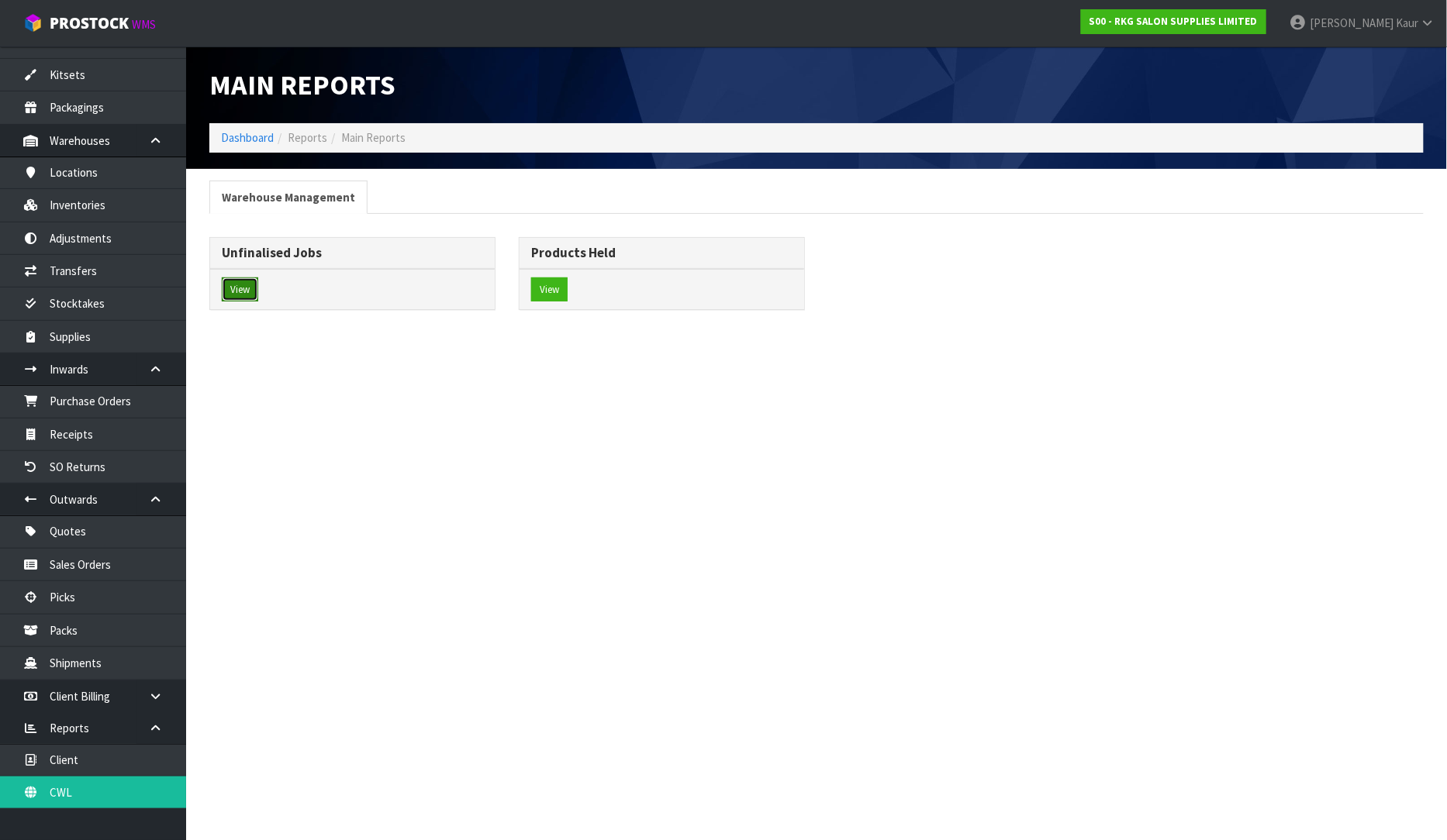
click at [231, 288] on button "View" at bounding box center [240, 289] width 37 height 25
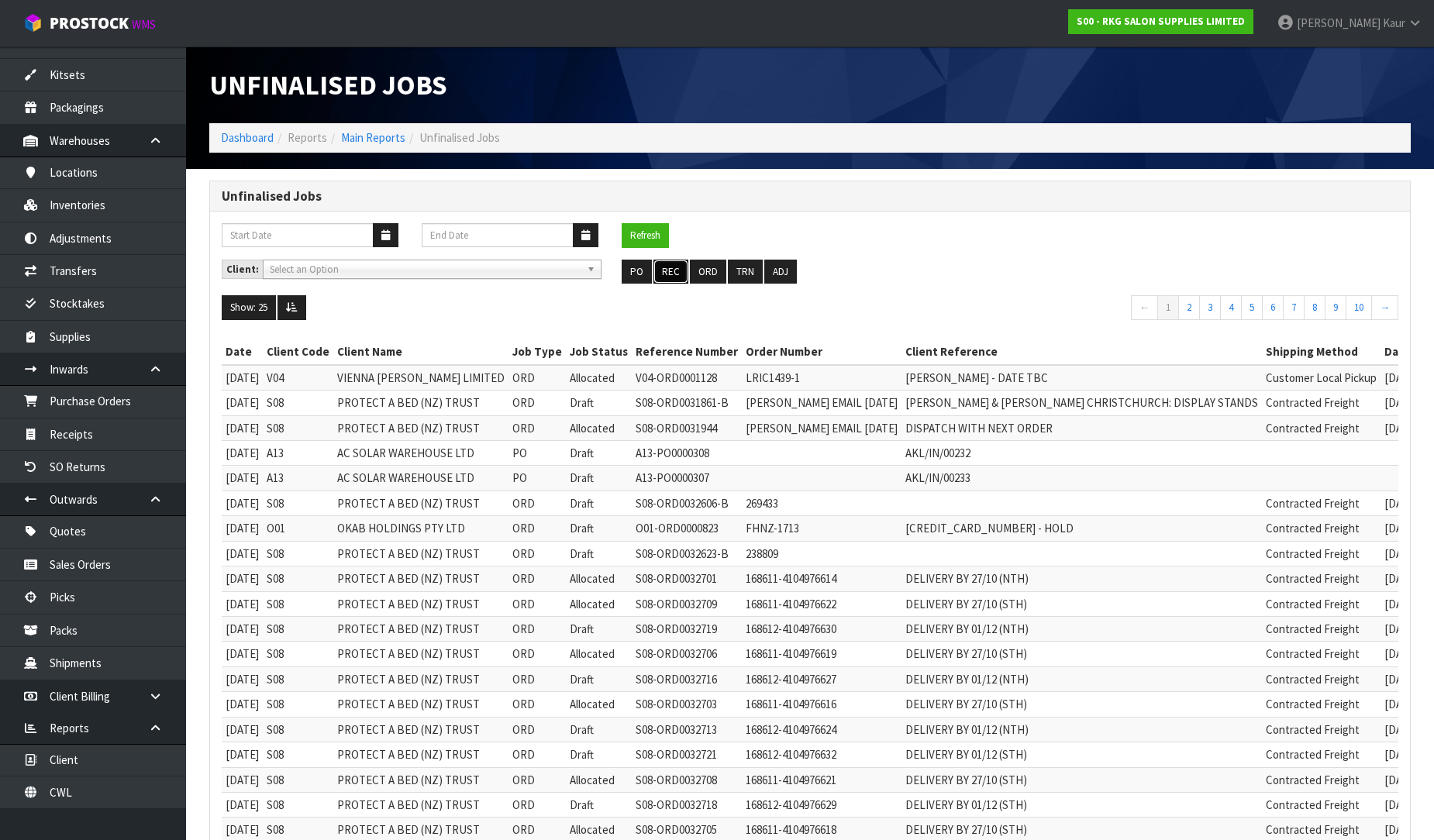
click at [671, 269] on button "REC" at bounding box center [671, 271] width 35 height 25
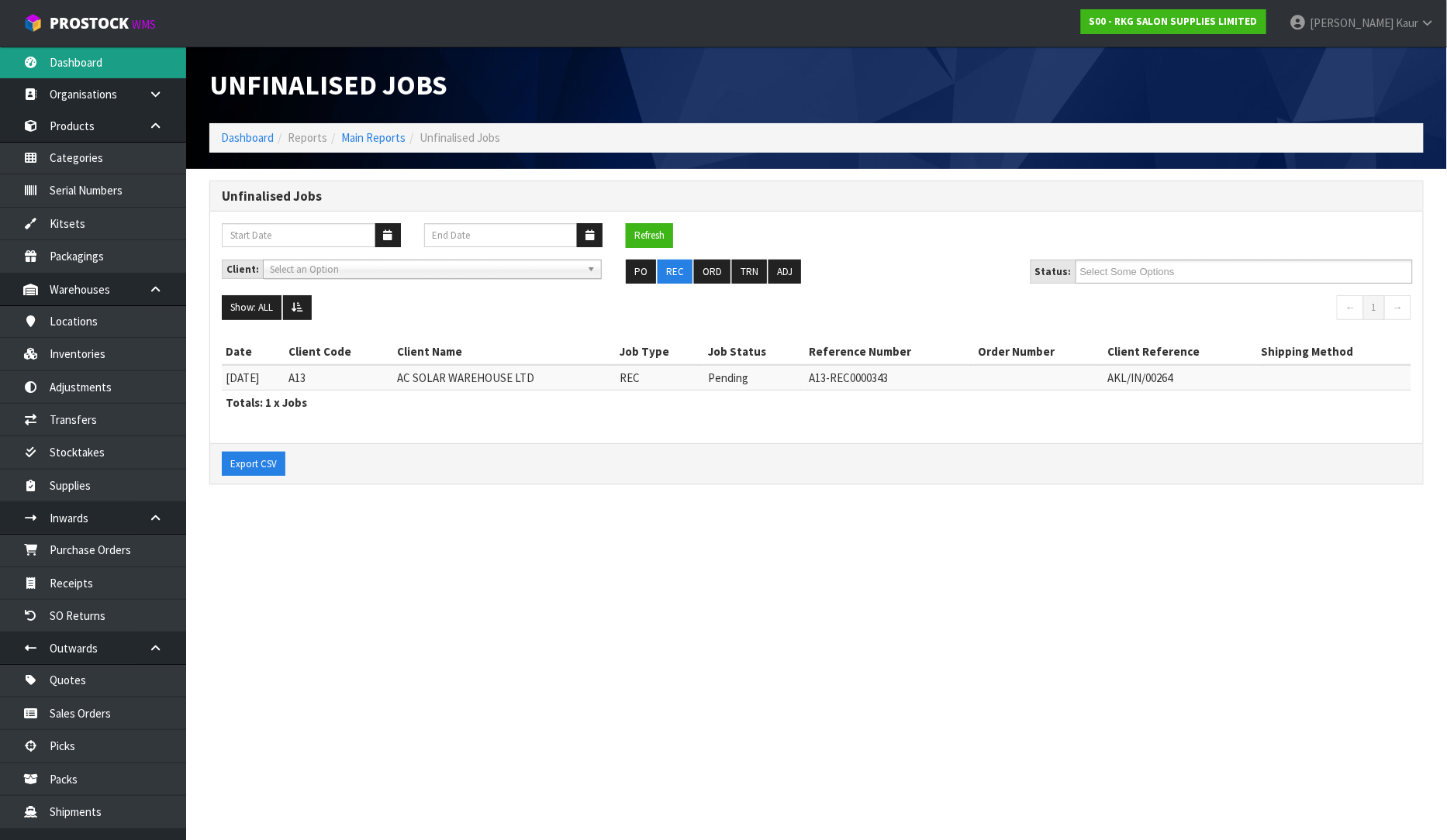
click at [60, 59] on link "Dashboard" at bounding box center [93, 62] width 186 height 32
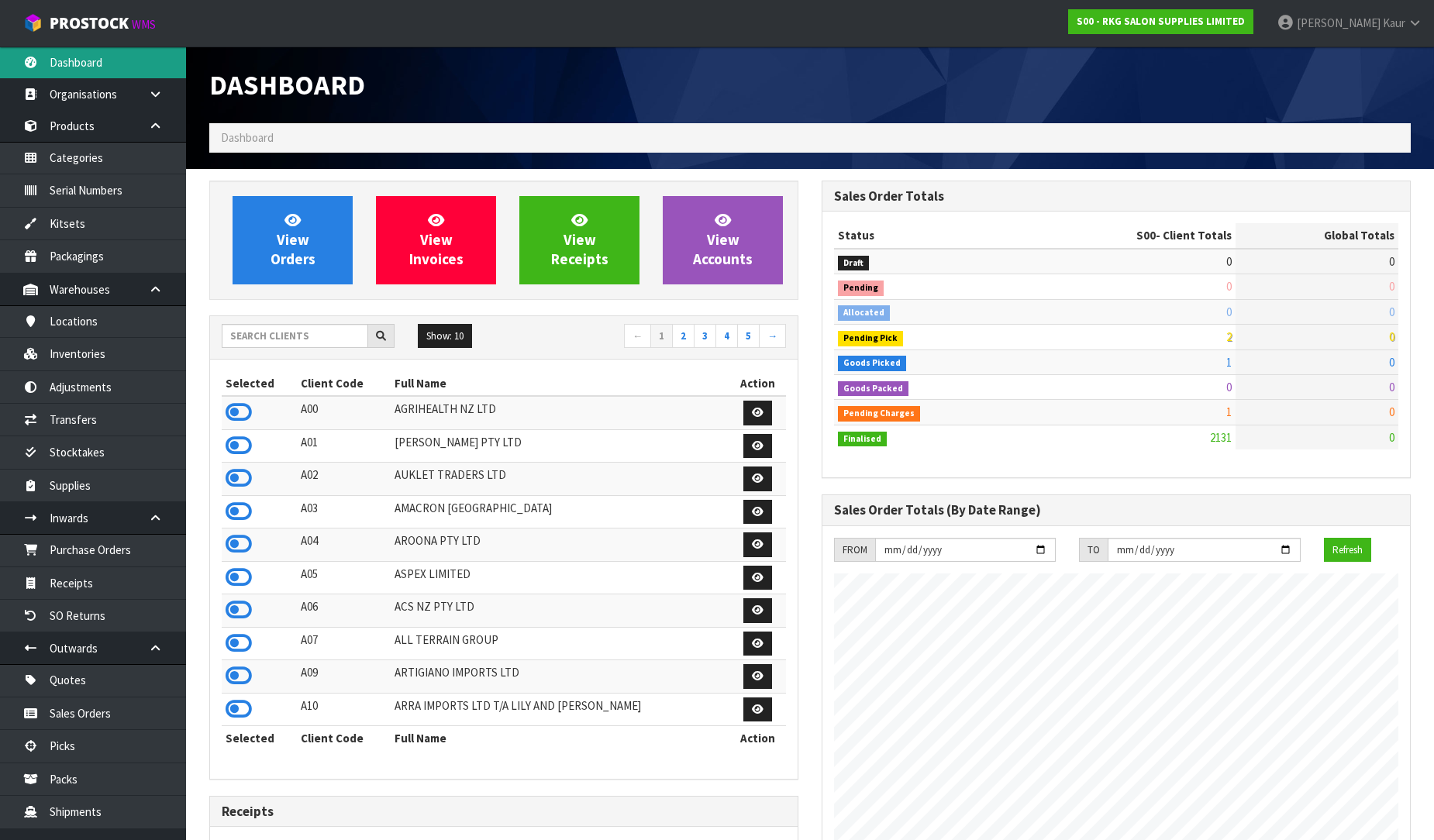
scroll to position [1174, 612]
click at [1392, 87] on div "Dashboard" at bounding box center [810, 85] width 1225 height 77
click at [244, 331] on input "text" at bounding box center [295, 336] width 146 height 24
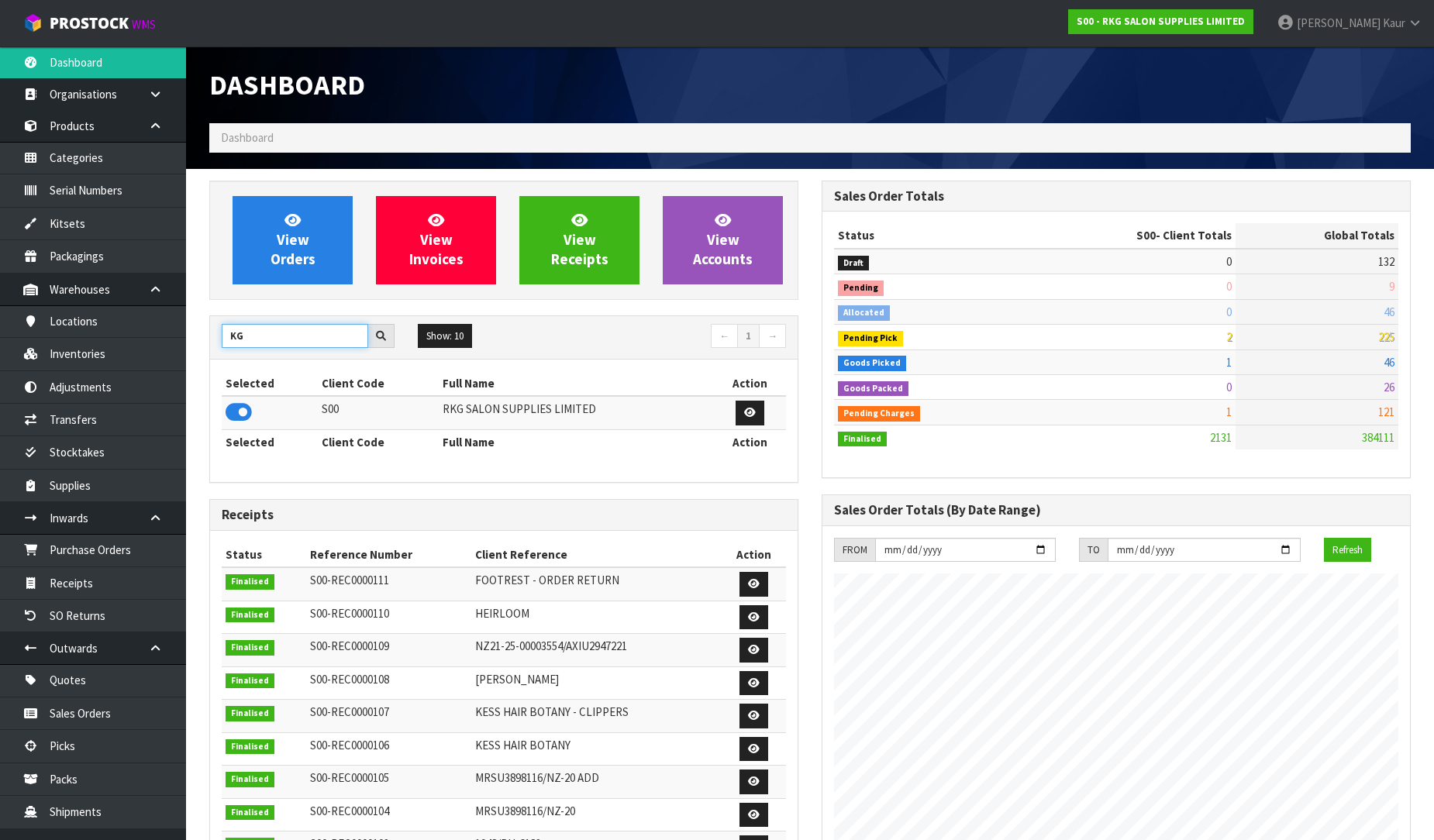
click at [229, 337] on input "KG" at bounding box center [295, 336] width 146 height 24
click at [227, 334] on input "KG" at bounding box center [295, 336] width 146 height 24
type input "RKG"
click at [230, 414] on icon at bounding box center [238, 412] width 27 height 23
click at [109, 564] on link "Purchase Orders" at bounding box center [93, 550] width 186 height 32
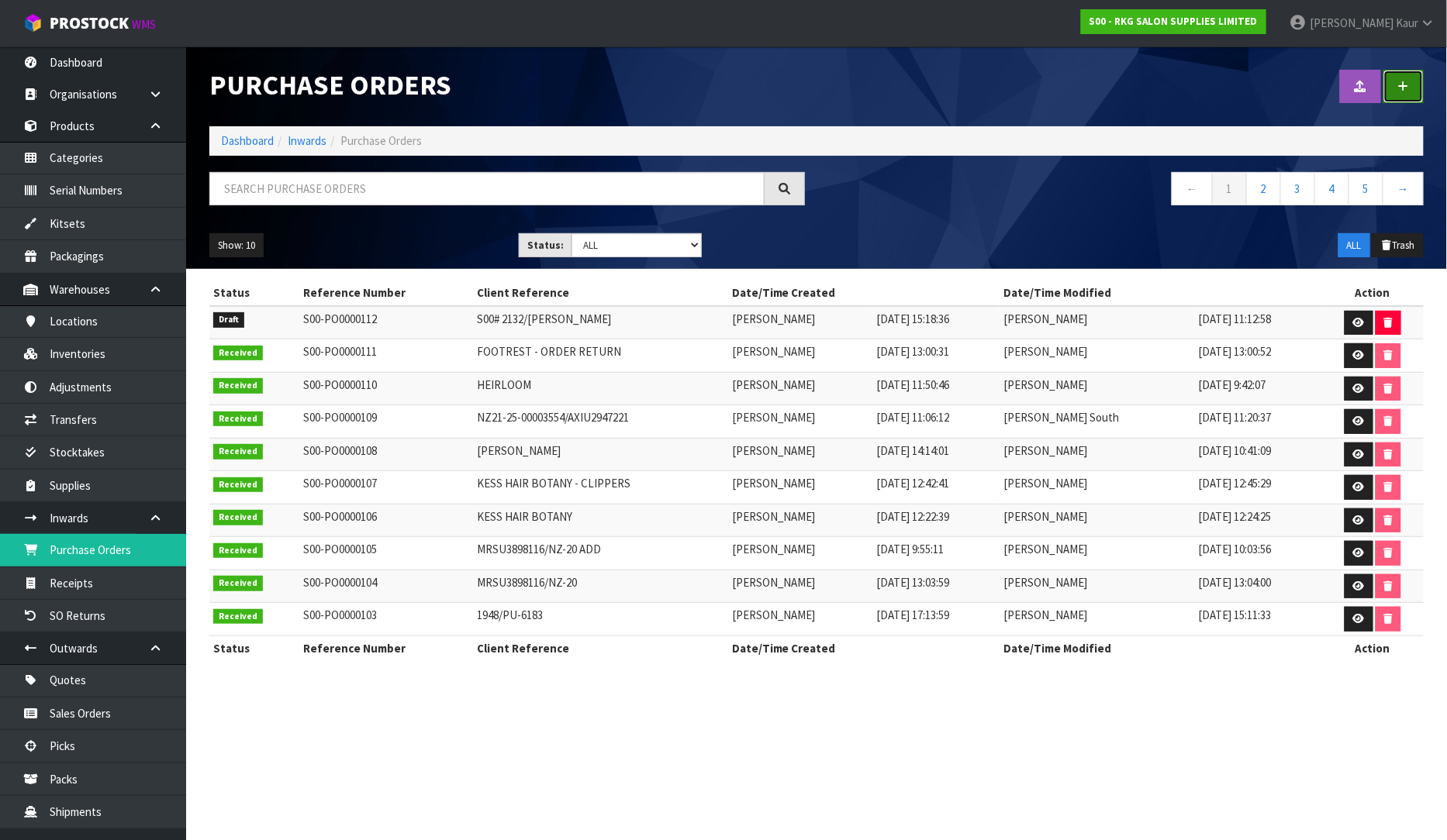
click at [1396, 79] on link at bounding box center [1403, 86] width 40 height 33
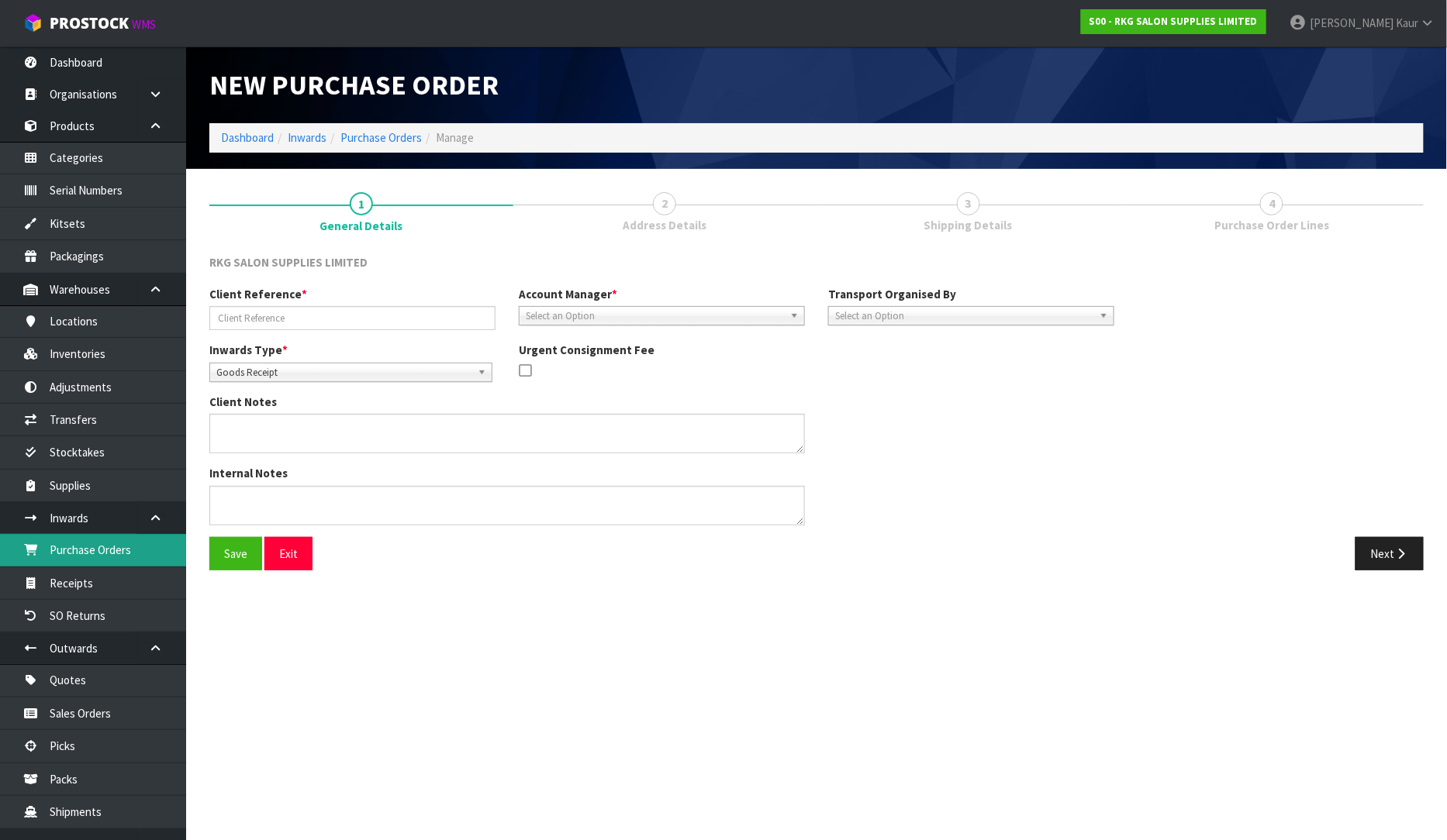
click at [149, 544] on link "Purchase Orders" at bounding box center [93, 550] width 186 height 32
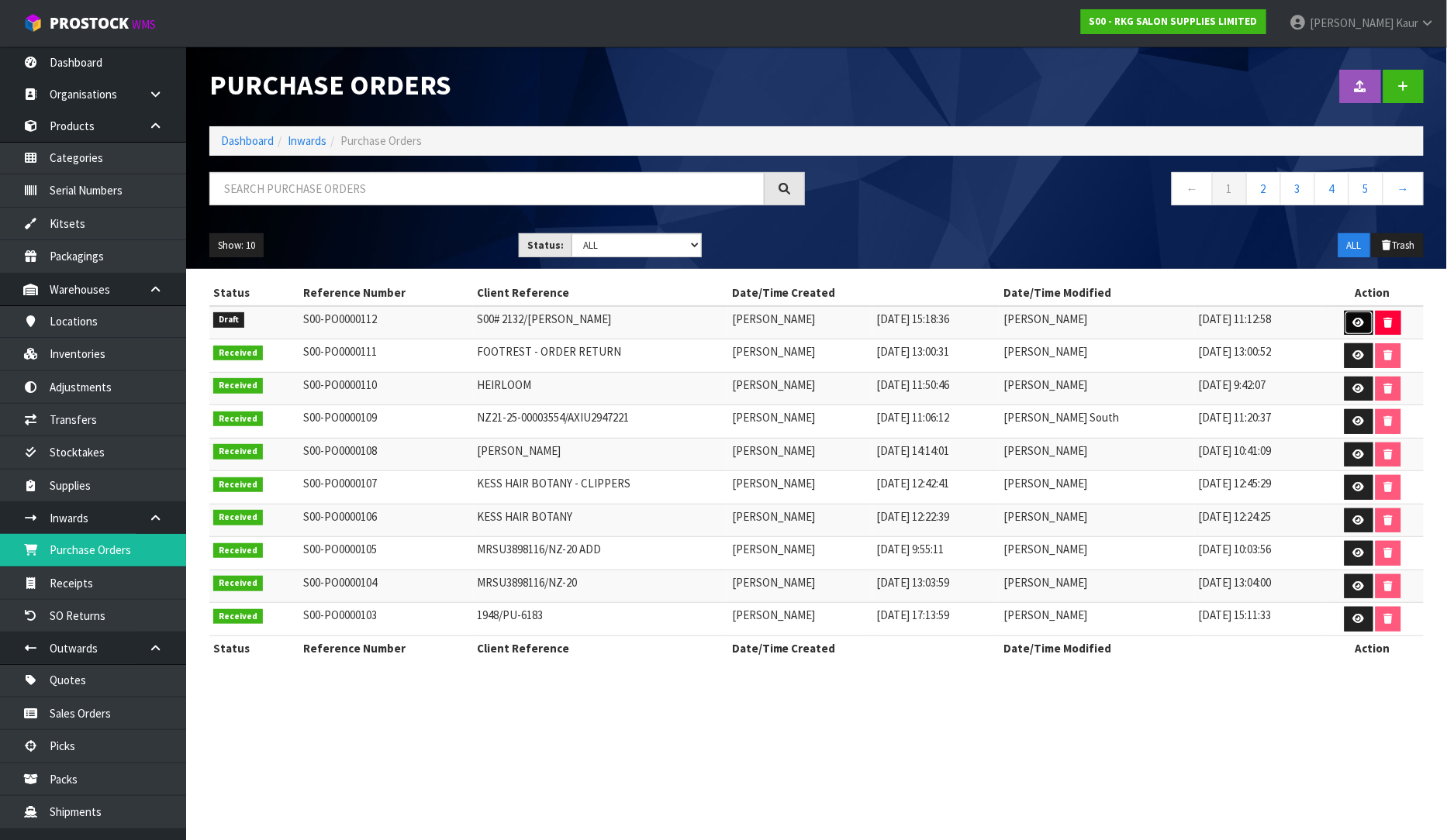
click at [1360, 327] on icon at bounding box center [1359, 323] width 12 height 10
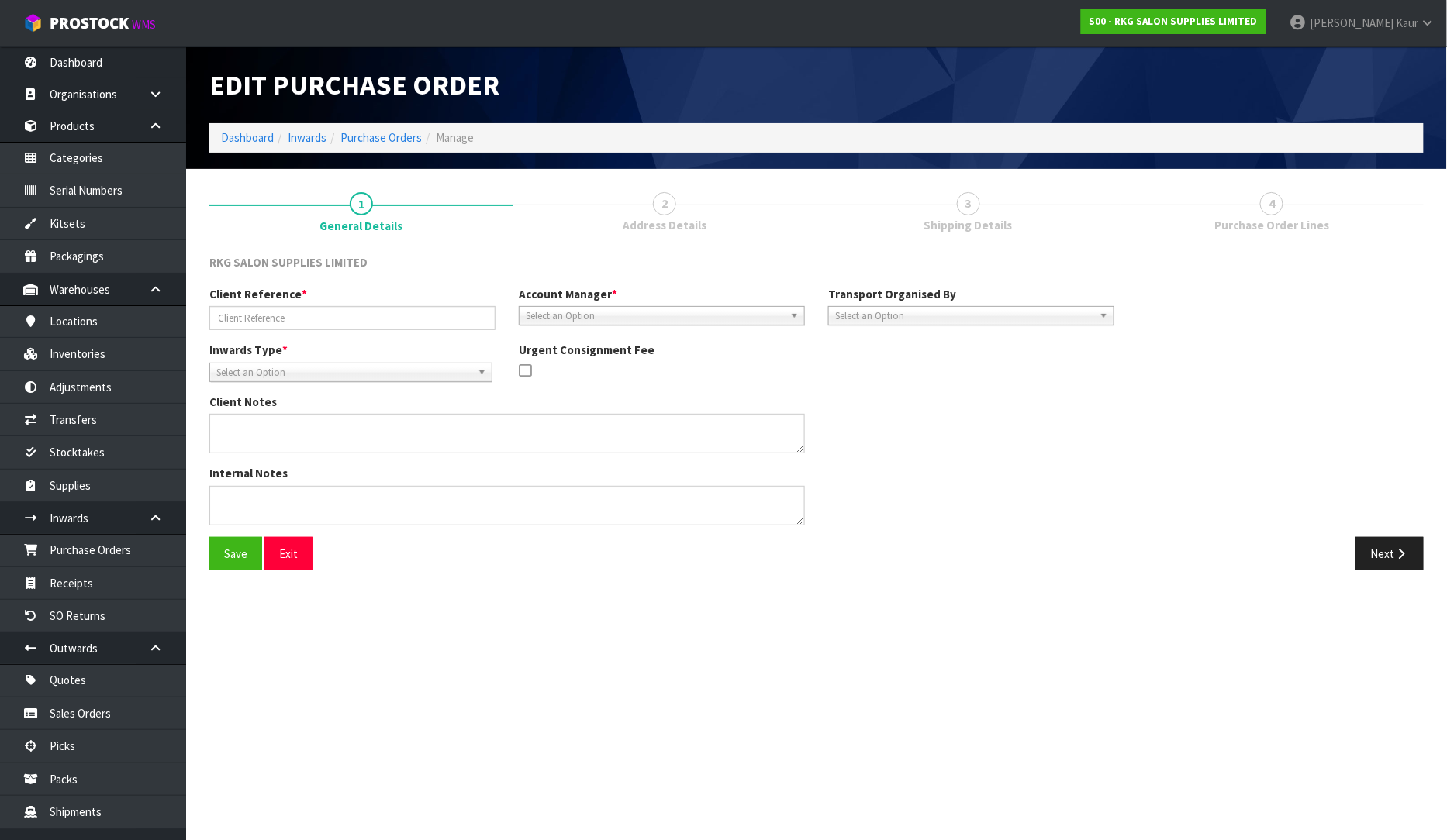
type input "S00# 2132/[PERSON_NAME]"
type textarea "PLEASE LET US KNOW THE PICKUP SCHEDULE WITH 2-MAN, SO WE CAN UPDATE THE CUSTOMER"
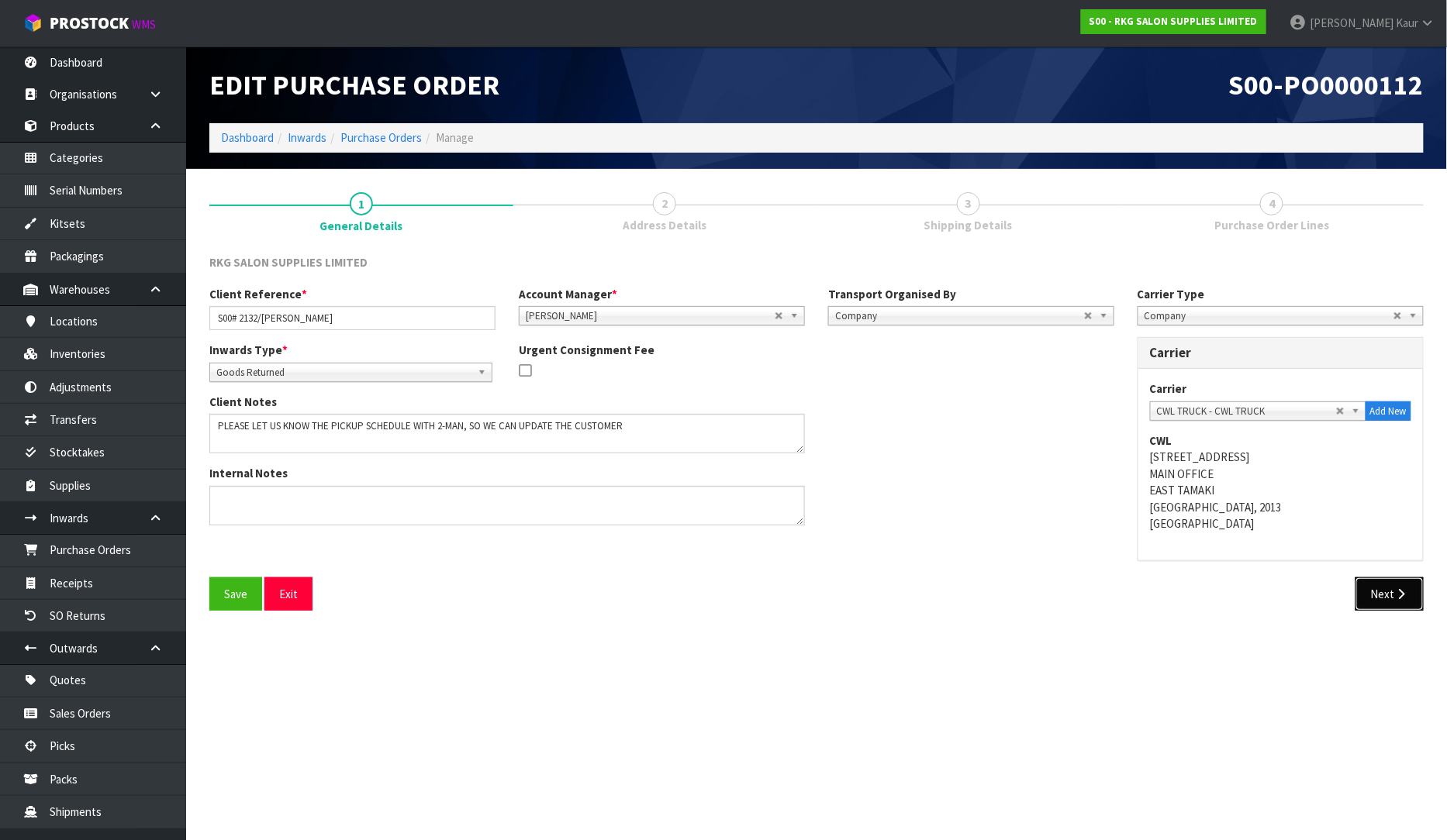
click at [1389, 585] on button "Next" at bounding box center [1390, 593] width 69 height 33
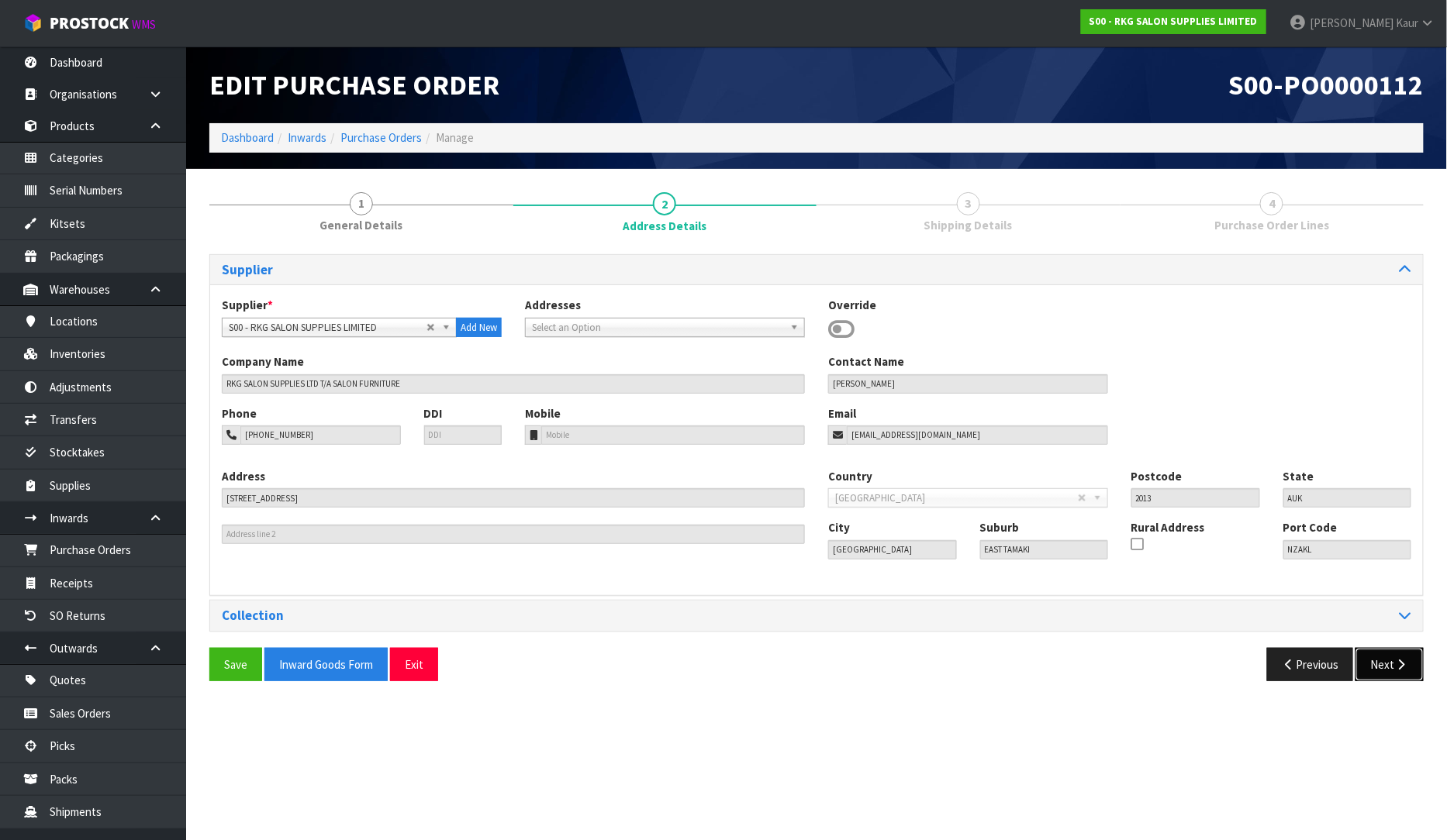
click at [1383, 667] on button "Next" at bounding box center [1390, 664] width 69 height 33
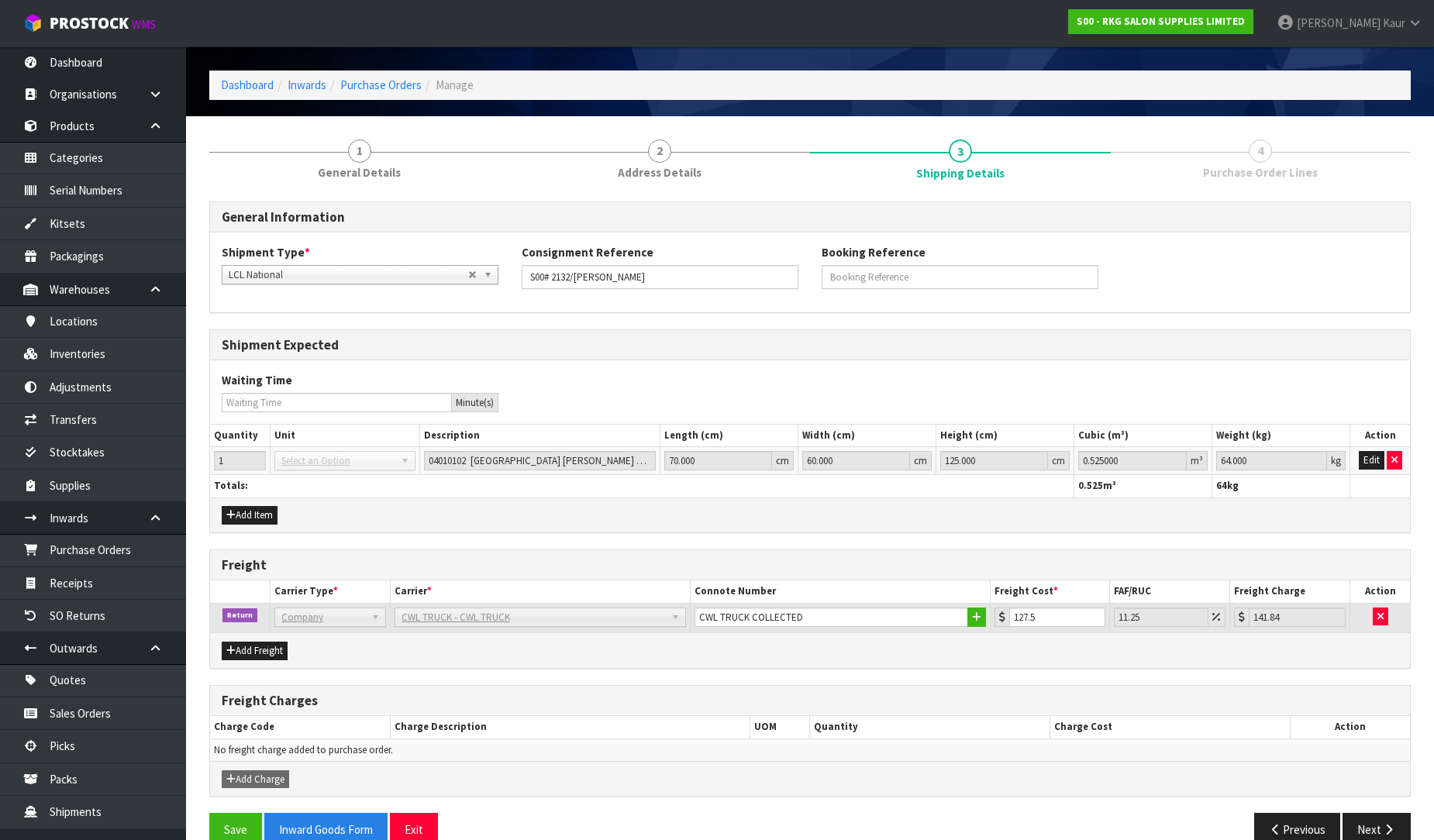
scroll to position [82, 0]
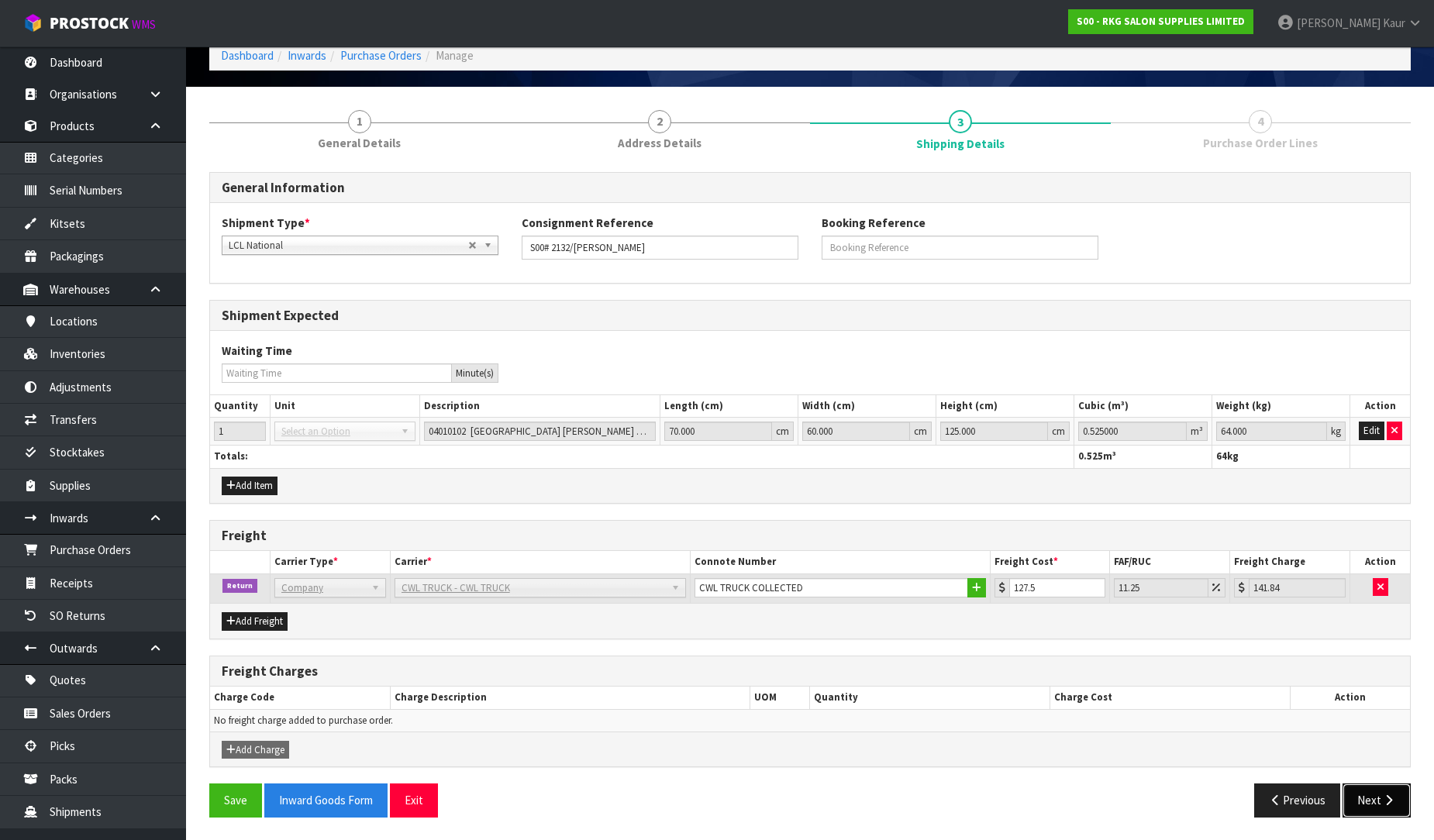
click at [1375, 795] on button "Next" at bounding box center [1377, 800] width 69 height 33
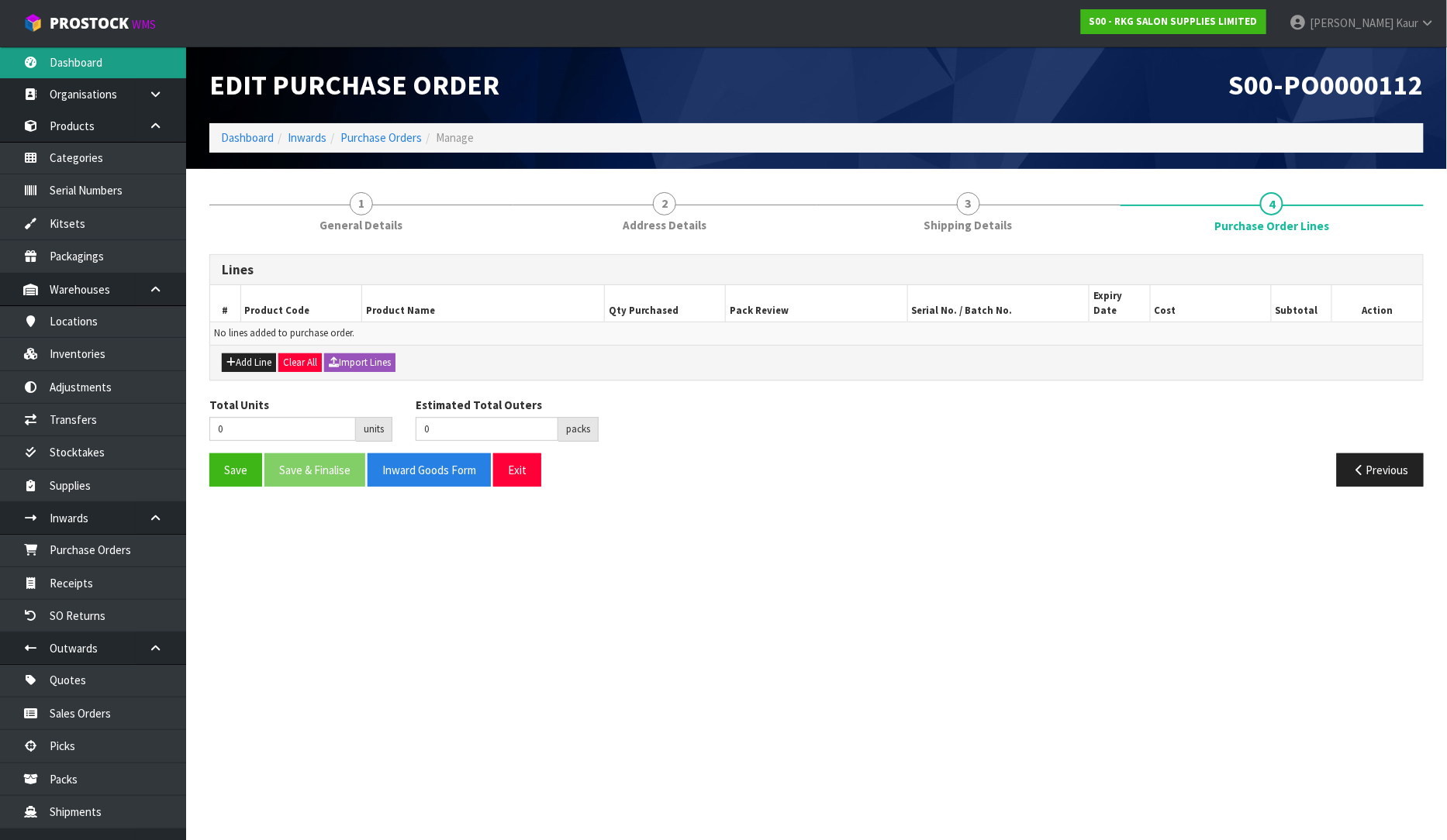
click at [102, 76] on link "Dashboard" at bounding box center [93, 62] width 186 height 32
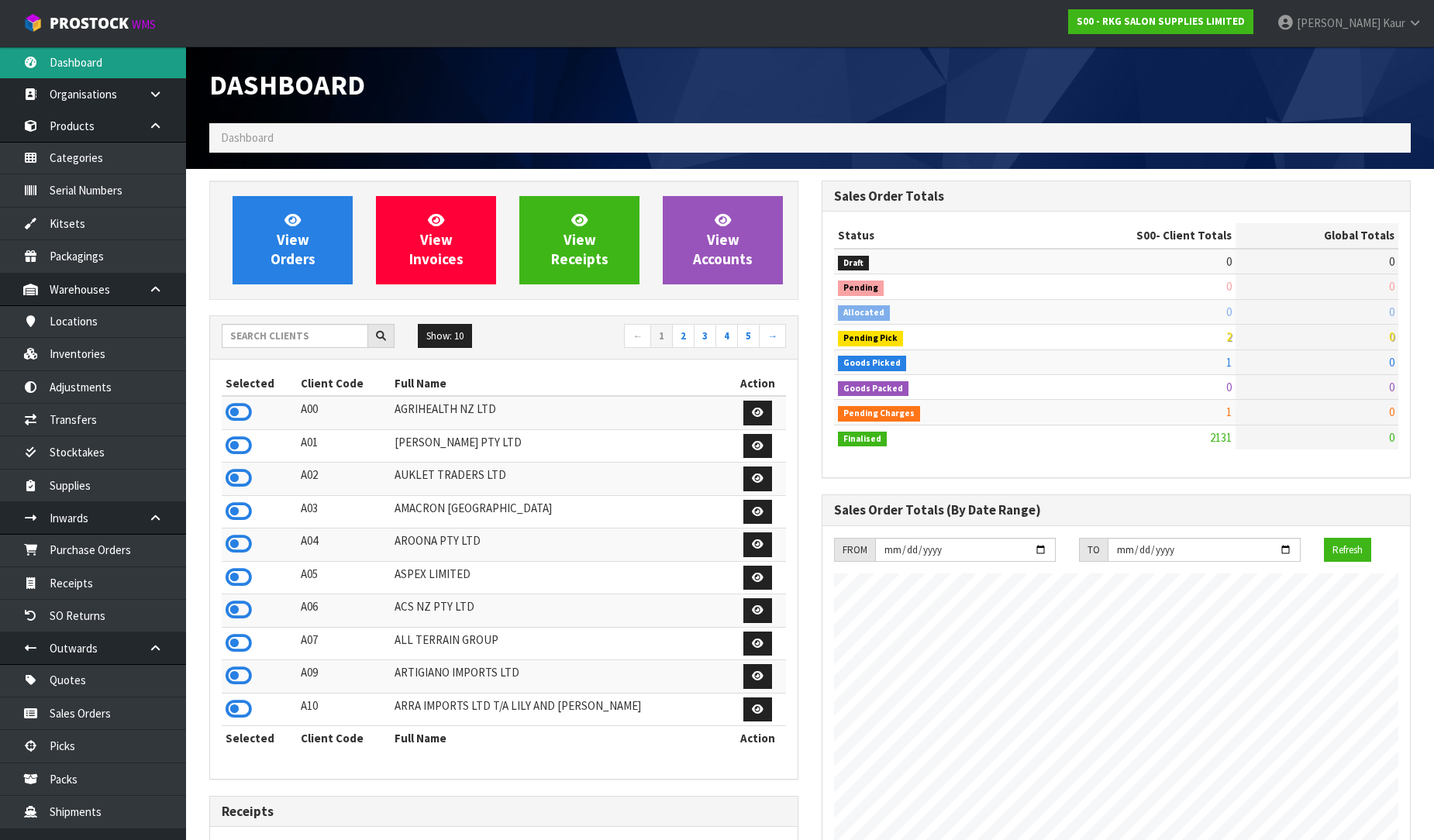
scroll to position [1174, 612]
click at [261, 331] on input "text" at bounding box center [295, 336] width 146 height 24
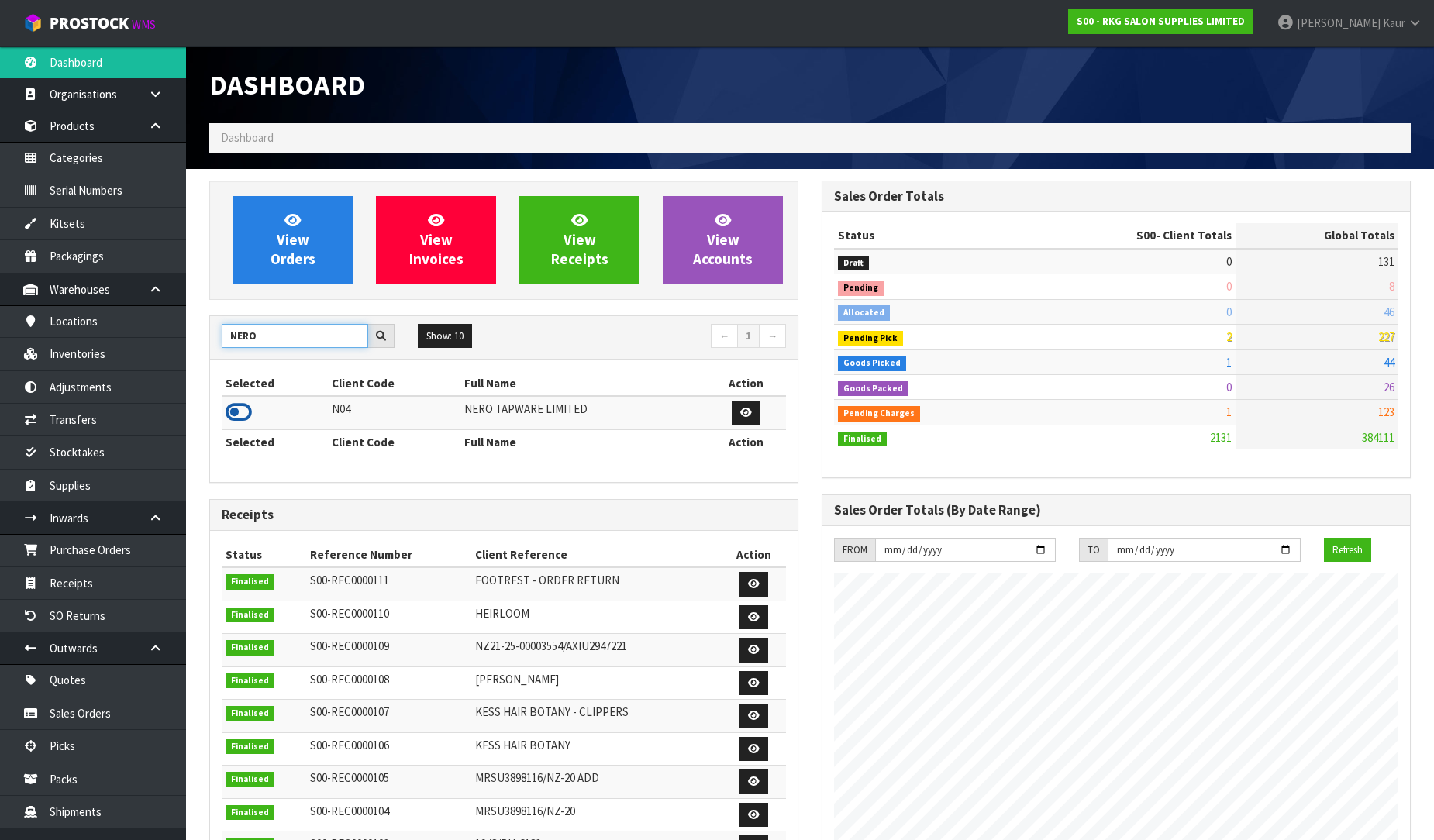
type input "NERO"
click at [236, 416] on icon at bounding box center [238, 412] width 27 height 23
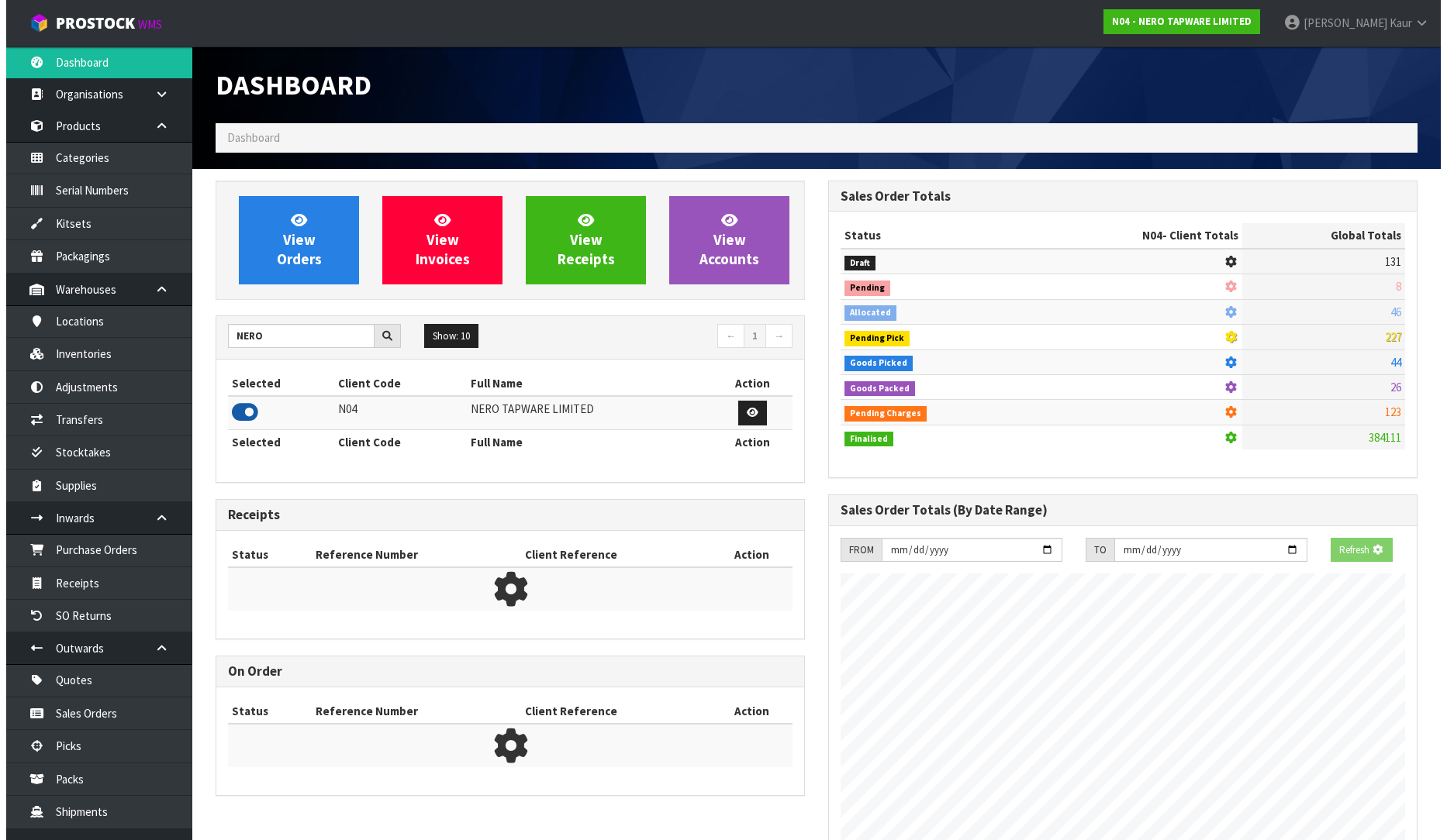
scroll to position [1207, 613]
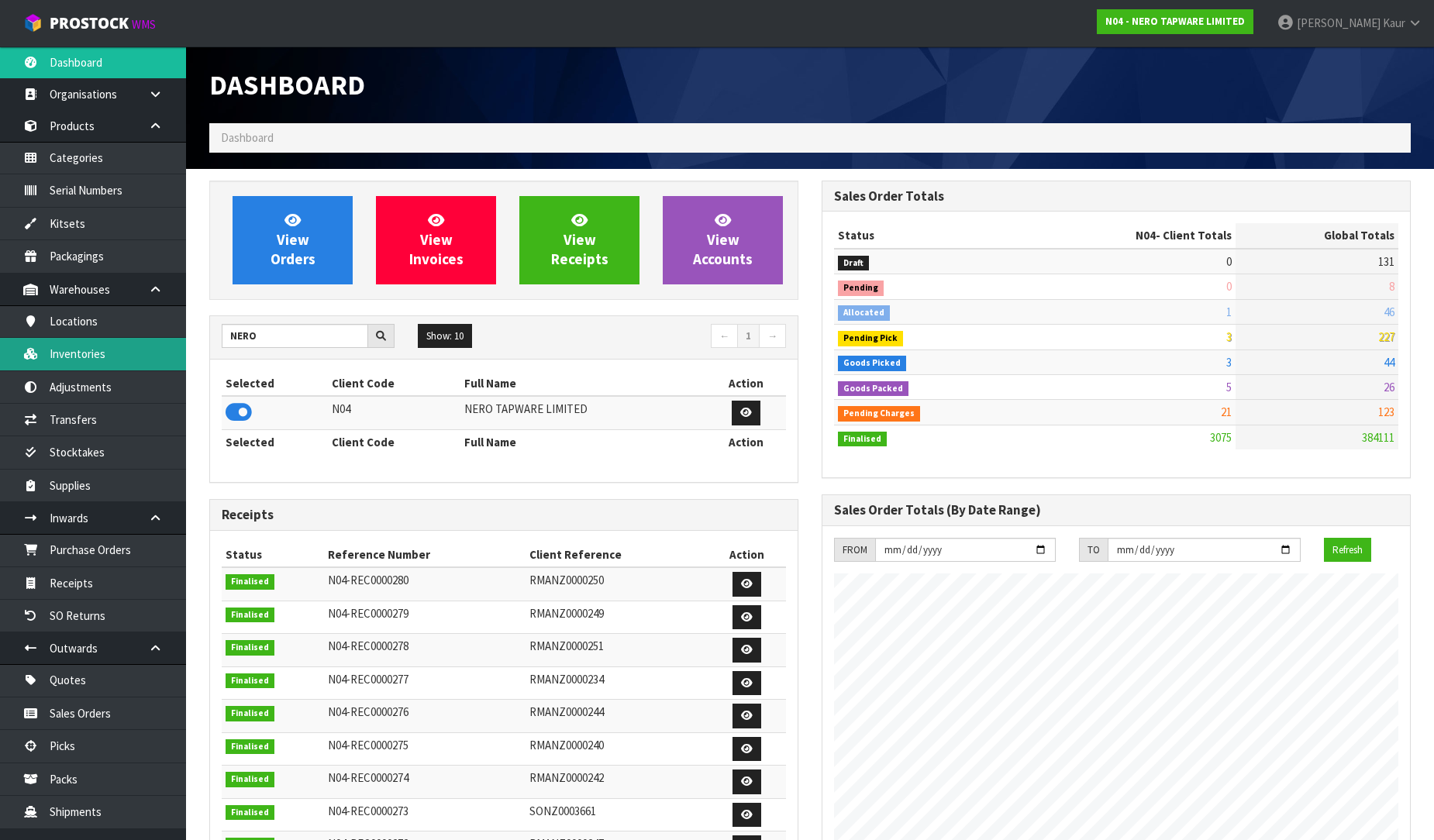
click at [104, 363] on link "Inventories" at bounding box center [93, 354] width 186 height 32
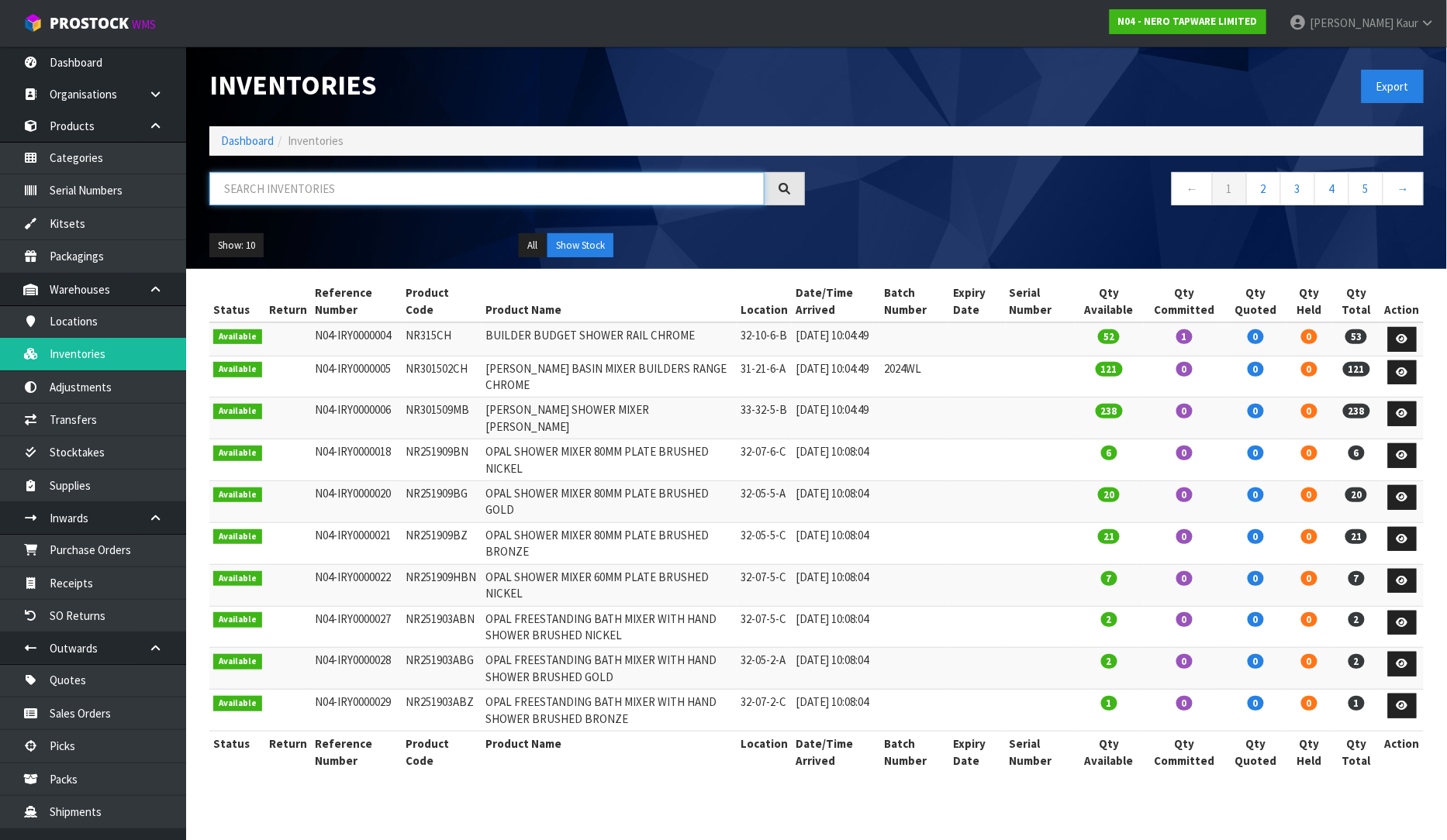
click at [371, 187] on input "text" at bounding box center [487, 188] width 555 height 33
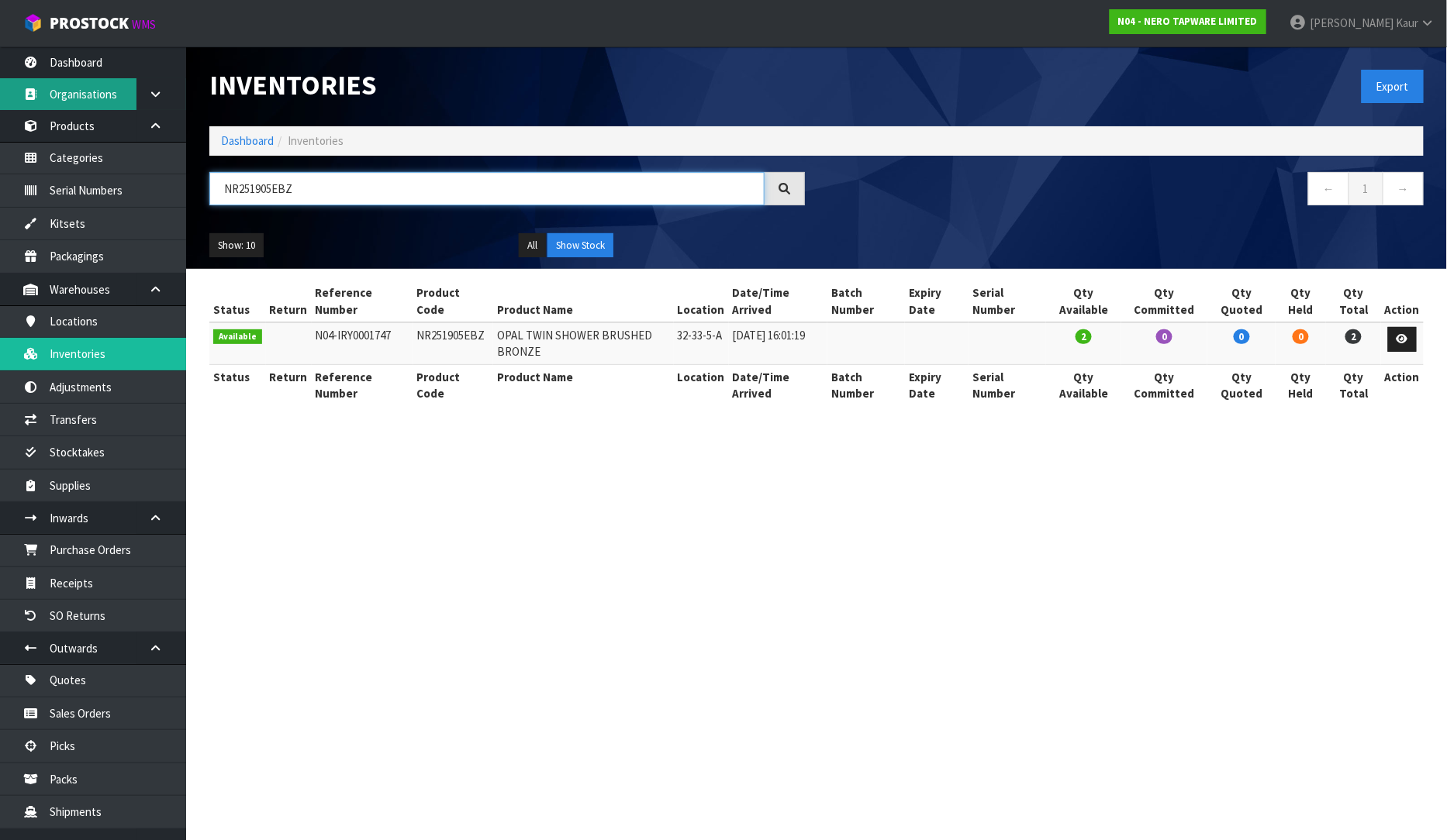
type input "NR251905EBZ"
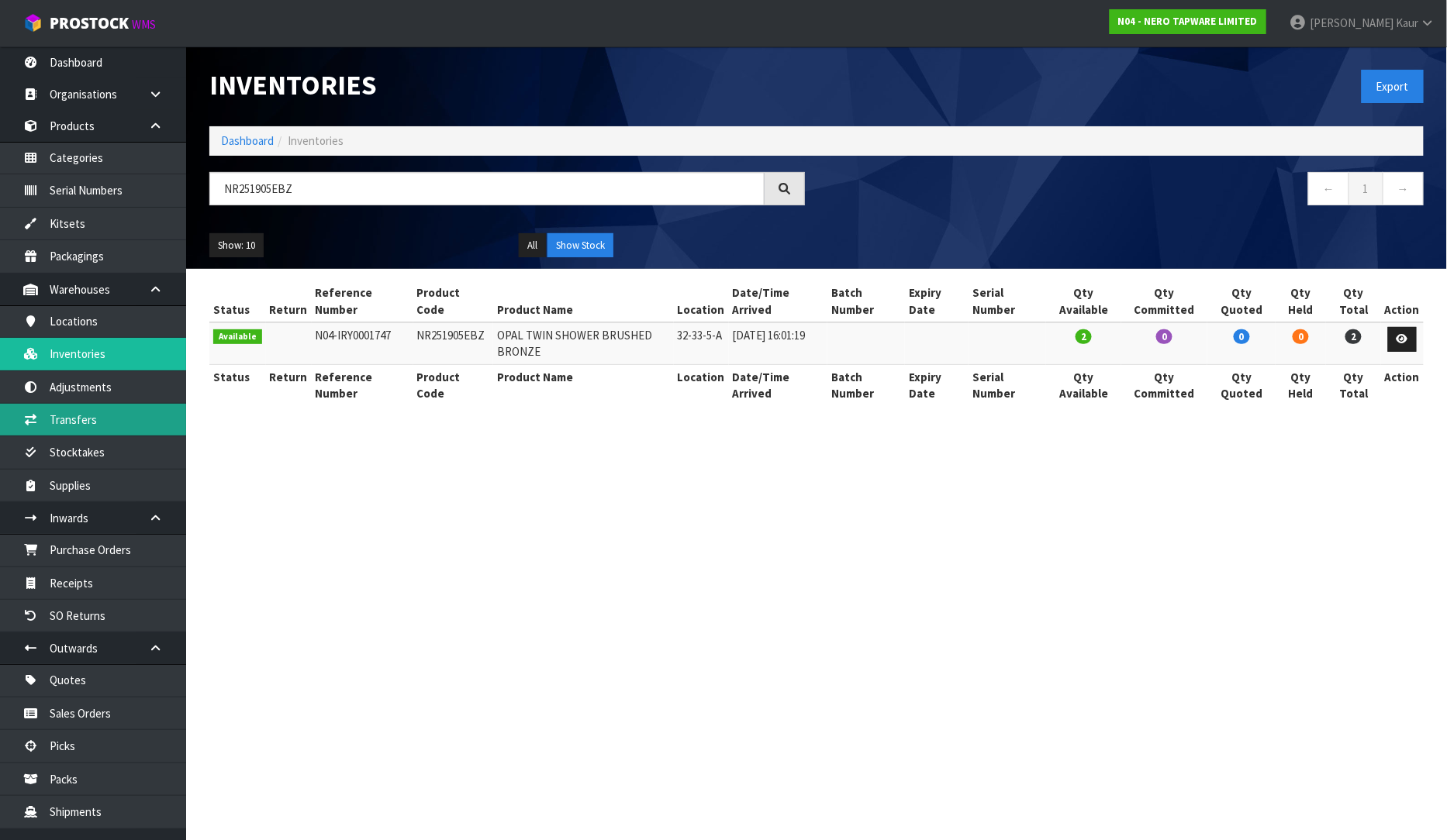
click at [103, 421] on link "Transfers" at bounding box center [93, 420] width 186 height 32
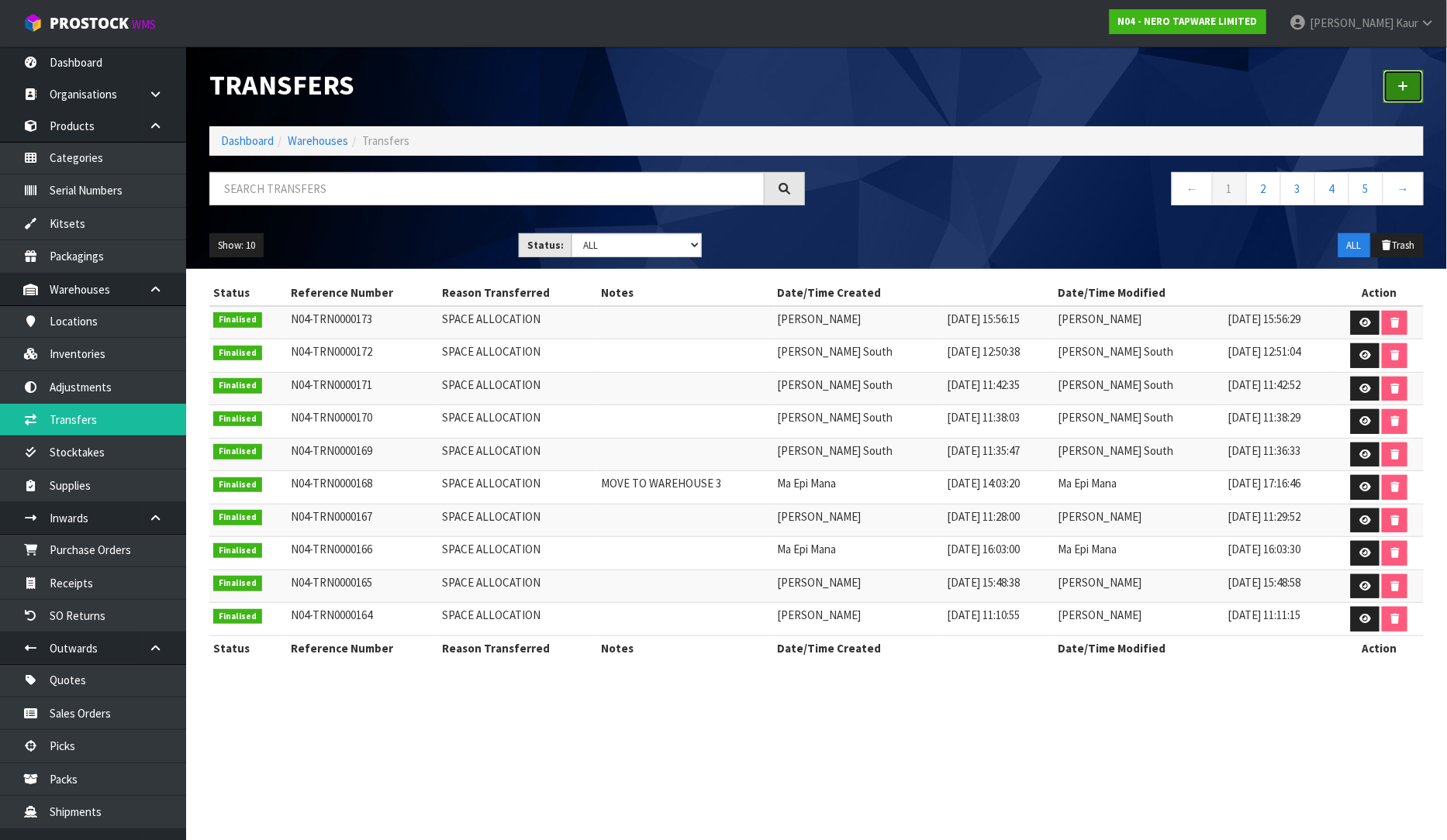
click at [1397, 81] on link at bounding box center [1403, 86] width 40 height 33
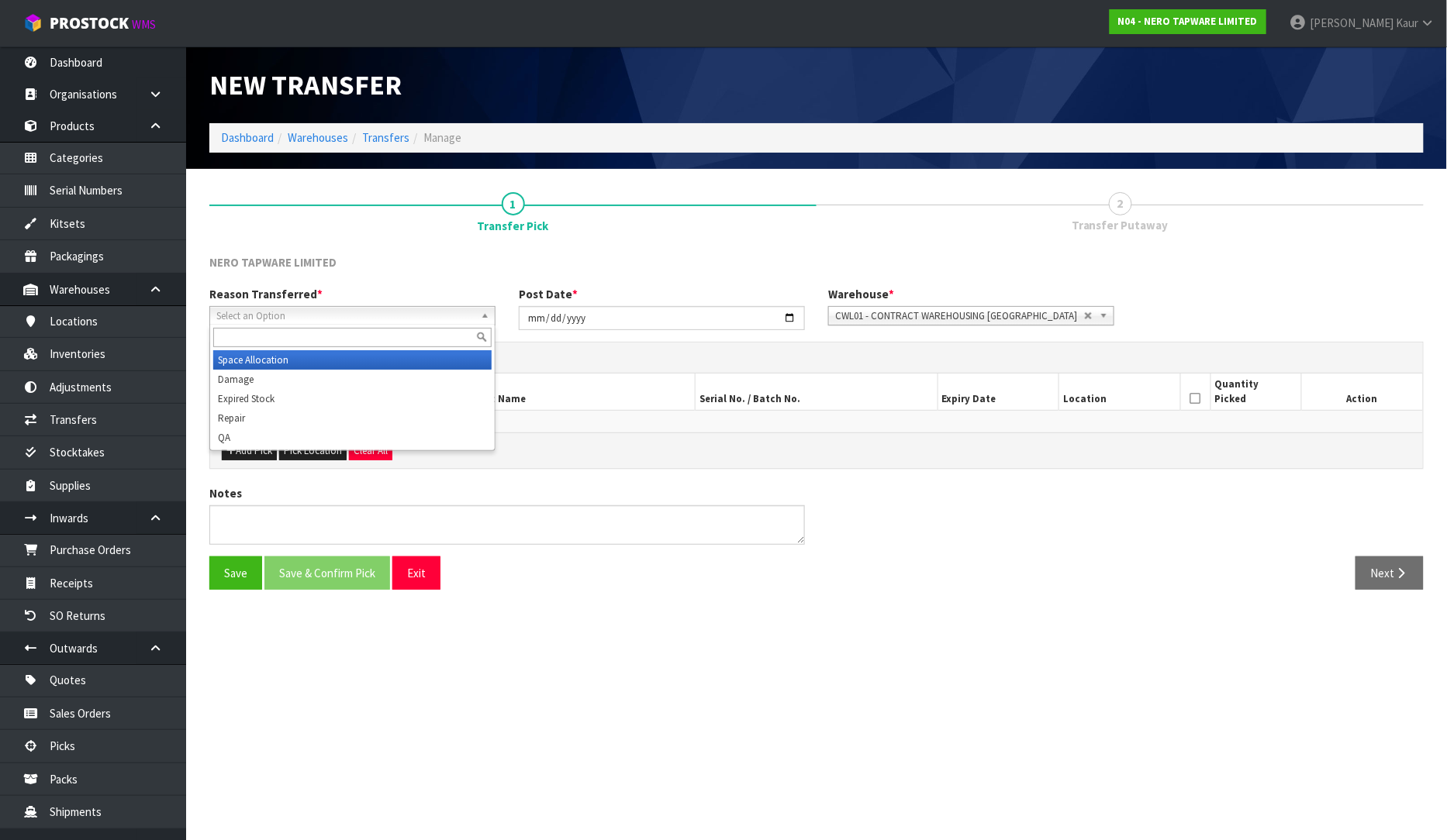
click at [242, 312] on span "Select an Option" at bounding box center [345, 316] width 258 height 19
click at [250, 372] on li "Damage" at bounding box center [352, 379] width 278 height 20
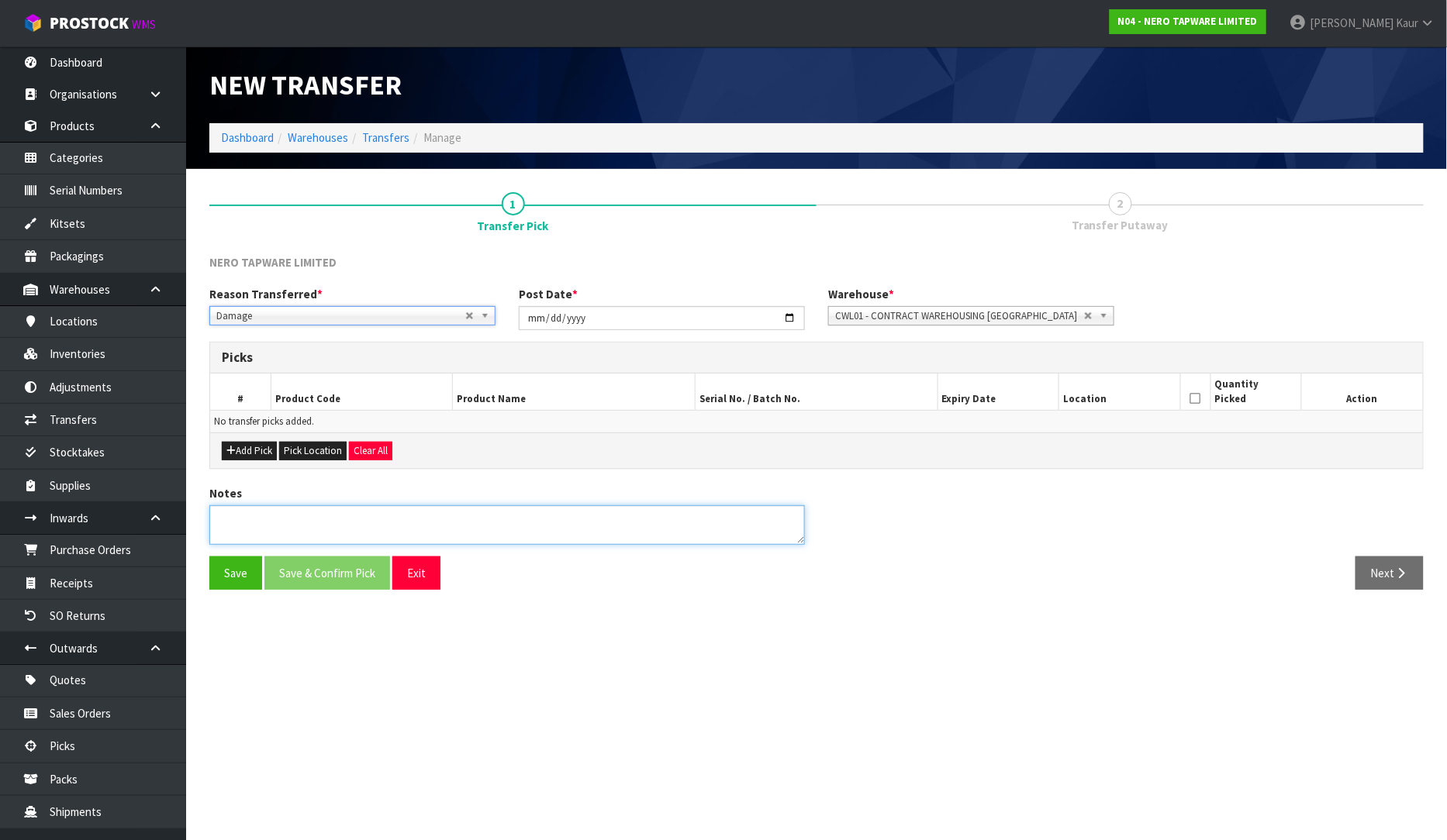
click at [276, 515] on textarea at bounding box center [506, 525] width 595 height 39
type textarea "PACAKAGING DAMAGE FOUND WHILE INVENTORY CHECKS"
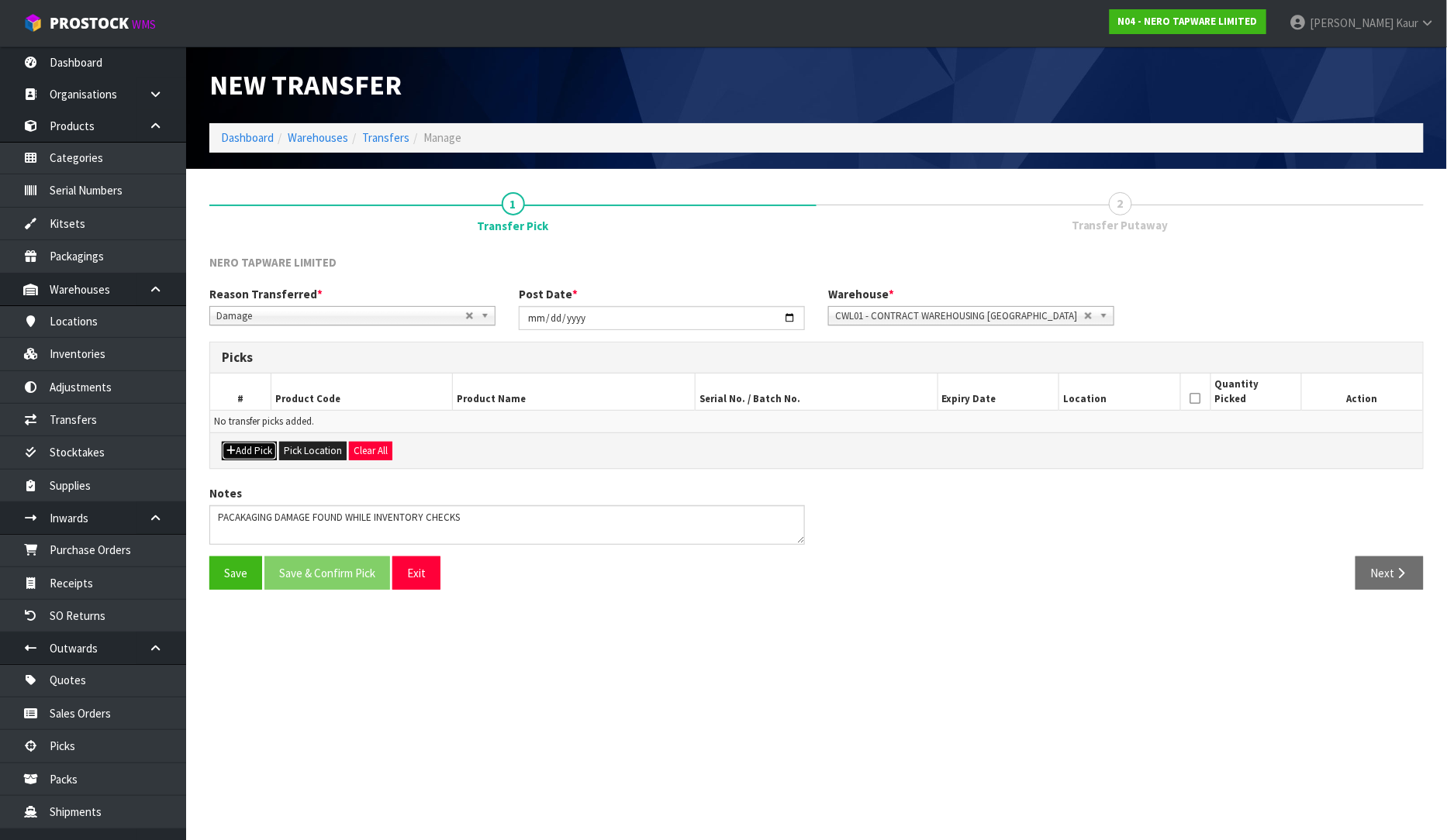
click at [260, 454] on button "Add Pick" at bounding box center [249, 451] width 55 height 19
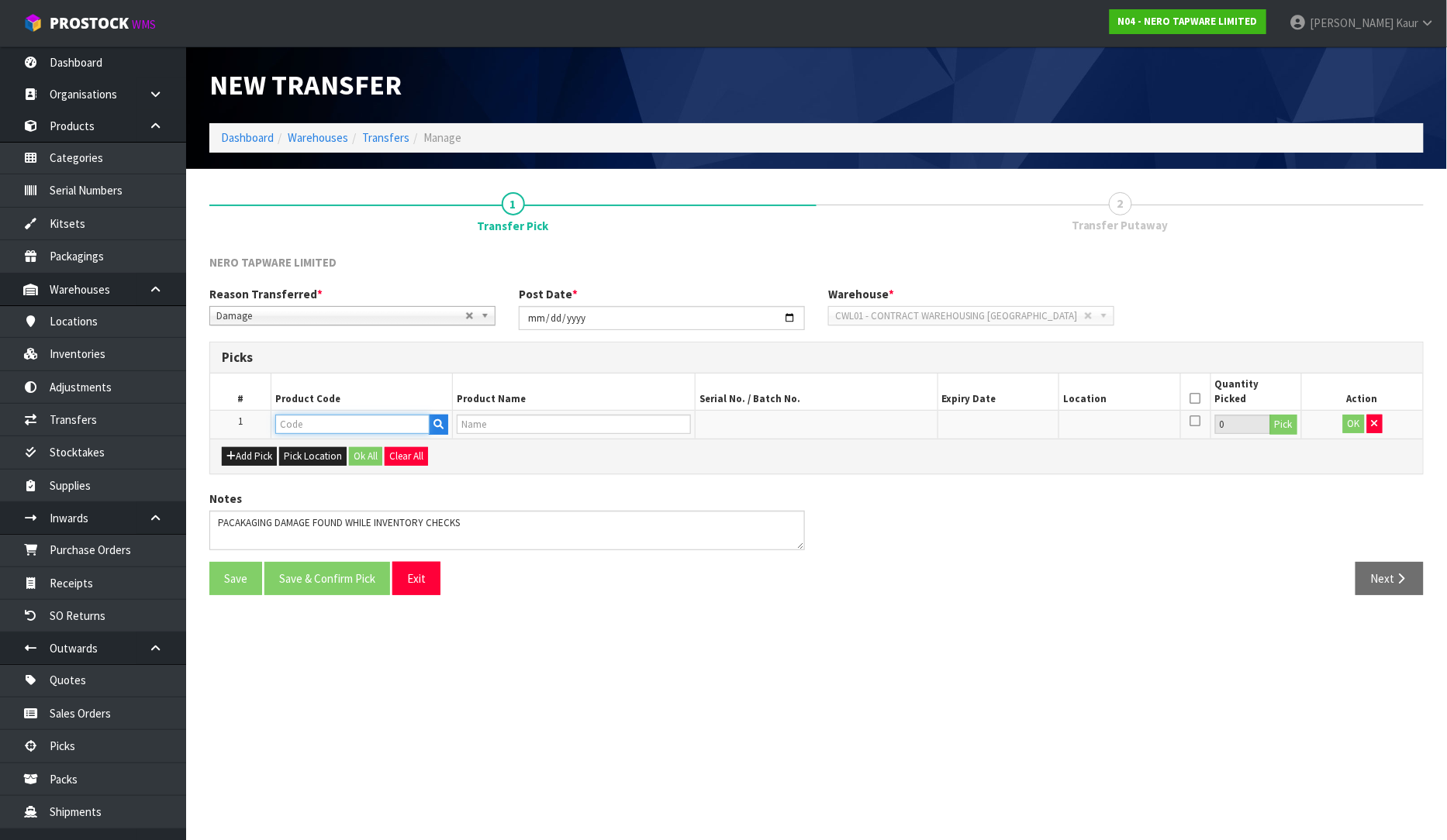
click at [306, 426] on input "text" at bounding box center [352, 424] width 155 height 20
type input "NR251905EB"
click at [331, 499] on strong "NR251905EB" at bounding box center [324, 492] width 65 height 15
type input "NR251905EBZ"
type input "OPAL TWIN SHOWER BRUSHED BRONZE"
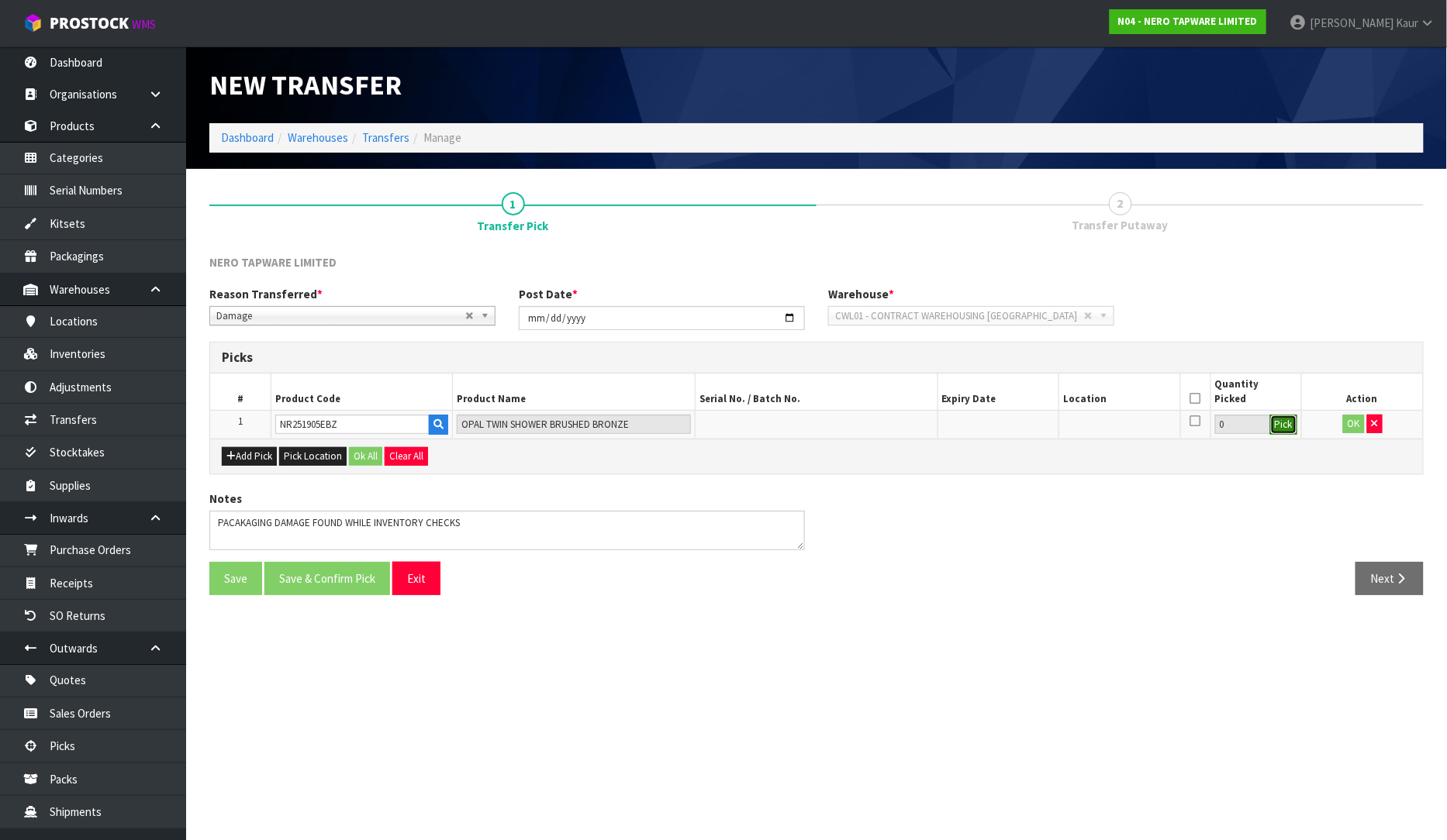
click at [1287, 428] on button "Pick" at bounding box center [1283, 425] width 27 height 21
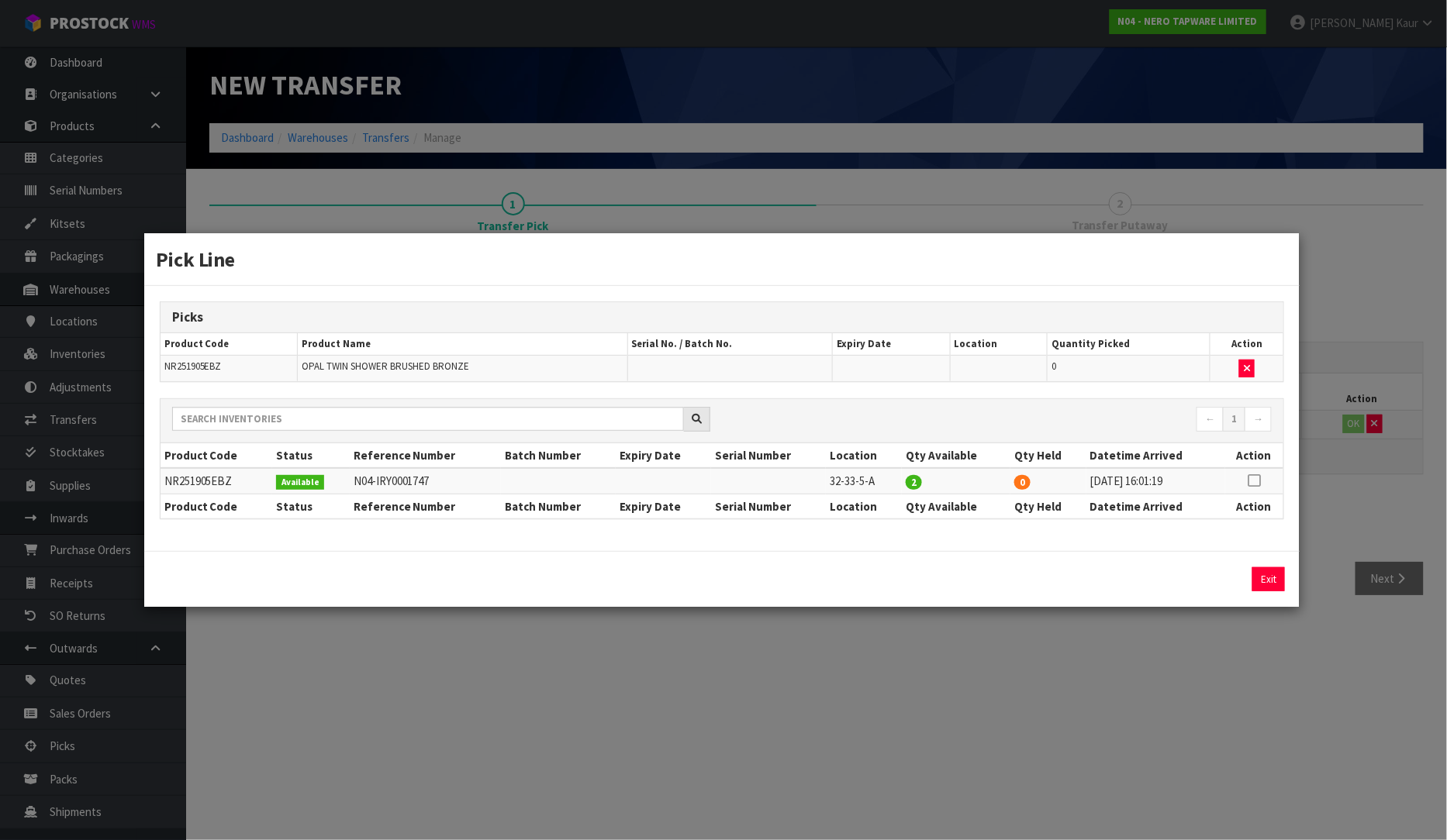
click at [1253, 480] on icon at bounding box center [1254, 480] width 12 height 1
drag, startPoint x: 1066, startPoint y: 587, endPoint x: 1039, endPoint y: 591, distance: 27.3
click at [1039, 591] on input "2" at bounding box center [1103, 579] width 164 height 24
drag, startPoint x: 1076, startPoint y: 584, endPoint x: 1028, endPoint y: 590, distance: 48.4
click at [1028, 590] on input "21" at bounding box center [1103, 579] width 164 height 24
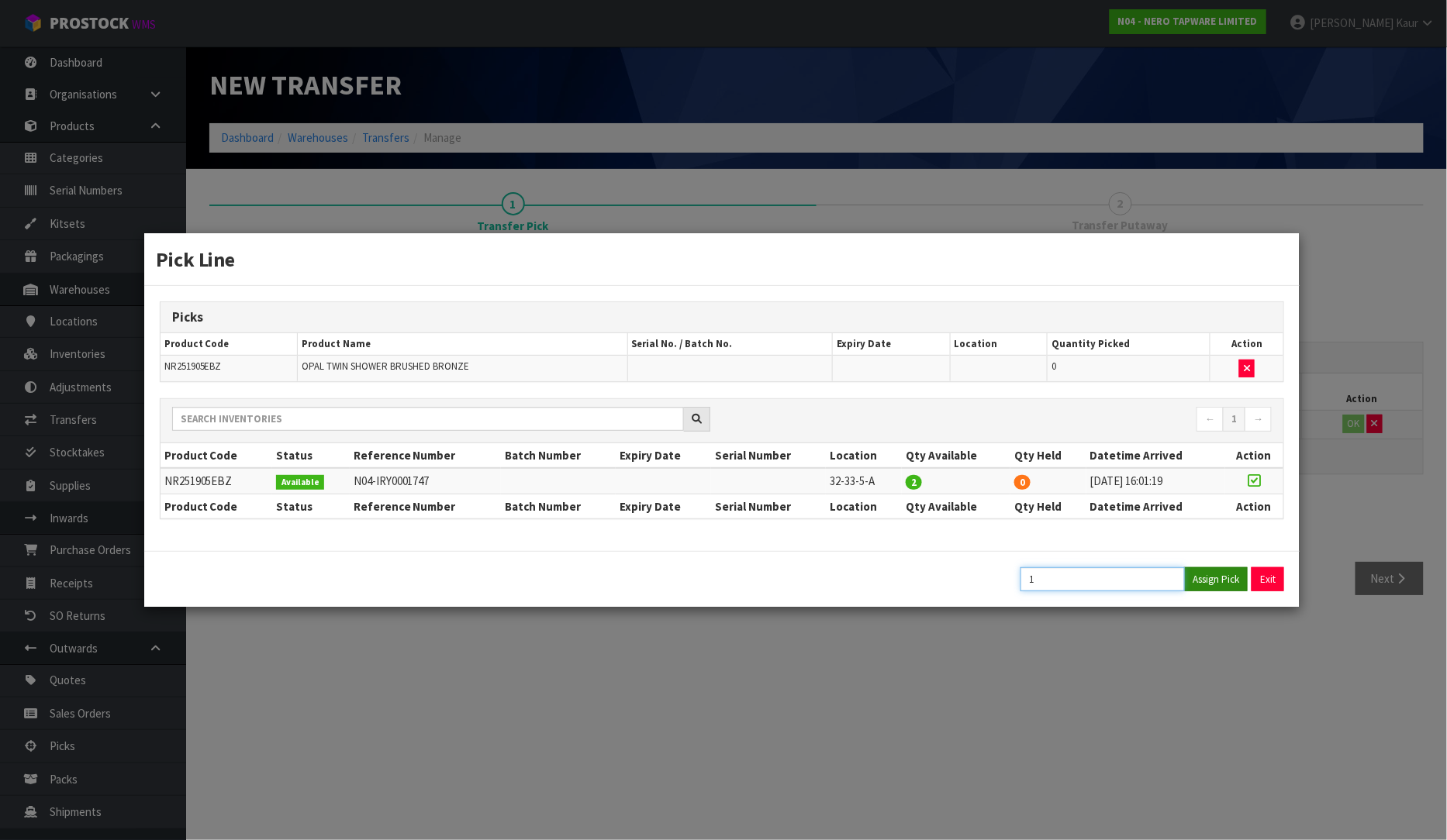
type input "1"
click at [1230, 586] on button "Assign Pick" at bounding box center [1216, 579] width 63 height 24
type input "1"
click at [1230, 628] on div "Pick Line Picks Product Code Product Name Serial No. / Batch No. Expiry Date Lo…" at bounding box center [723, 420] width 1447 height 840
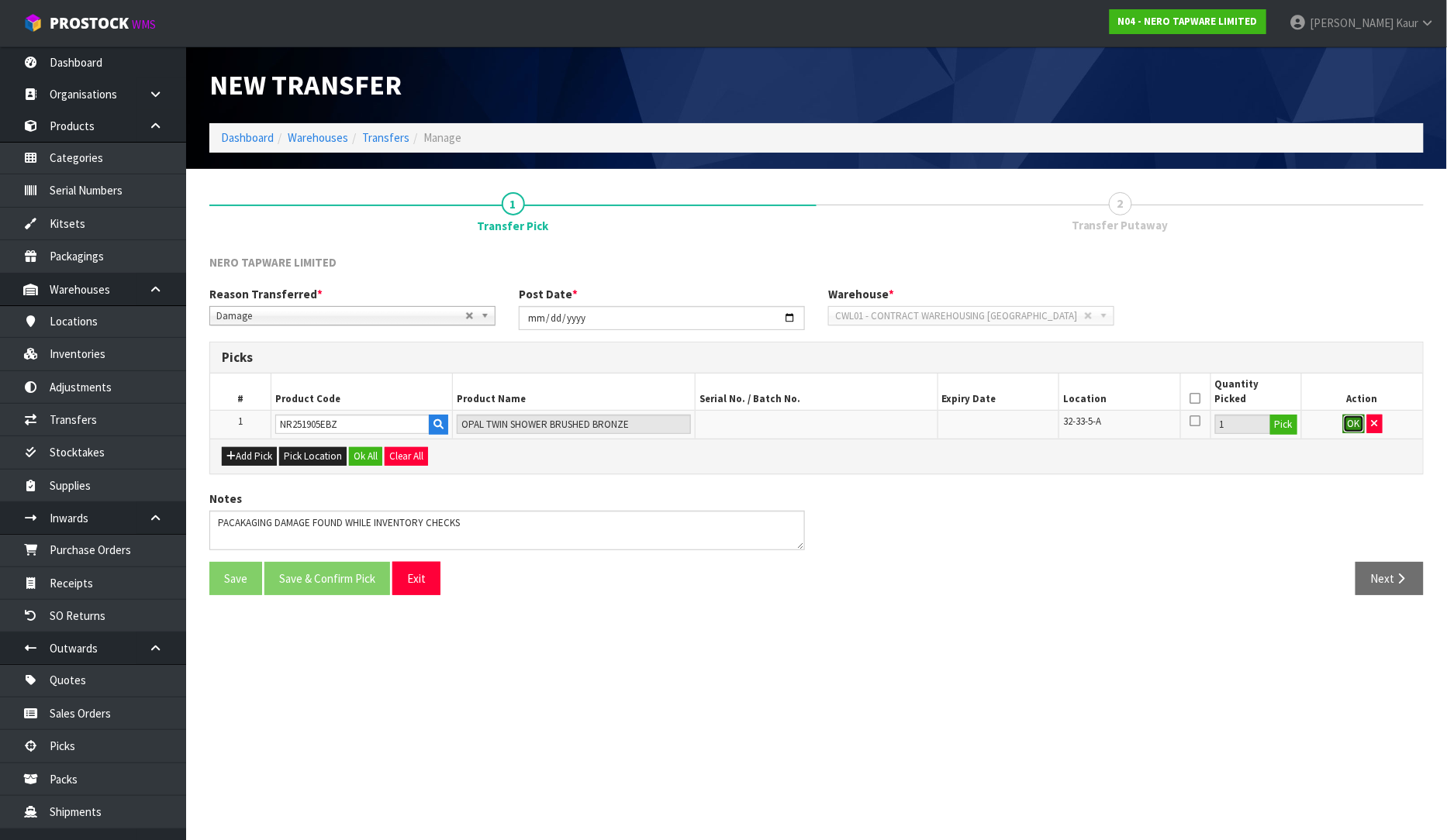
click at [1358, 424] on button "OK" at bounding box center [1354, 424] width 21 height 19
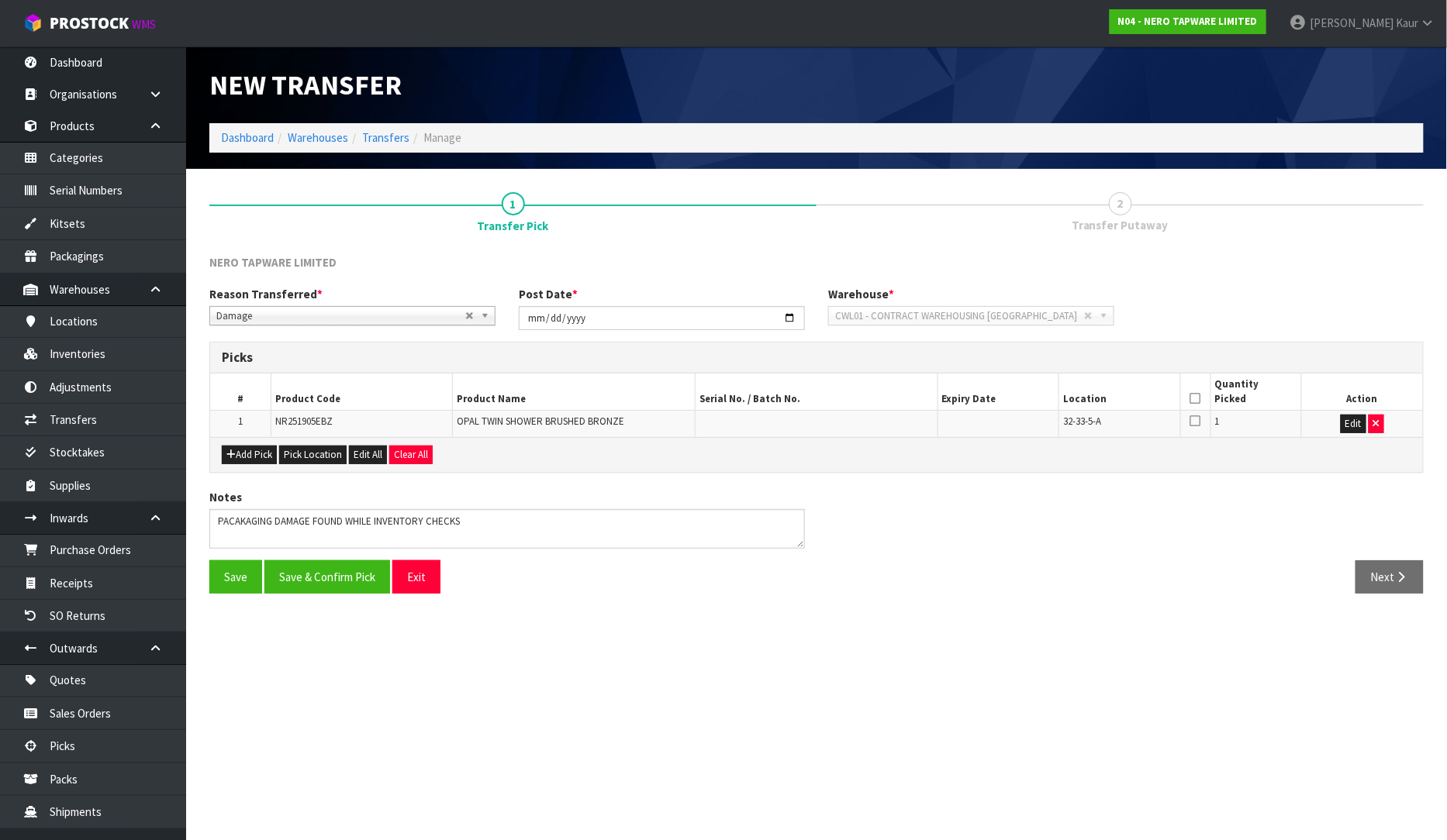
click at [1192, 398] on icon at bounding box center [1195, 398] width 11 height 1
click at [334, 567] on button "Save & Confirm Pick" at bounding box center [327, 576] width 126 height 33
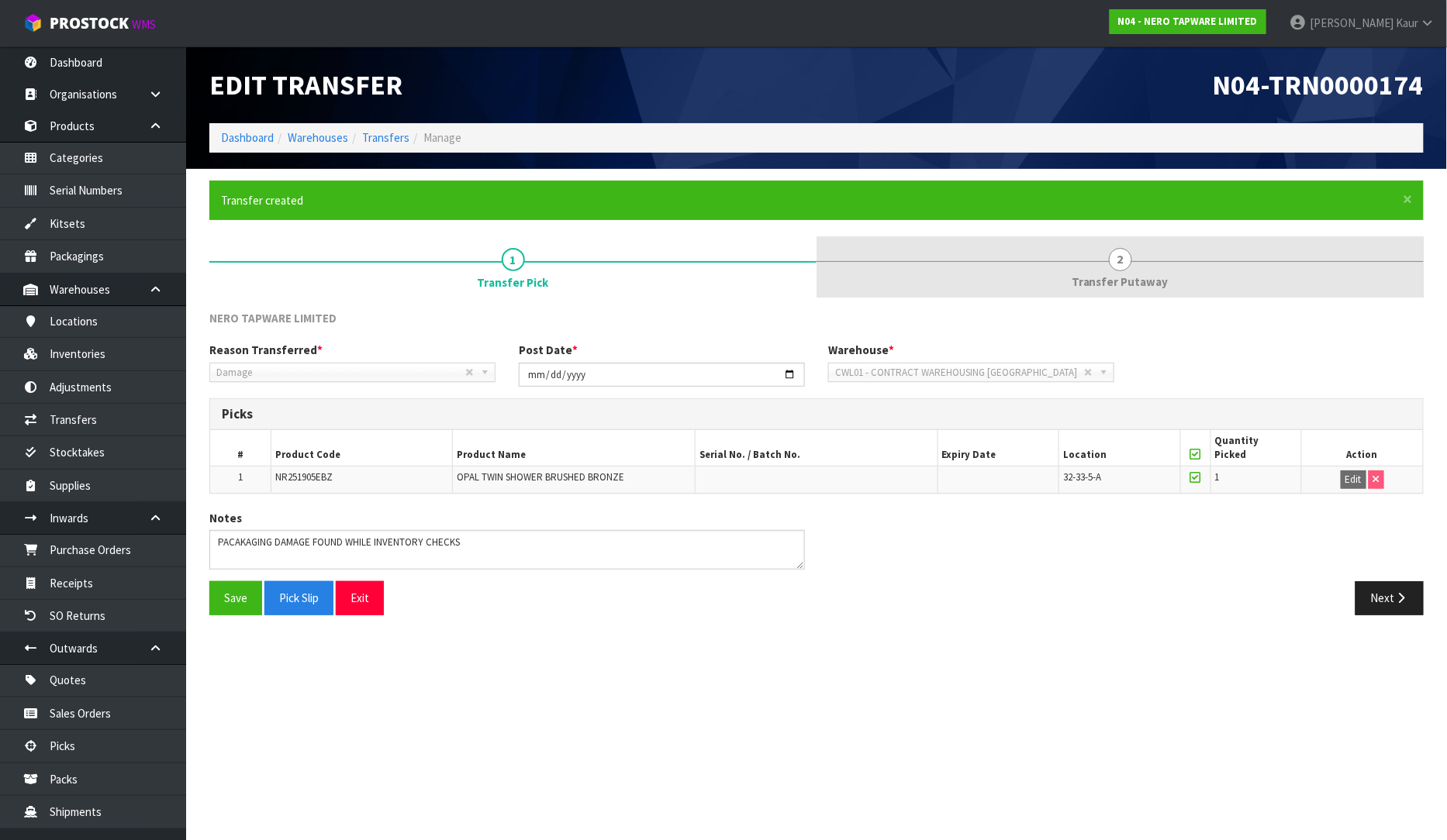
click at [1124, 280] on span "Transfer Putaway" at bounding box center [1120, 281] width 97 height 16
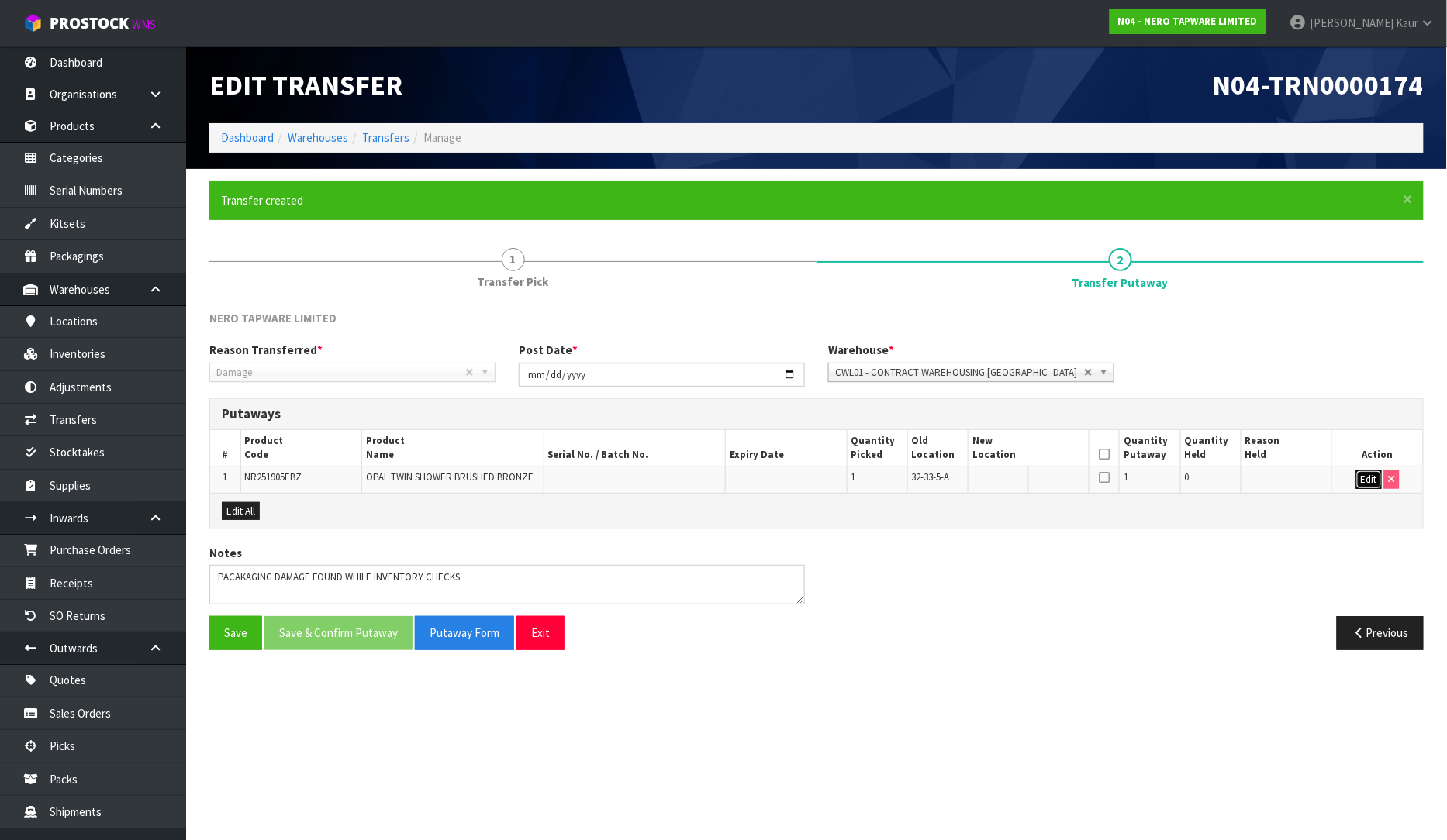
click at [1377, 479] on button "Edit" at bounding box center [1369, 480] width 26 height 19
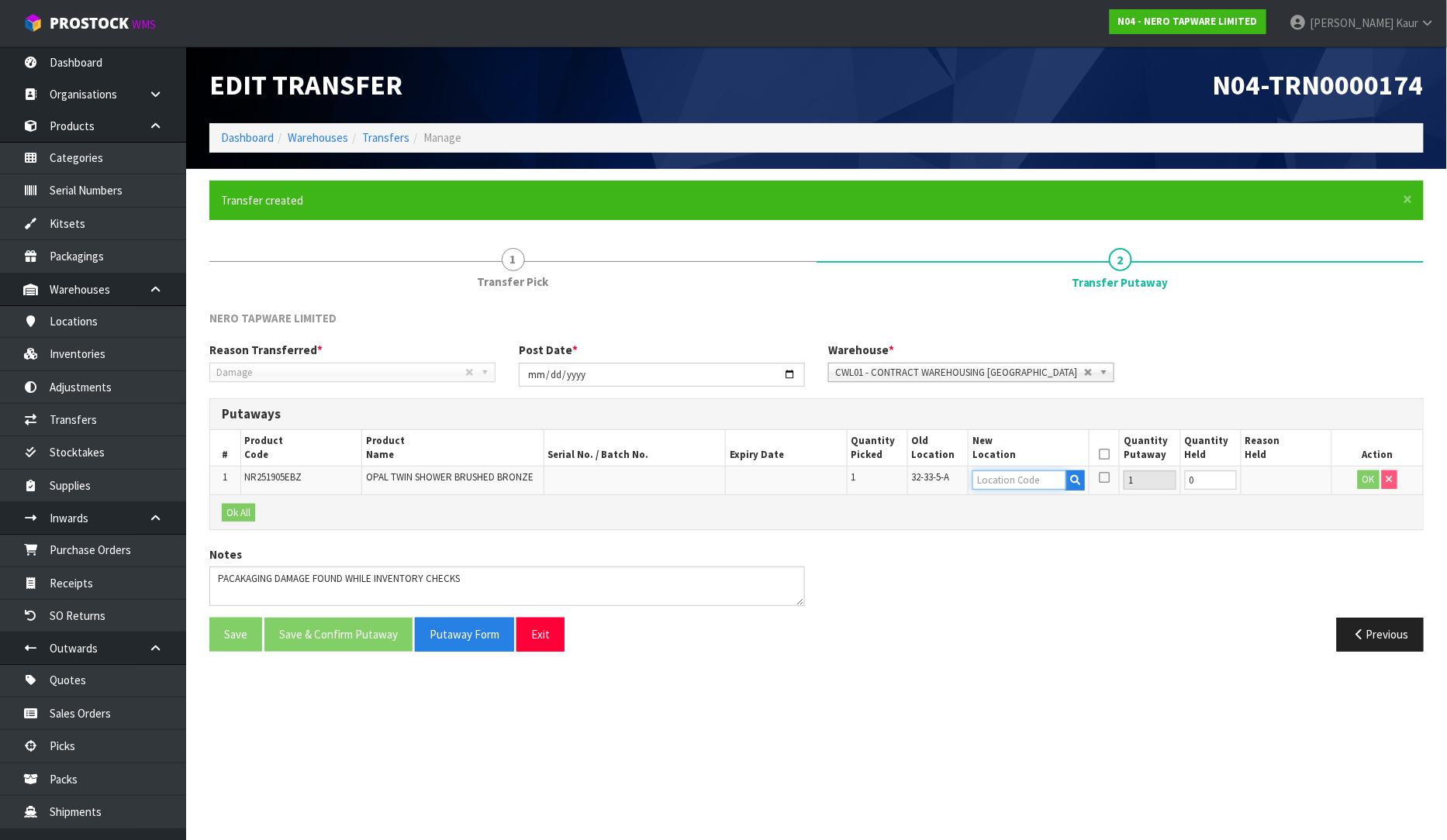
click at [1039, 474] on input "text" at bounding box center [1019, 480] width 94 height 20
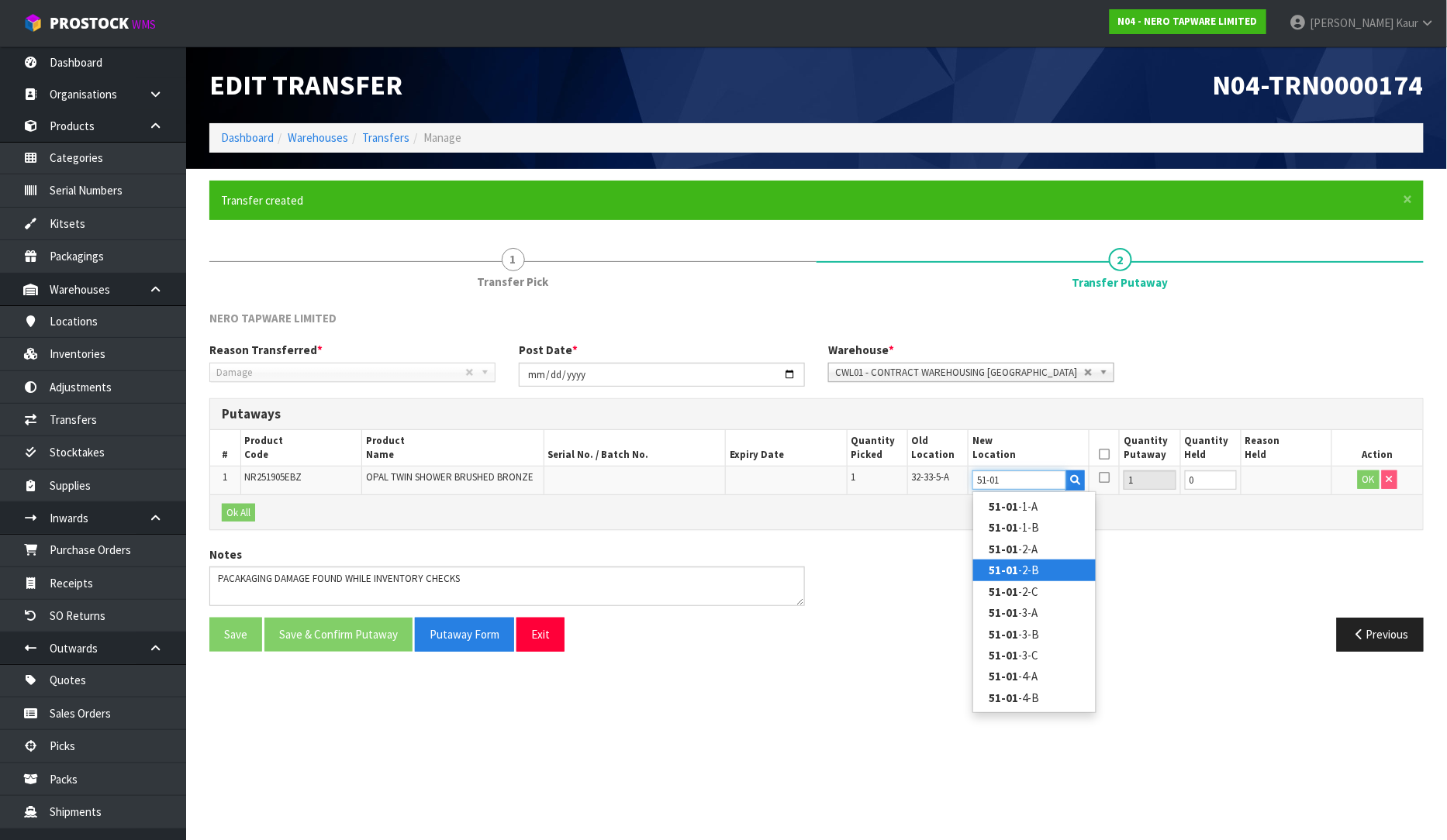
type input "51-01"
click at [1045, 561] on link "51-01 -2-B" at bounding box center [1034, 569] width 123 height 21
type input "51-01-2-B"
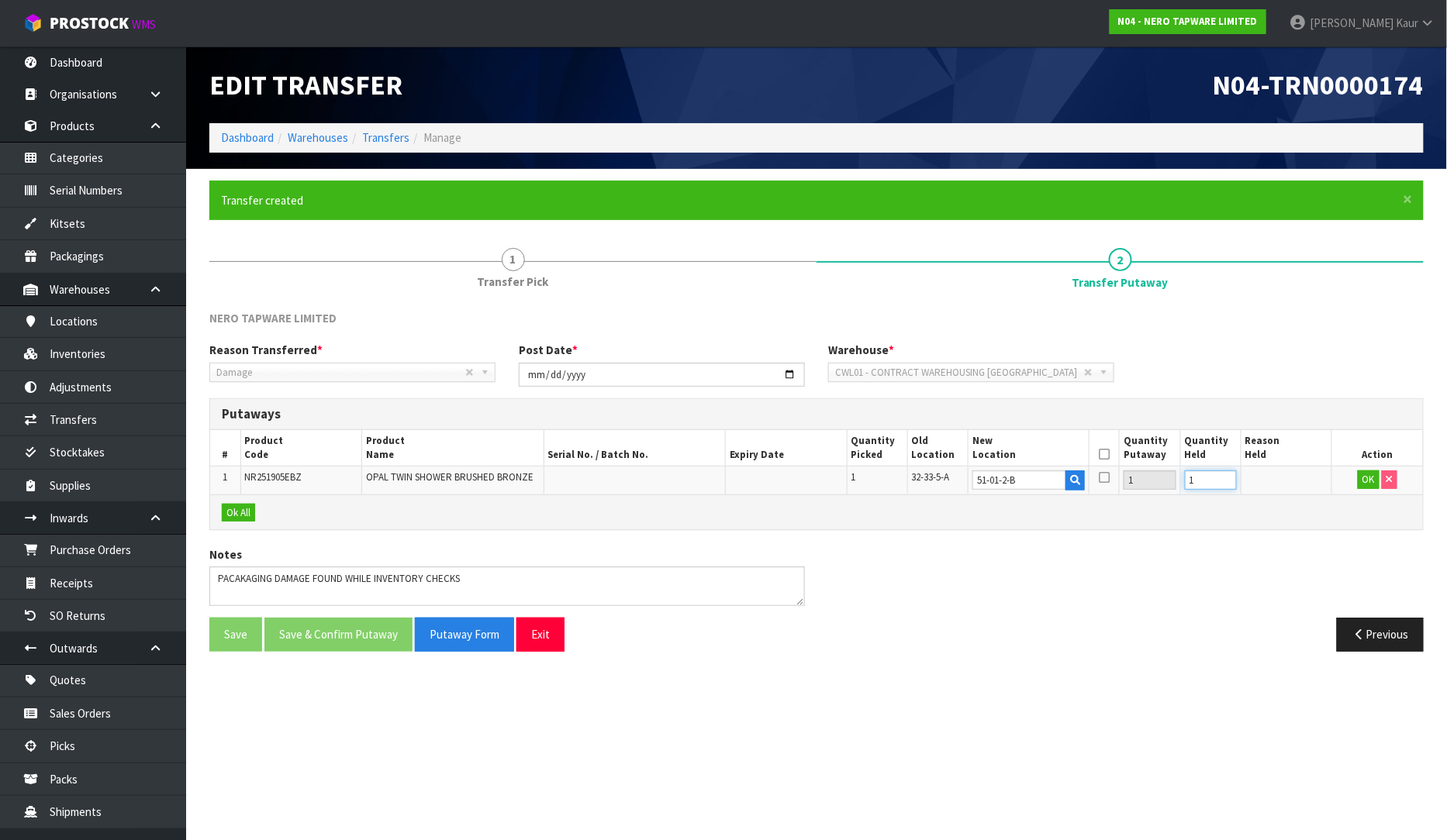
type input "1"
click at [1227, 475] on input "1" at bounding box center [1211, 480] width 52 height 20
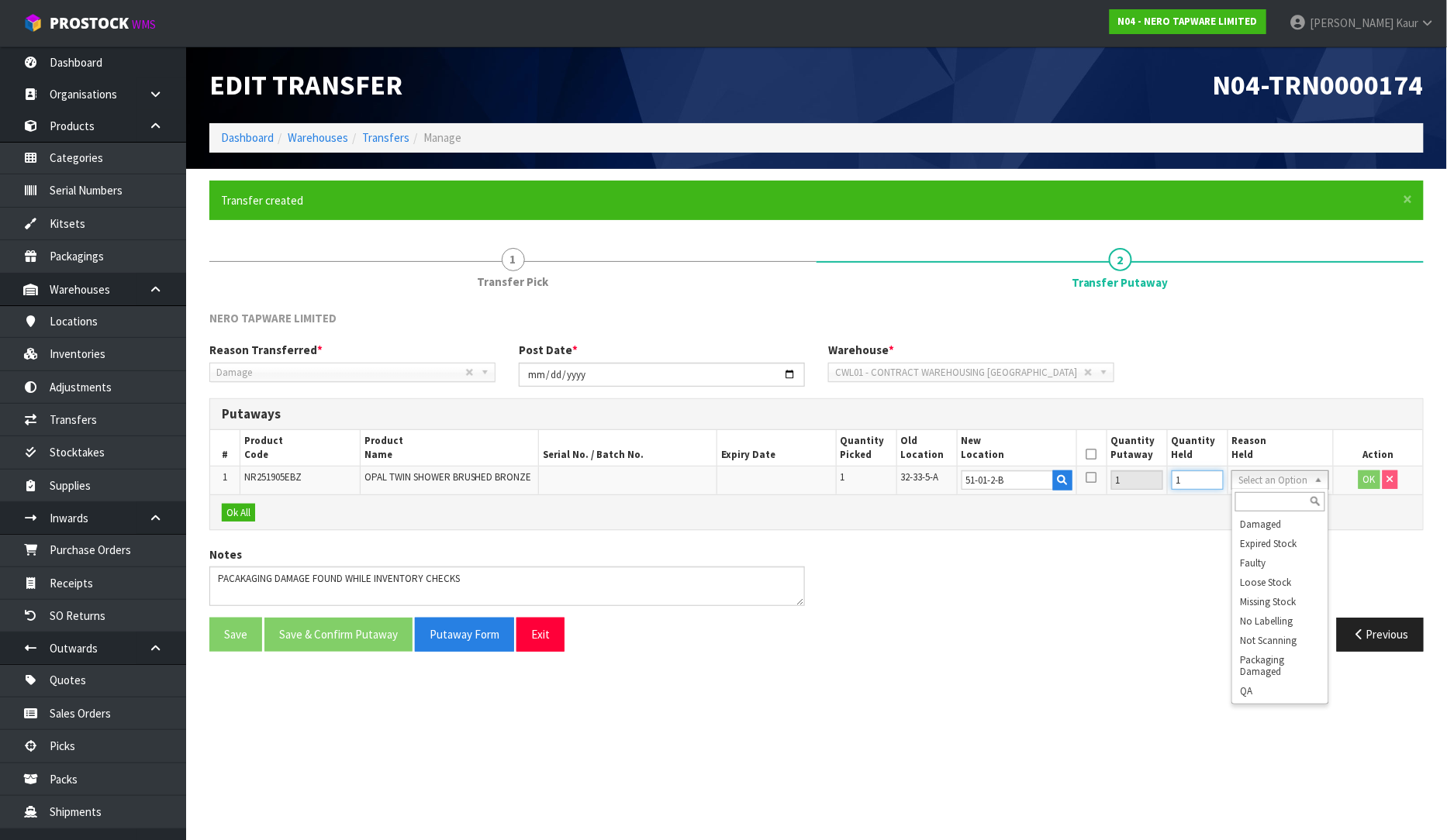
scroll to position [78, 0]
click at [1360, 480] on button "OK" at bounding box center [1369, 480] width 21 height 19
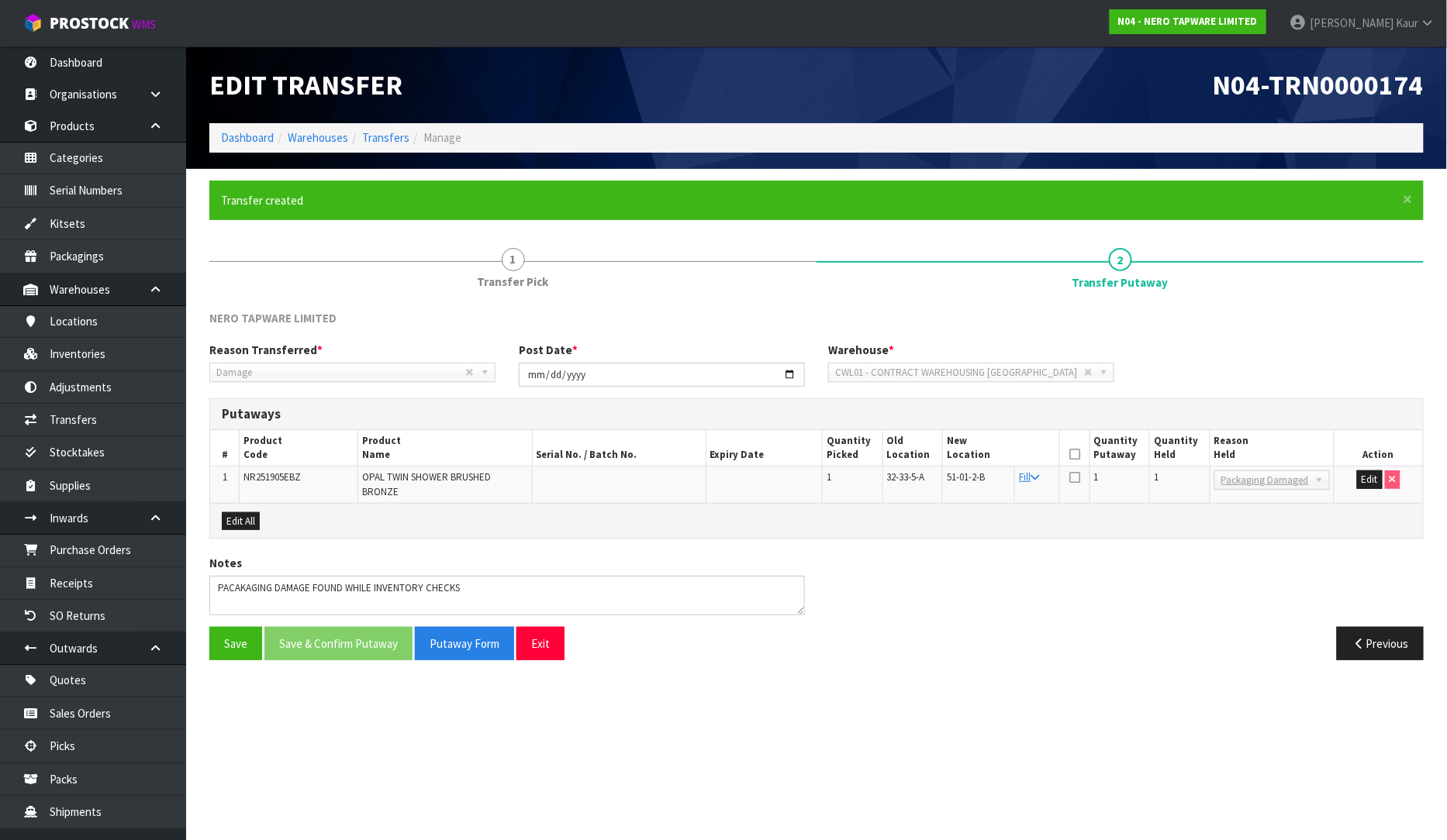
click at [1073, 454] on icon at bounding box center [1074, 454] width 11 height 1
click at [346, 627] on button "Save & Confirm Putaway" at bounding box center [338, 643] width 148 height 33
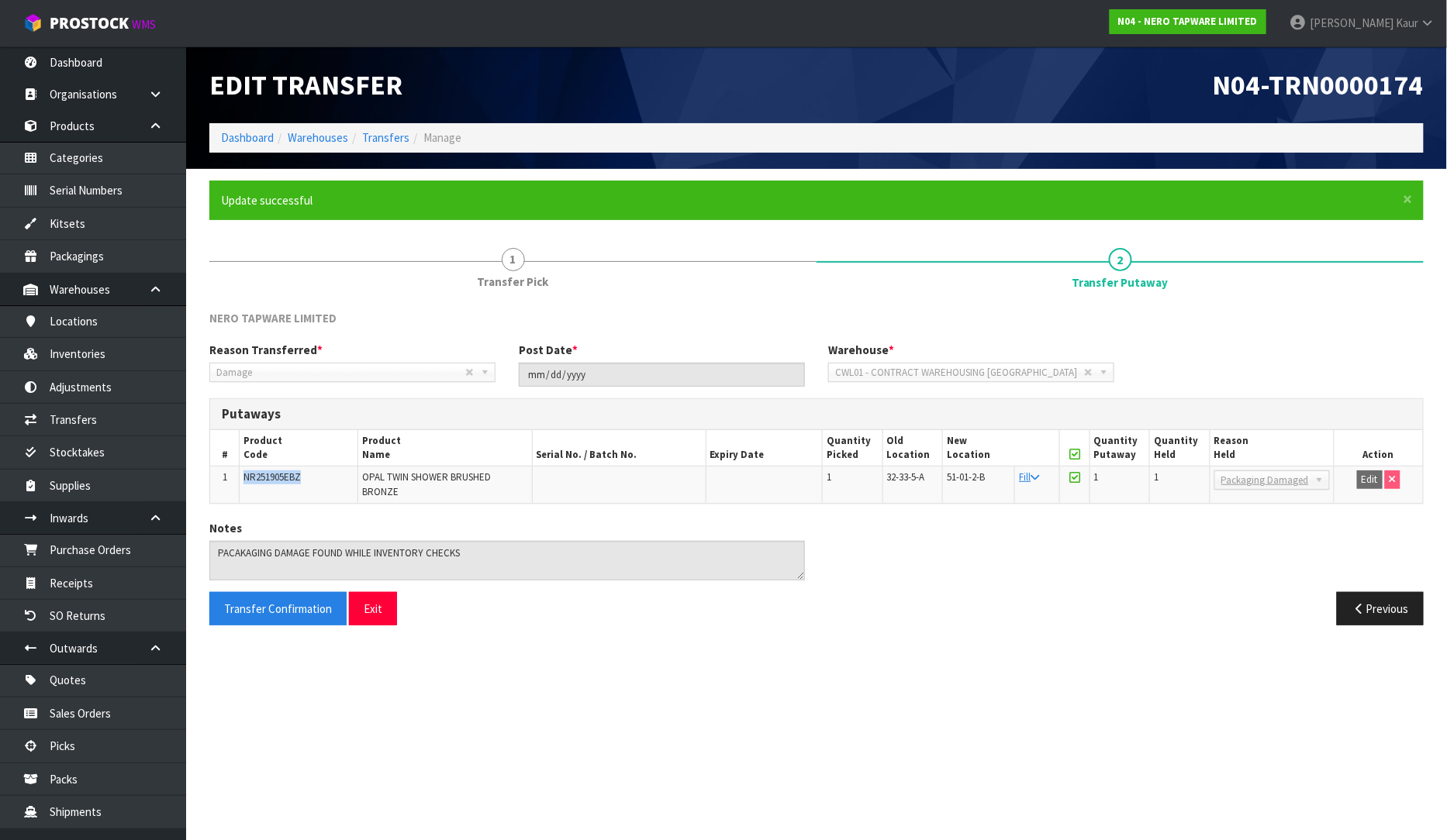
drag, startPoint x: 307, startPoint y: 480, endPoint x: 242, endPoint y: 477, distance: 65.1
click at [242, 477] on td "NR251905EBZ" at bounding box center [299, 485] width 118 height 37
copy span "NR251905EBZ"
drag, startPoint x: 528, startPoint y: 478, endPoint x: 350, endPoint y: 478, distance: 178.0
click at [350, 478] on tr "1 NR251905EBZ OPAL TWIN SHOWER BRUSHED BRONZE 1 32-33-5-A 51-01-2-B Fill 1 1 Ba…" at bounding box center [816, 485] width 1212 height 37
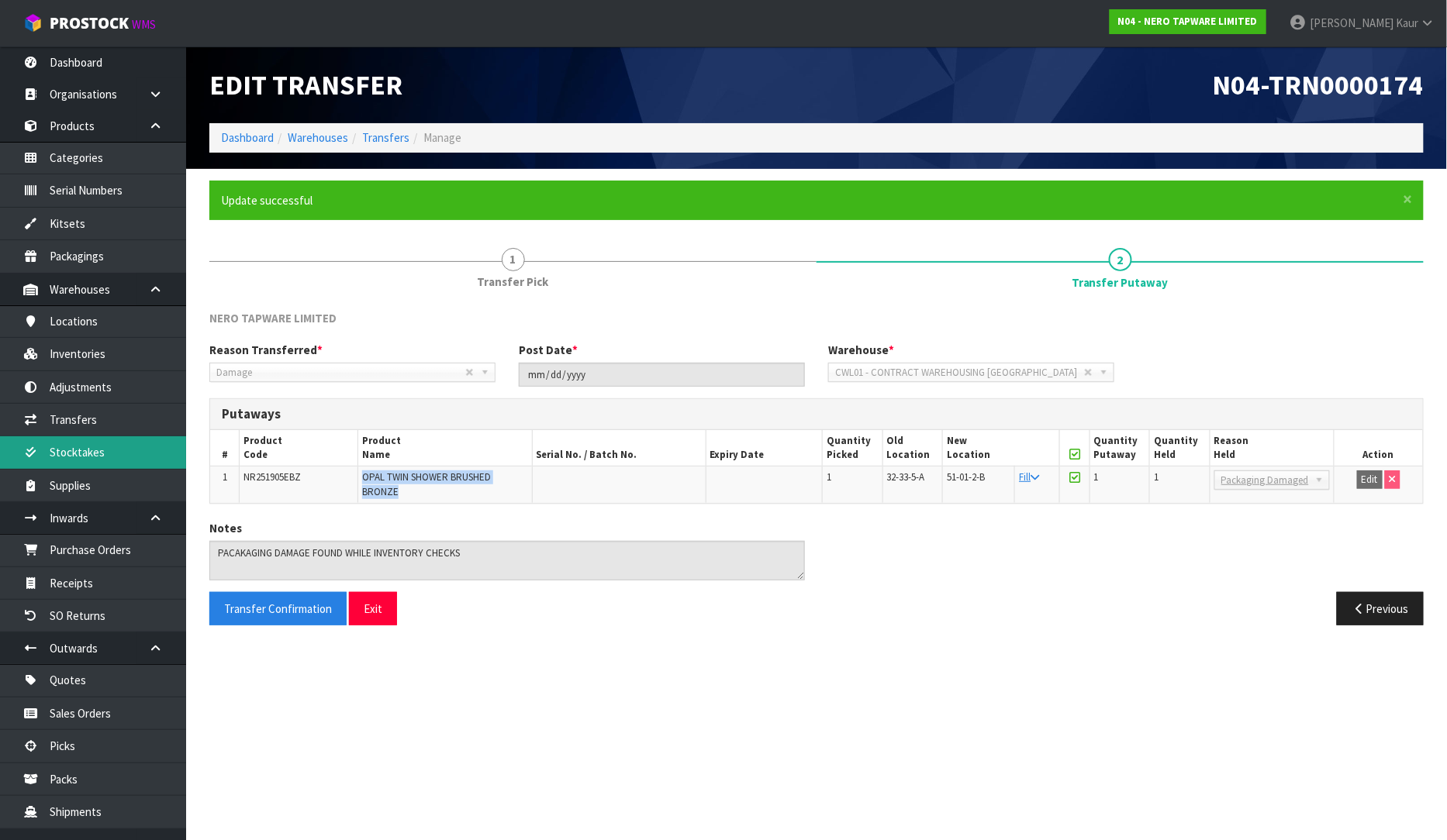
copy tr "OPAL TWIN SHOWER BRUSHED BRONZE"
click at [304, 509] on div "NERO TAPWARE LIMITED Reason Transferred * Space Allocation Damage Expired Stock…" at bounding box center [816, 474] width 1214 height 327
drag, startPoint x: 302, startPoint y: 479, endPoint x: 228, endPoint y: 478, distance: 74.0
click at [228, 478] on tr "1 NR251905EBZ OPAL TWIN SHOWER BRUSHED BRONZE 1 32-33-5-A 51-01-2-B Fill 1 1 Ba…" at bounding box center [816, 485] width 1212 height 37
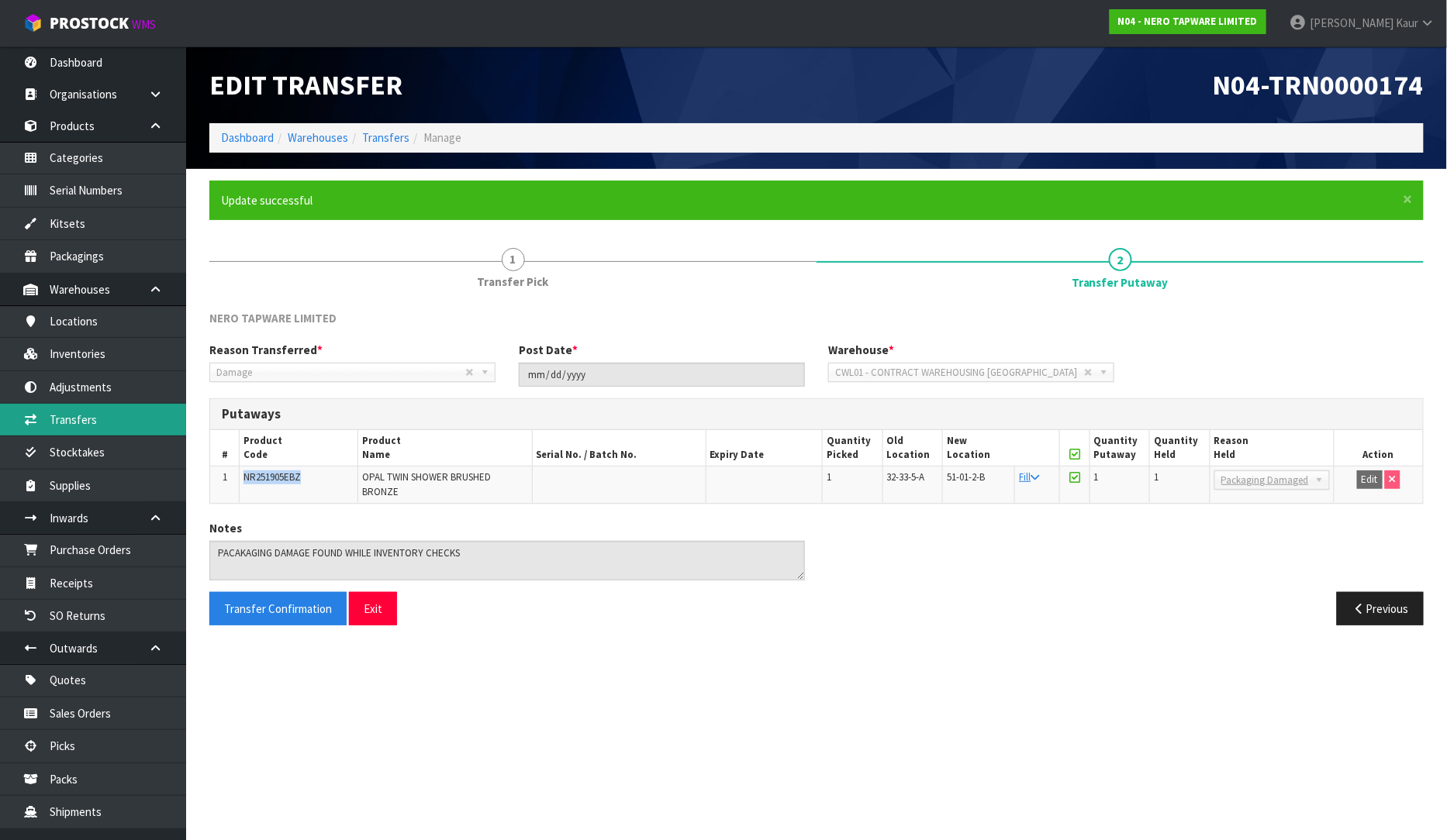
copy tr "NR251905EBZ"
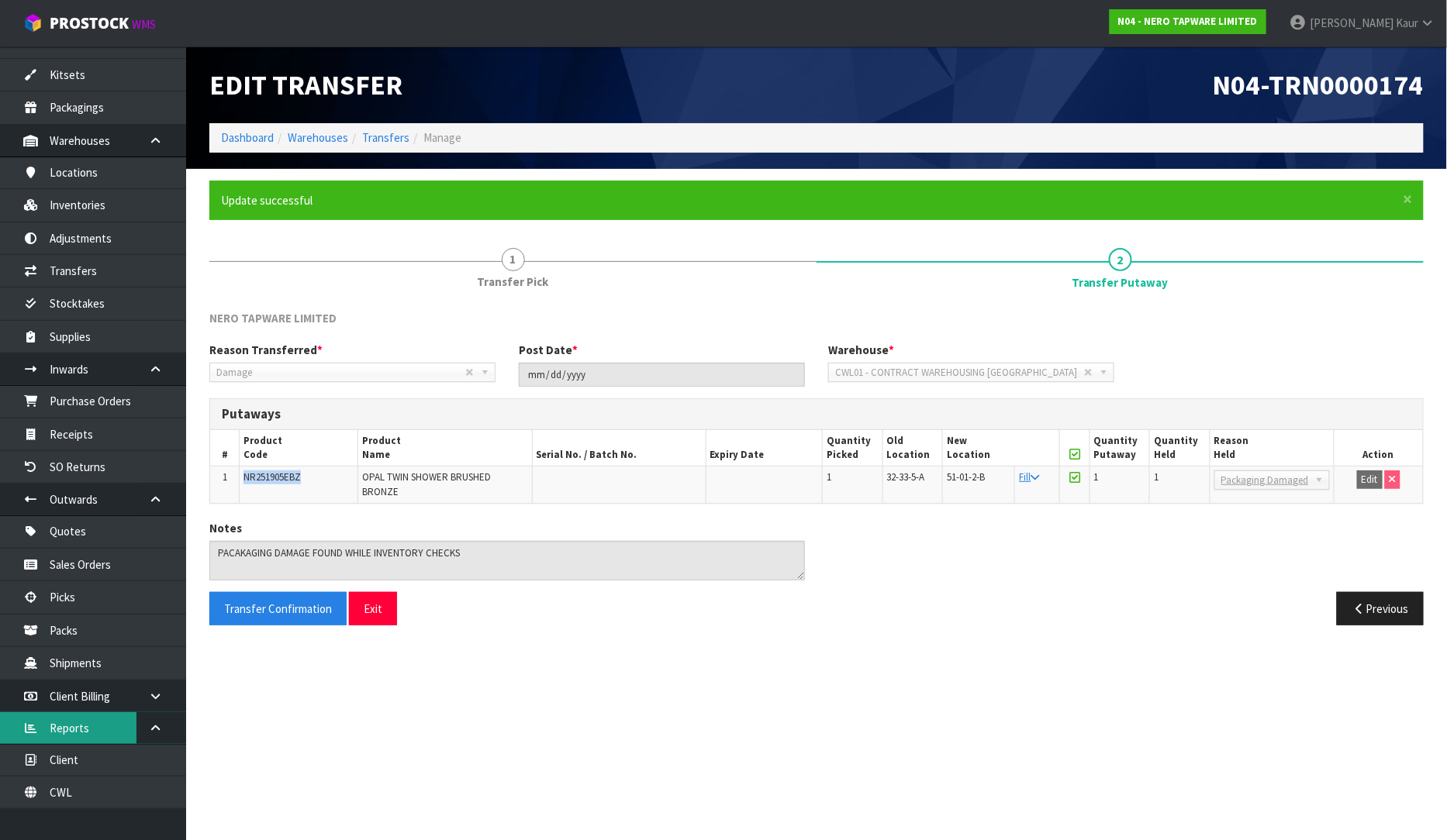
scroll to position [151, 0]
click at [57, 798] on link "CWL" at bounding box center [93, 792] width 186 height 32
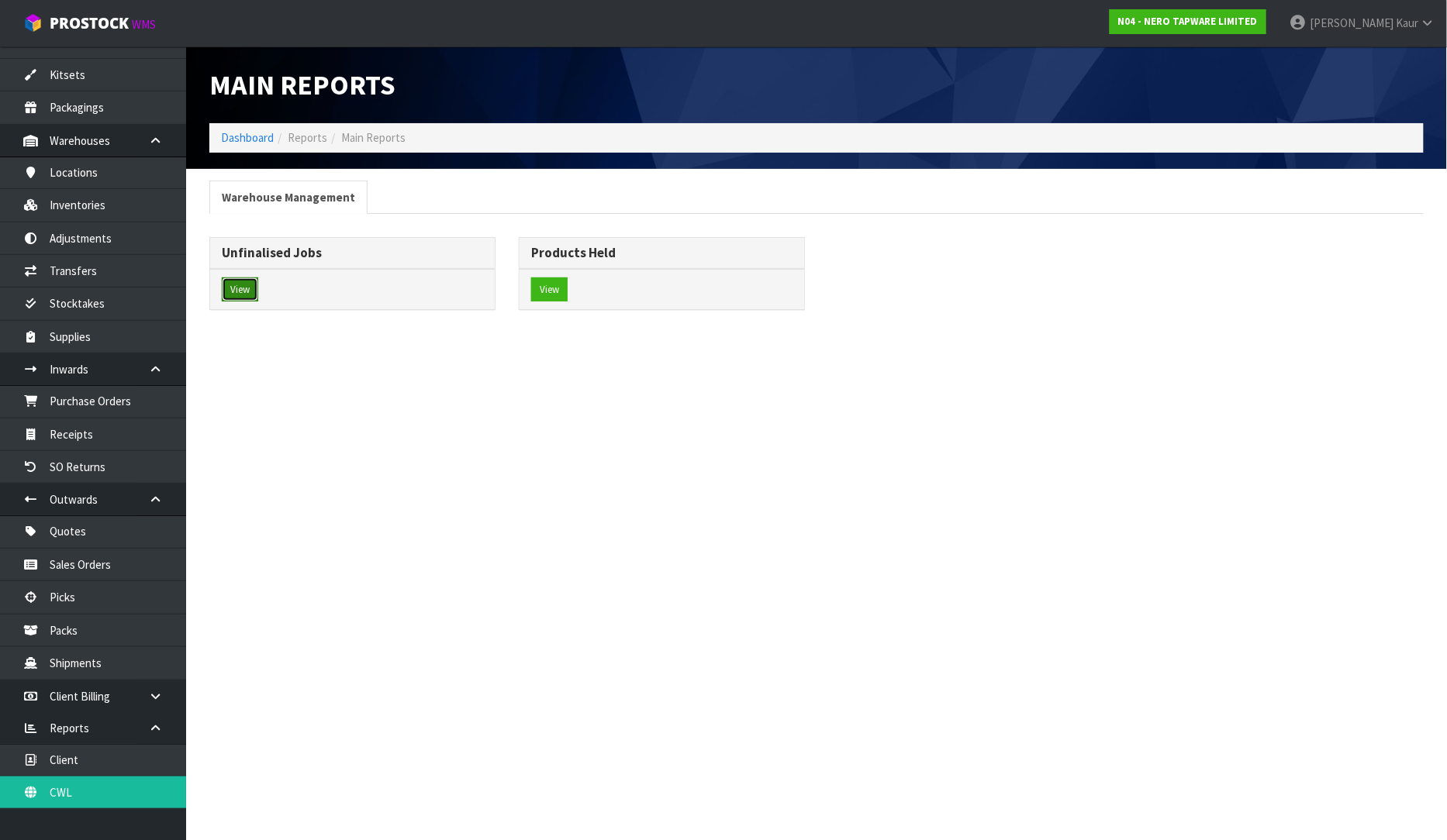
click at [238, 295] on button "View" at bounding box center [240, 289] width 37 height 25
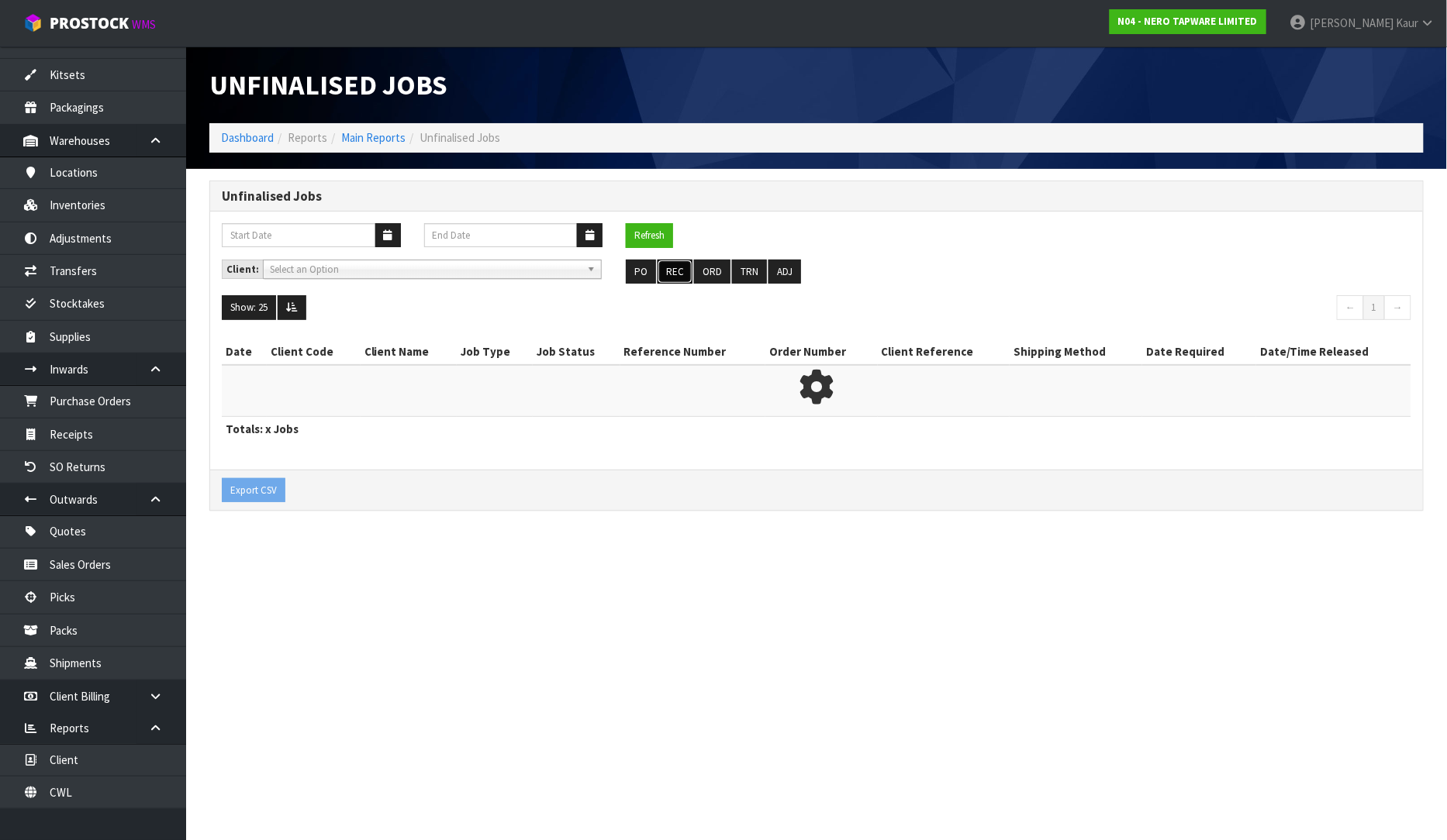
click at [682, 270] on button "REC" at bounding box center [674, 271] width 35 height 25
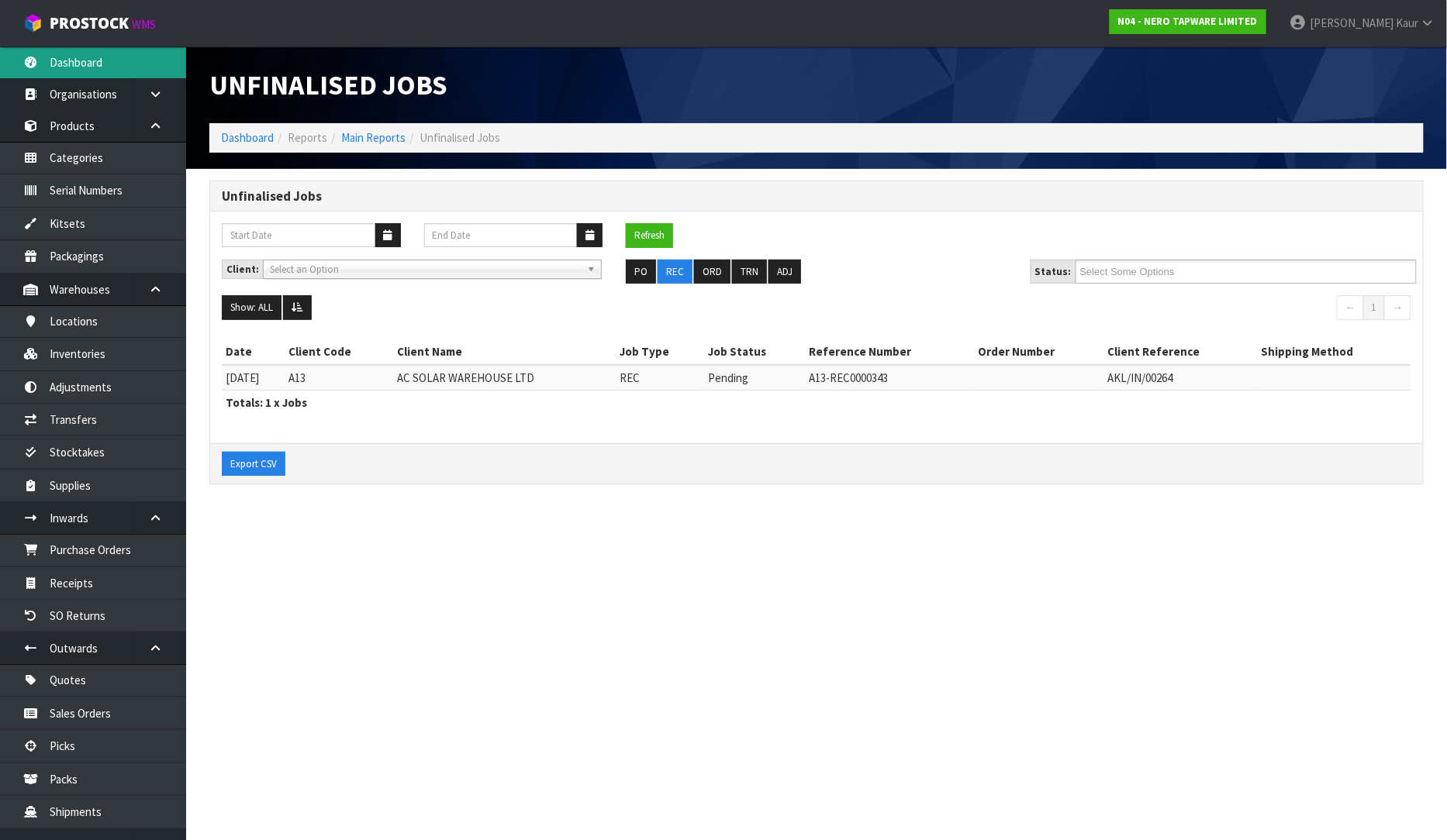
click at [66, 61] on link "Dashboard" at bounding box center [93, 62] width 186 height 32
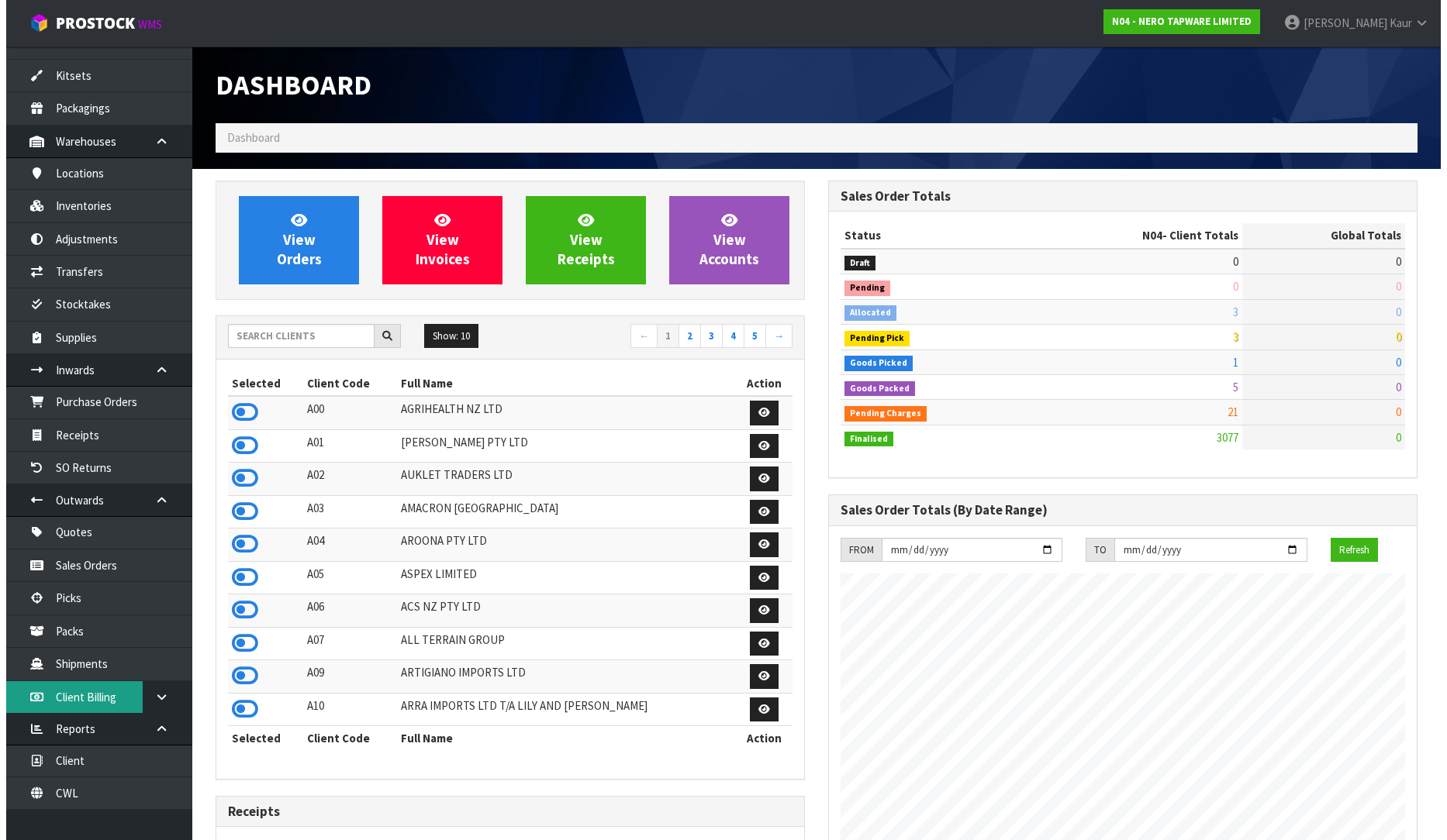
scroll to position [151, 0]
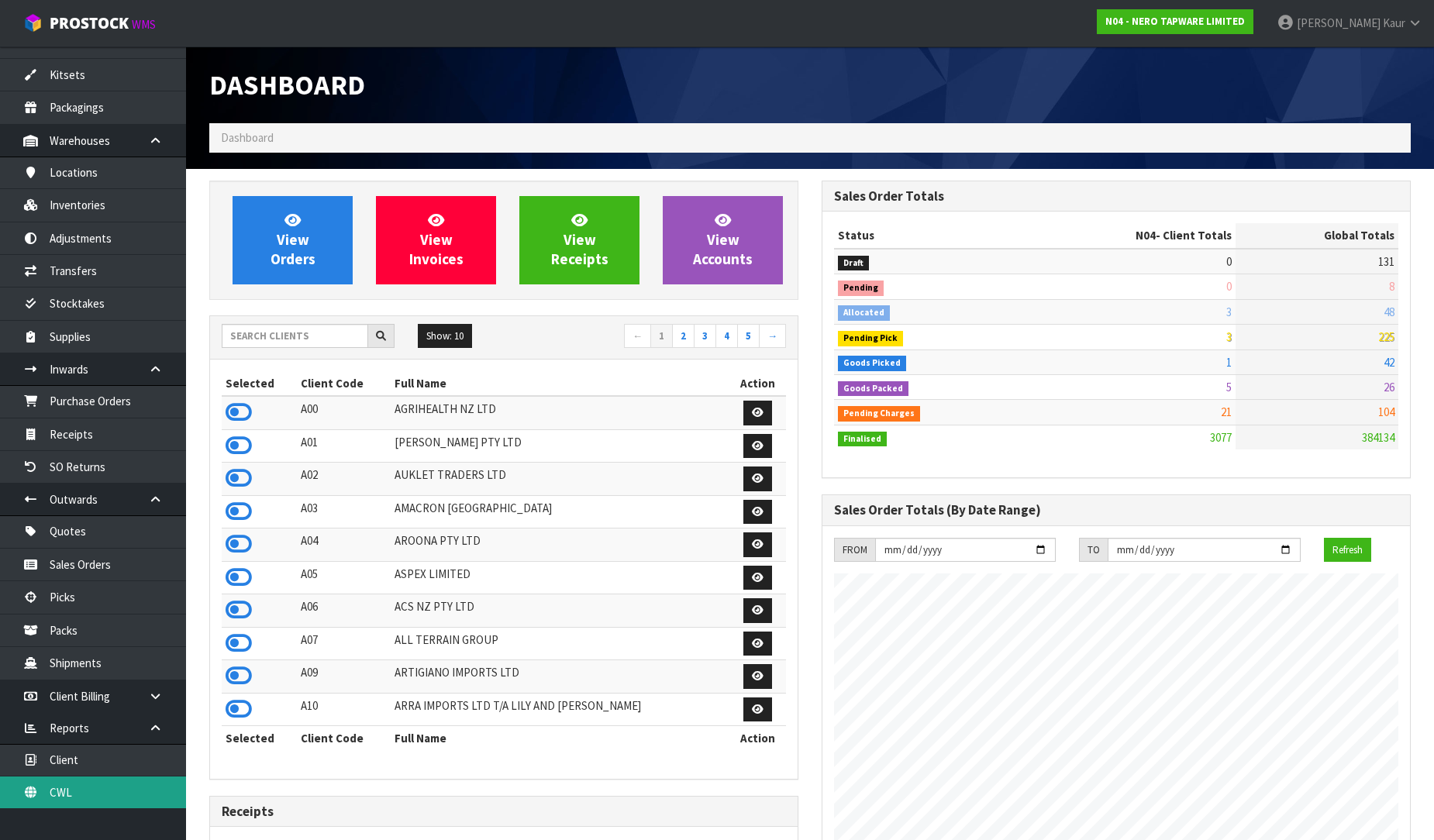
click at [90, 794] on link "CWL" at bounding box center [93, 792] width 186 height 32
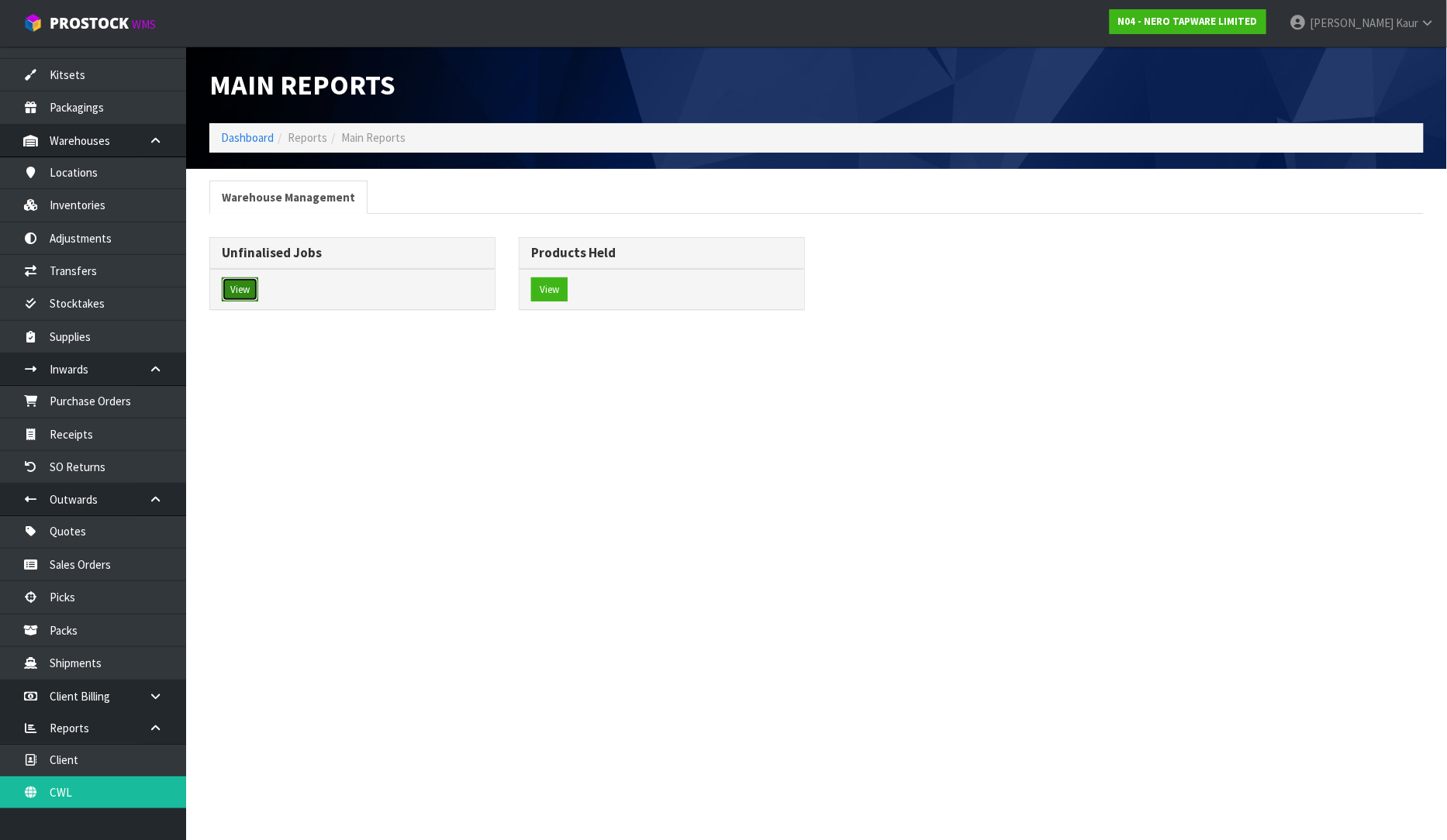
click at [249, 293] on button "View" at bounding box center [240, 289] width 37 height 25
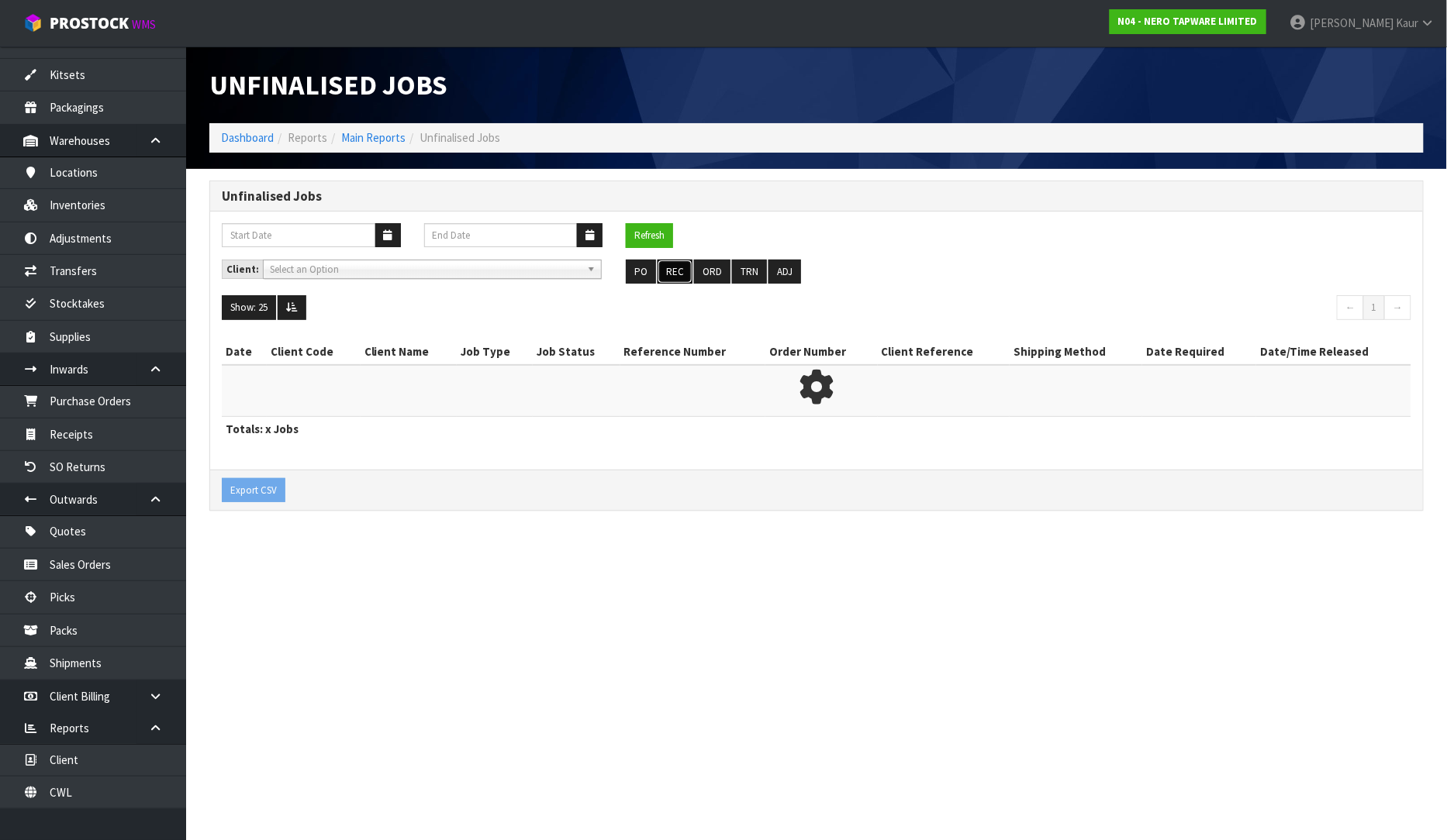
click at [673, 272] on button "REC" at bounding box center [674, 271] width 35 height 25
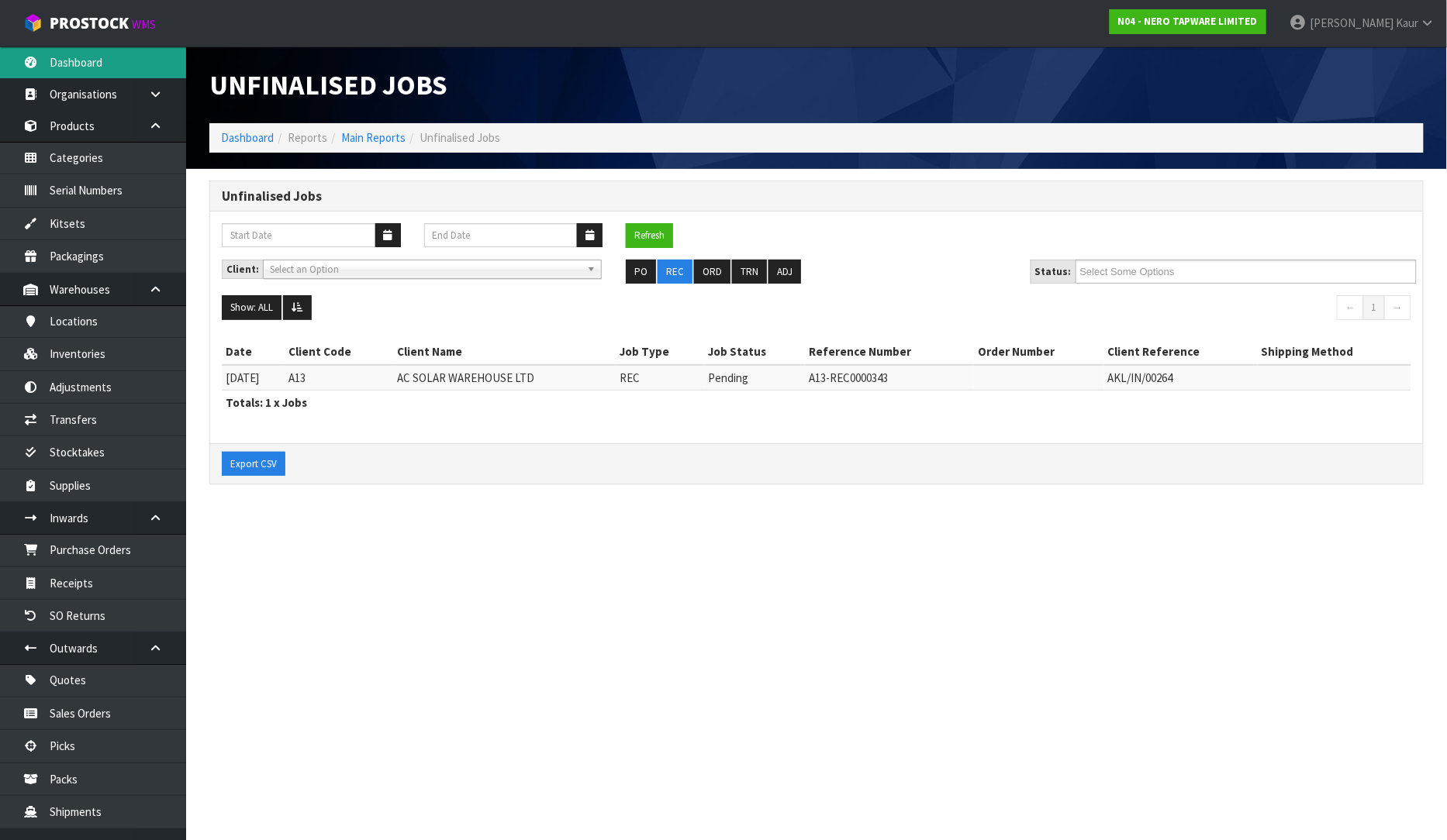
click at [78, 63] on link "Dashboard" at bounding box center [93, 62] width 186 height 32
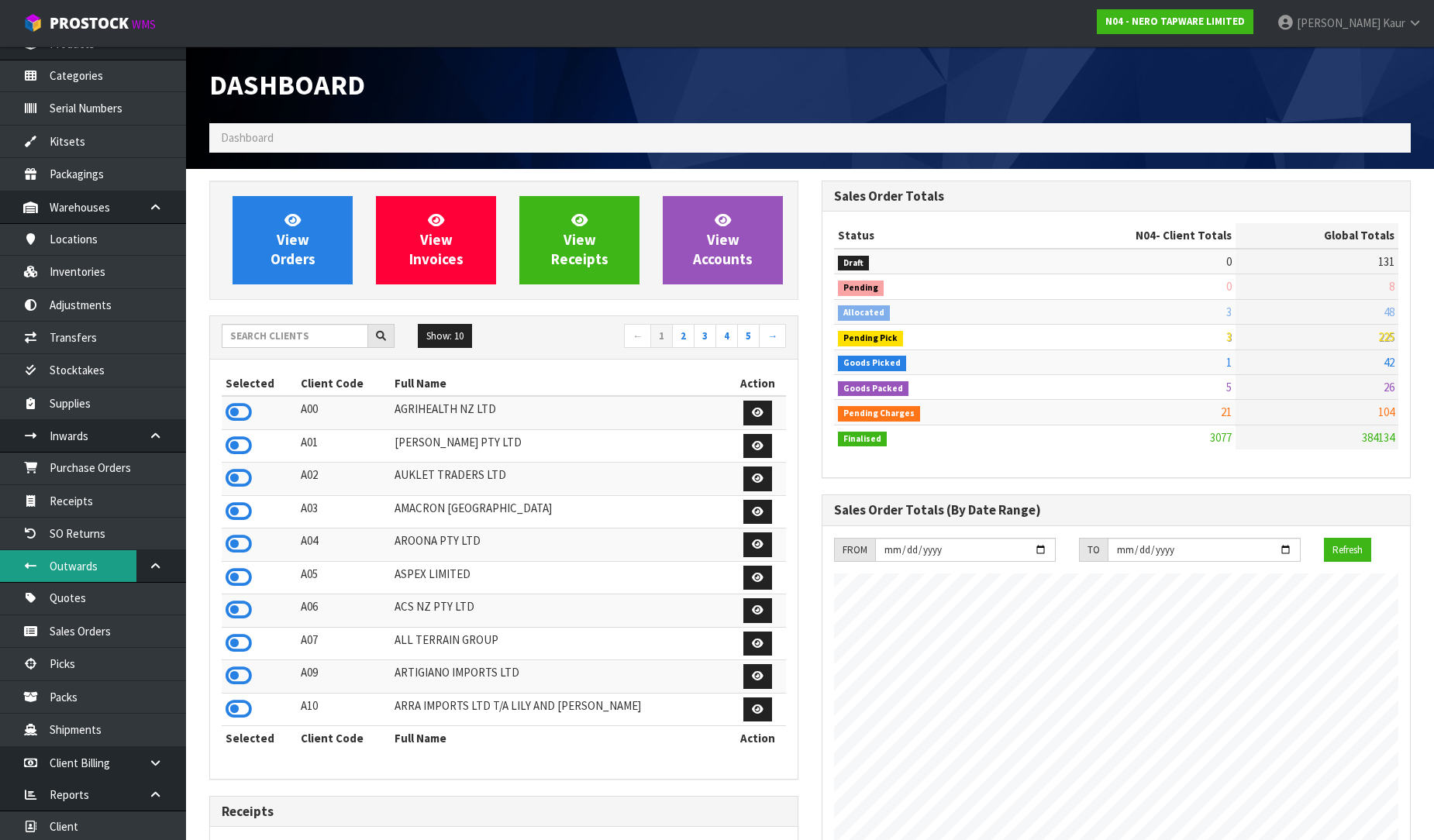
scroll to position [151, 0]
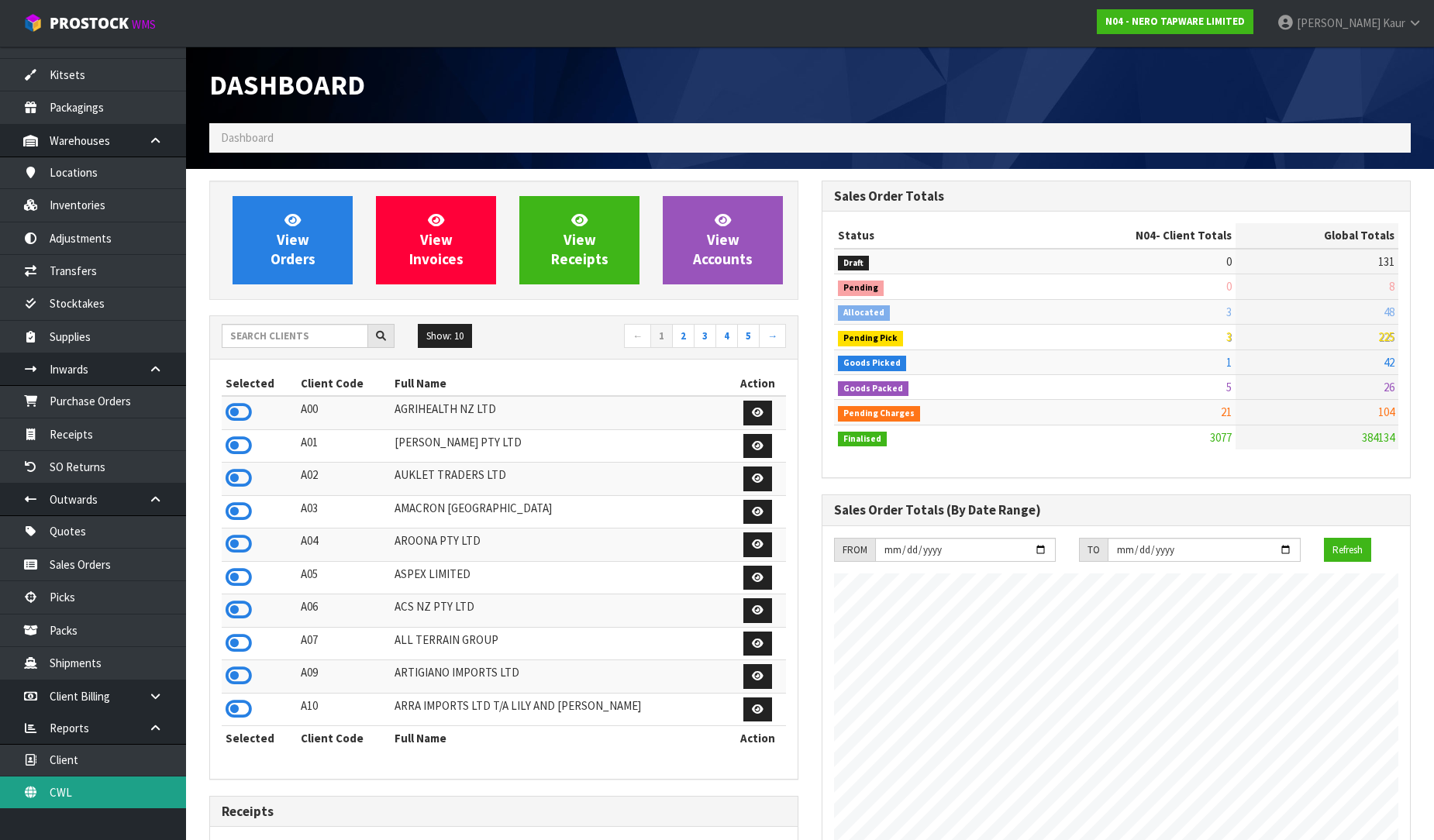
drag, startPoint x: 79, startPoint y: 794, endPoint x: 87, endPoint y: 786, distance: 11.3
click at [80, 794] on link "CWL" at bounding box center [93, 792] width 186 height 32
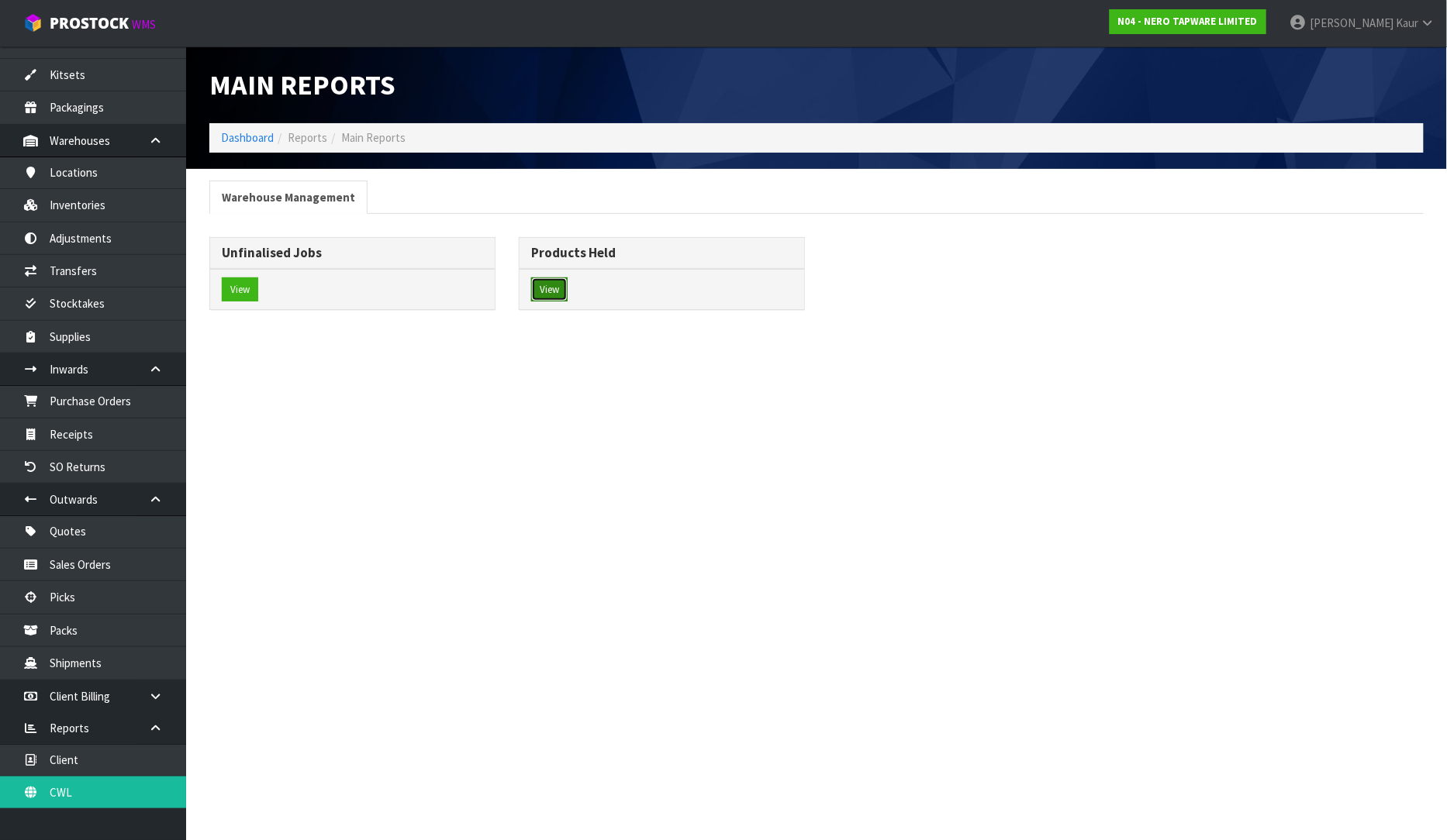
click at [552, 289] on button "View" at bounding box center [549, 289] width 37 height 25
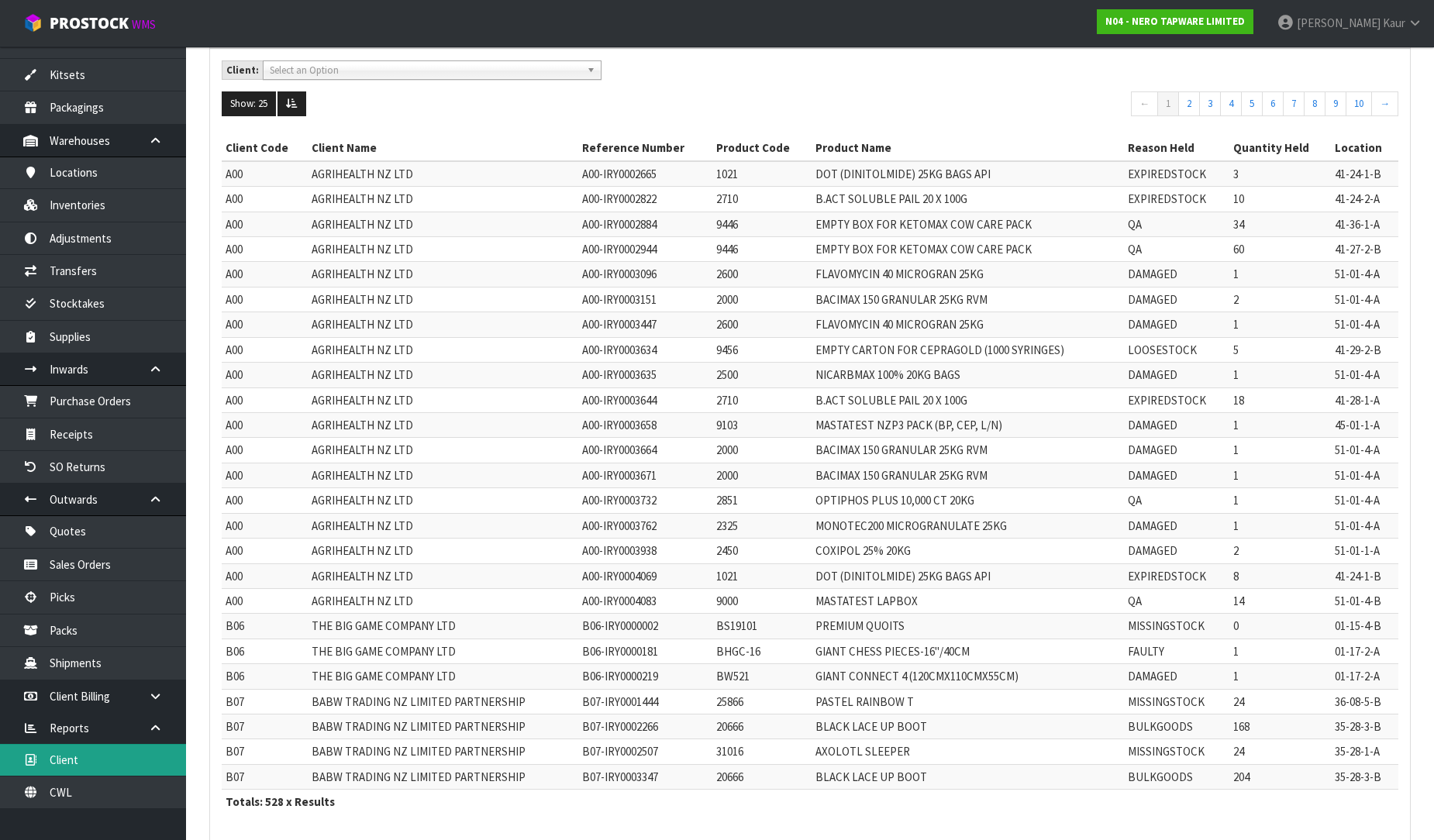
scroll to position [172, 0]
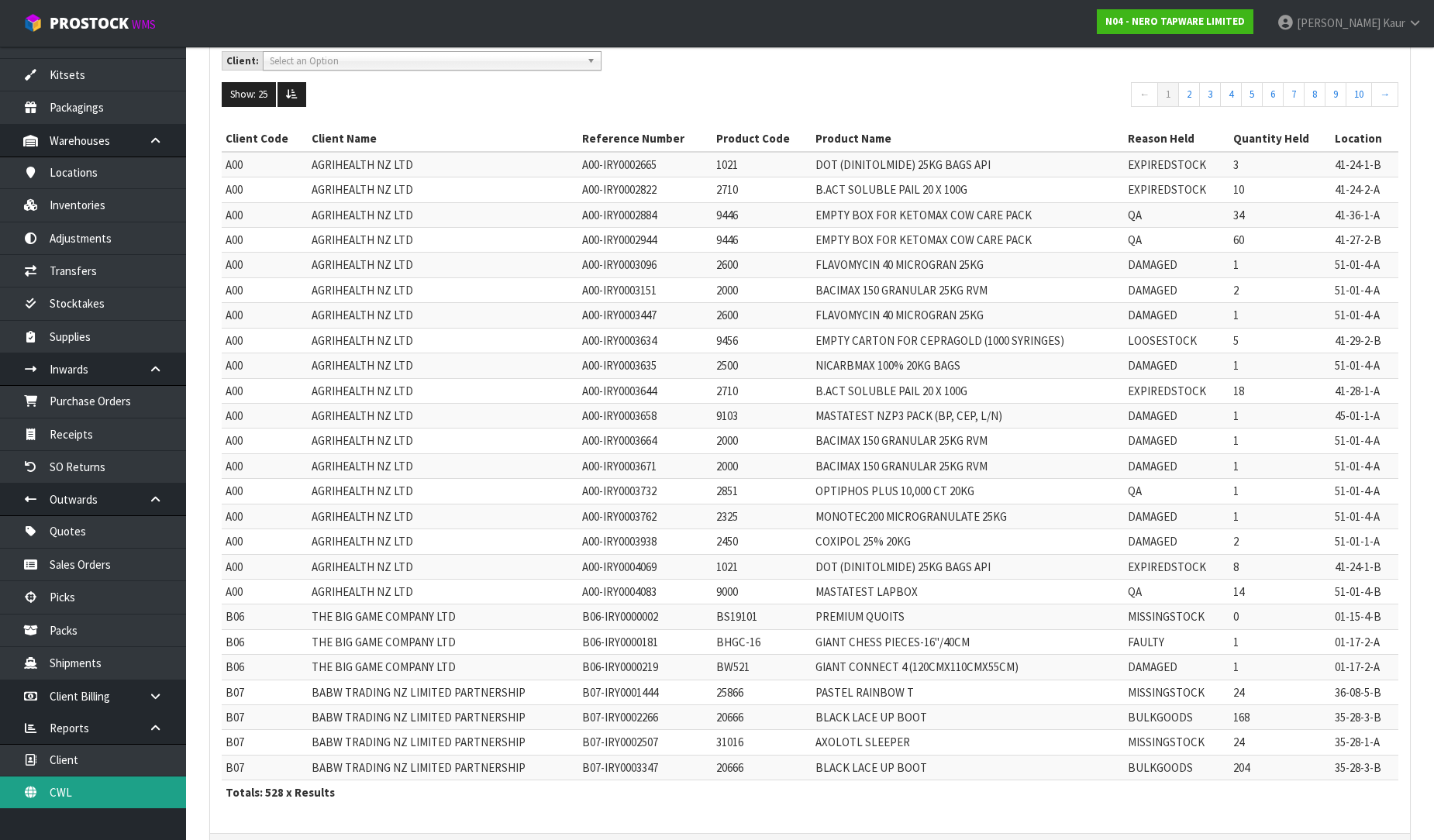
click at [75, 801] on link "CWL" at bounding box center [93, 792] width 186 height 32
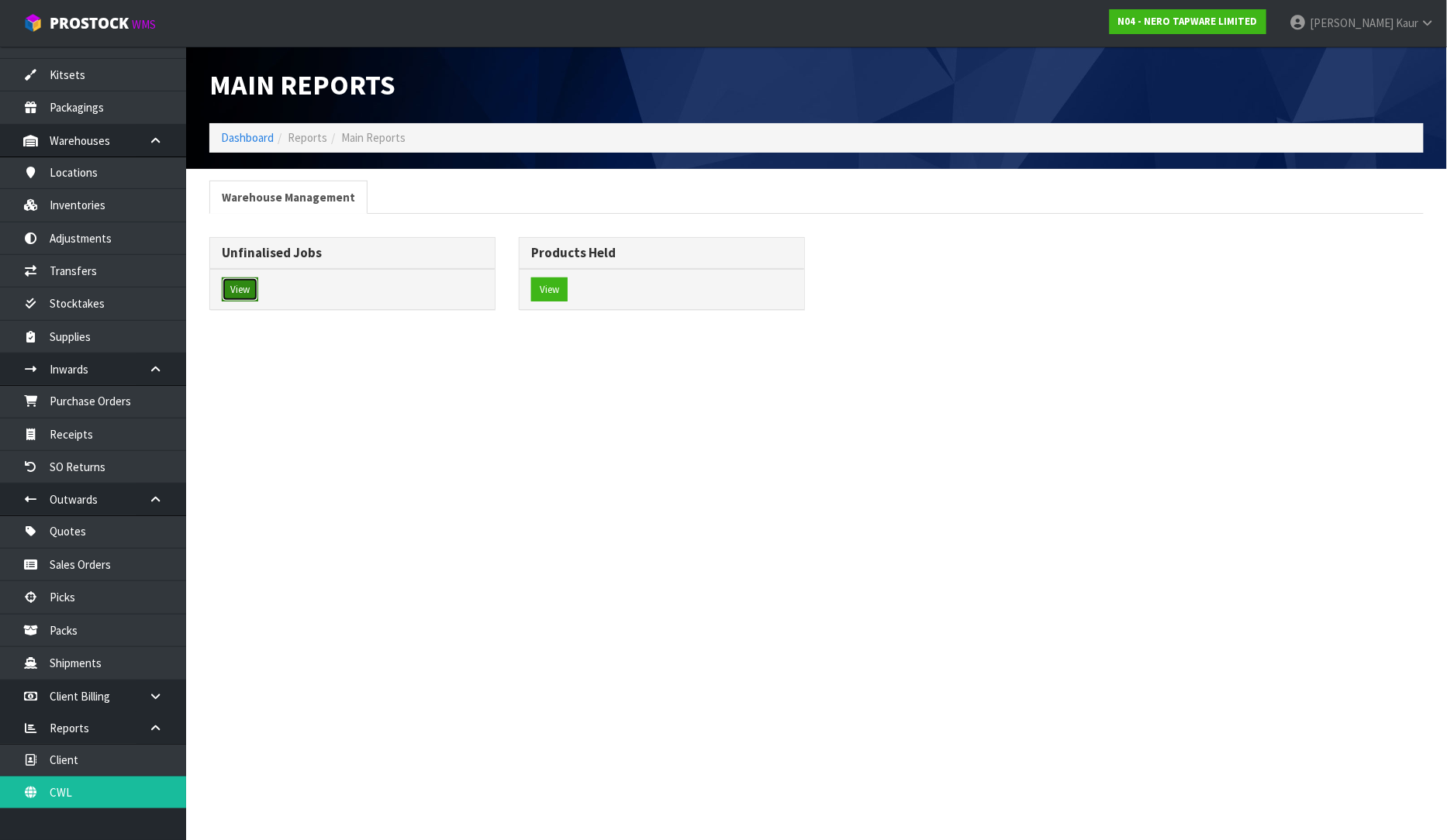
click at [236, 283] on button "View" at bounding box center [240, 289] width 37 height 25
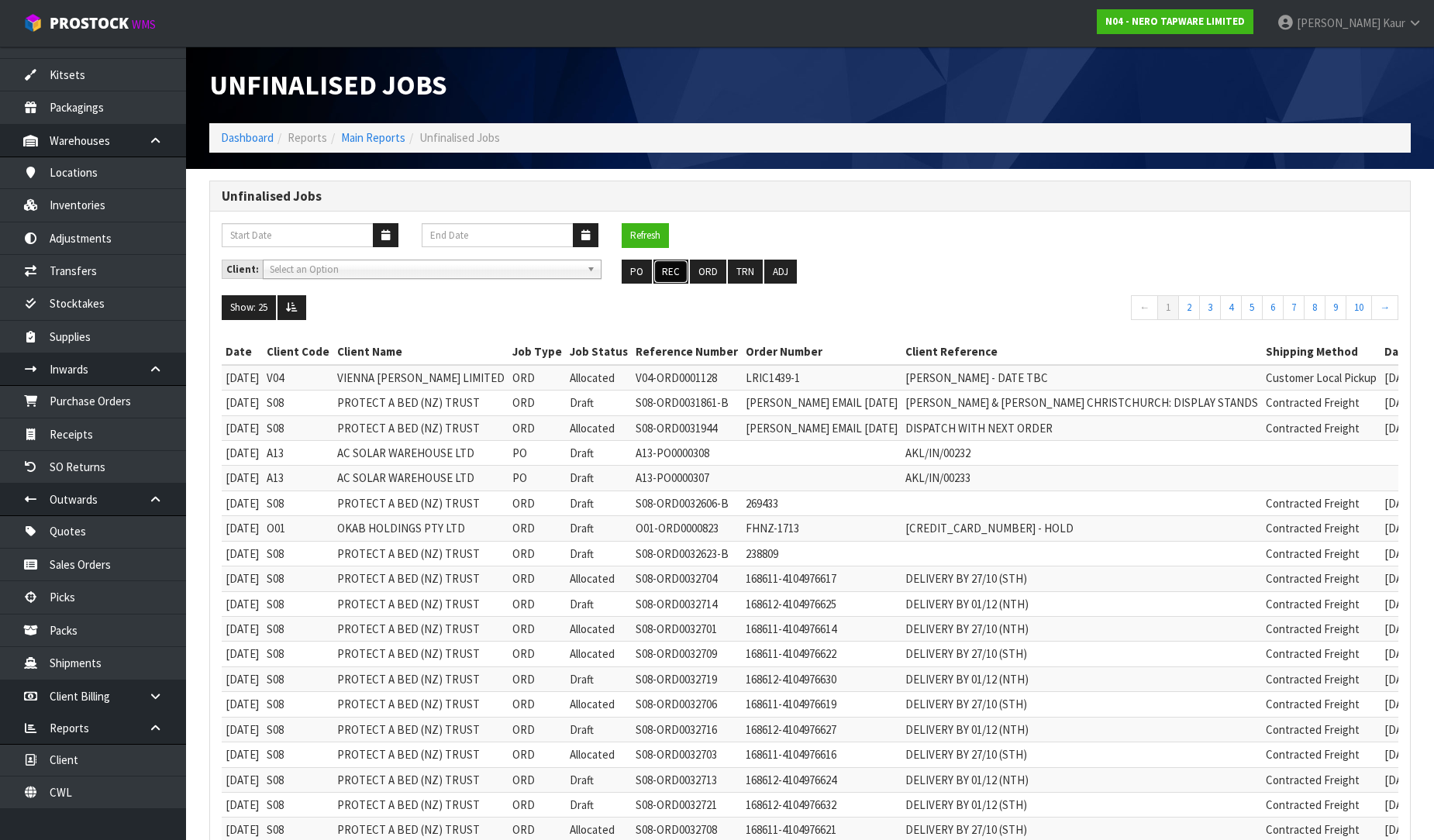
click at [674, 270] on button "REC" at bounding box center [671, 271] width 35 height 25
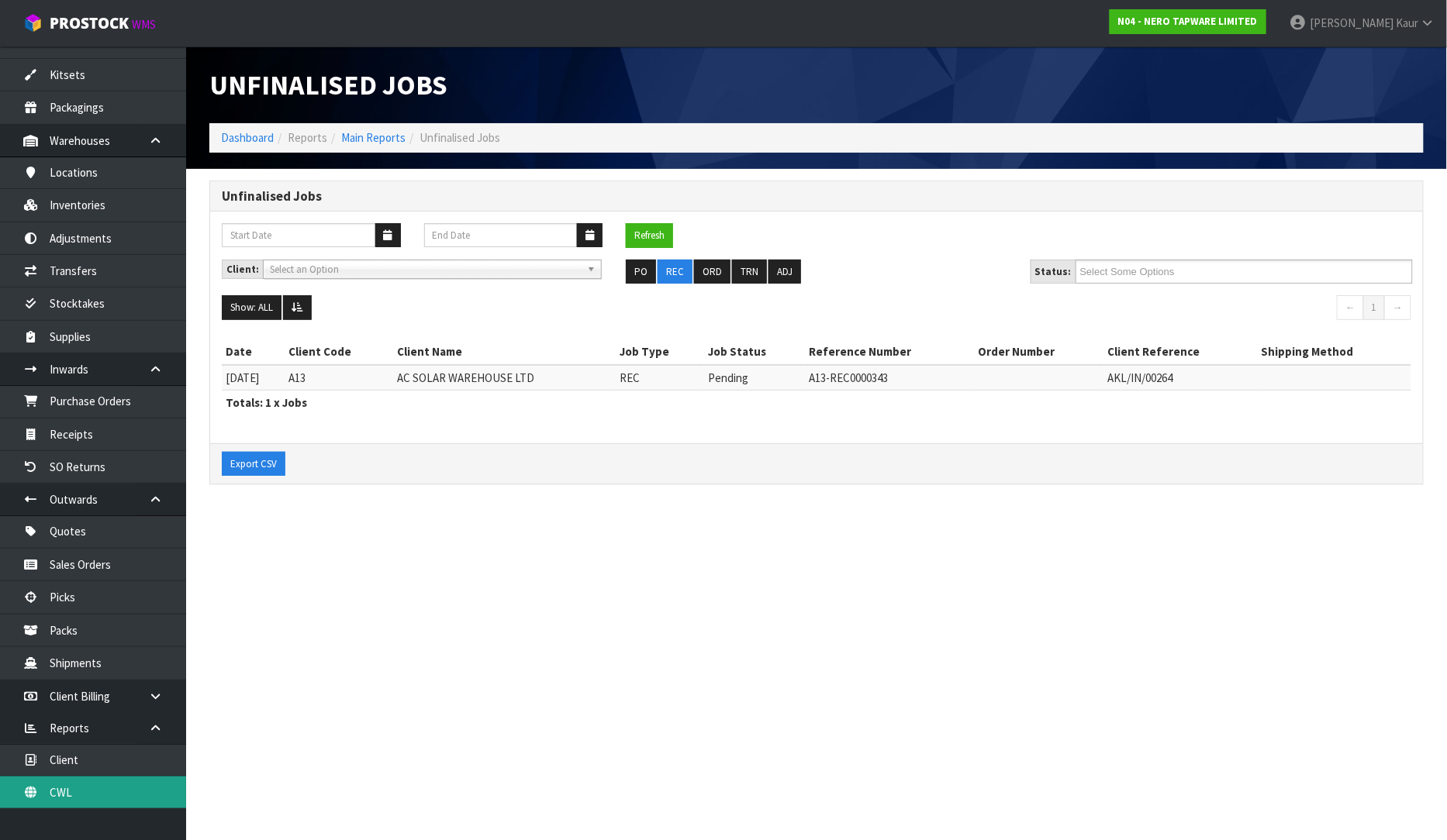
click at [97, 804] on link "CWL" at bounding box center [93, 792] width 186 height 32
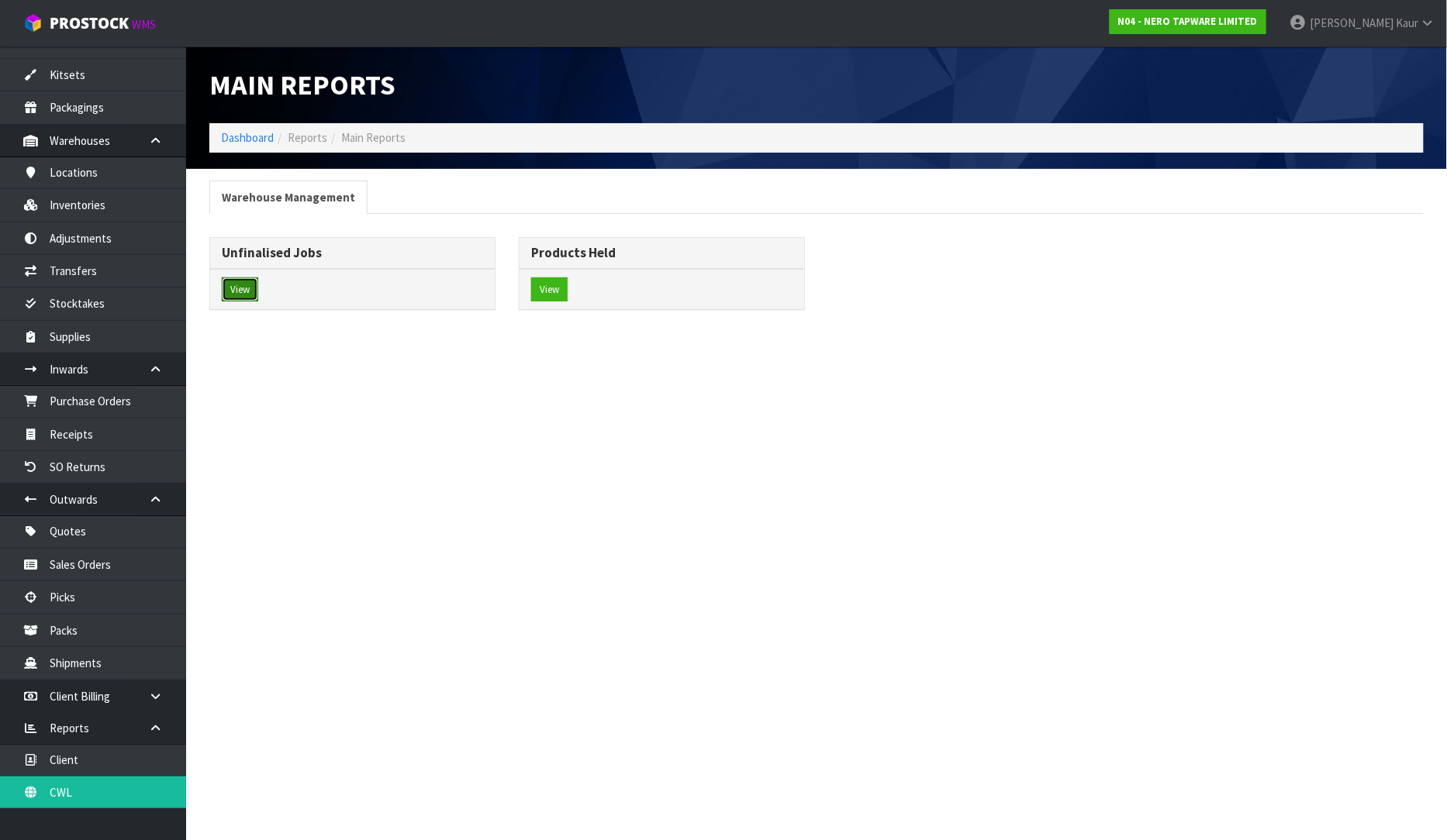
click at [242, 289] on button "View" at bounding box center [240, 289] width 37 height 25
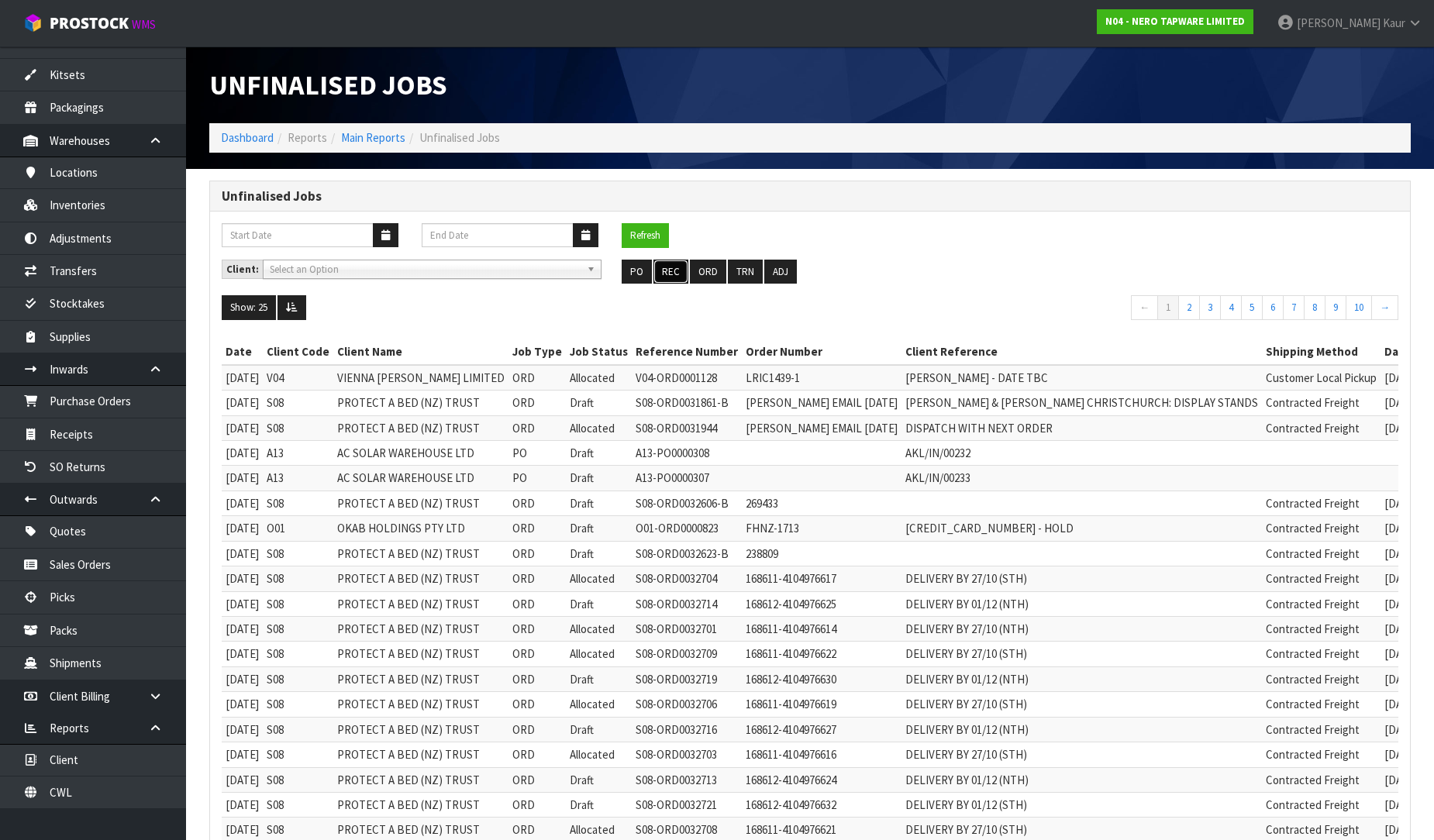
click at [677, 265] on button "REC" at bounding box center [671, 271] width 35 height 25
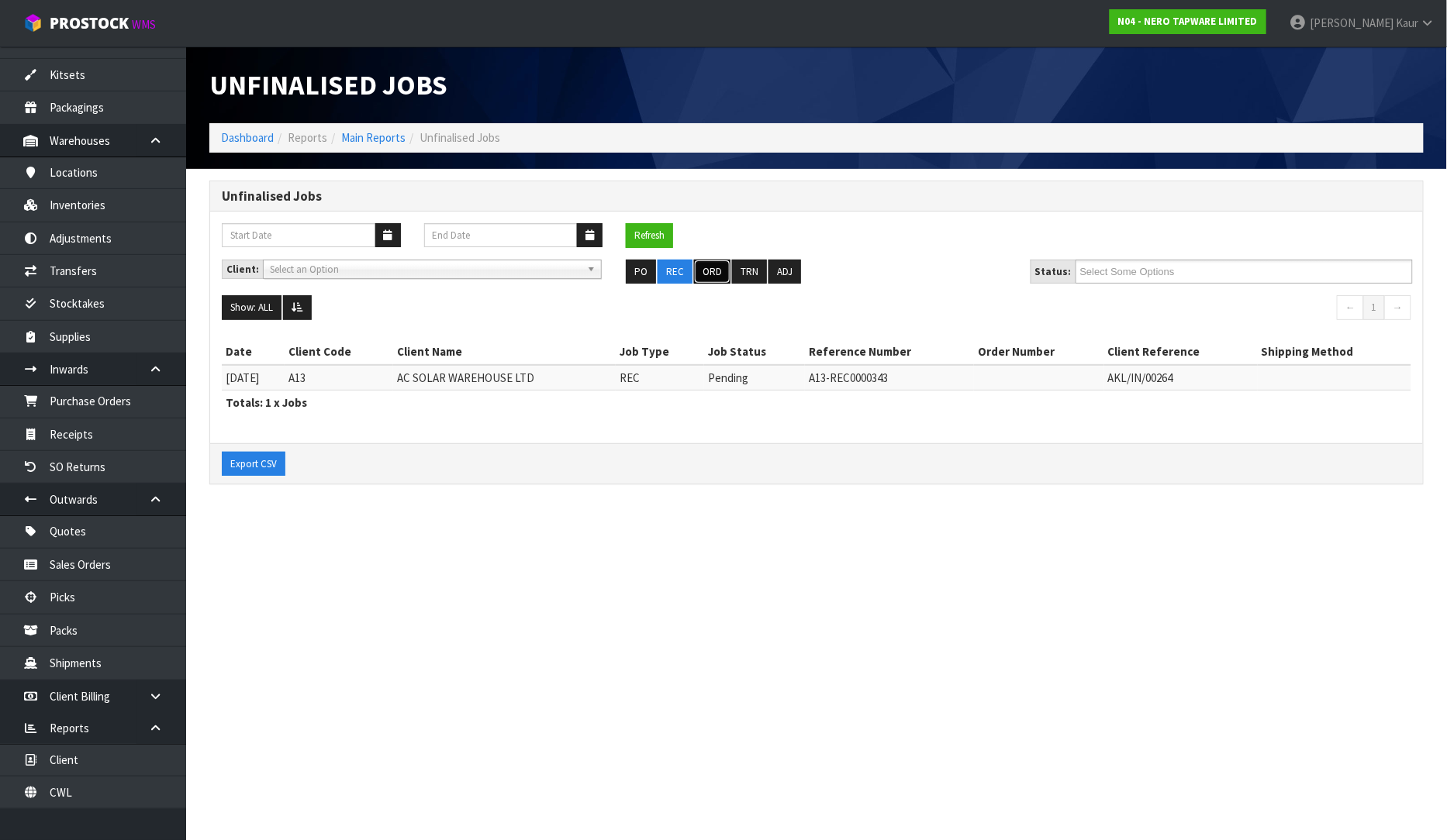
click at [715, 266] on button "ORD" at bounding box center [712, 271] width 37 height 25
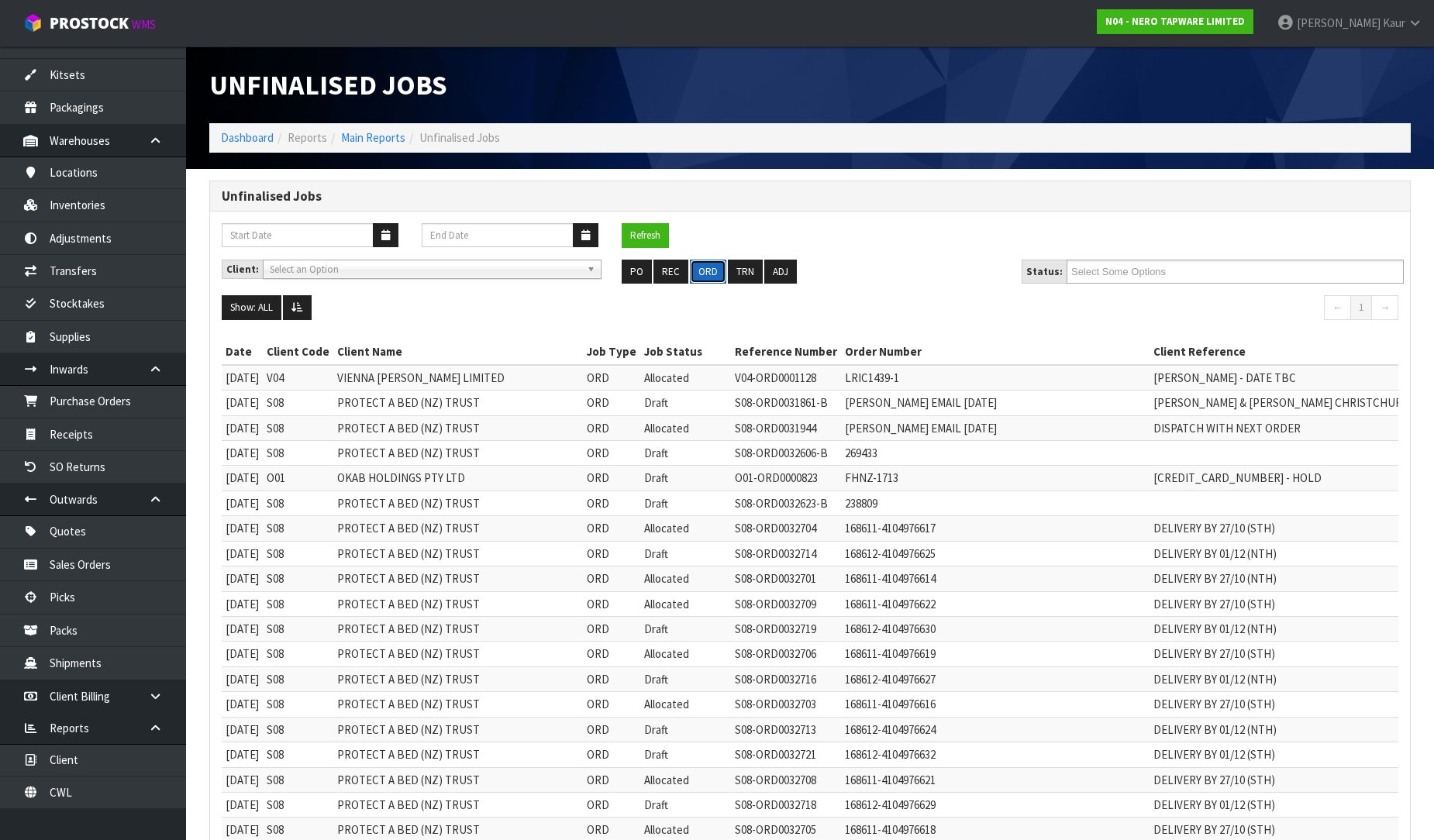
click at [714, 266] on button "ORD" at bounding box center [708, 271] width 37 height 25
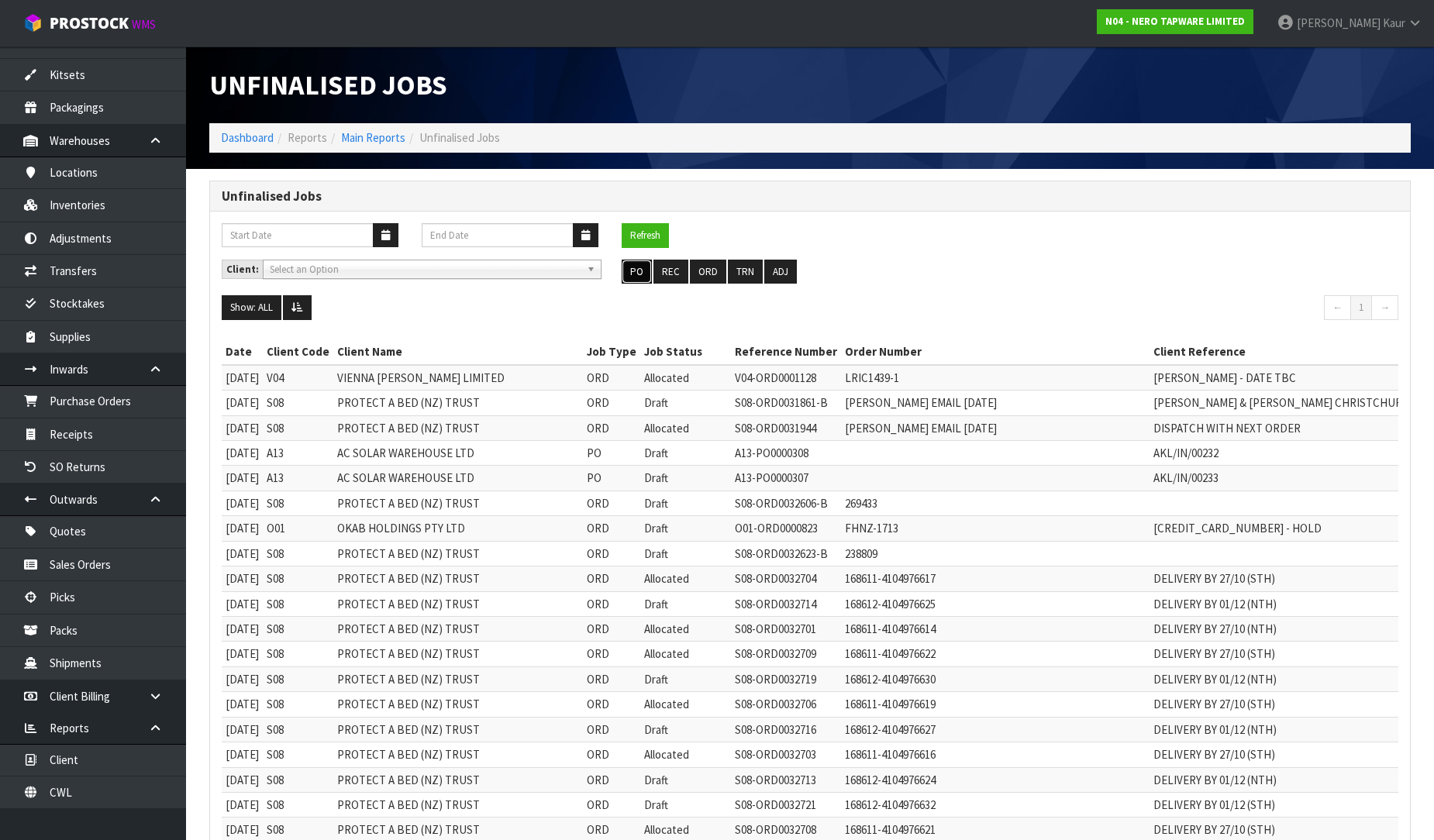
click at [628, 274] on button "PO" at bounding box center [636, 271] width 30 height 25
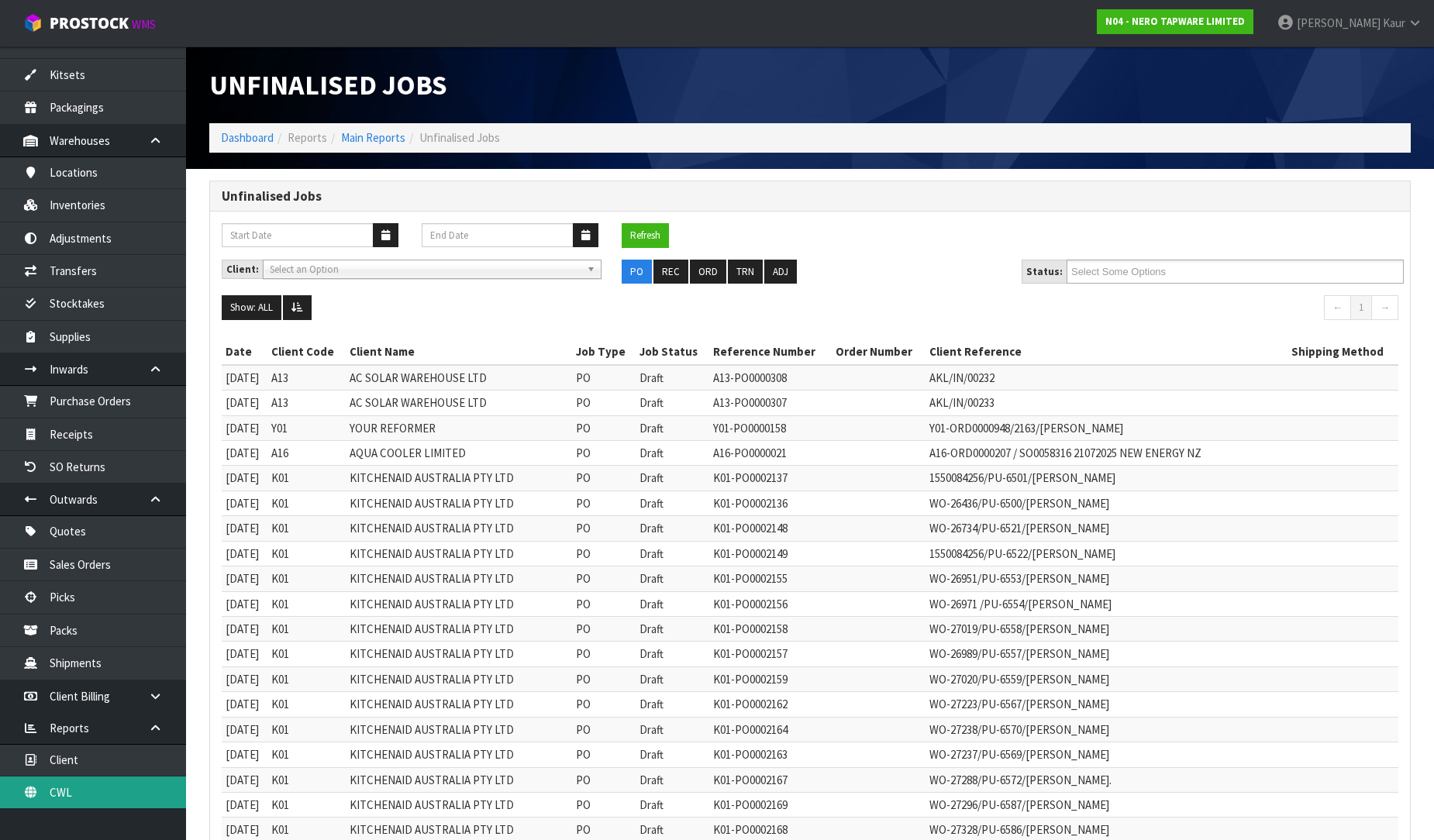
click at [76, 795] on link "CWL" at bounding box center [93, 792] width 186 height 32
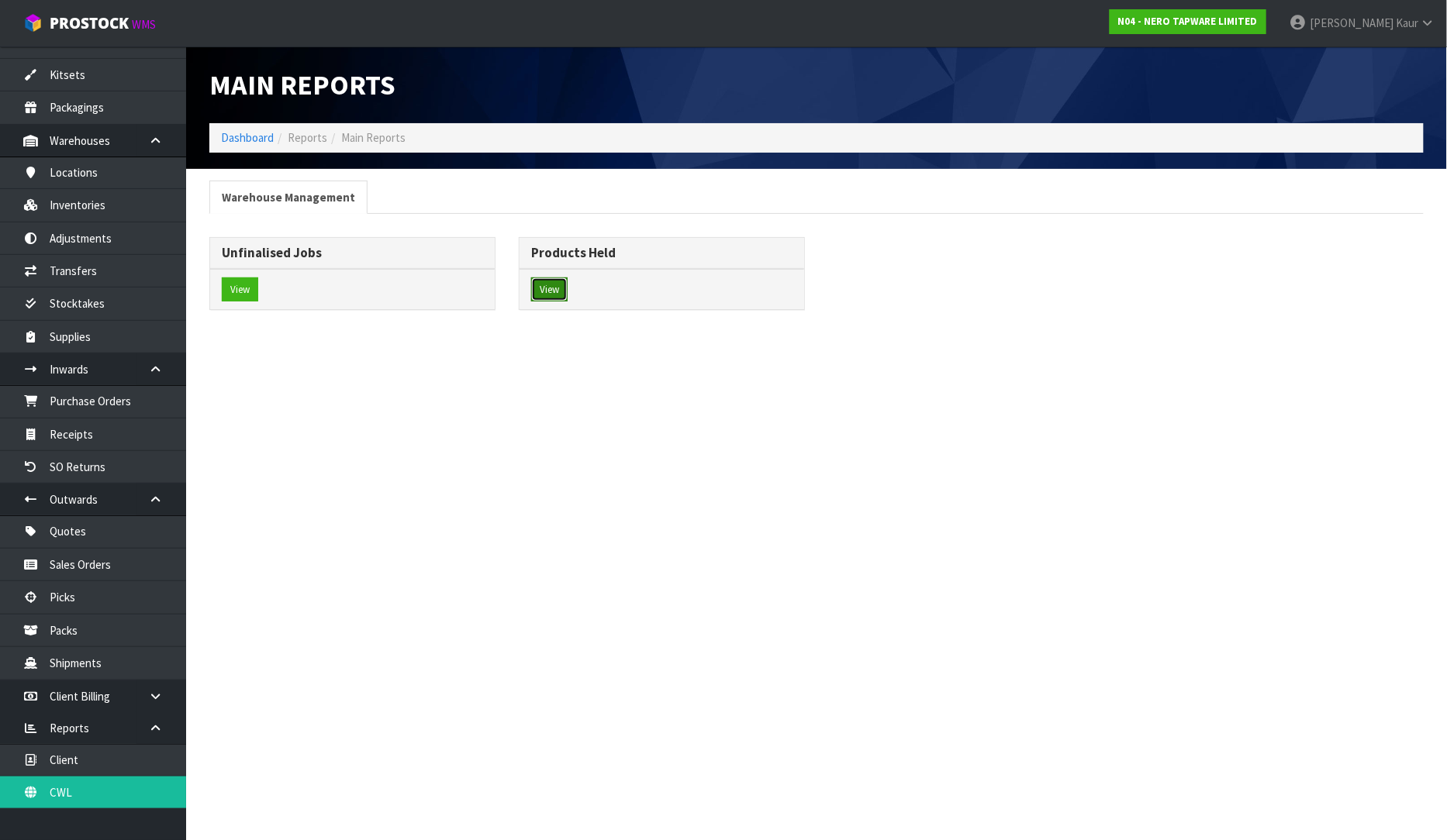
click at [545, 282] on button "View" at bounding box center [549, 289] width 37 height 25
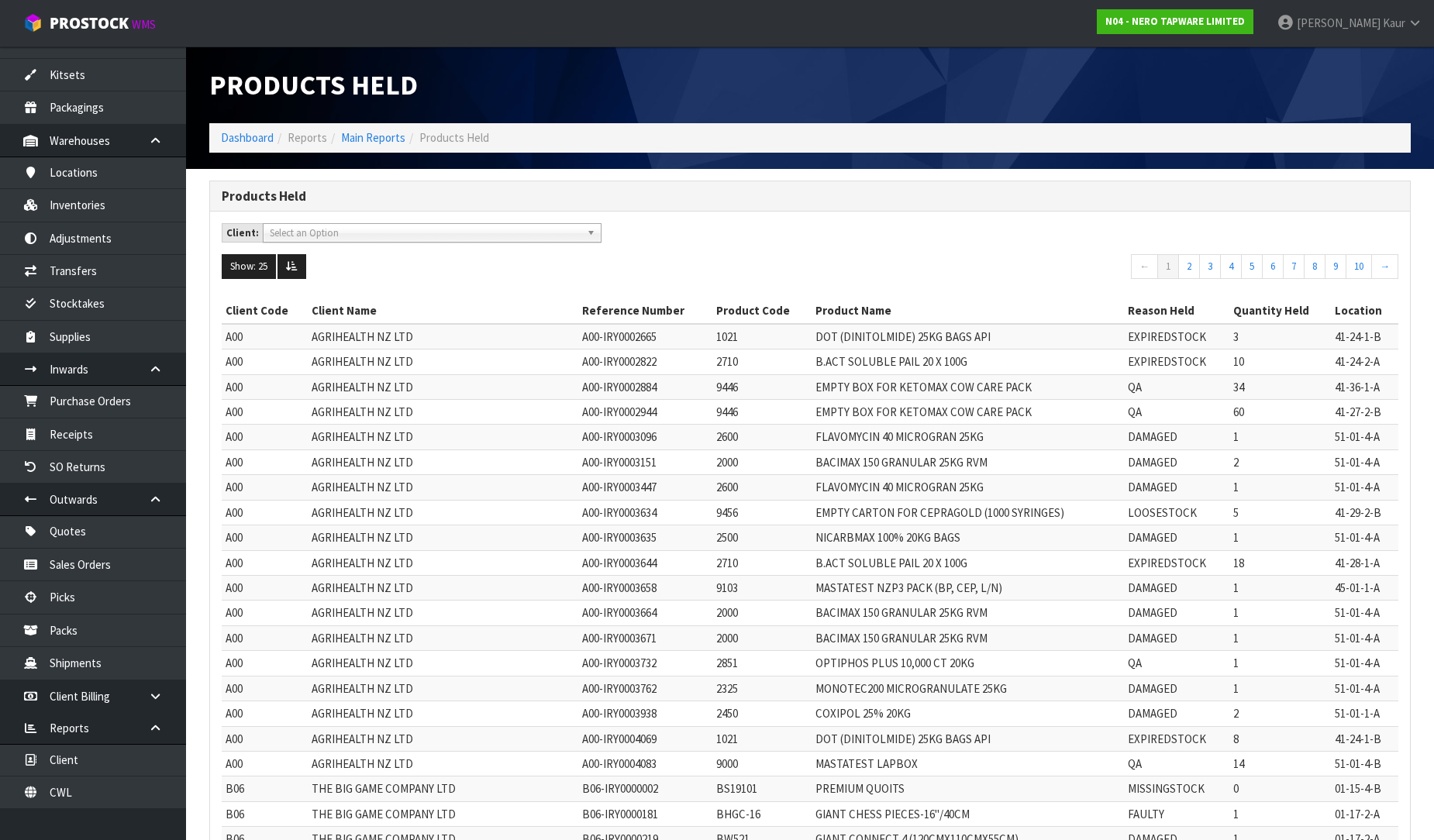
click at [462, 234] on span "Select an Option" at bounding box center [425, 234] width 311 height 19
type input "nero"
click at [450, 281] on li "N04 - NERO TAPWARE LIMITED" at bounding box center [432, 277] width 331 height 20
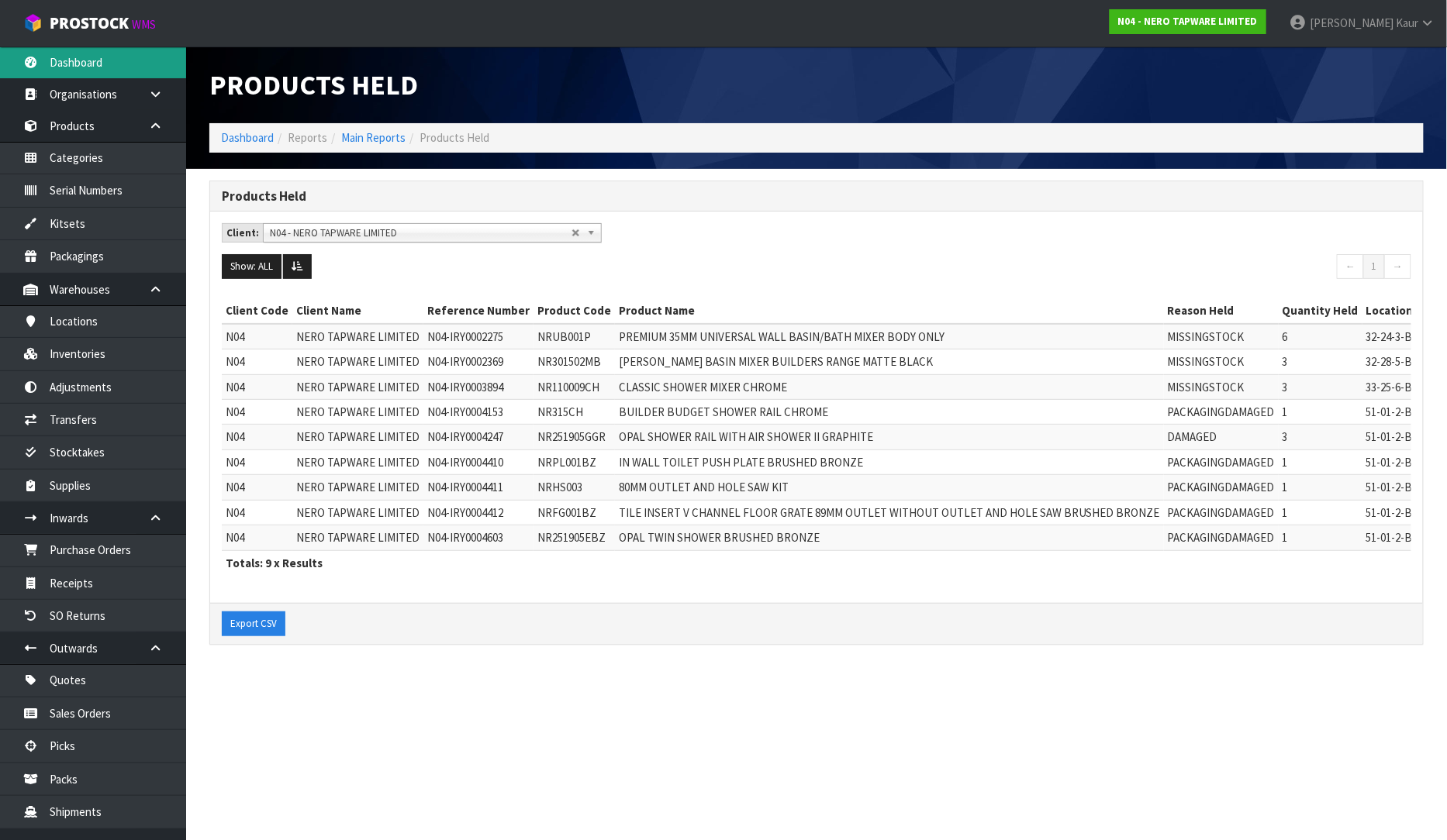
click at [111, 53] on link "Dashboard" at bounding box center [93, 62] width 186 height 32
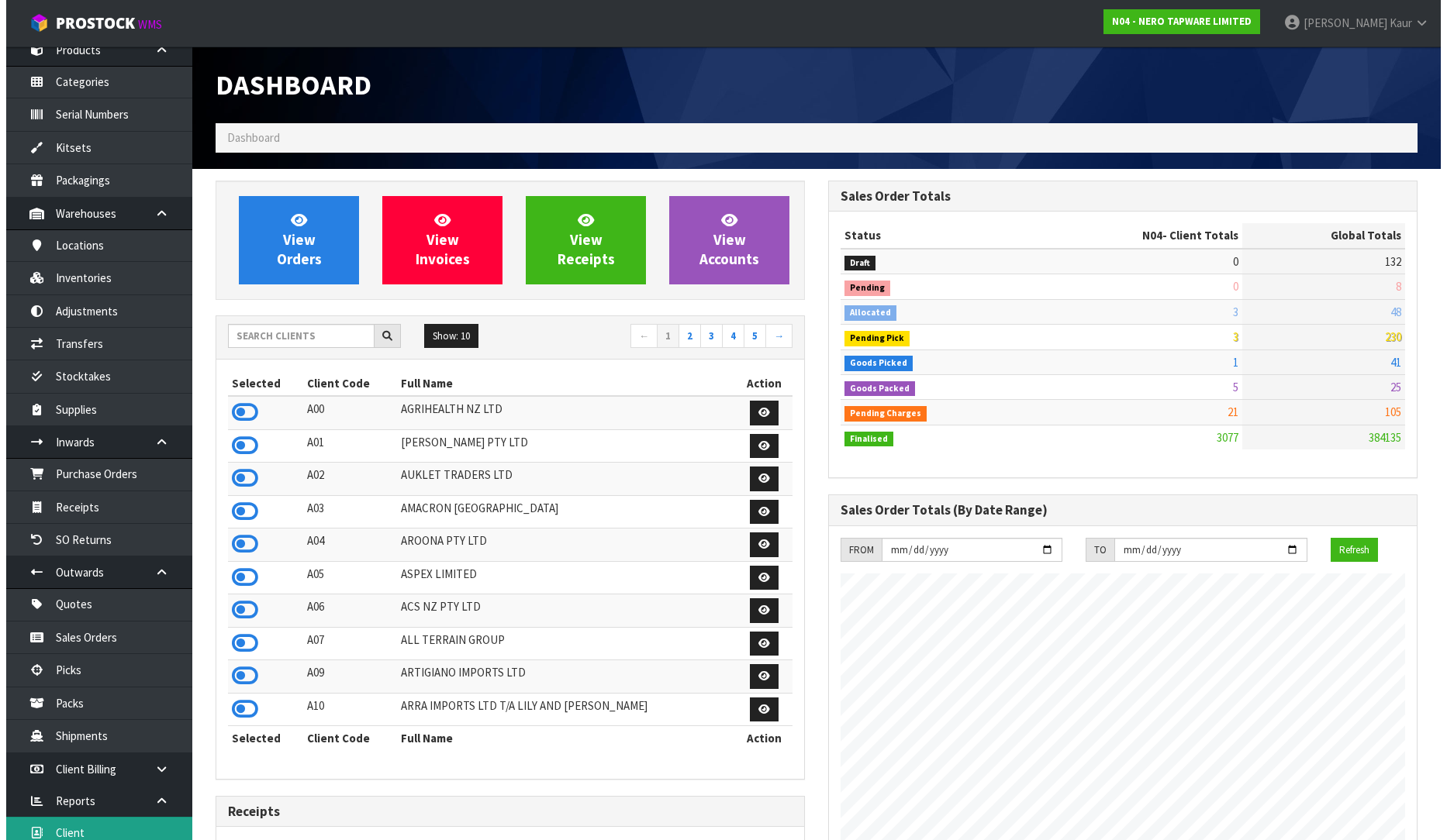
scroll to position [151, 0]
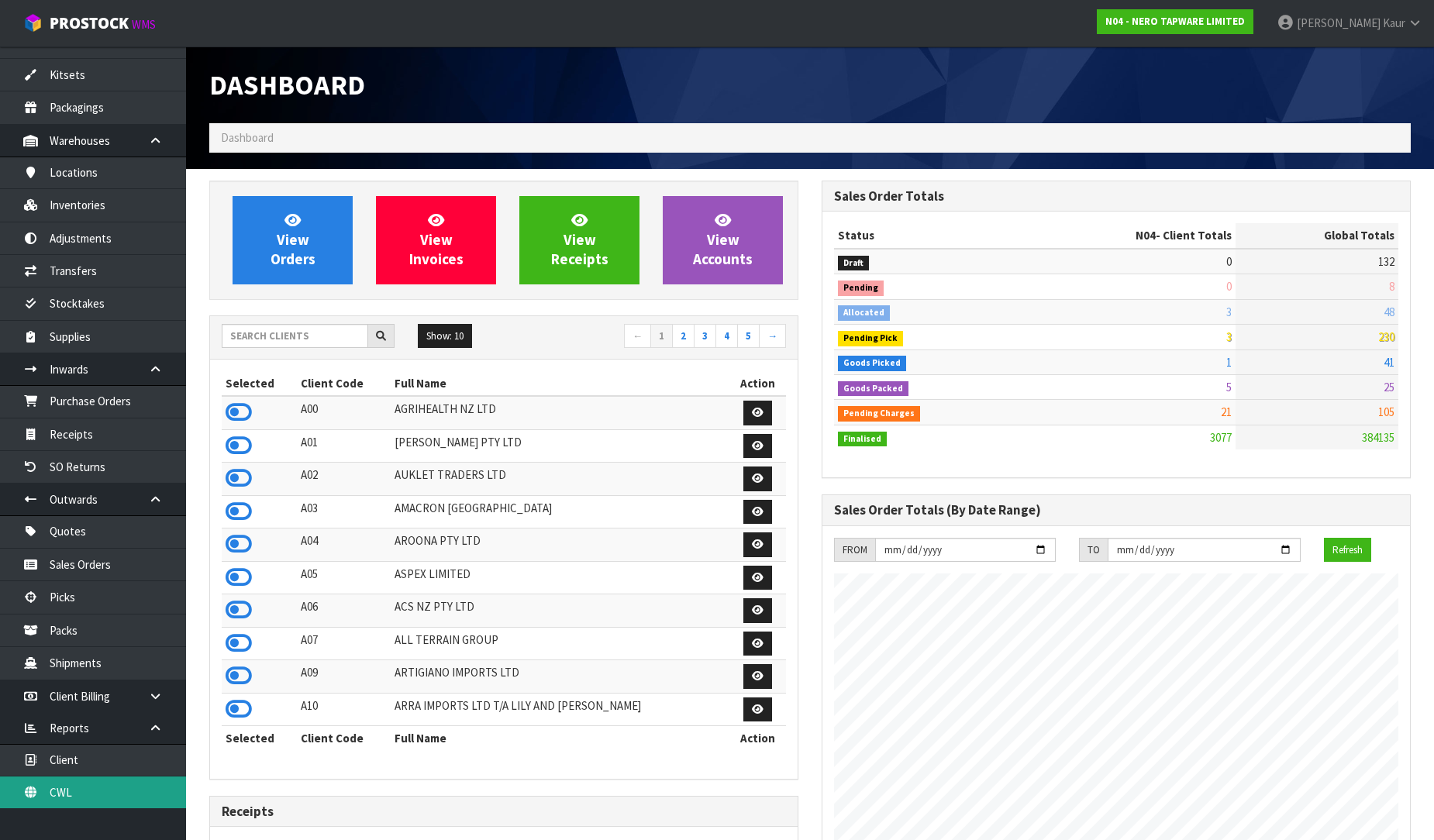
click at [70, 803] on link "CWL" at bounding box center [93, 792] width 186 height 32
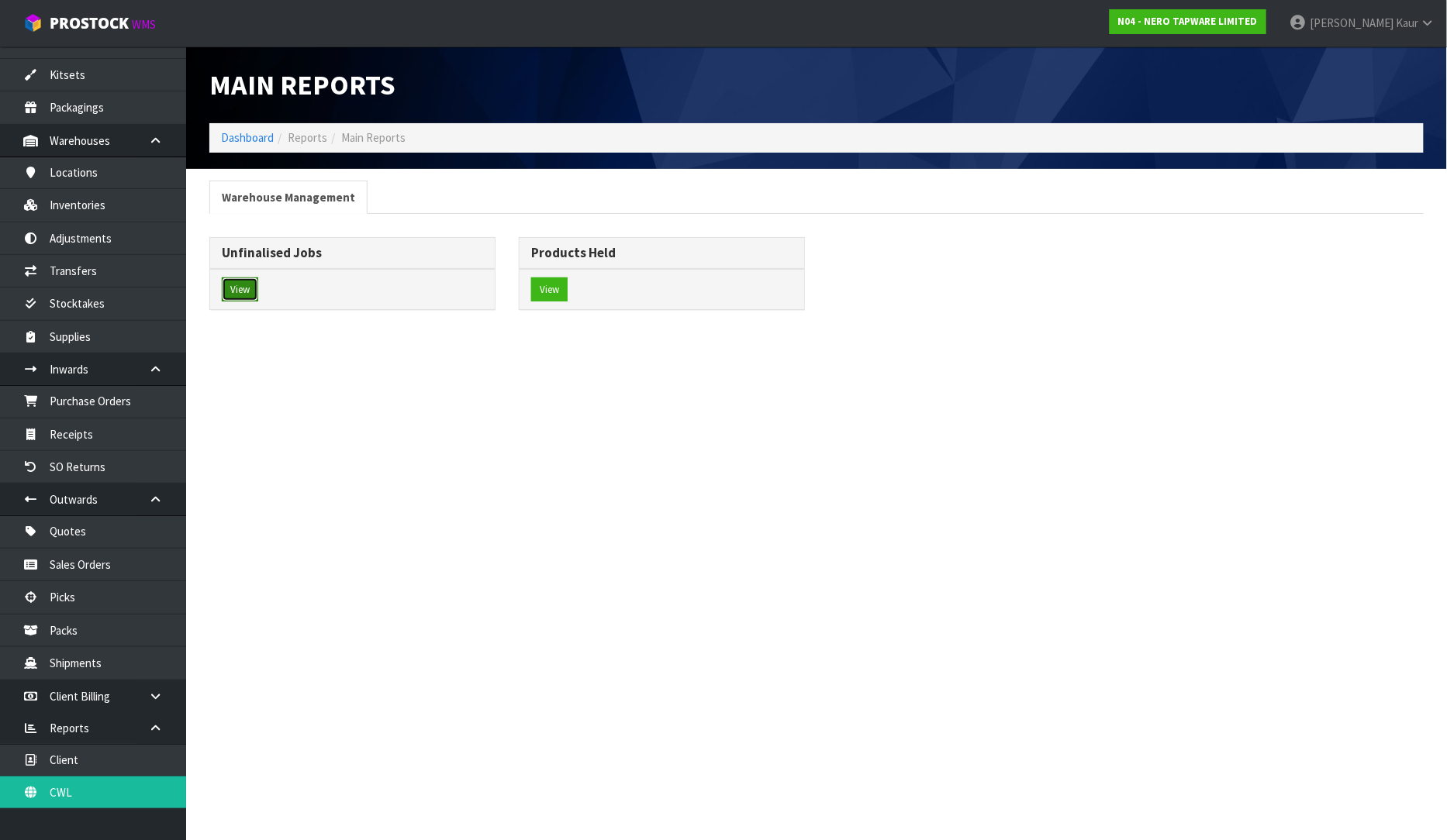
click at [251, 283] on button "View" at bounding box center [240, 289] width 37 height 25
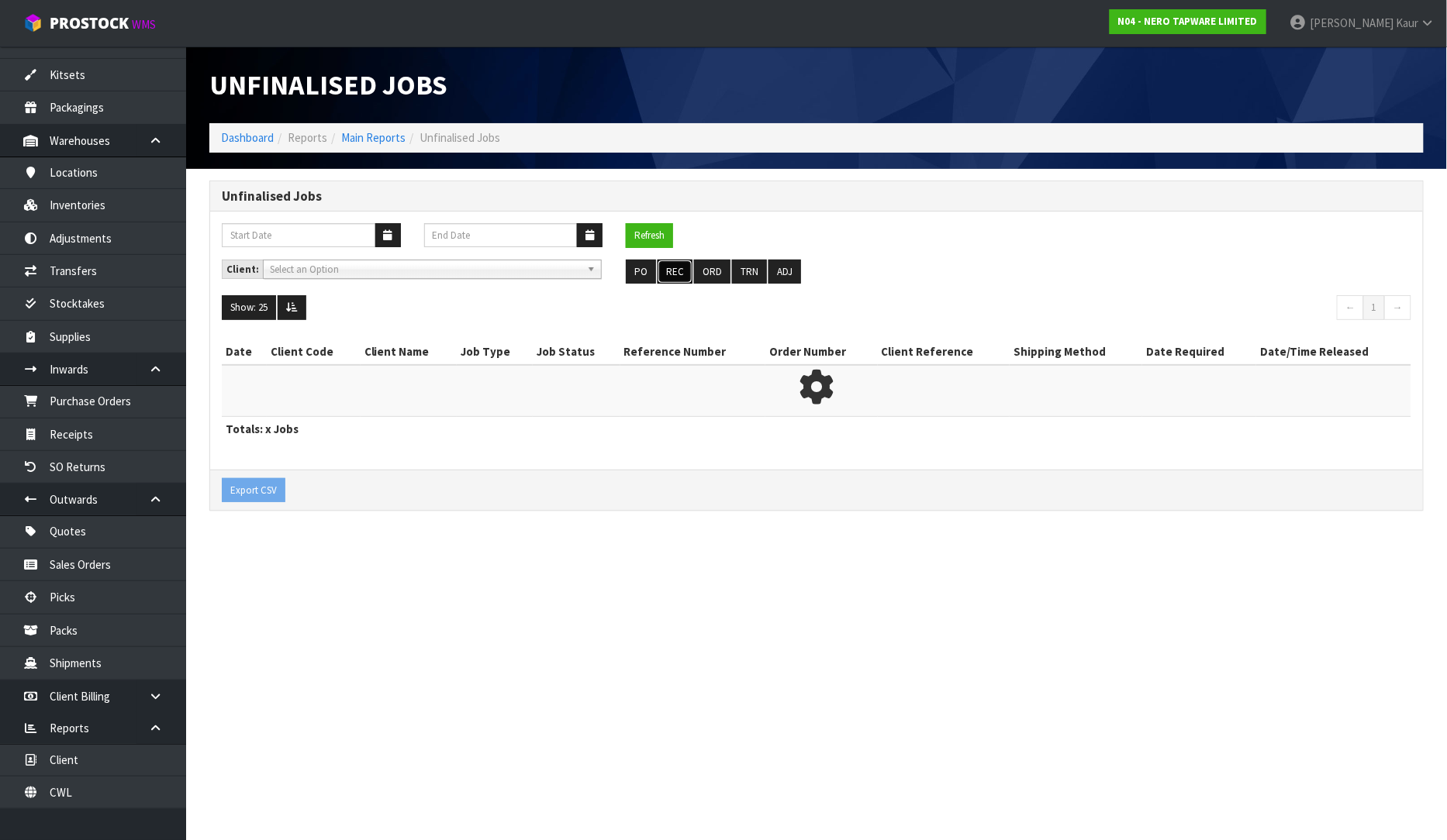
click at [677, 273] on button "REC" at bounding box center [674, 271] width 35 height 25
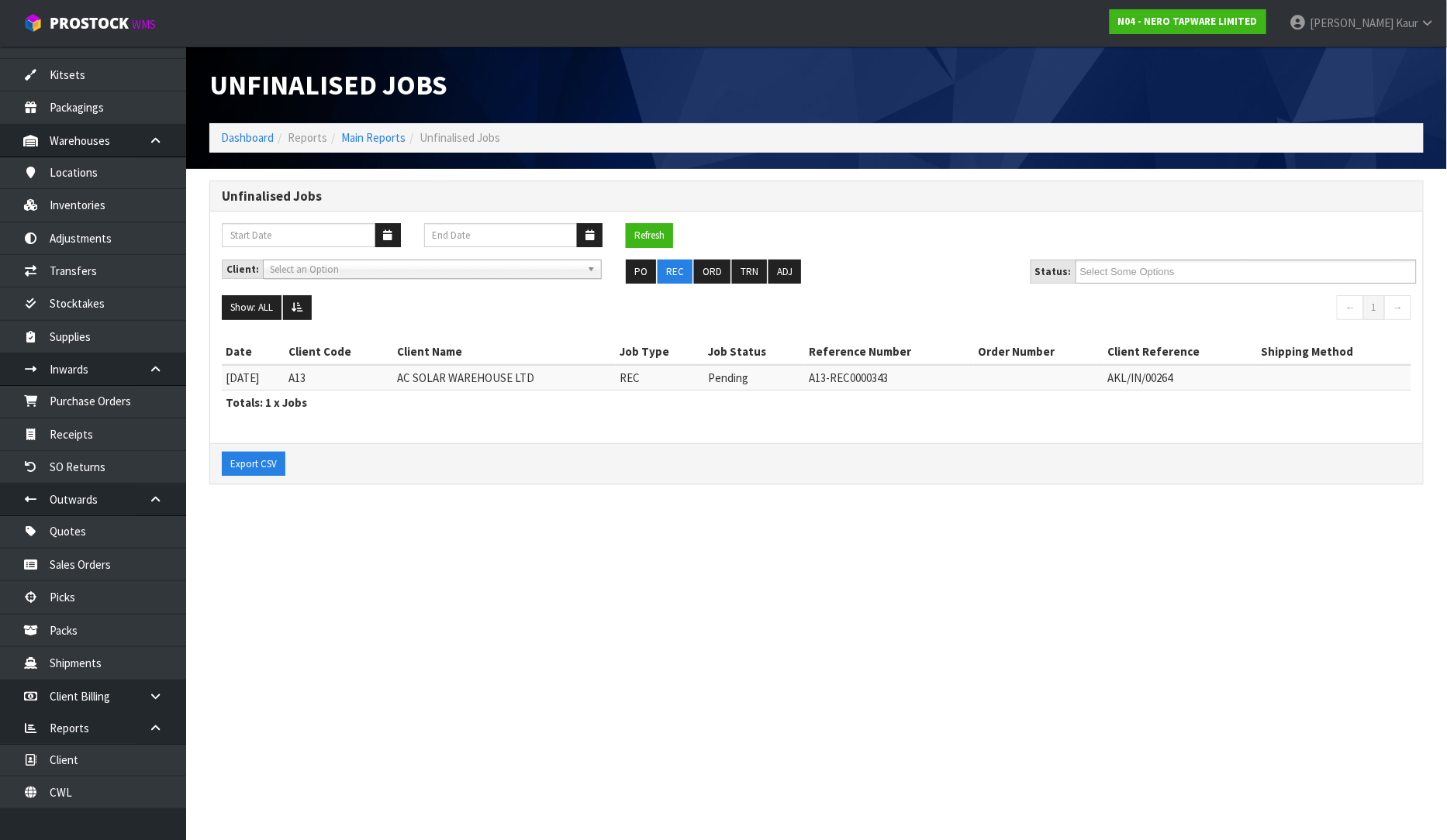
click at [784, 780] on section "Unfinalised Jobs Dashboard Reports Main Reports Unfinalised Jobs Unfinalised Jo…" at bounding box center [723, 420] width 1447 height 840
click at [90, 783] on link "CWL" at bounding box center [93, 792] width 186 height 32
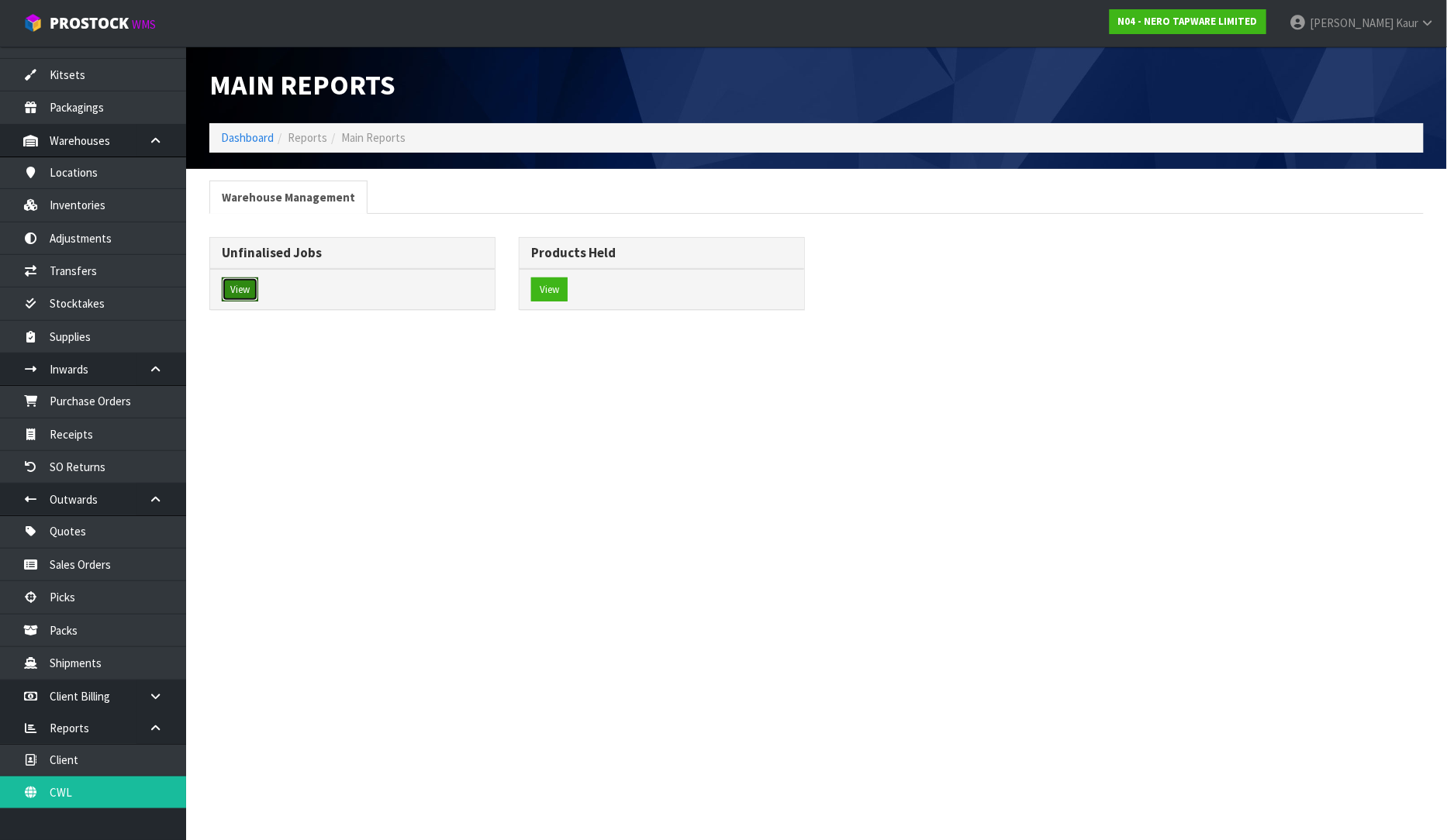
drag, startPoint x: 243, startPoint y: 292, endPoint x: 295, endPoint y: 295, distance: 52.1
click at [242, 292] on button "View" at bounding box center [240, 289] width 37 height 25
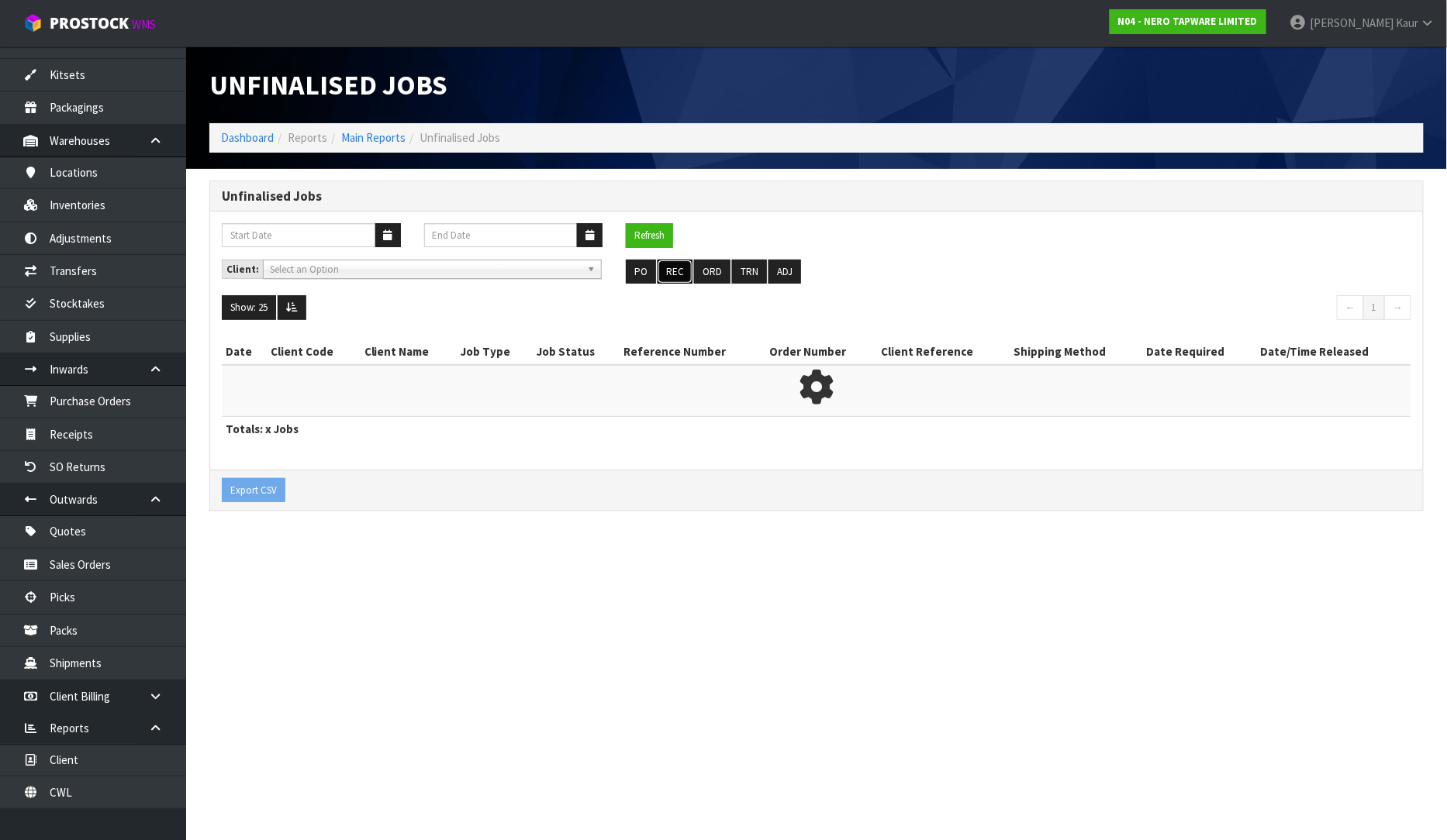
click at [679, 274] on button "REC" at bounding box center [674, 271] width 35 height 25
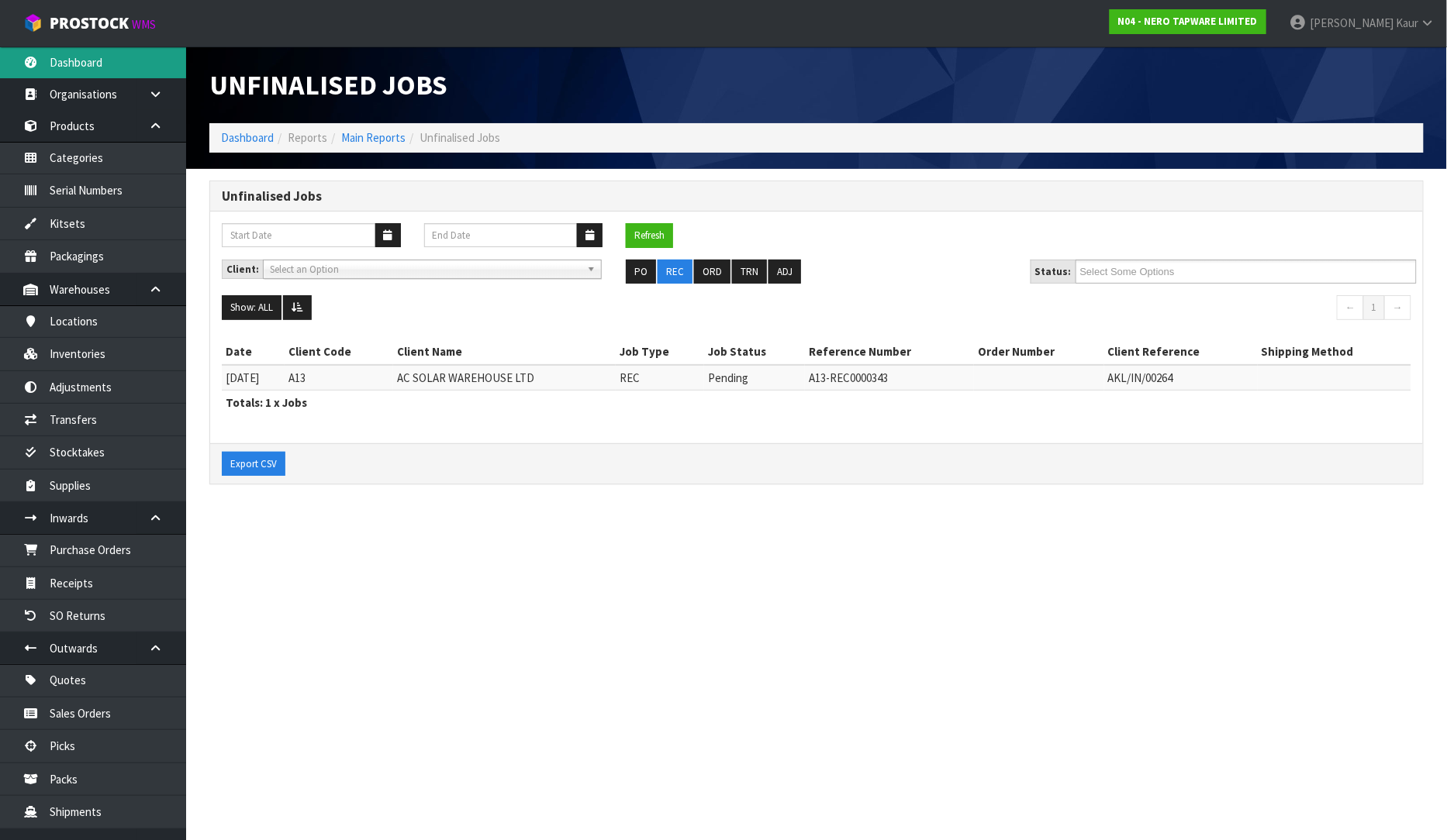
click at [102, 69] on link "Dashboard" at bounding box center [93, 62] width 186 height 32
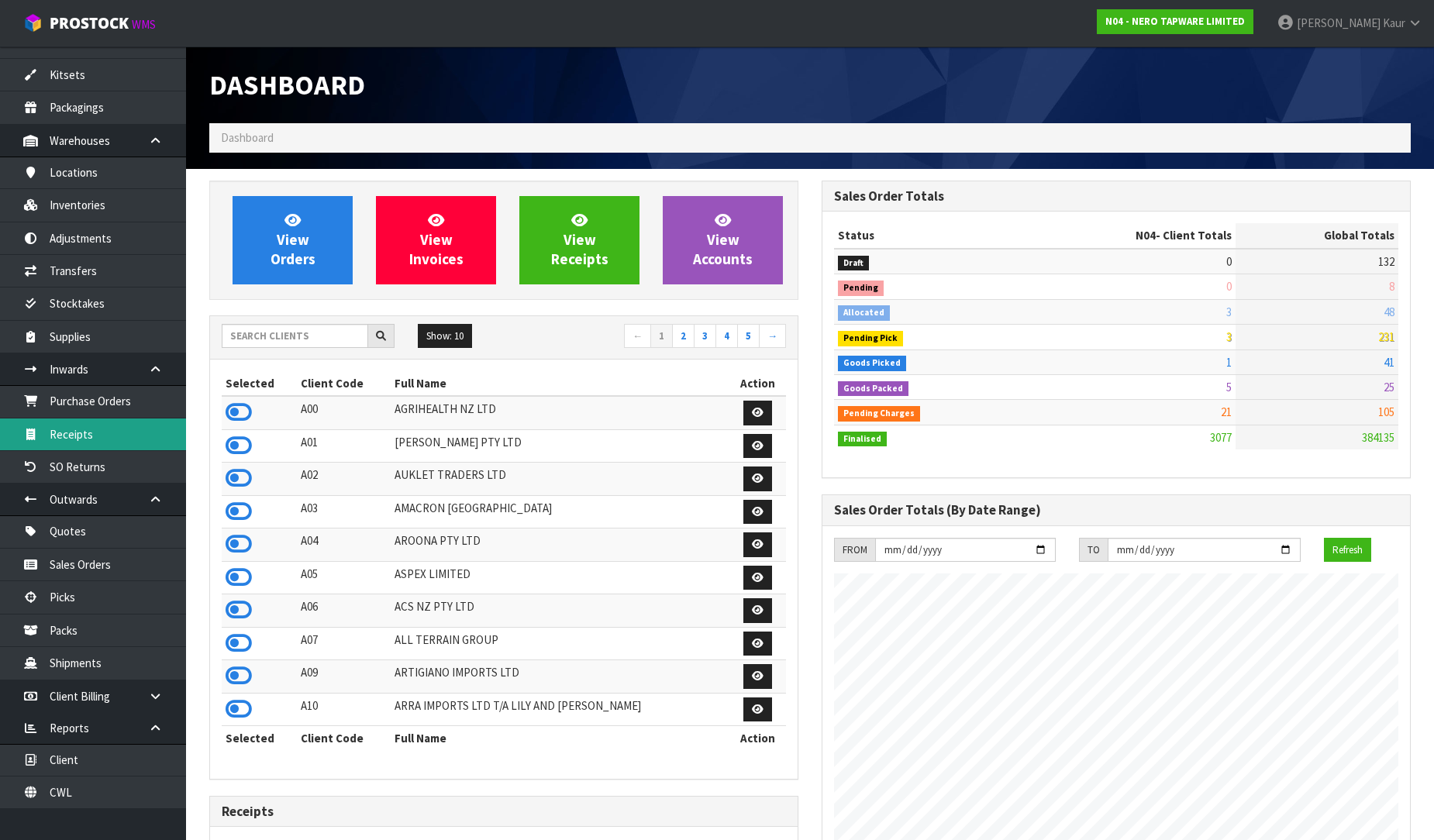
scroll to position [516, 0]
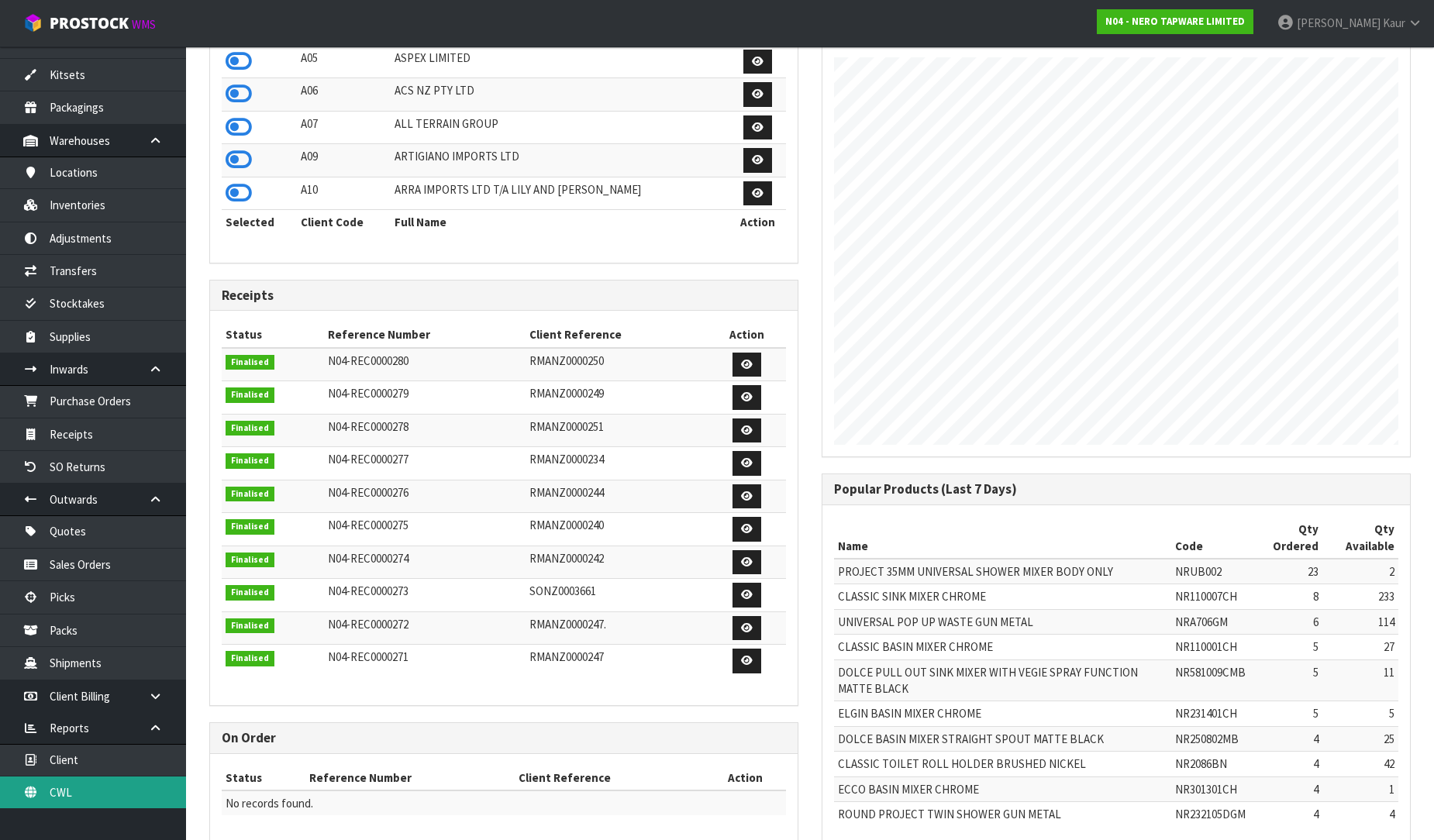
click at [96, 789] on link "CWL" at bounding box center [93, 792] width 186 height 32
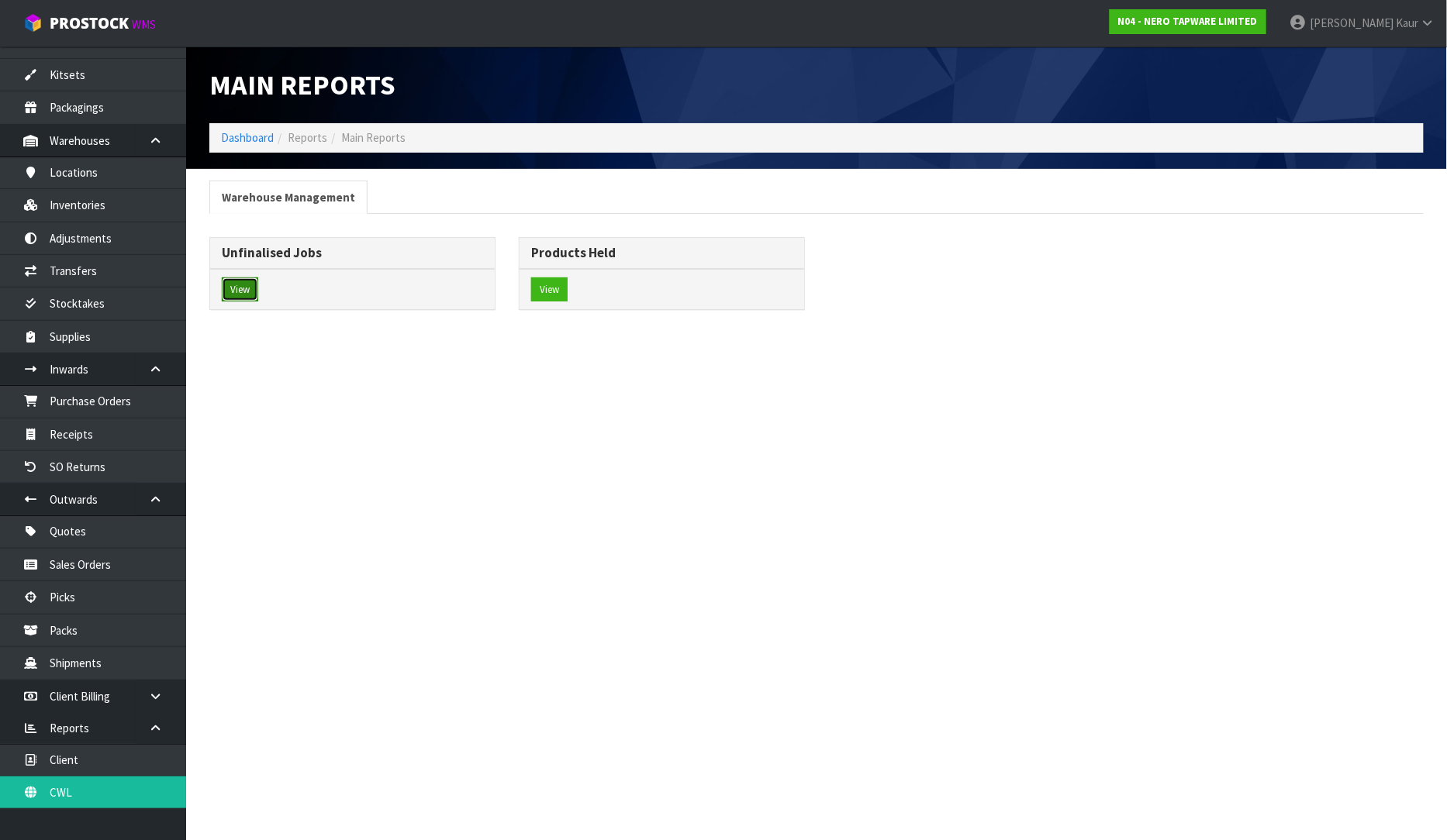
click at [244, 293] on button "View" at bounding box center [240, 289] width 37 height 25
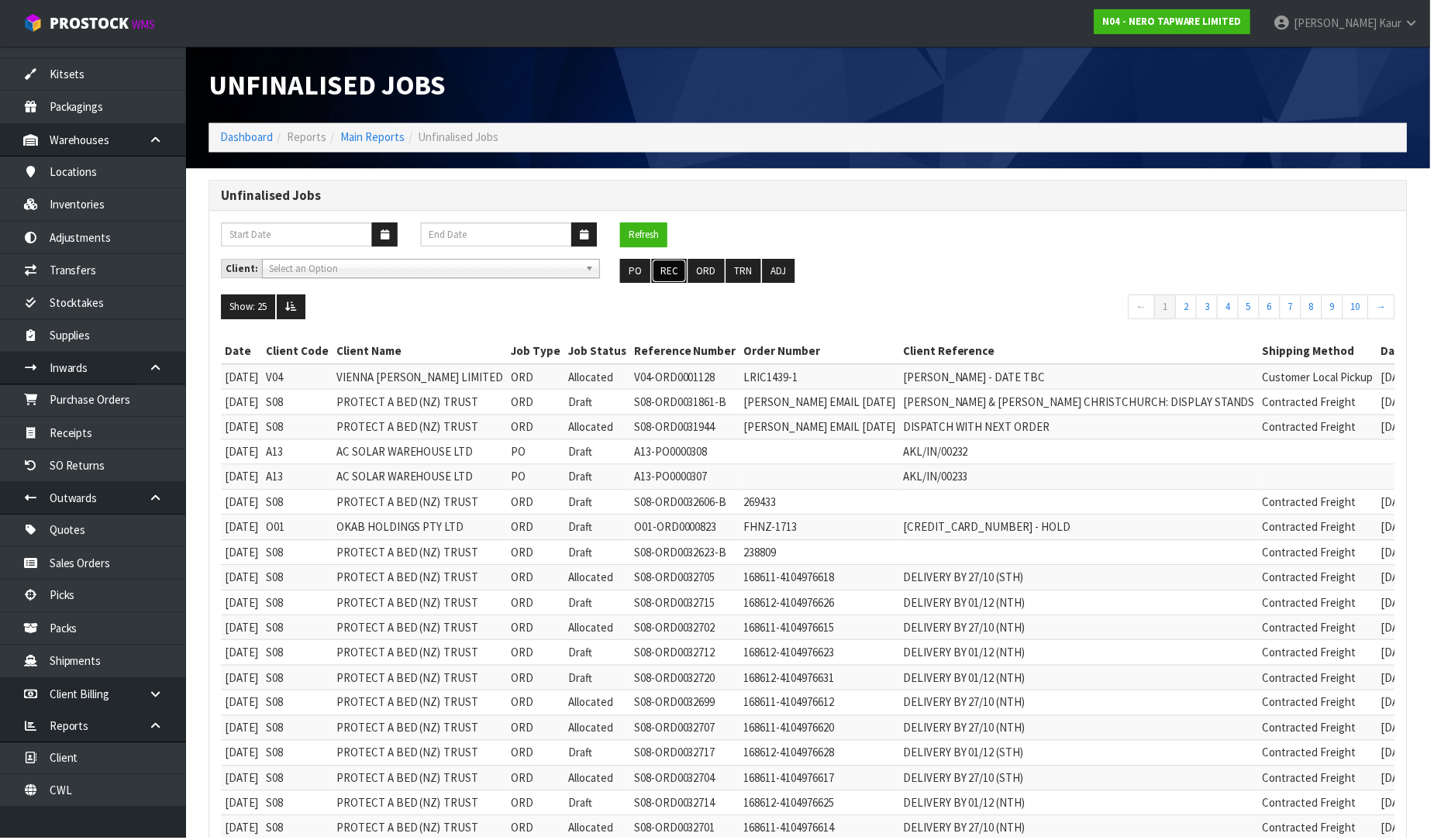
click at [672, 275] on button "REC" at bounding box center [671, 271] width 35 height 25
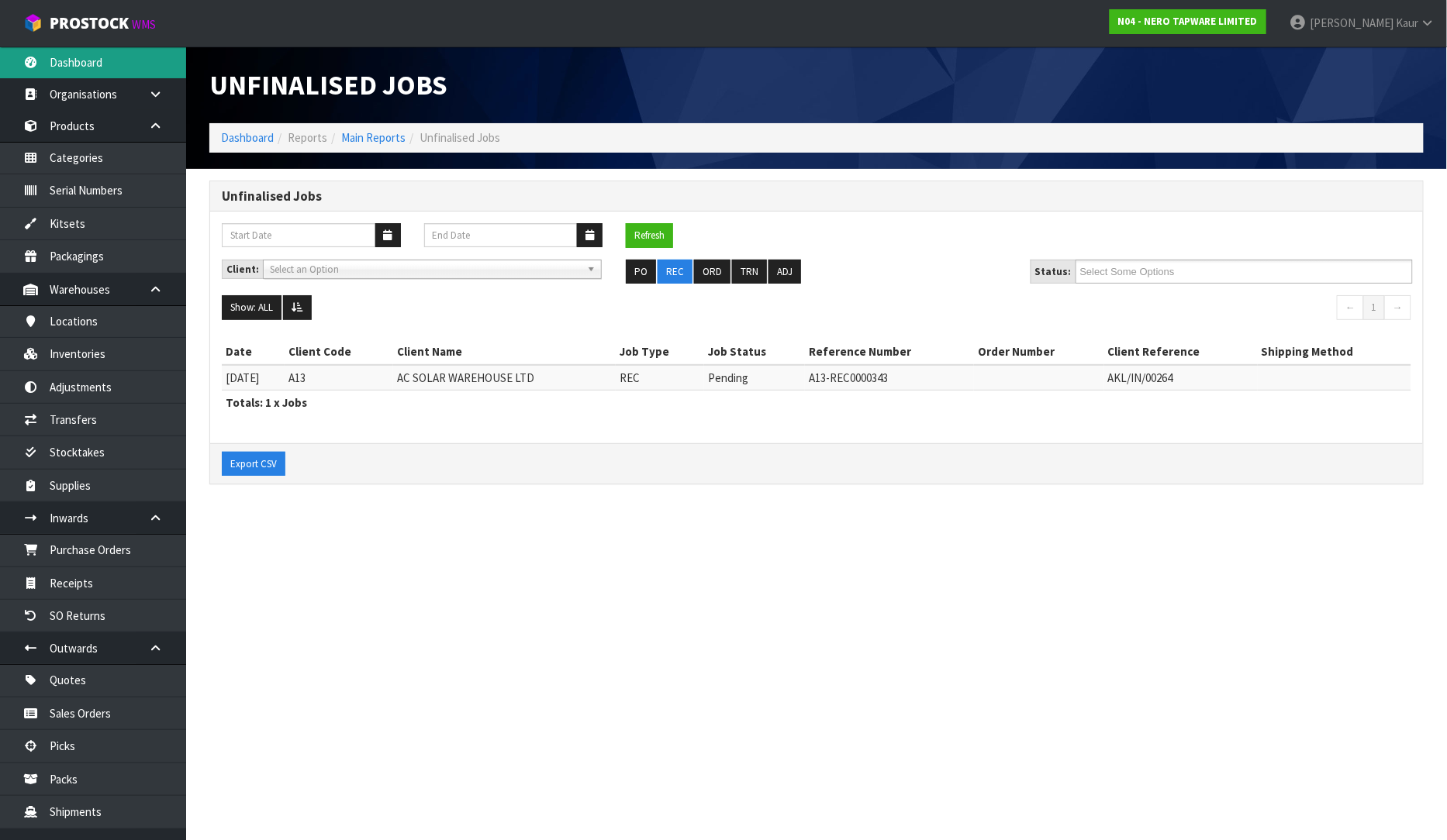
click at [86, 74] on link "Dashboard" at bounding box center [93, 62] width 186 height 32
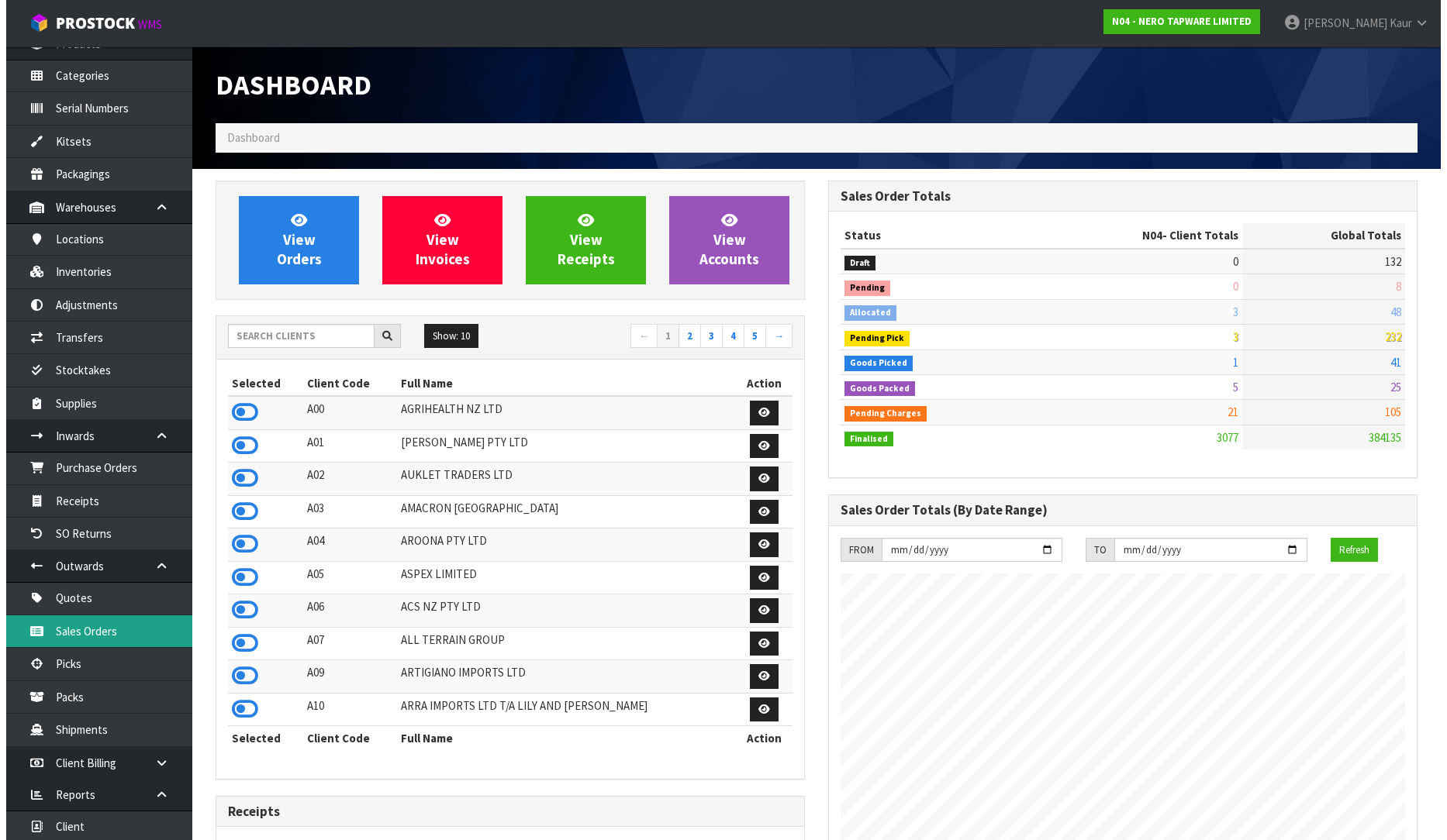
scroll to position [151, 0]
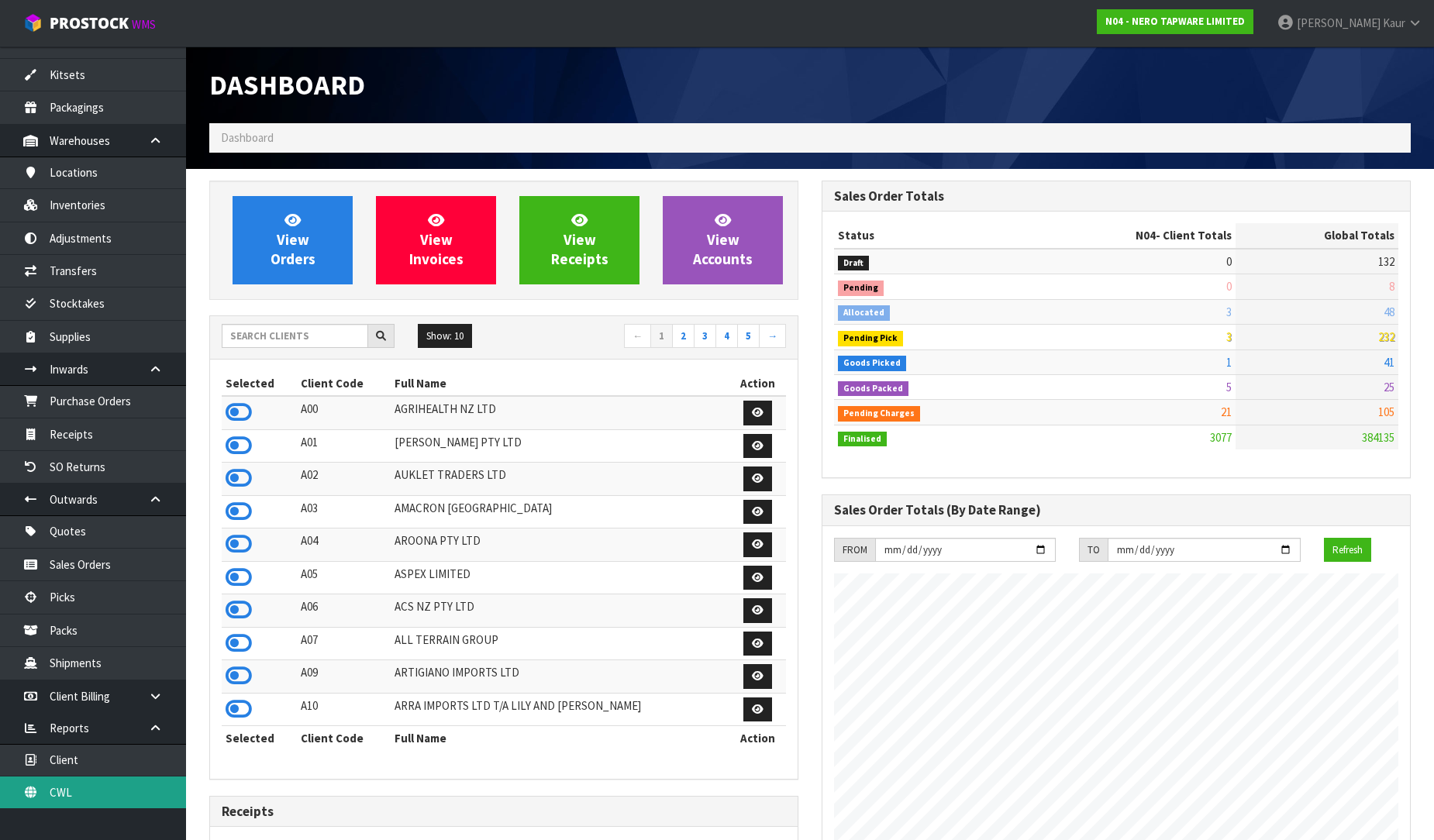
click at [83, 788] on link "CWL" at bounding box center [93, 792] width 186 height 32
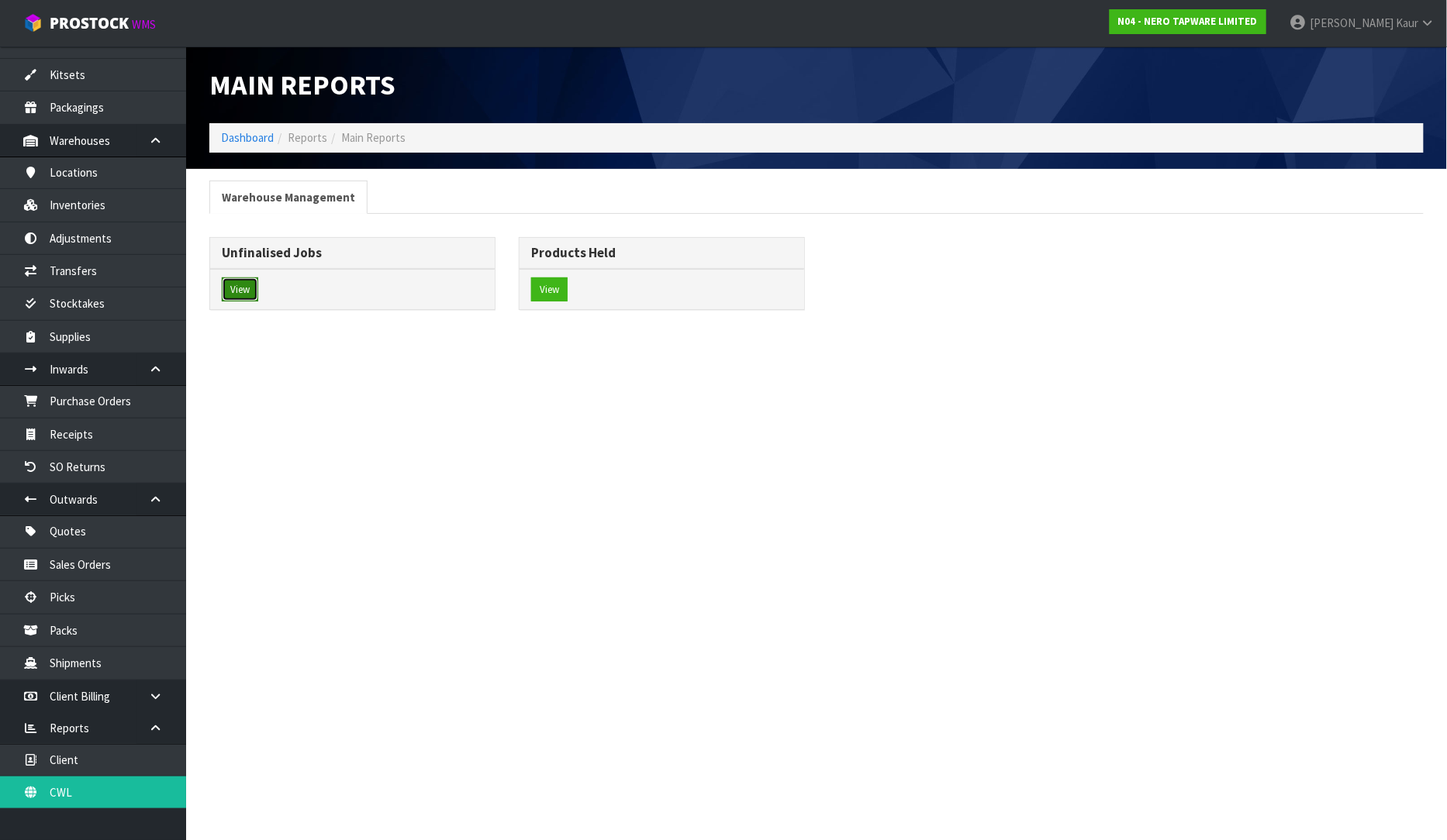
click at [249, 291] on button "View" at bounding box center [240, 289] width 37 height 25
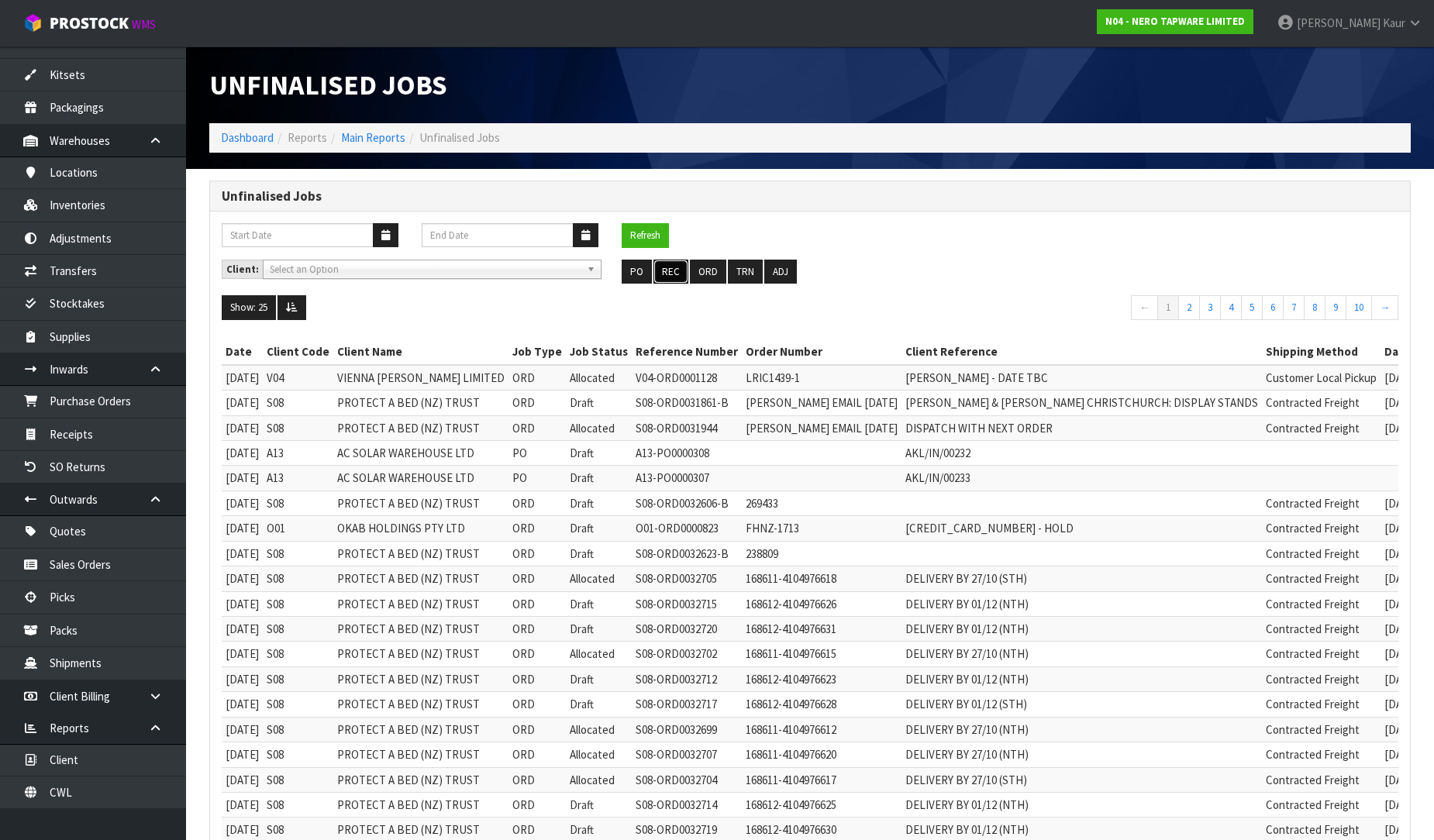
click at [679, 273] on button "REC" at bounding box center [671, 271] width 35 height 25
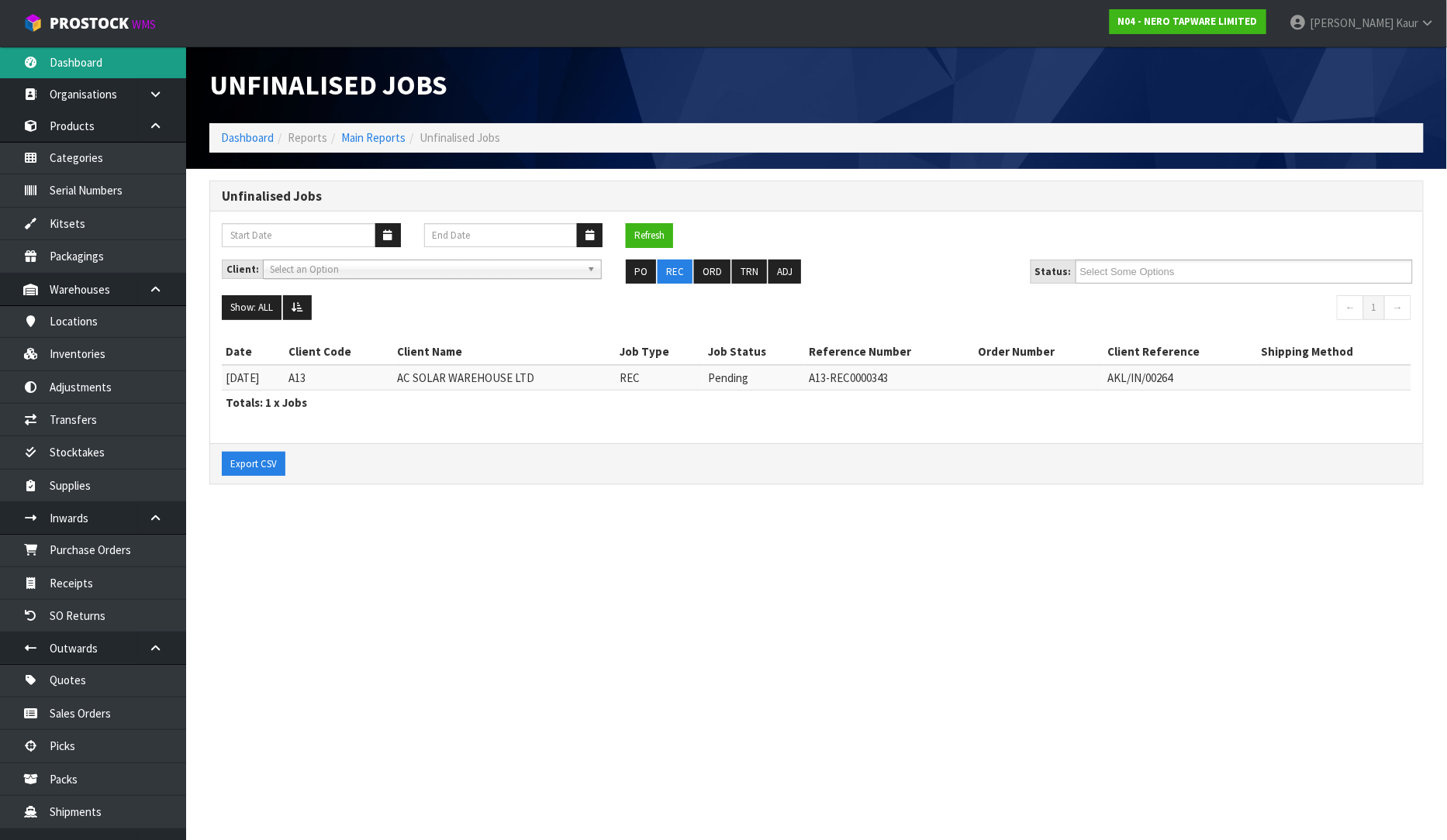
click at [78, 62] on link "Dashboard" at bounding box center [93, 62] width 186 height 32
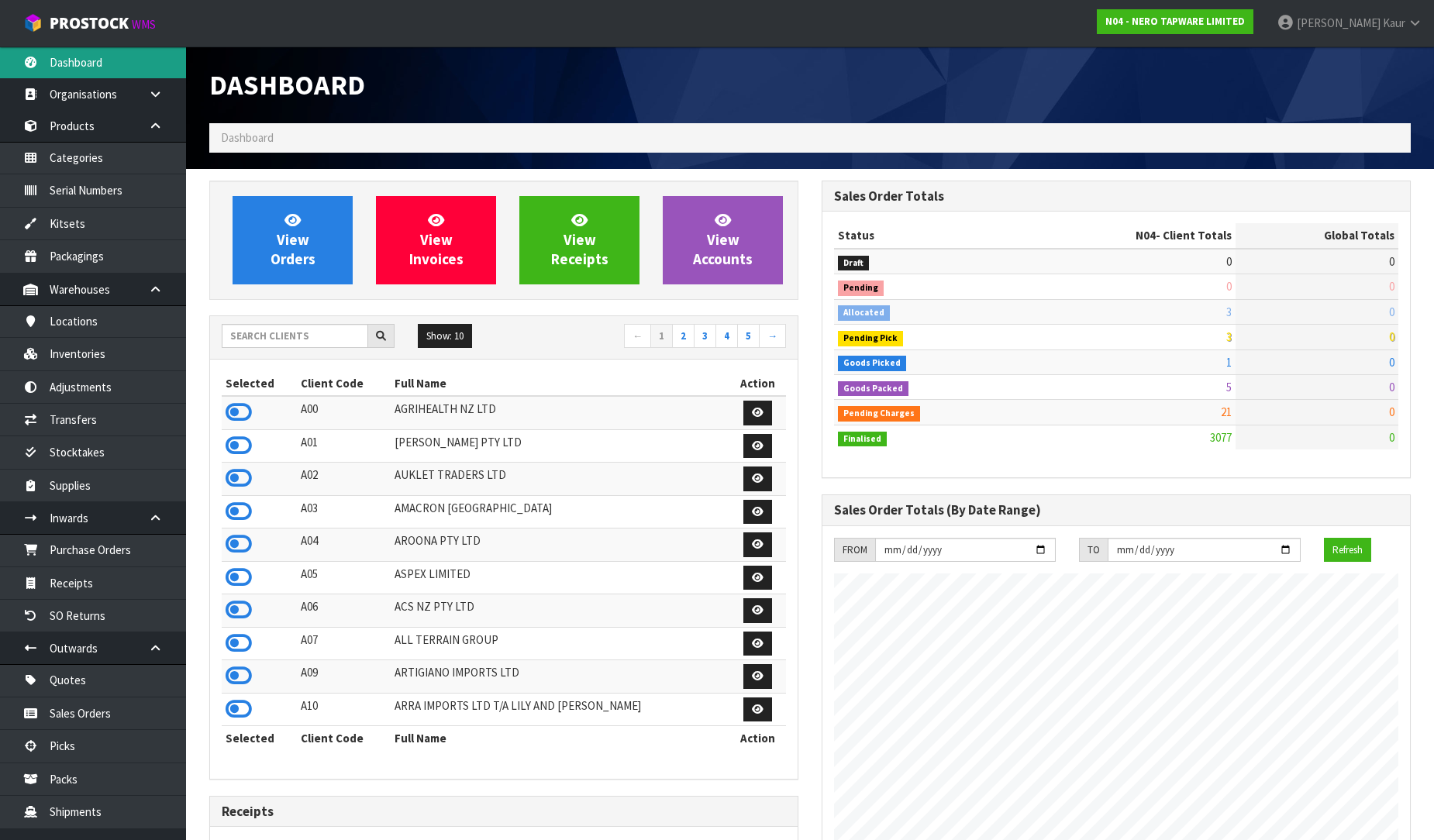
scroll to position [1207, 612]
click at [282, 331] on input "text" at bounding box center [295, 336] width 146 height 24
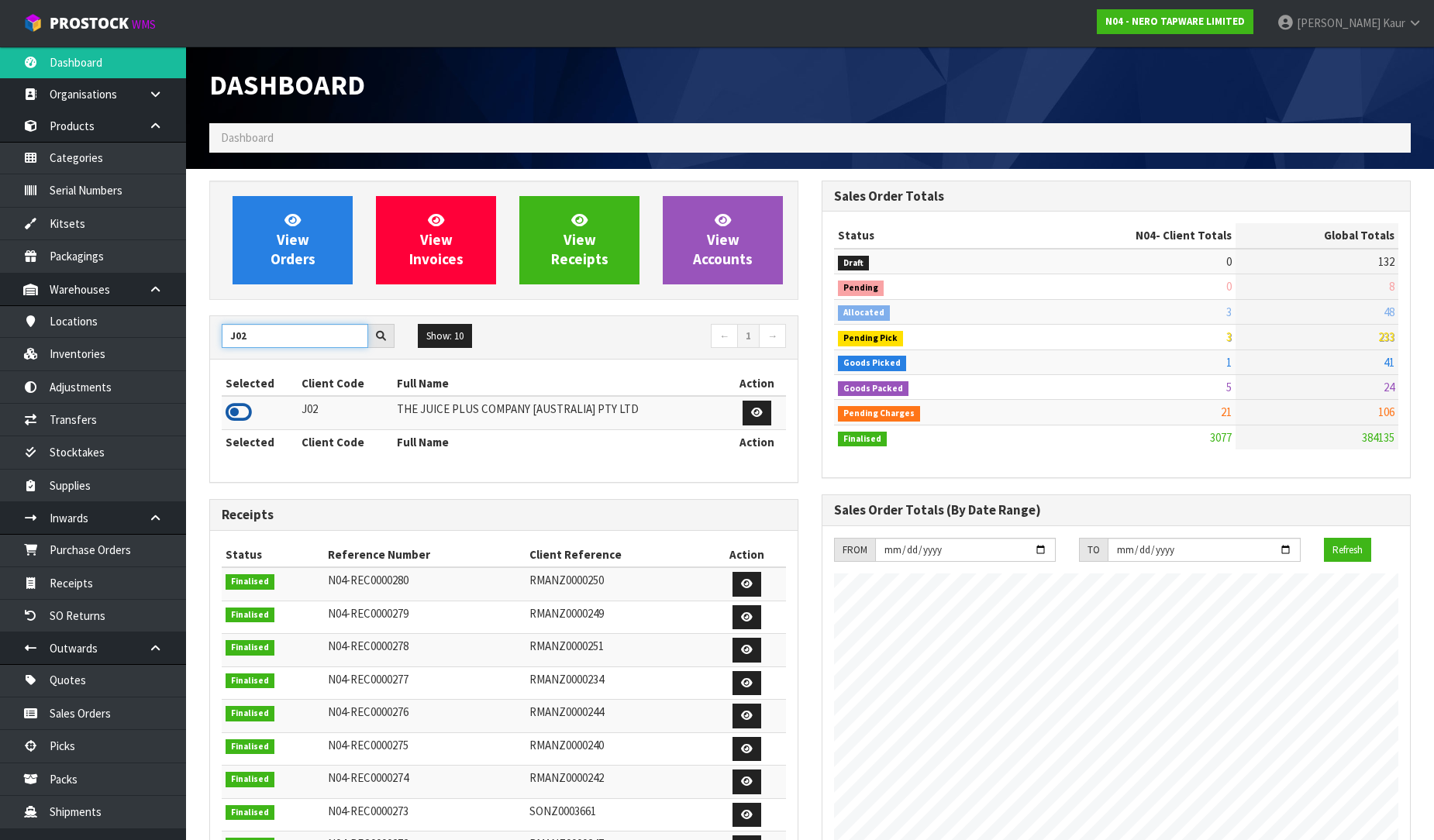
type input "J02"
click at [234, 414] on icon at bounding box center [238, 412] width 27 height 23
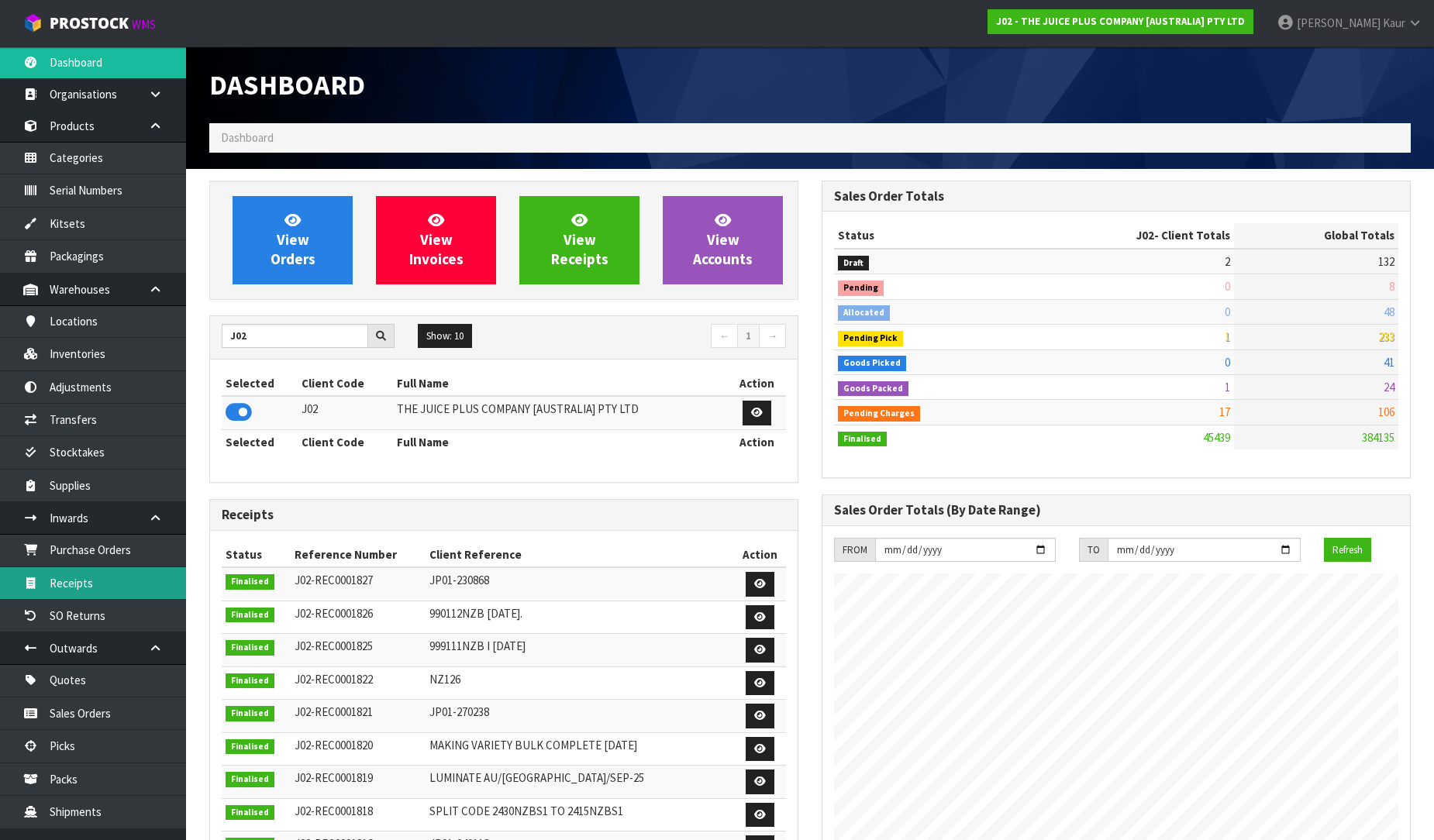
scroll to position [1174, 612]
click at [97, 583] on link "Receipts" at bounding box center [93, 582] width 186 height 32
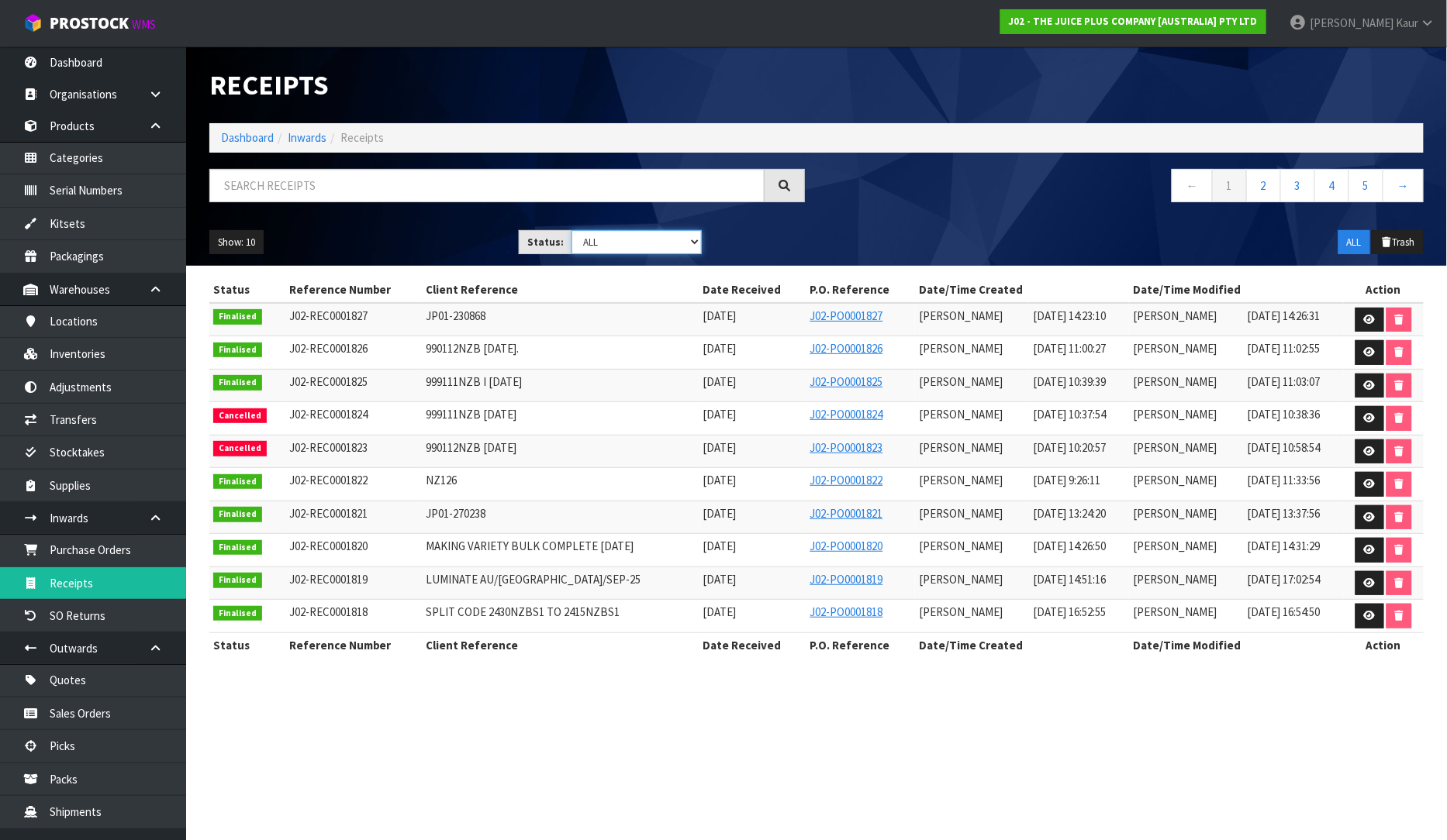
click at [668, 245] on select "Draft Pending Goods Checked Goods Putaway Pending Charges Finalised Cancelled A…" at bounding box center [637, 242] width 130 height 24
click at [571, 230] on select "Draft Pending Goods Checked Goods Putaway Pending Charges Finalised Cancelled A…" at bounding box center [637, 242] width 130 height 24
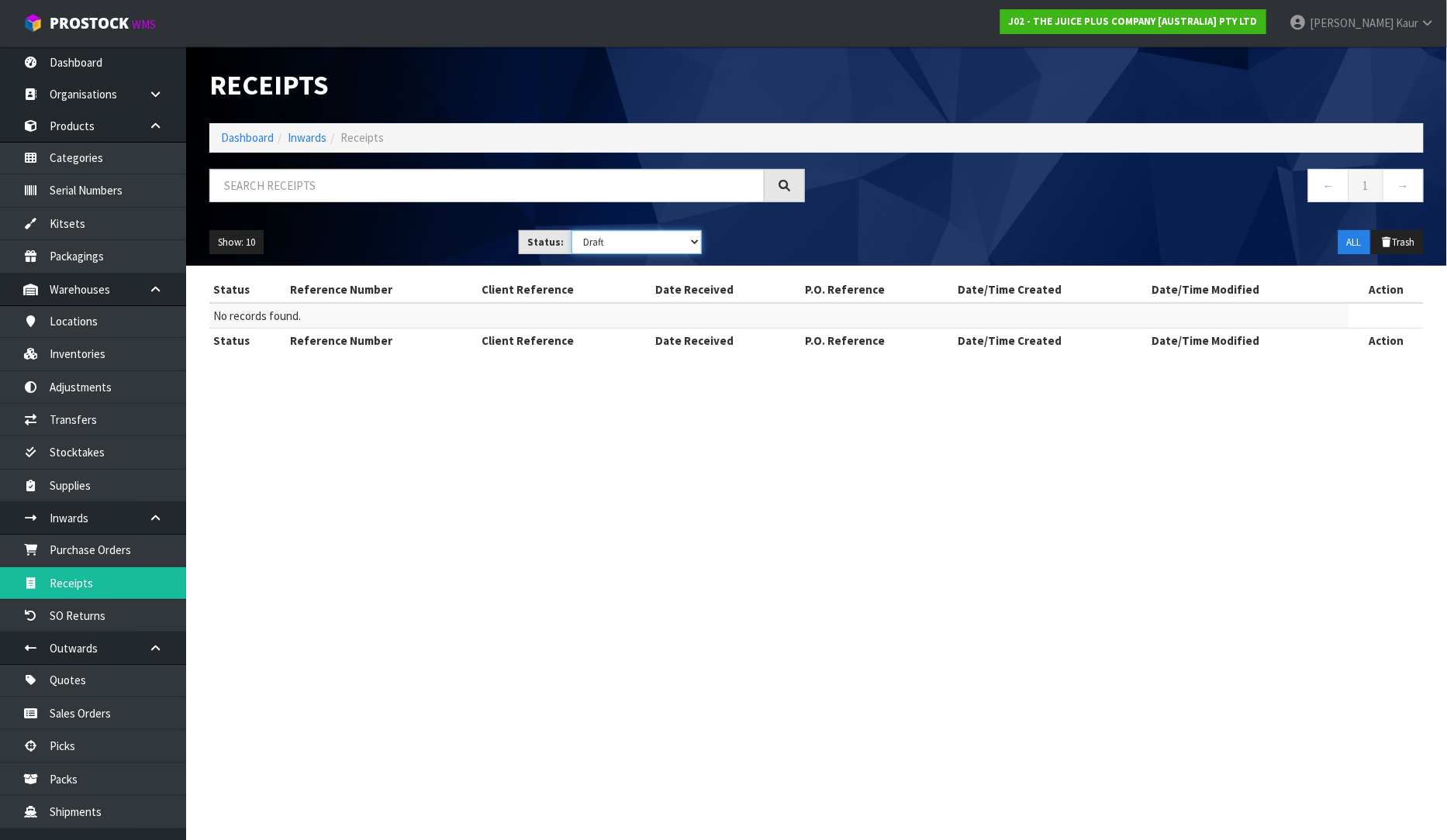
click at [683, 239] on select "Draft Pending Goods Checked Goods Putaway Pending Charges Finalised Cancelled A…" at bounding box center [637, 242] width 130 height 24
select select "string:ALL"
click at [571, 230] on select "Draft Pending Goods Checked Goods Putaway Pending Charges Finalised Cancelled A…" at bounding box center [637, 242] width 130 height 24
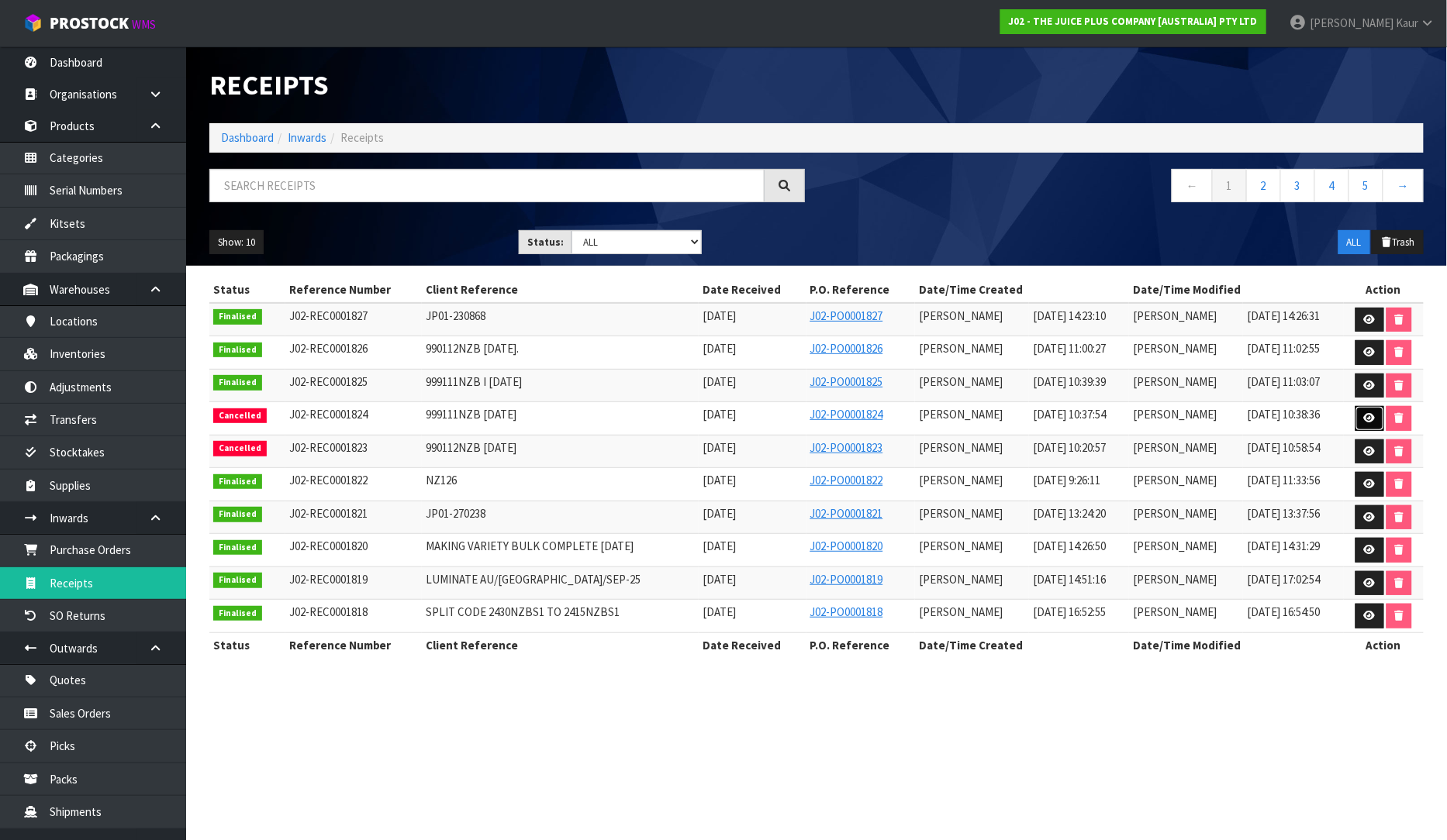
click at [1367, 427] on link at bounding box center [1369, 418] width 28 height 25
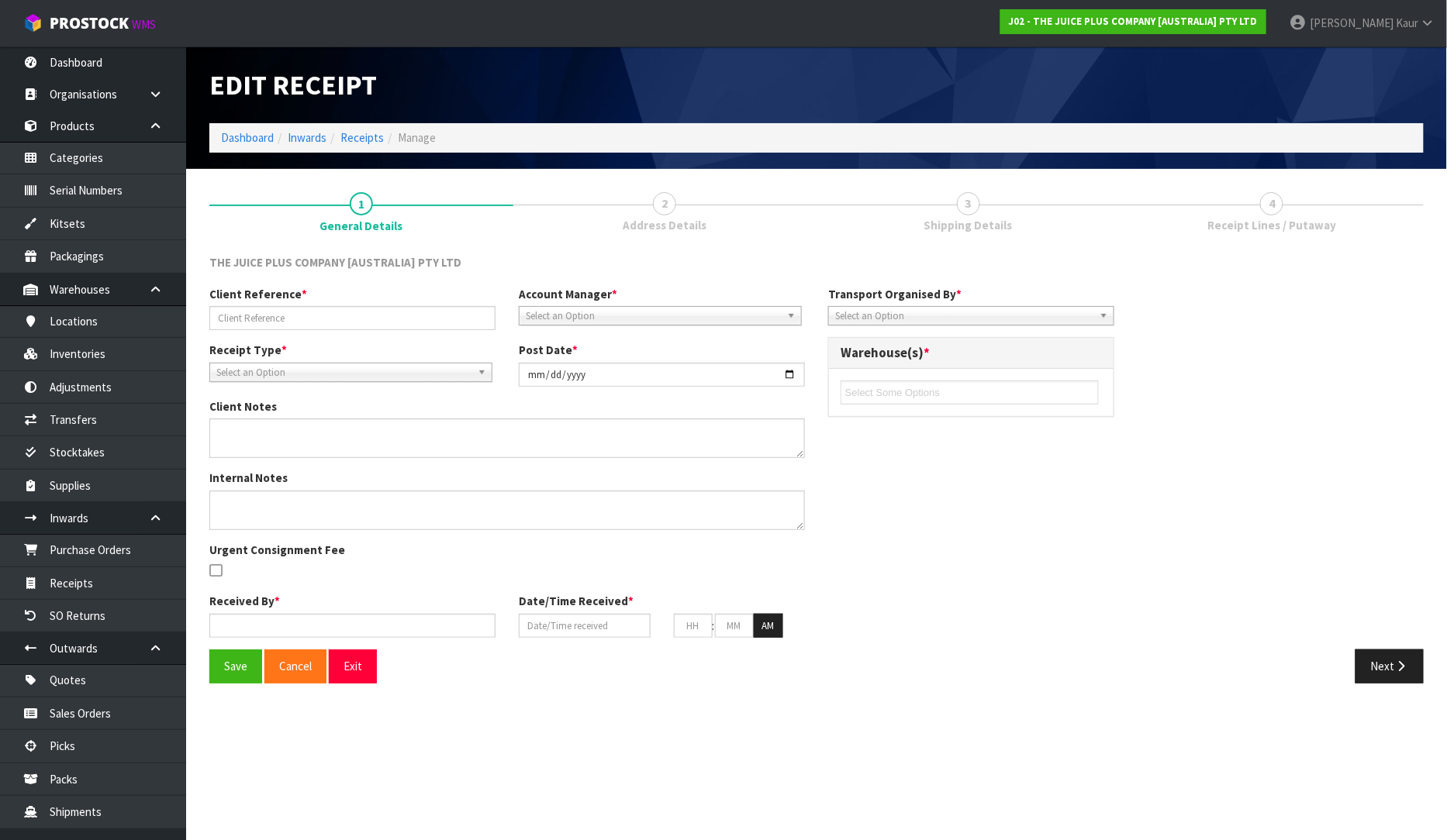
type input "999111NZB [DATE]"
type input "[DATE]"
type textarea "CANCELLATION REASON:"
type input "[PERSON_NAME]"
type input "[DATE]"
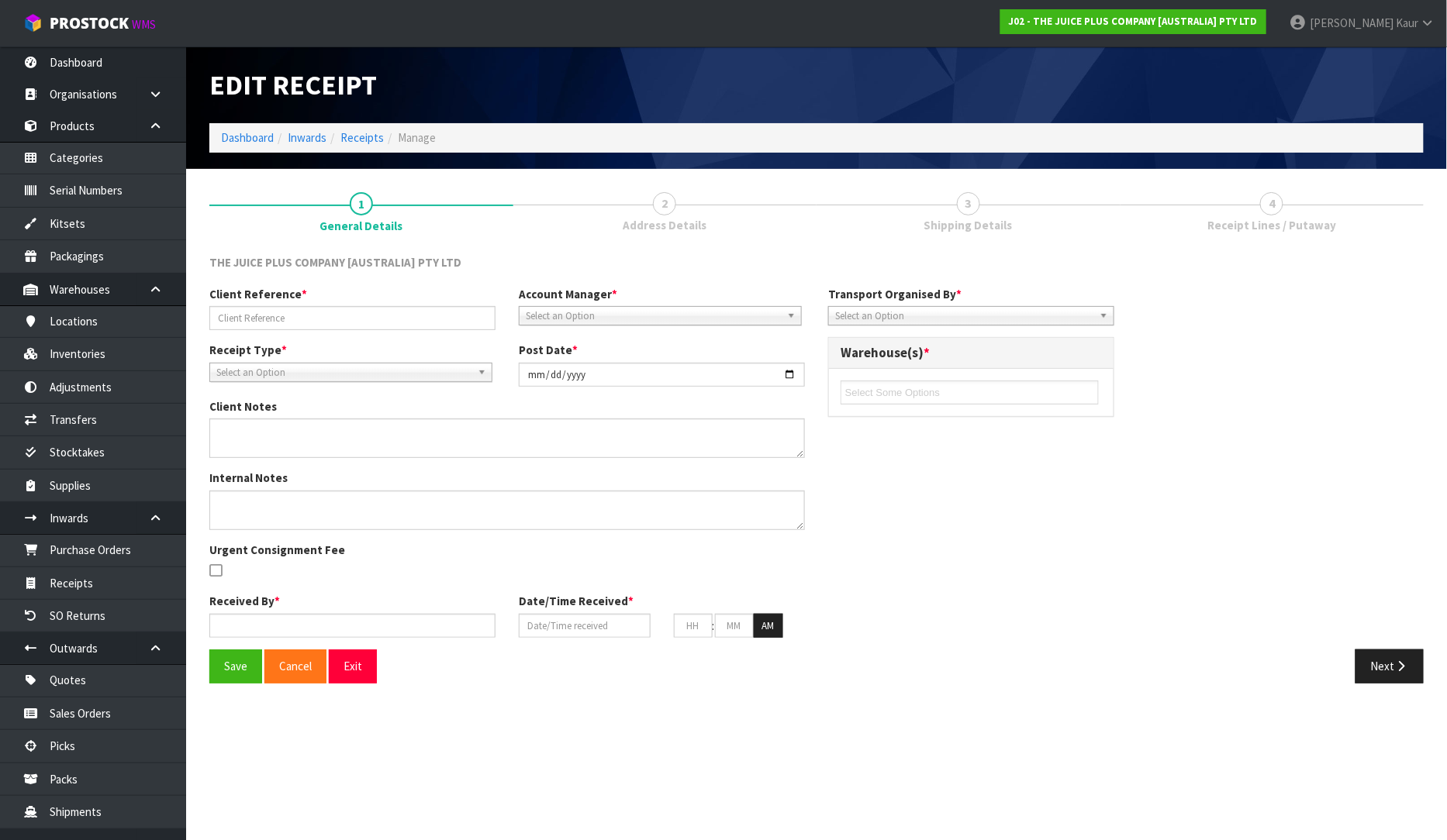
type input "10"
type input "37"
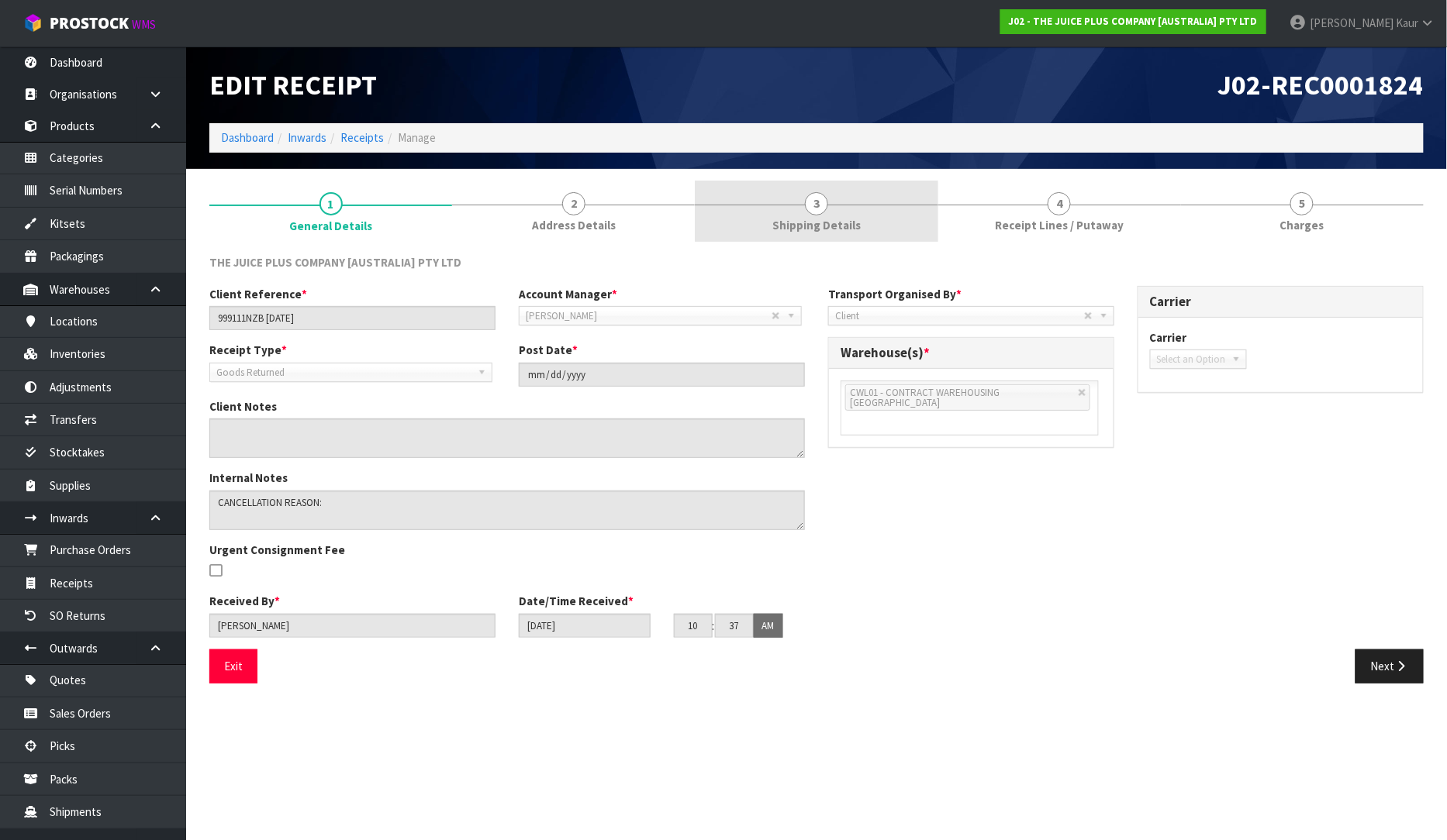
click at [804, 214] on link "3 Shipping Details" at bounding box center [816, 211] width 242 height 61
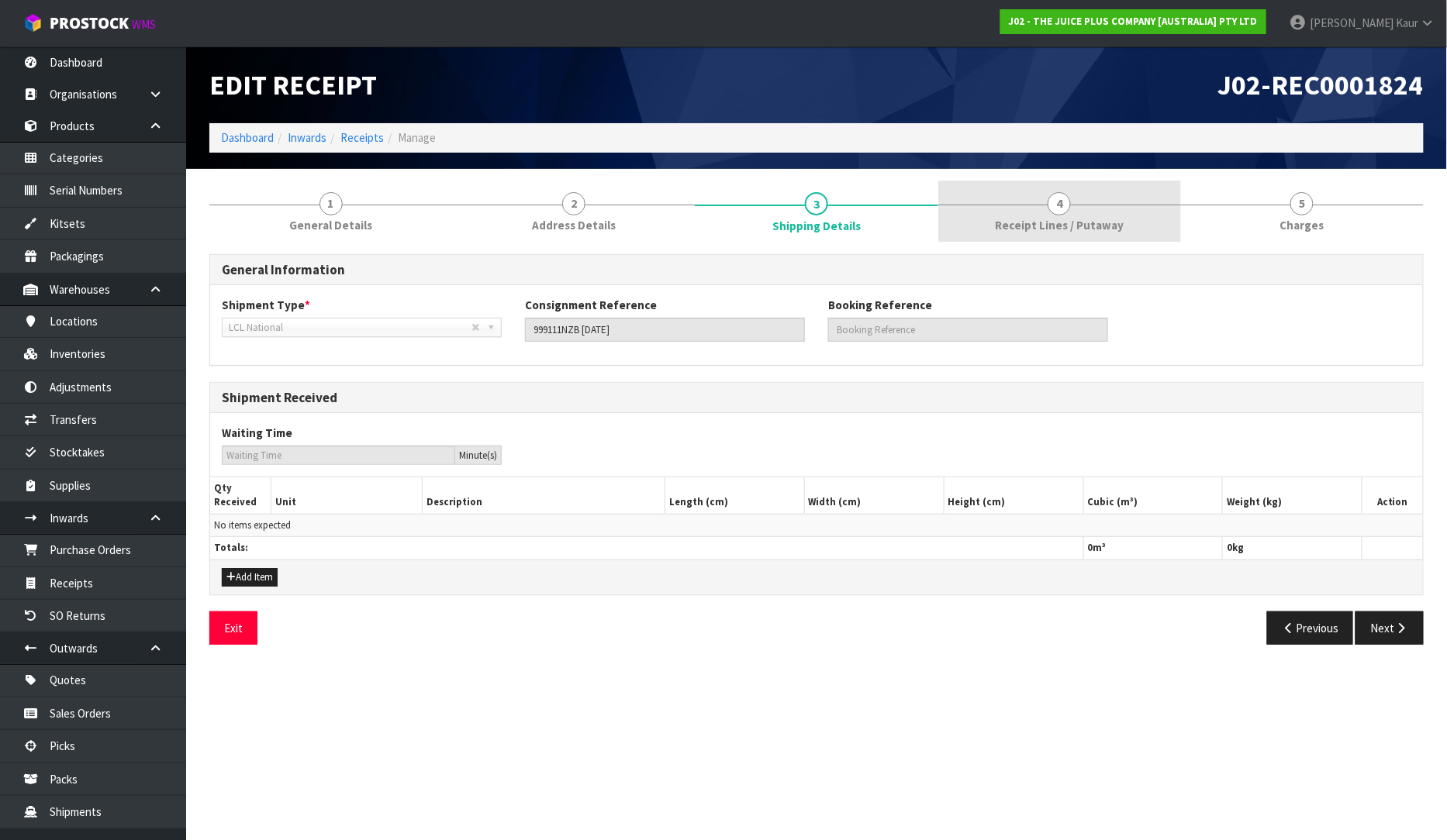
click at [1000, 217] on span "Receipt Lines / Putaway" at bounding box center [1059, 224] width 129 height 16
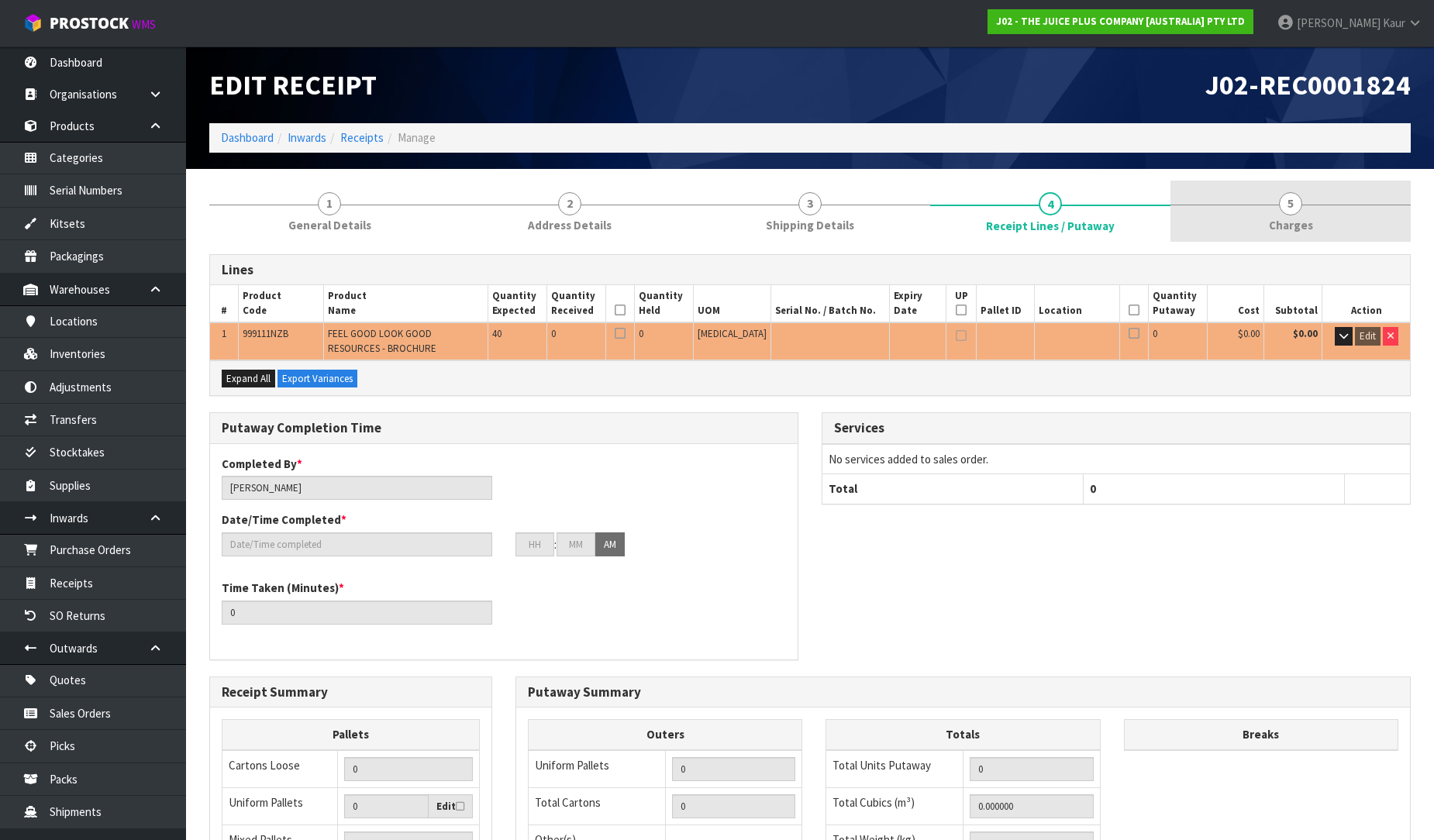
click at [1281, 216] on link "5 [GEOGRAPHIC_DATA]" at bounding box center [1291, 211] width 241 height 61
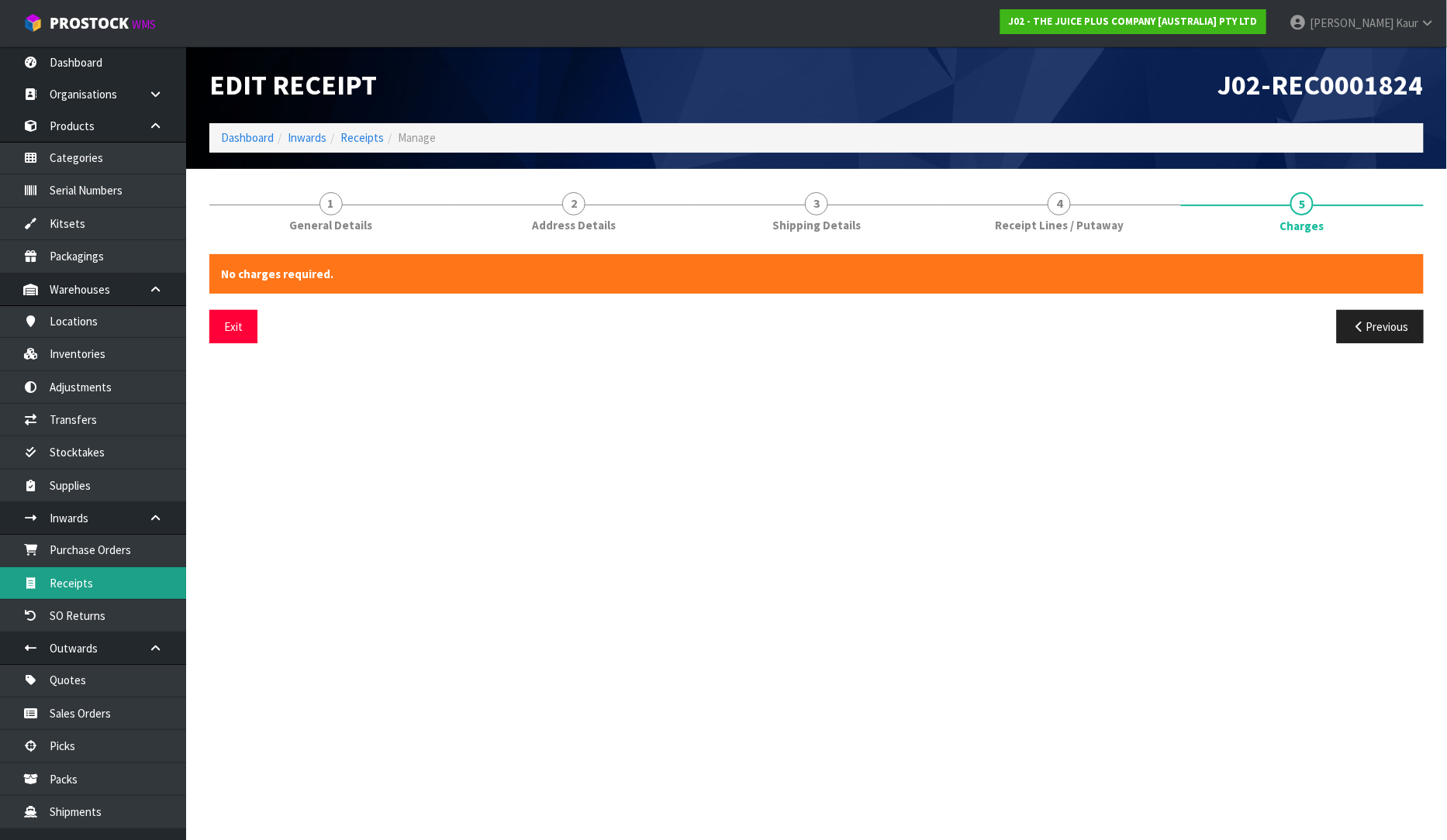
click at [92, 580] on link "Receipts" at bounding box center [93, 582] width 186 height 32
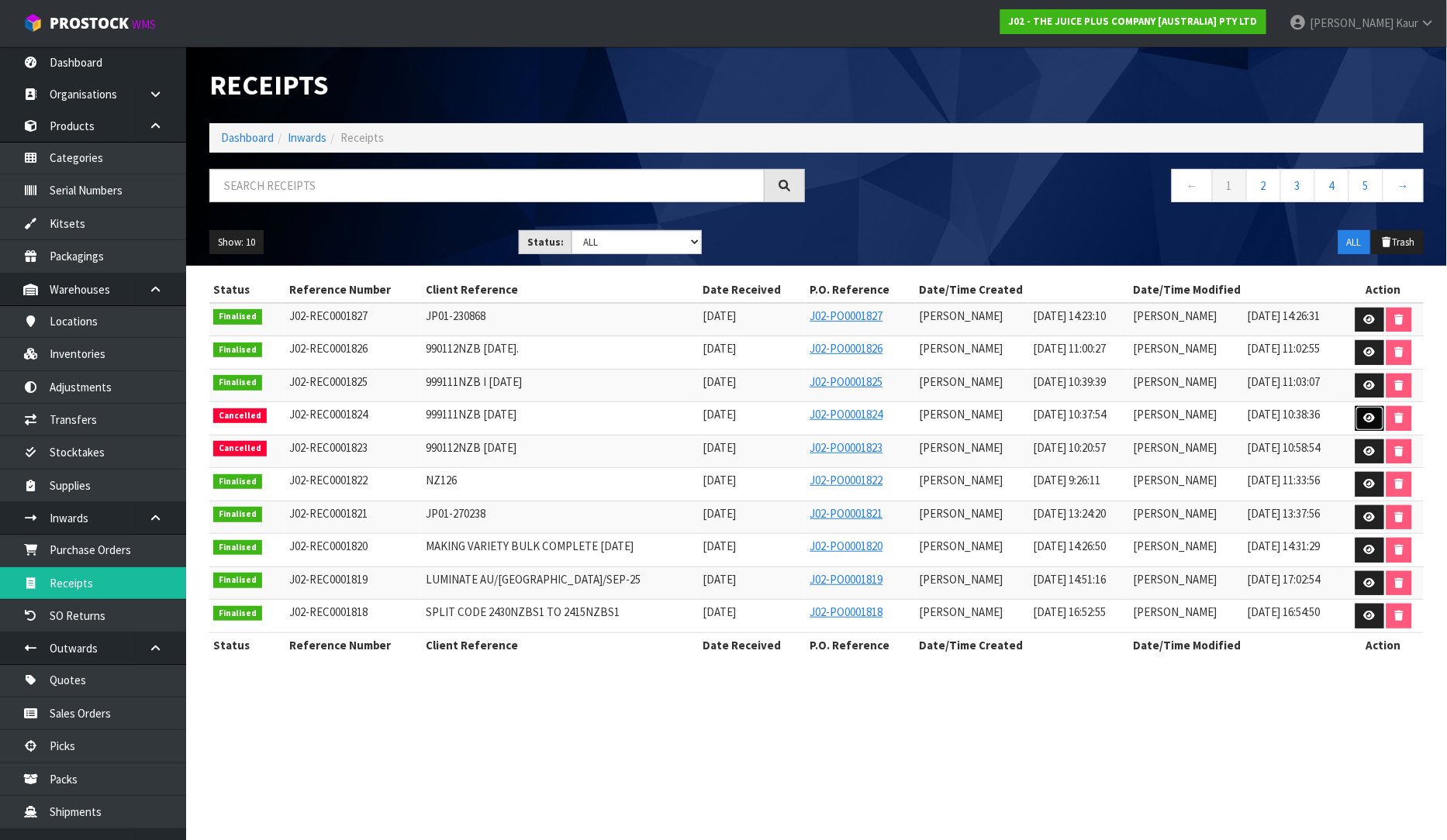
click at [1367, 416] on icon at bounding box center [1370, 418] width 12 height 10
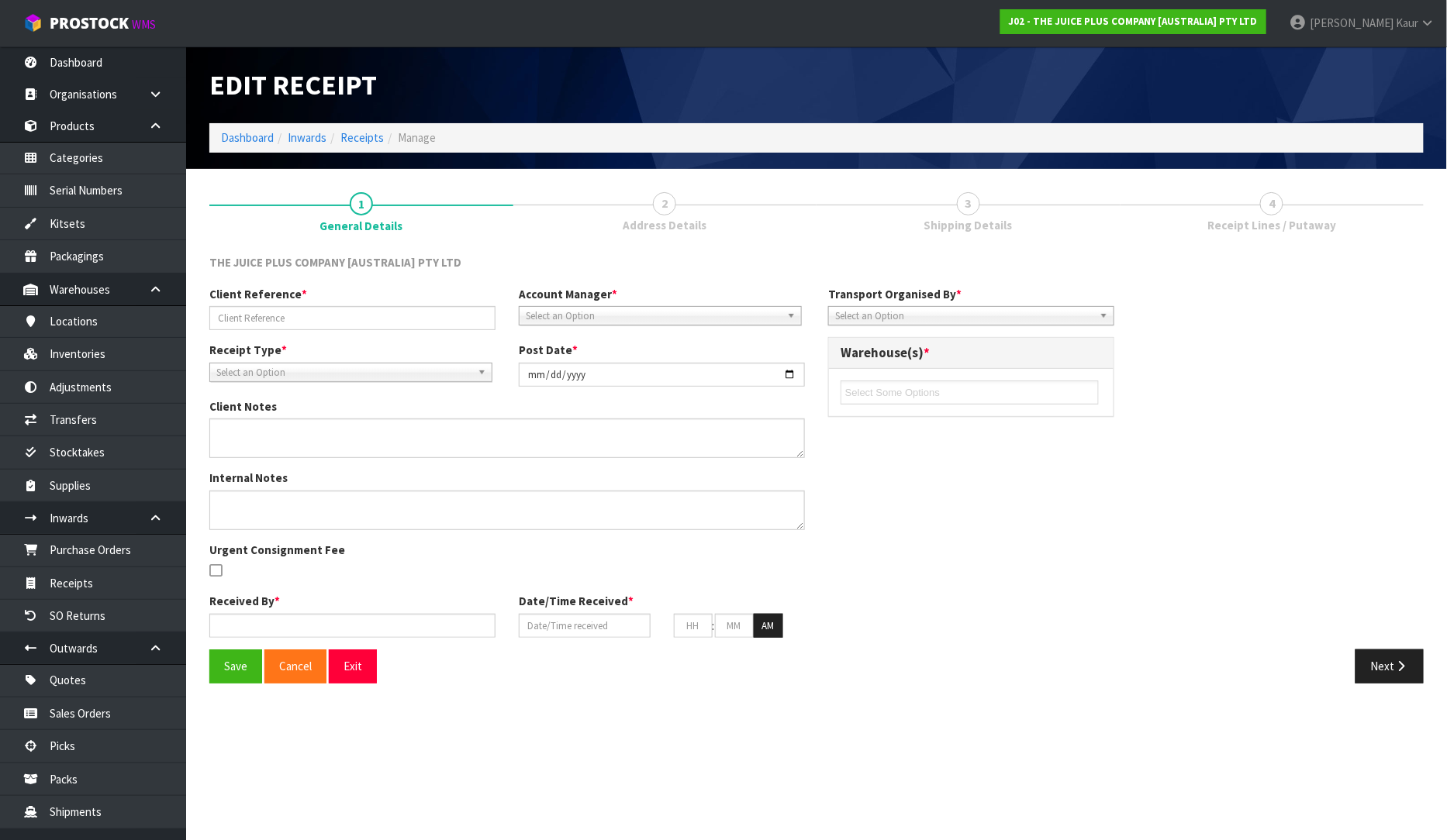
type input "999111NZB [DATE]"
type input "[DATE]"
type textarea "CANCELLATION REASON:"
type input "[PERSON_NAME]"
type input "[DATE]"
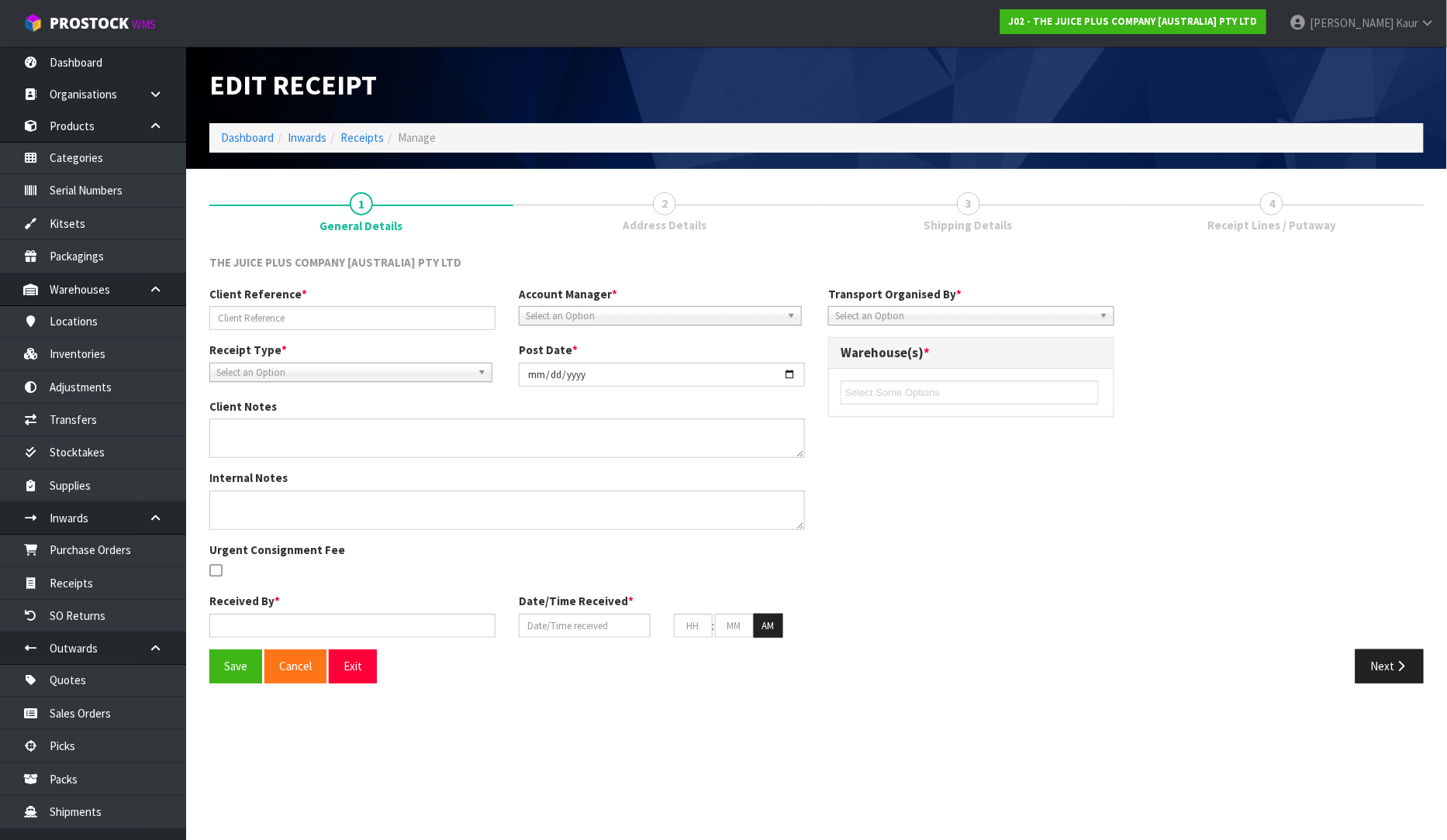
type input "10"
type input "37"
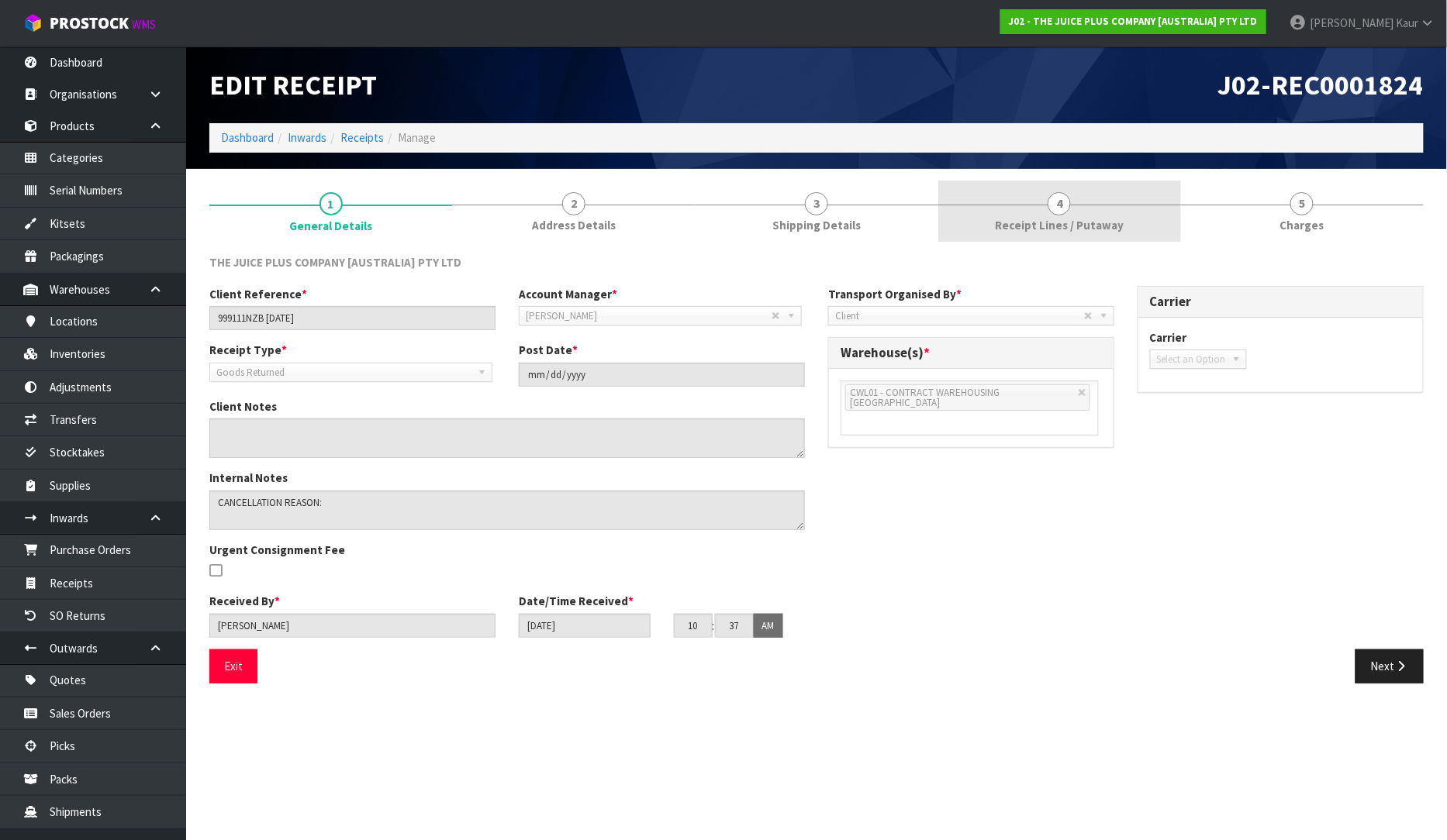
click at [1104, 223] on span "Receipt Lines / Putaway" at bounding box center [1059, 224] width 129 height 16
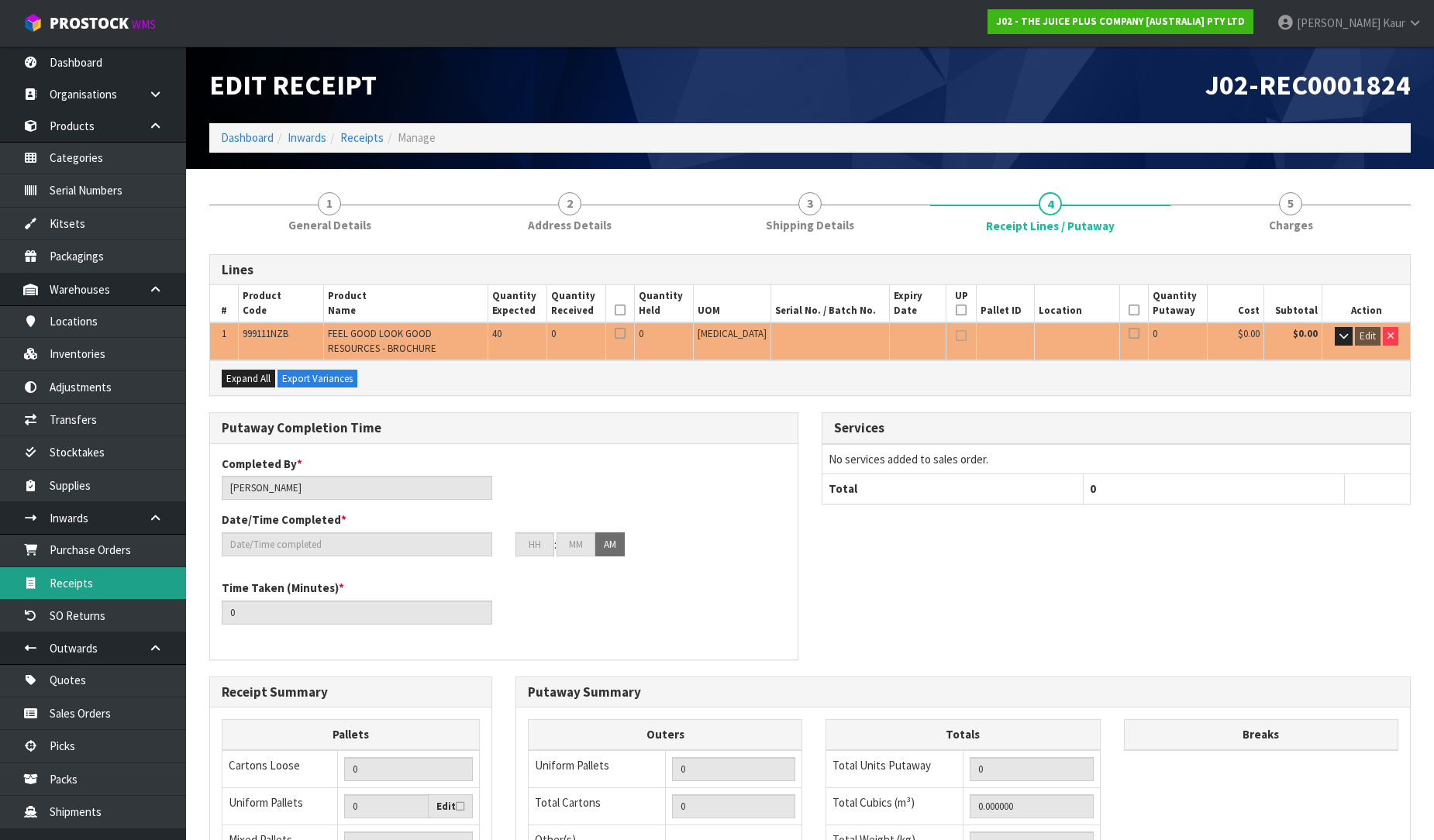
click at [141, 599] on link "Receipts" at bounding box center [93, 582] width 186 height 32
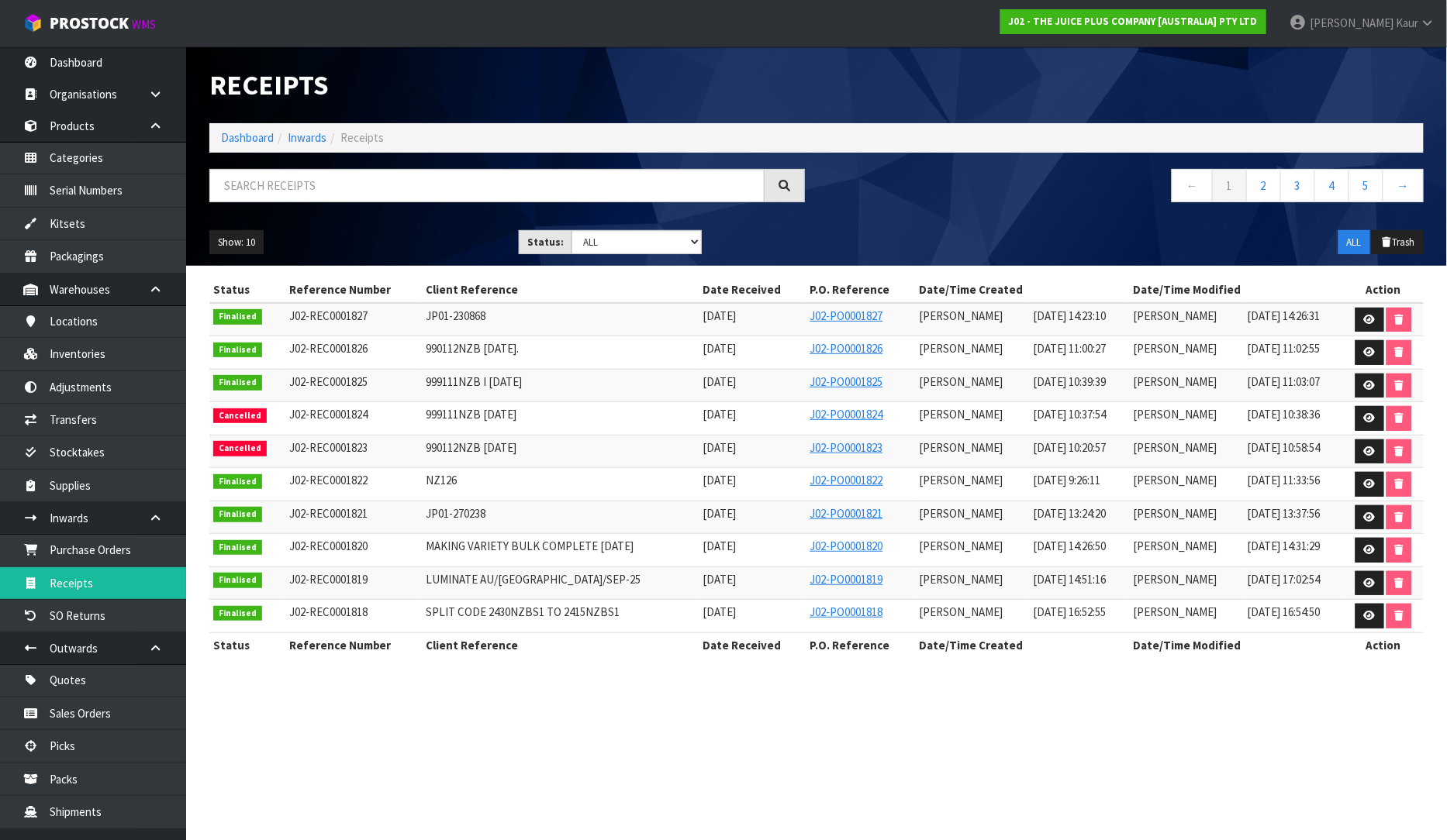
click at [1416, 72] on div "Receipts" at bounding box center [816, 85] width 1237 height 77
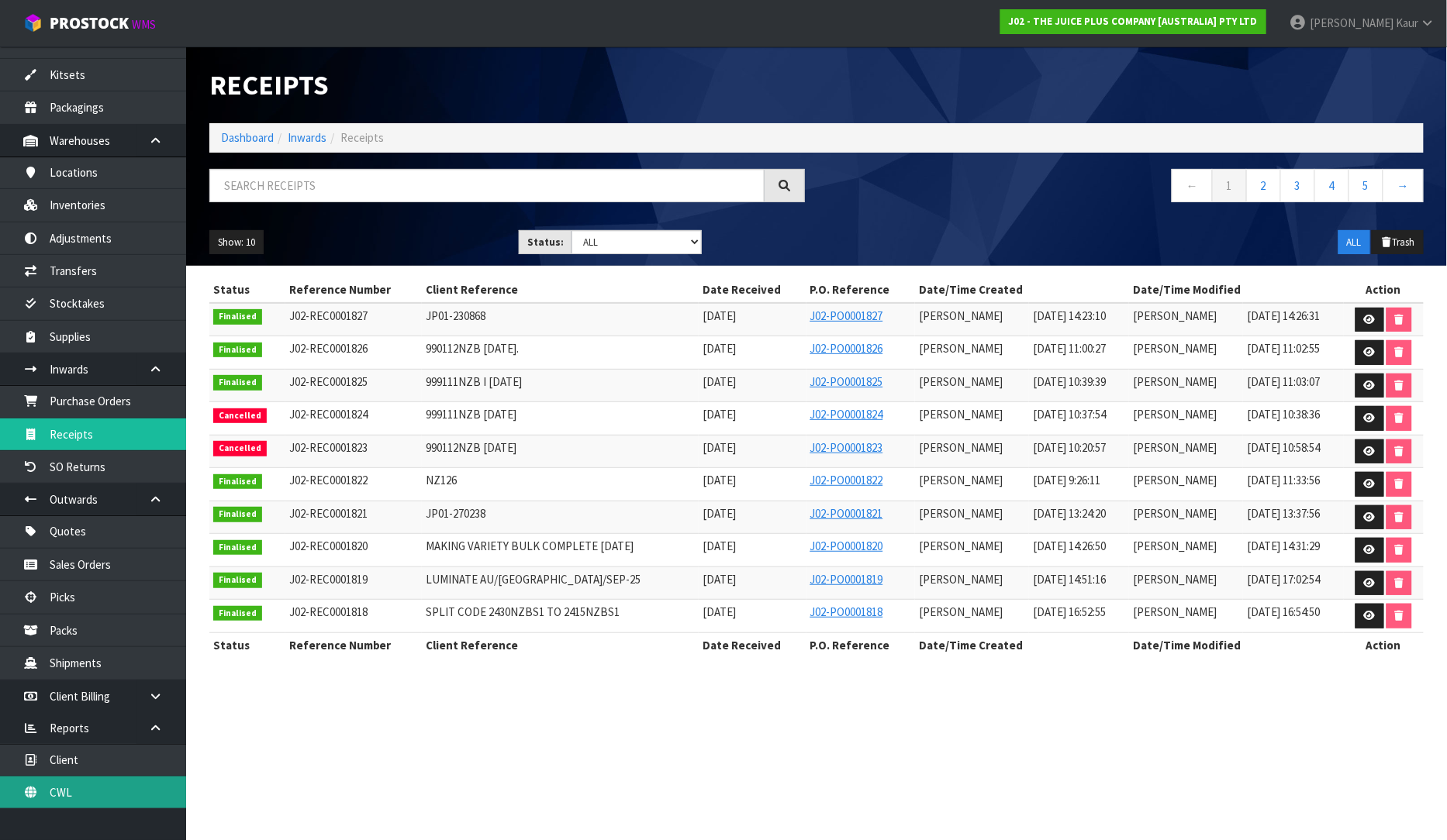
click at [69, 788] on link "CWL" at bounding box center [93, 792] width 186 height 32
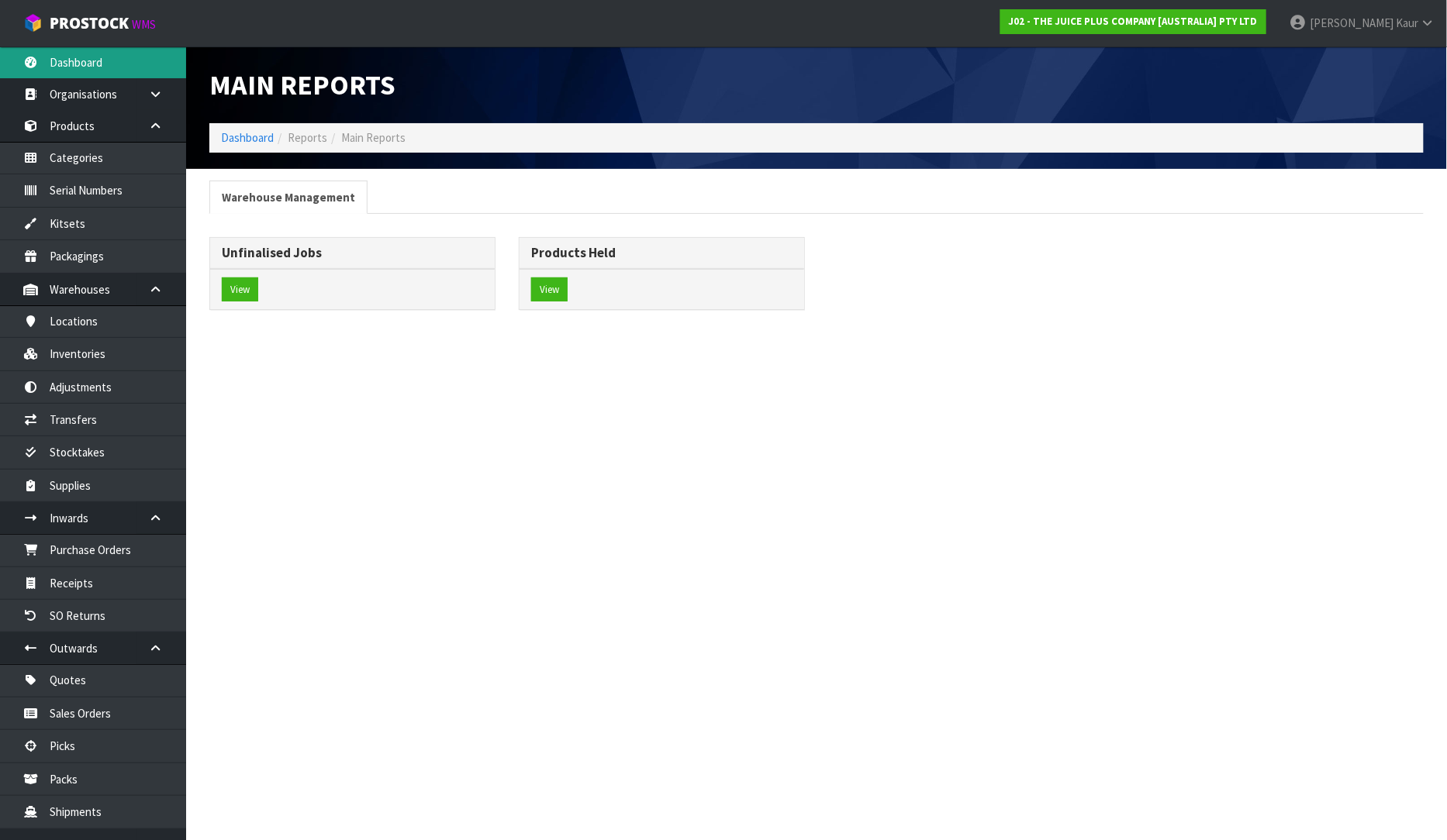
click at [107, 65] on link "Dashboard" at bounding box center [93, 62] width 186 height 32
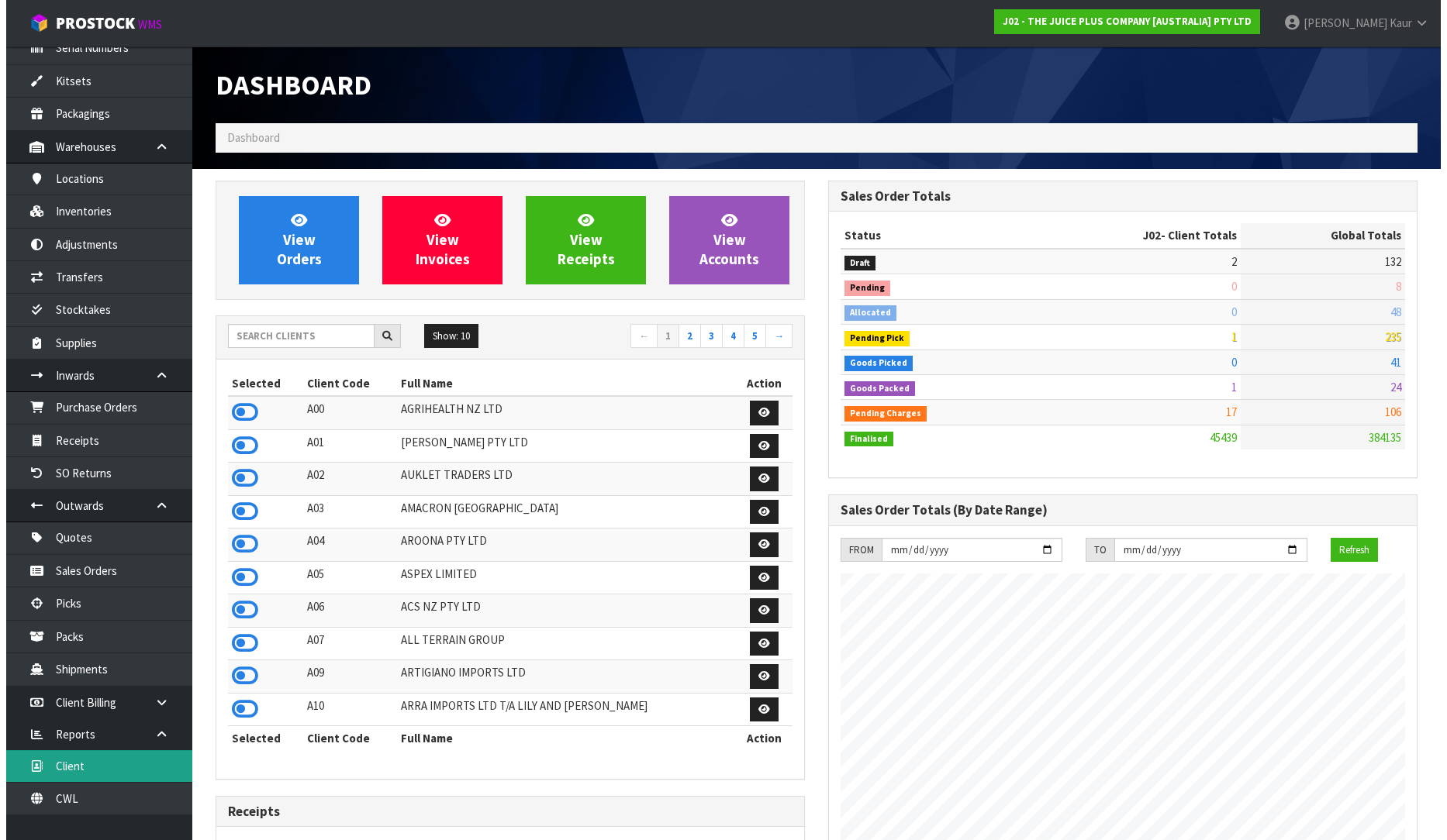
scroll to position [151, 0]
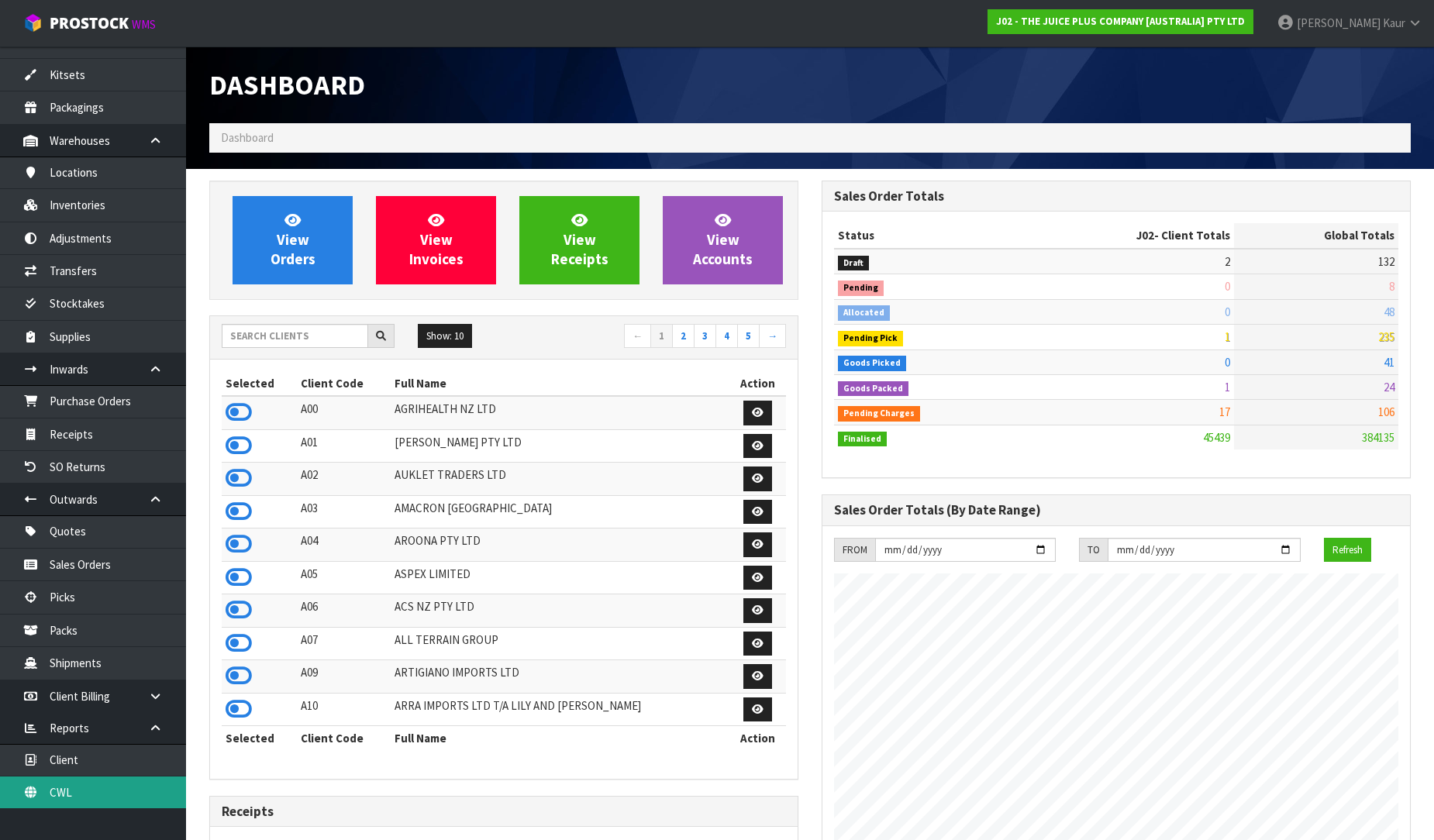
click at [51, 786] on link "CWL" at bounding box center [93, 792] width 186 height 32
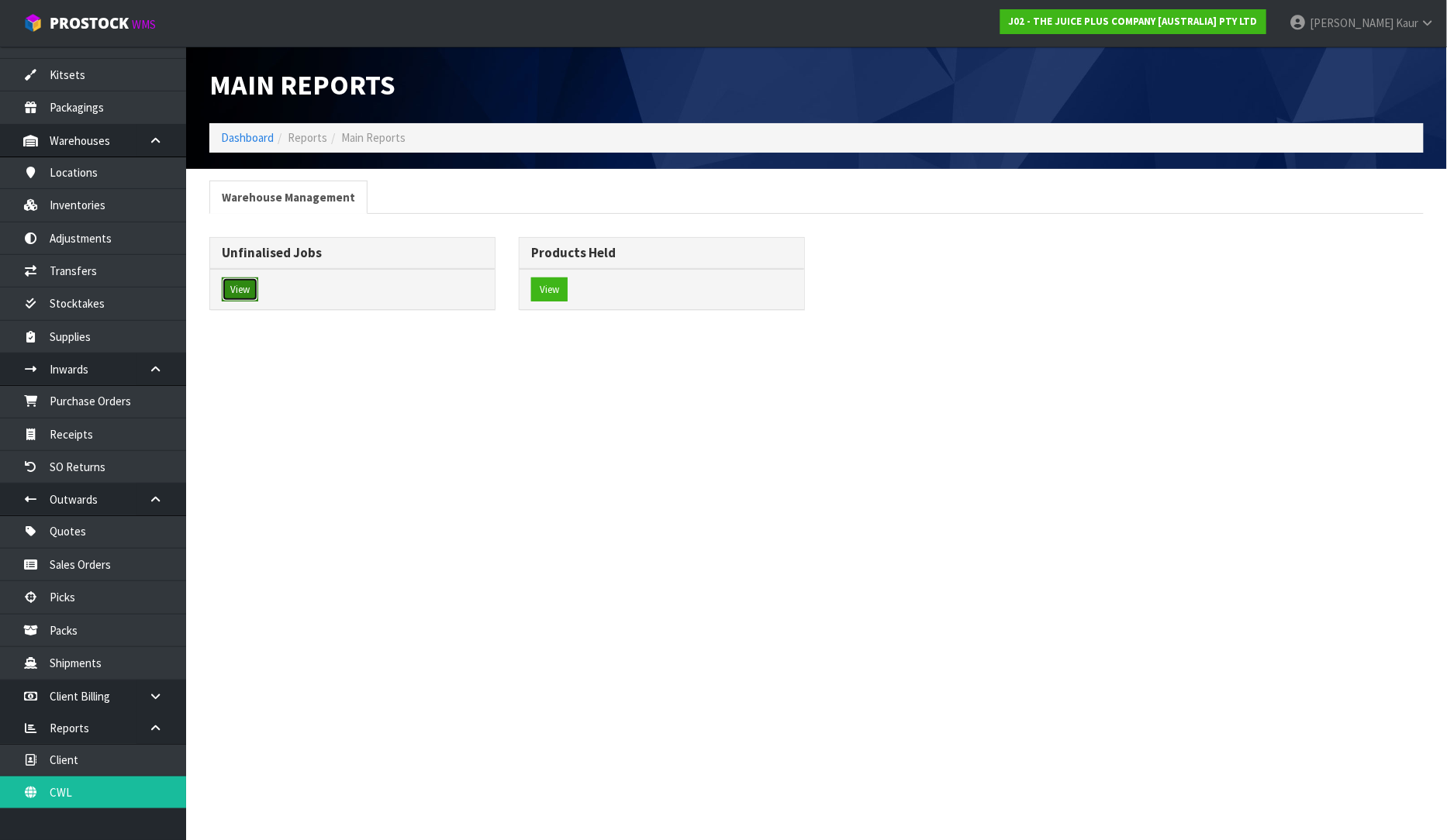
click at [239, 281] on button "View" at bounding box center [240, 289] width 37 height 25
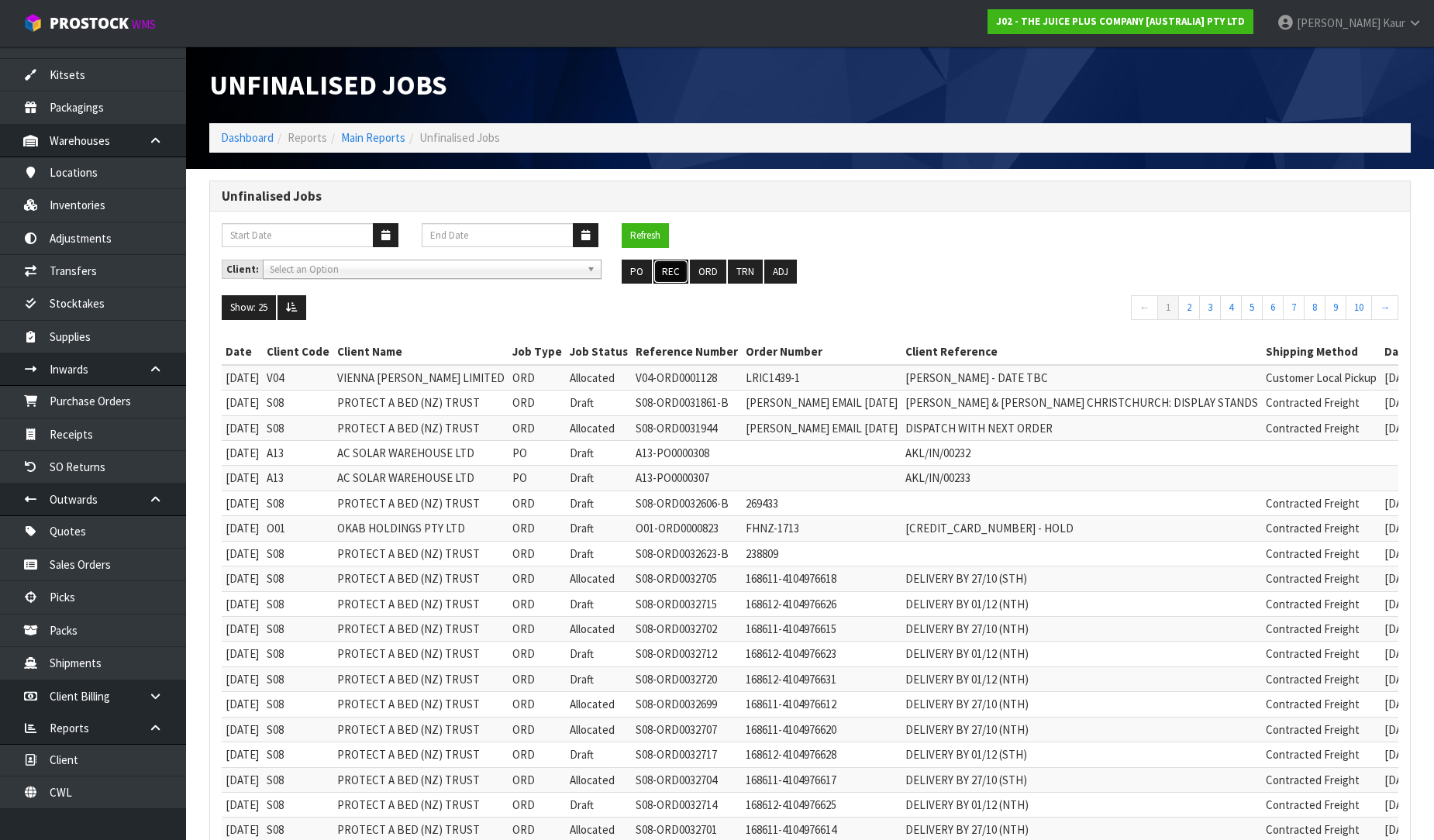
click at [678, 271] on button "REC" at bounding box center [671, 271] width 35 height 25
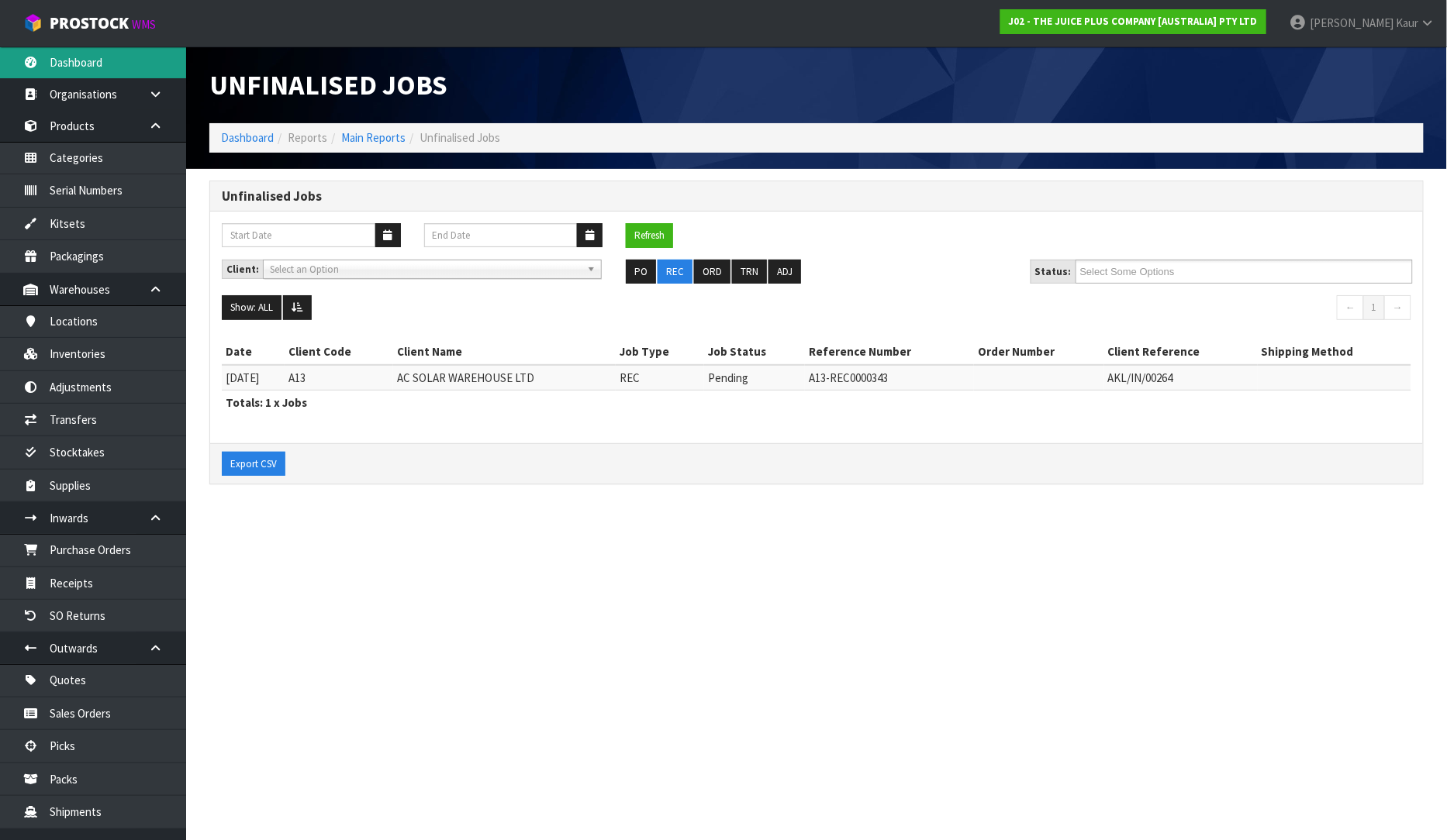
click at [87, 72] on link "Dashboard" at bounding box center [93, 62] width 186 height 32
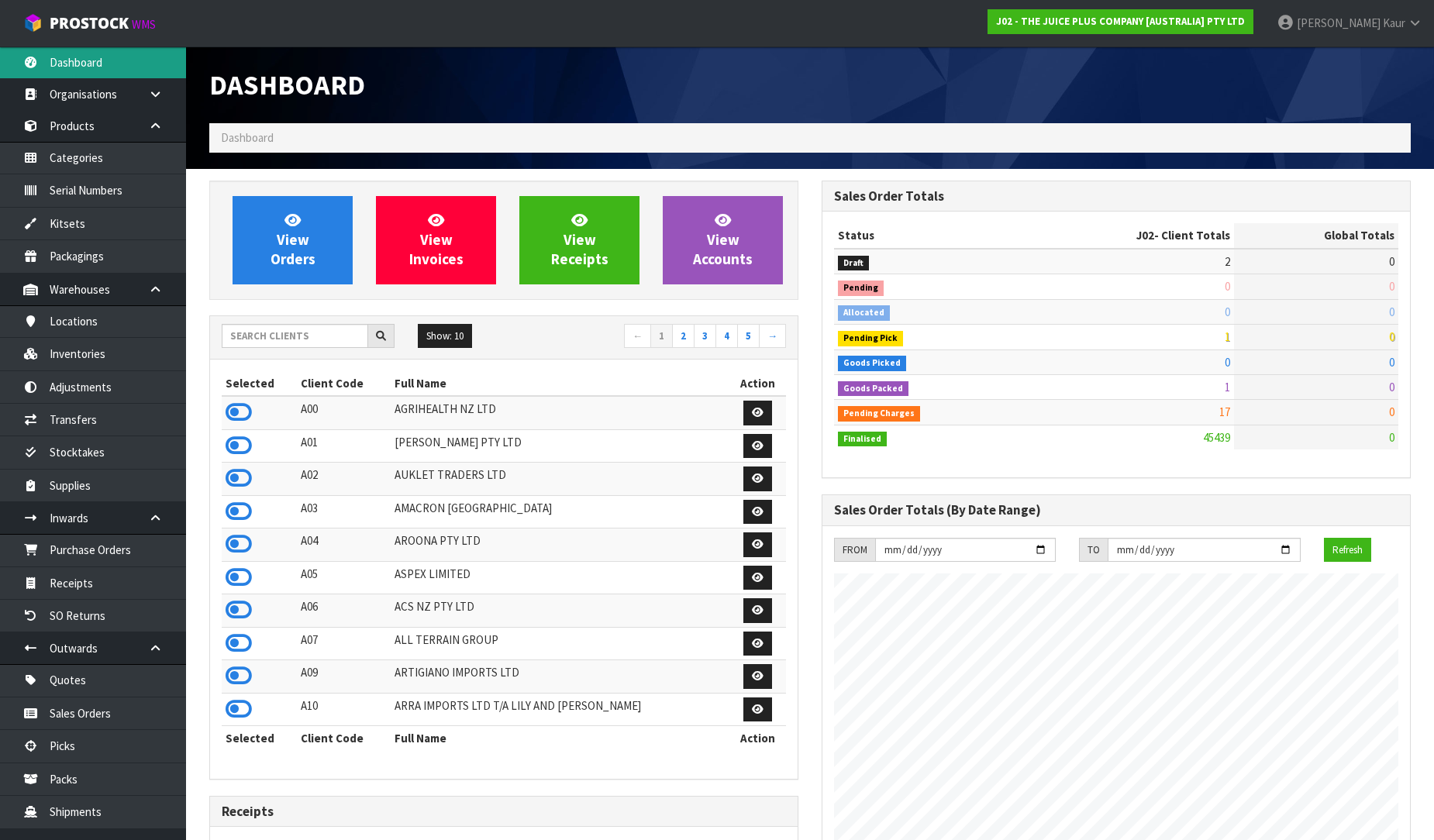
scroll to position [1174, 612]
click at [1335, 93] on div "Dashboard" at bounding box center [810, 85] width 1225 height 77
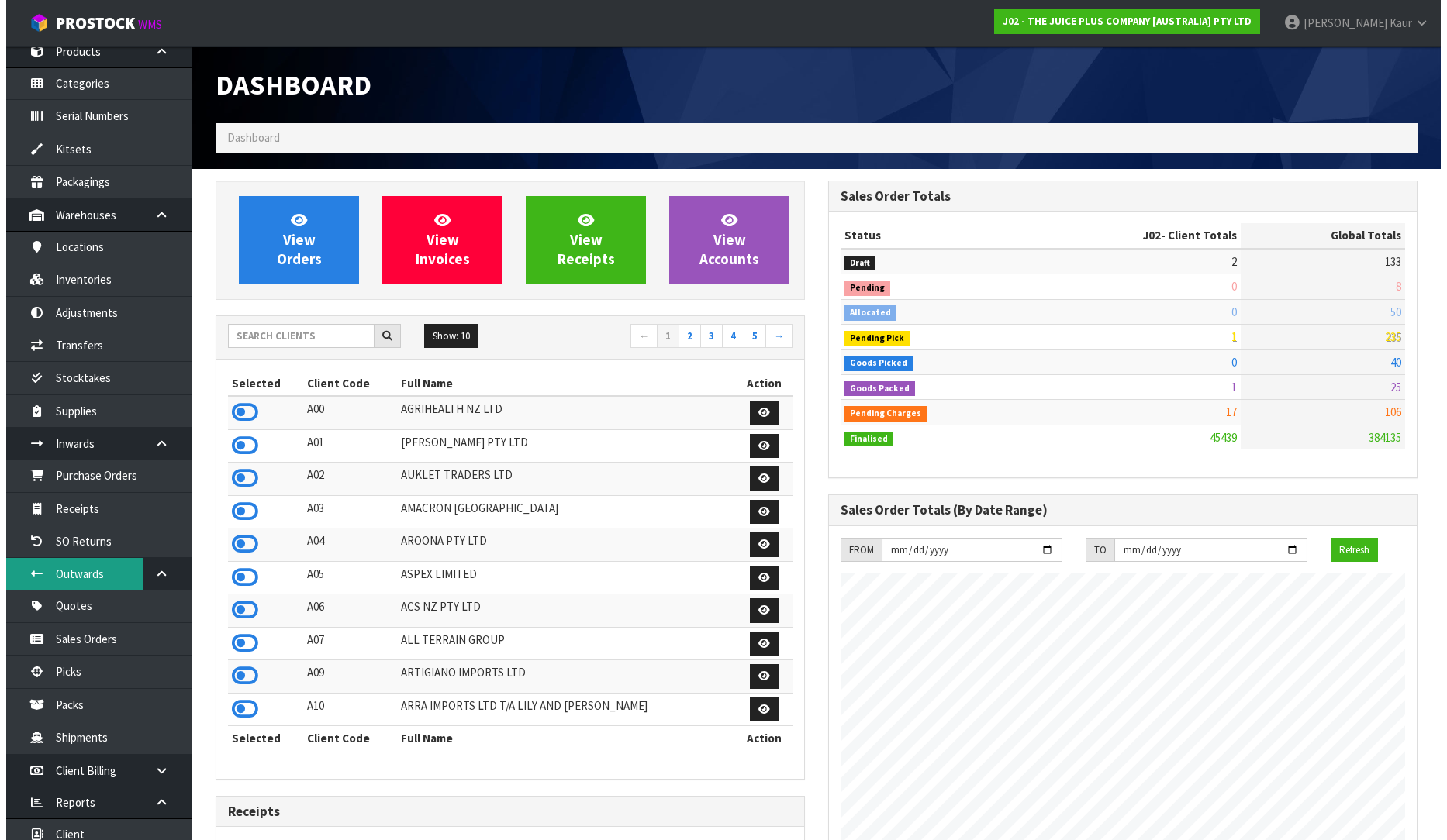
scroll to position [151, 0]
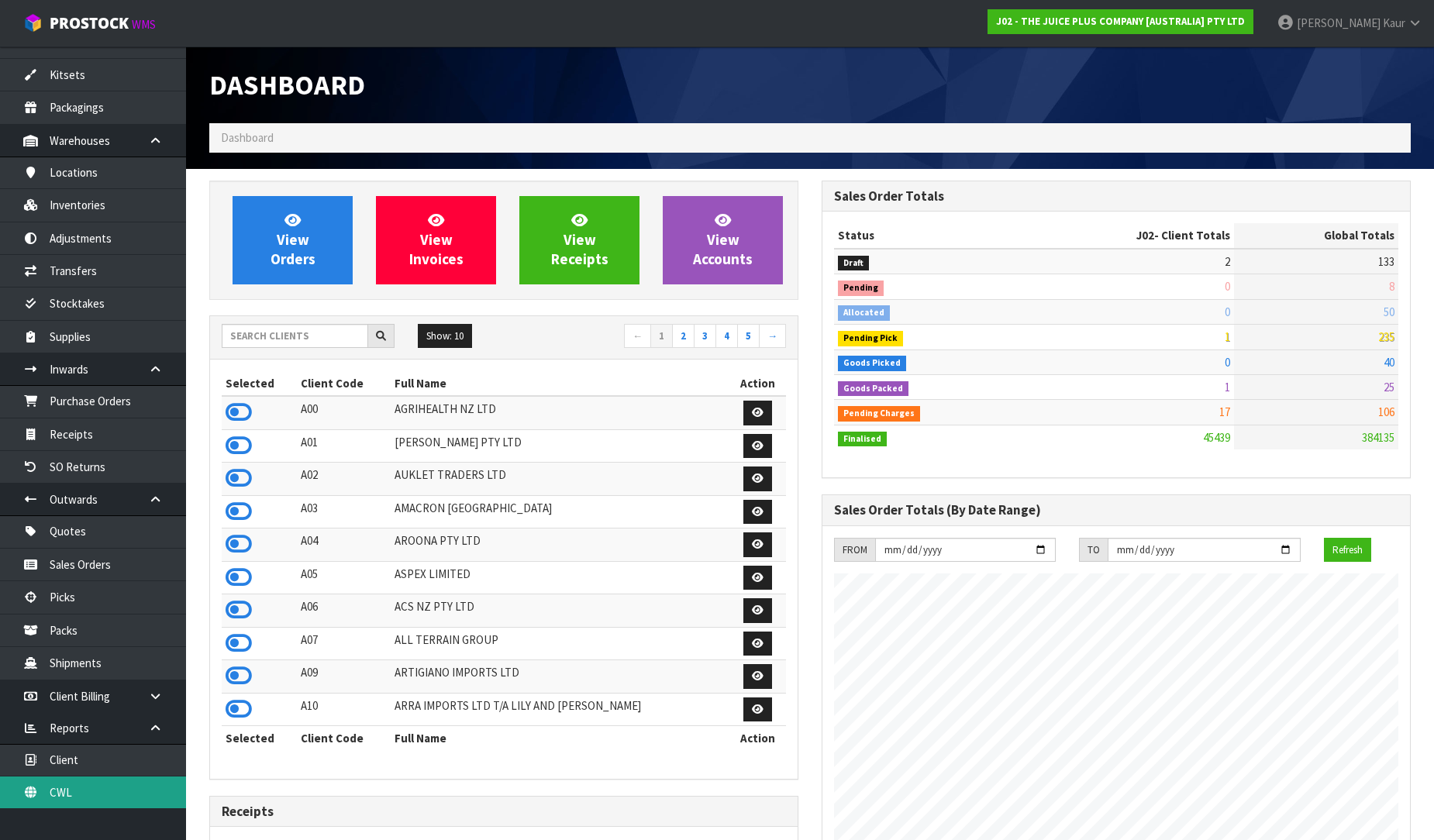
click at [72, 785] on link "CWL" at bounding box center [93, 792] width 186 height 32
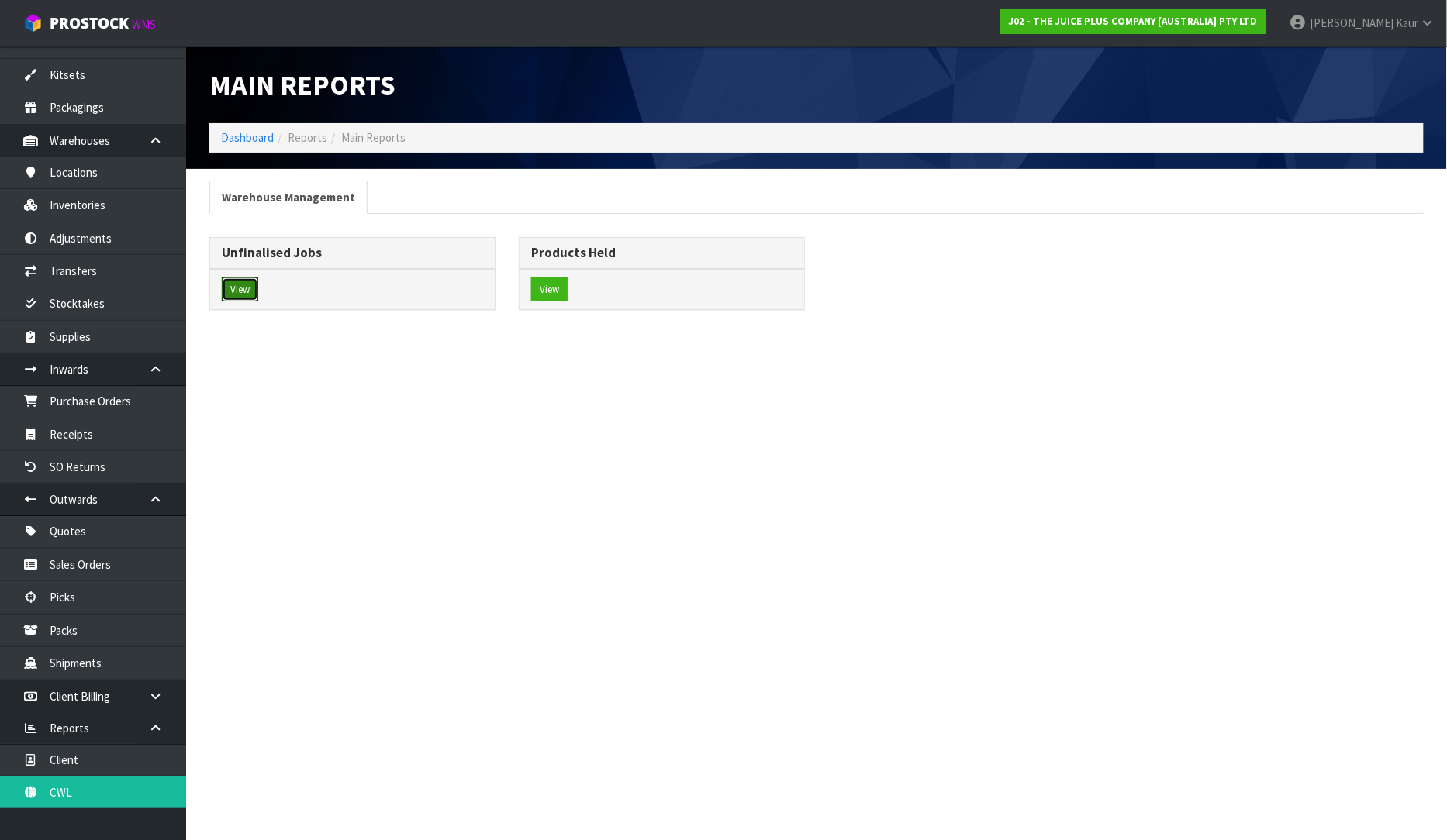
drag, startPoint x: 236, startPoint y: 284, endPoint x: 342, endPoint y: 289, distance: 106.1
click at [237, 284] on button "View" at bounding box center [240, 289] width 37 height 25
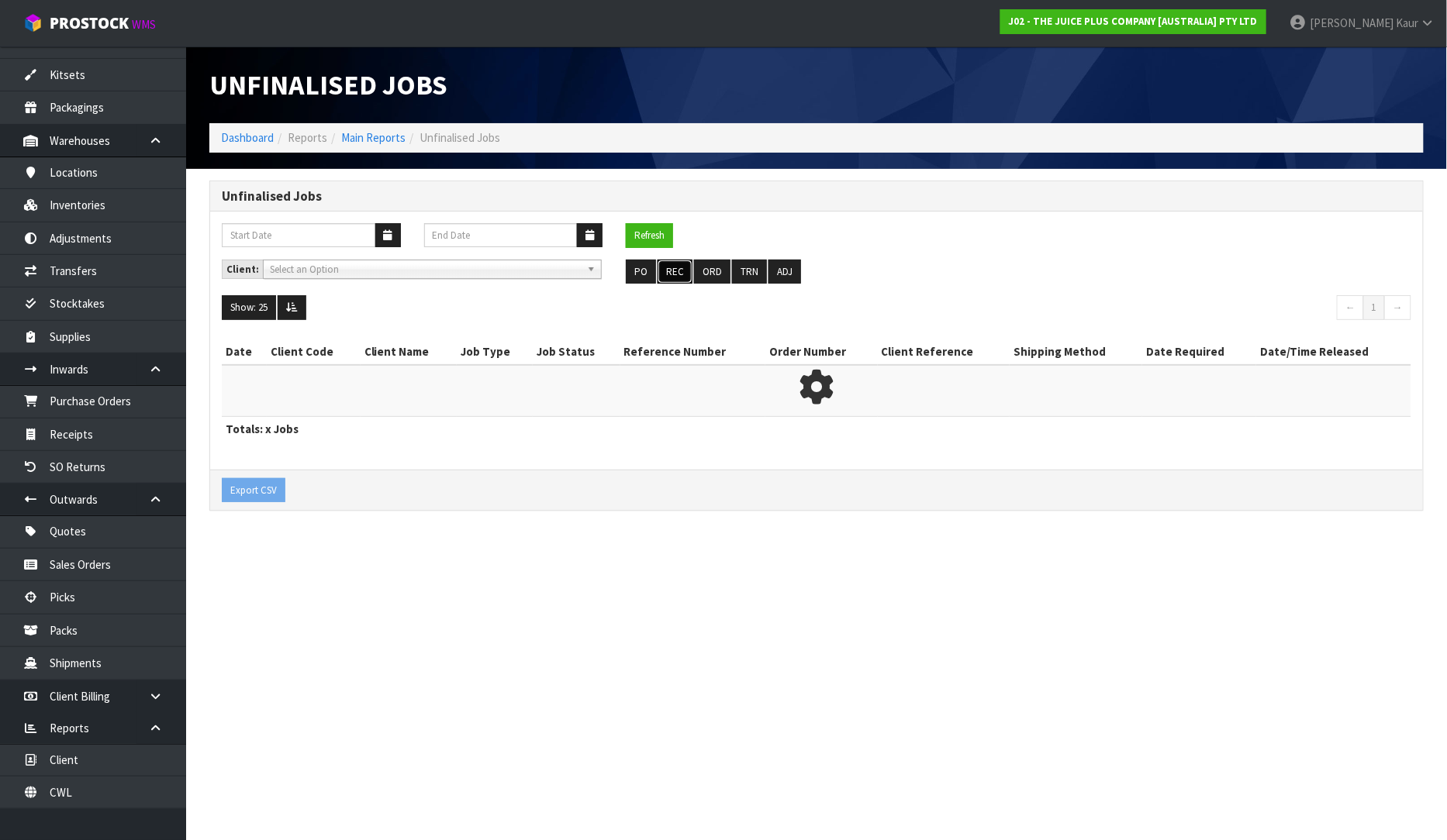
click at [674, 282] on button "REC" at bounding box center [674, 271] width 35 height 25
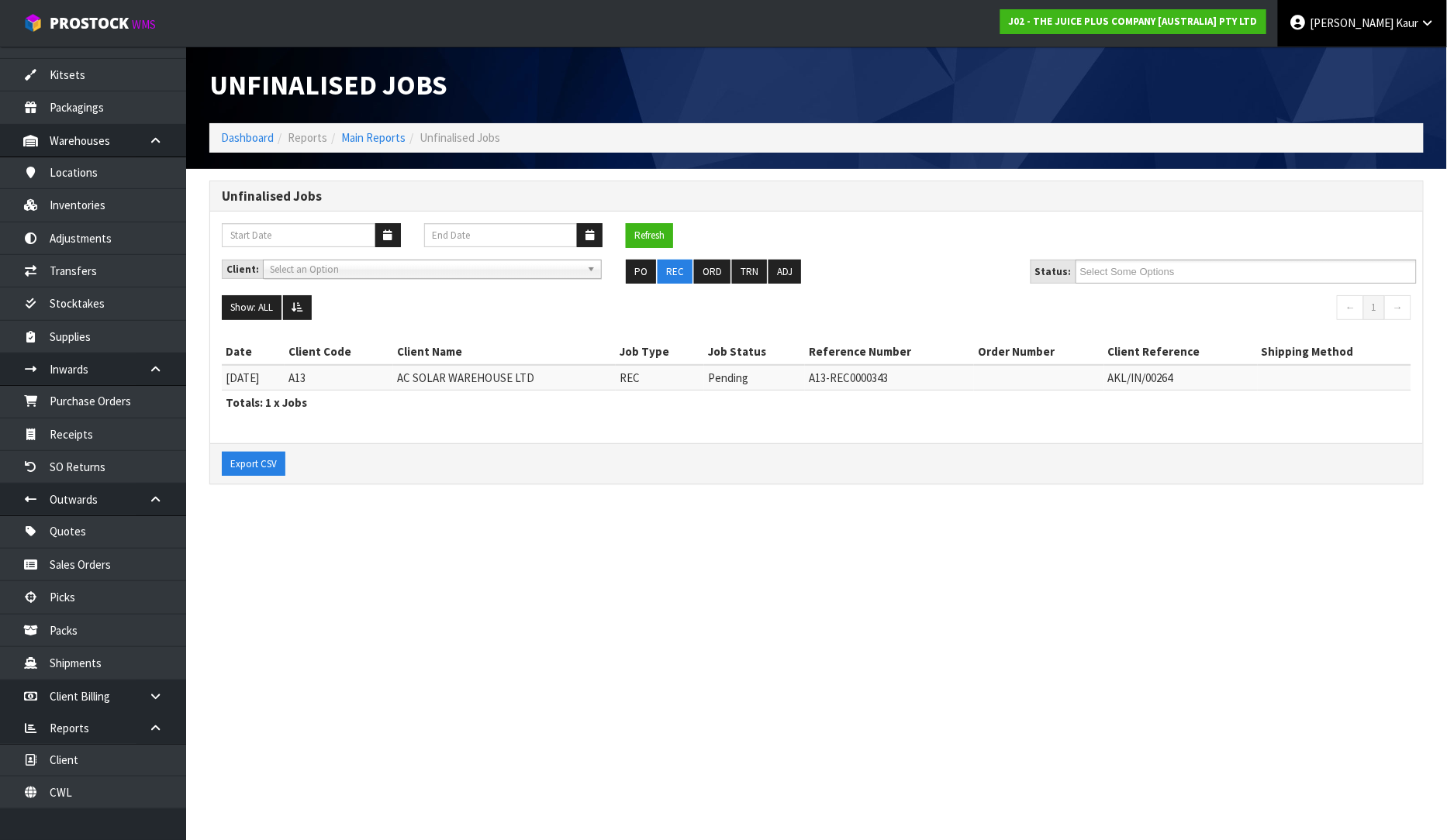
click at [1412, 28] on span "Kaur" at bounding box center [1407, 22] width 22 height 15
click at [1378, 64] on link "Logout" at bounding box center [1384, 62] width 123 height 21
